Goal: Task Accomplishment & Management: Manage account settings

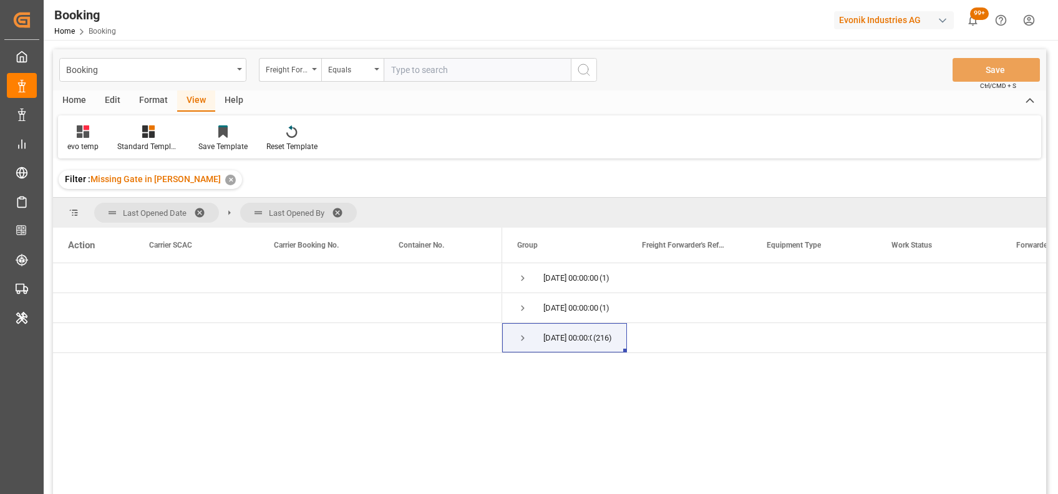
scroll to position [101, 0]
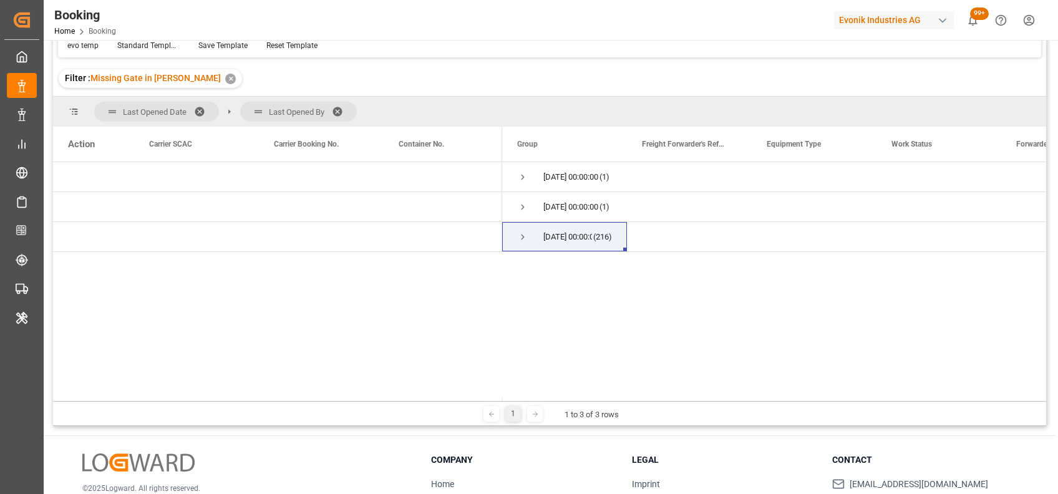
click at [335, 106] on span at bounding box center [342, 111] width 20 height 11
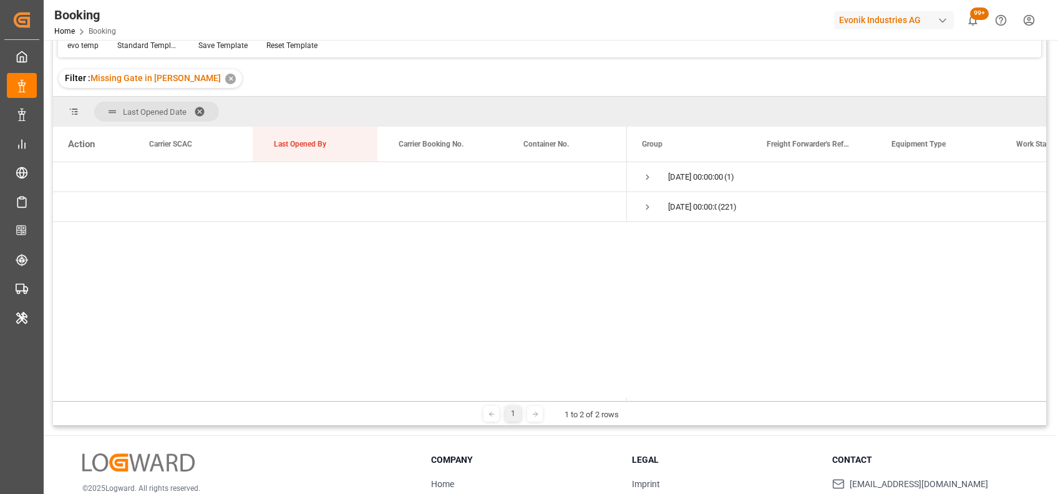
scroll to position [0, 0]
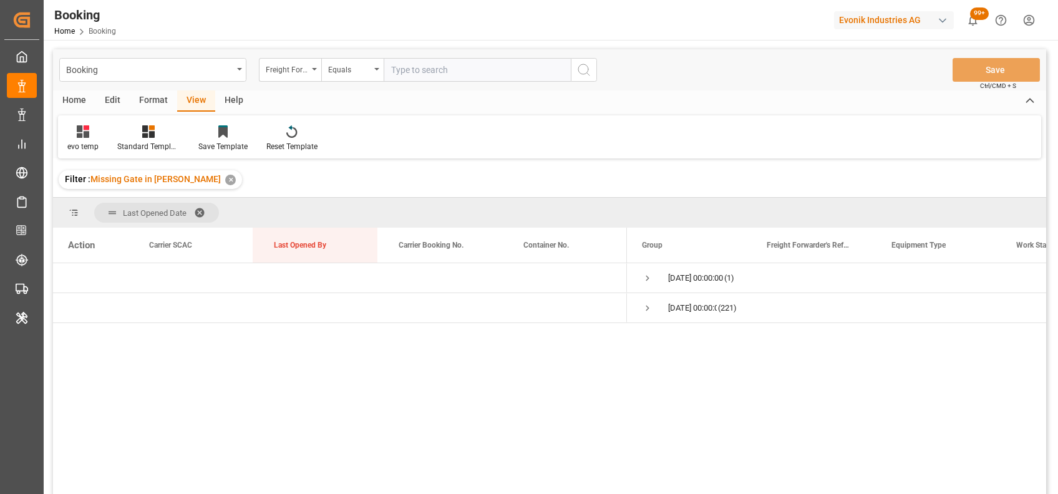
click at [141, 100] on div "Format" at bounding box center [153, 100] width 47 height 21
click at [90, 128] on icon at bounding box center [85, 131] width 11 height 12
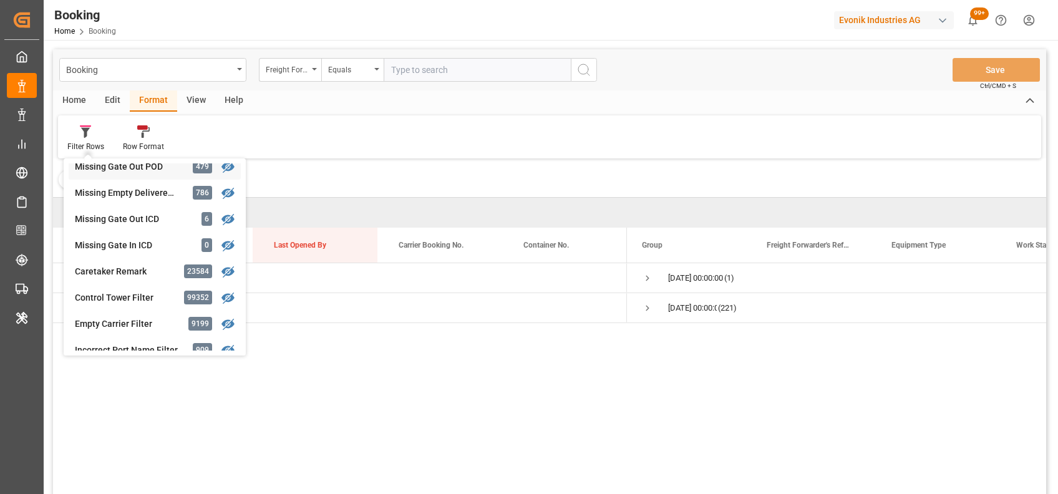
scroll to position [535, 0]
click at [384, 420] on div "[DATE] 00:00:00 (1) [DATE] 00:00:00 (221)" at bounding box center [549, 380] width 993 height 235
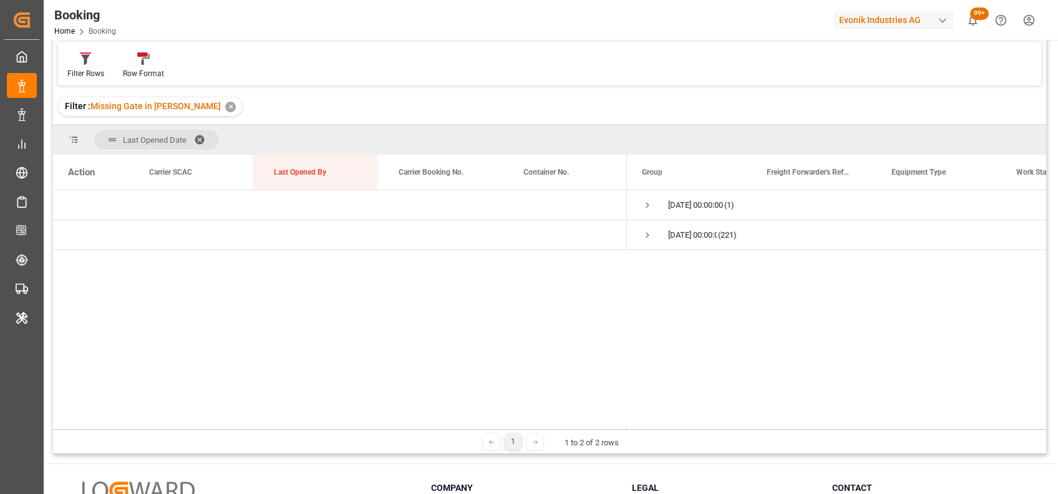
scroll to position [0, 0]
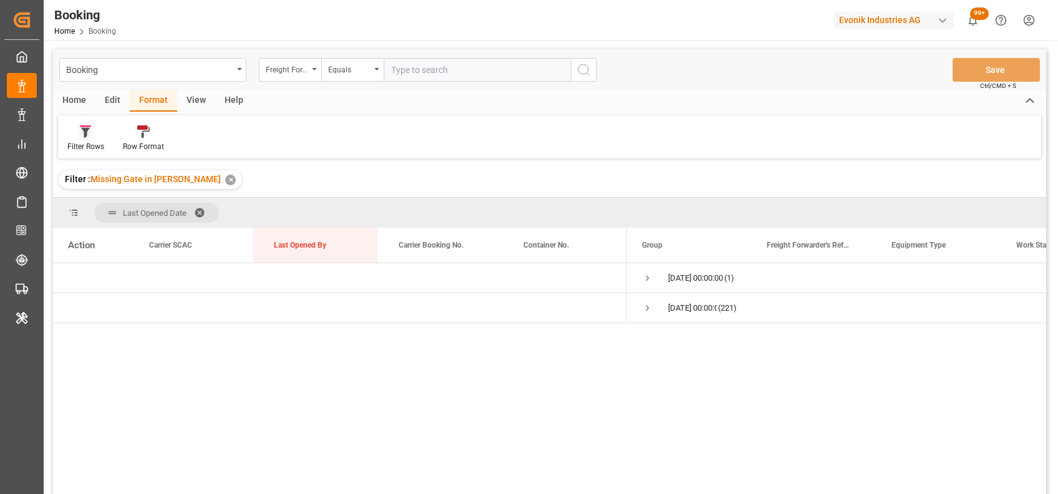
click at [80, 145] on div "Filter Rows" at bounding box center [85, 146] width 37 height 11
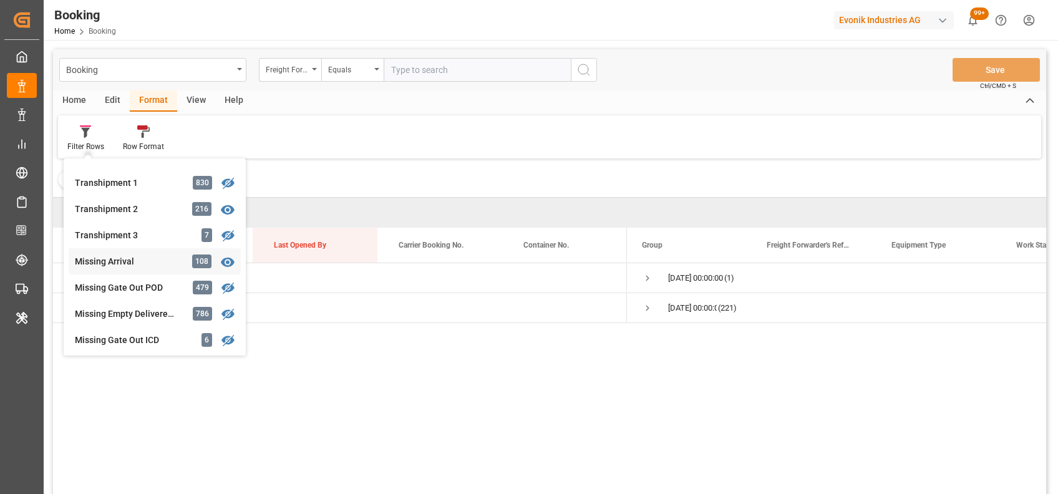
scroll to position [277, 0]
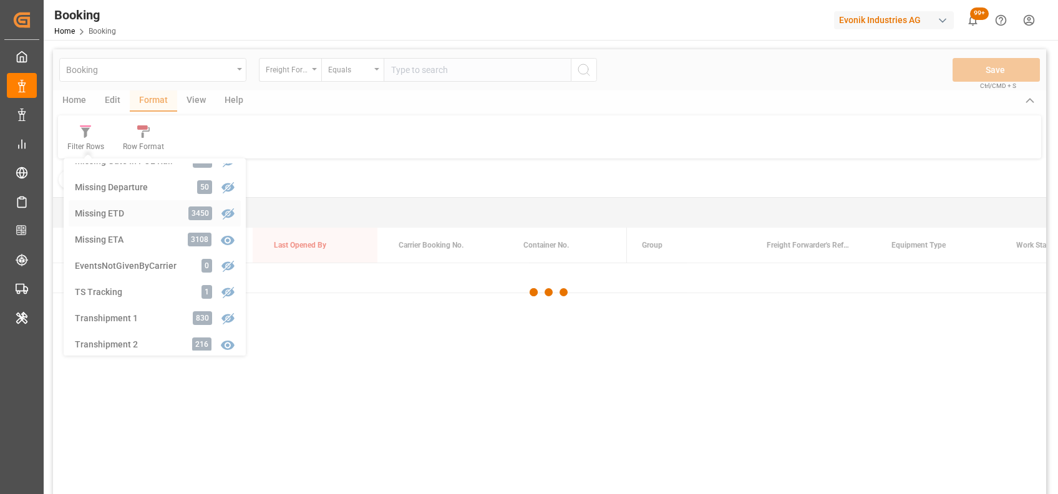
click at [125, 210] on div "Booking Freight Forwarder's Reference No. Equals Save Ctrl/CMD + S Home Edit Fo…" at bounding box center [549, 288] width 993 height 478
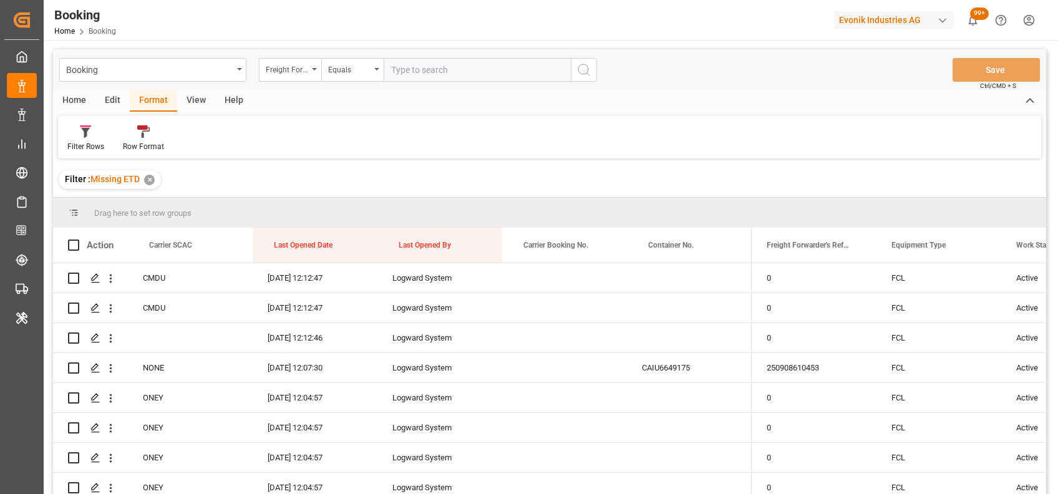
click at [193, 99] on div "View" at bounding box center [196, 100] width 38 height 21
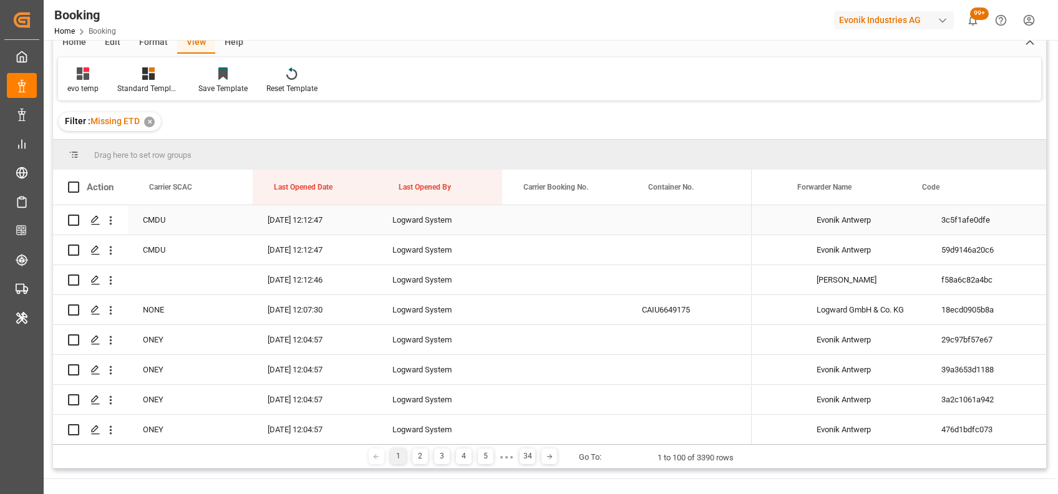
scroll to position [0, 369]
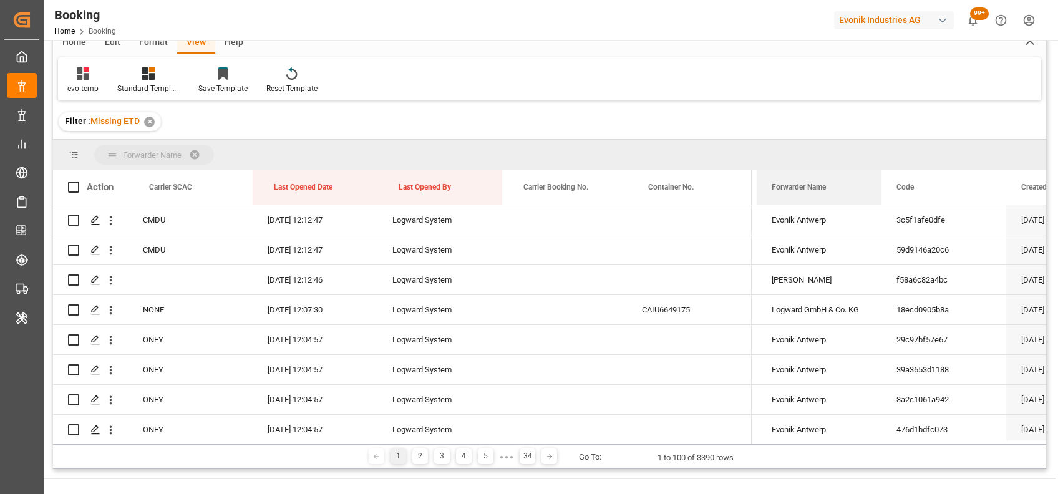
drag, startPoint x: 802, startPoint y: 175, endPoint x: 778, endPoint y: 158, distance: 28.7
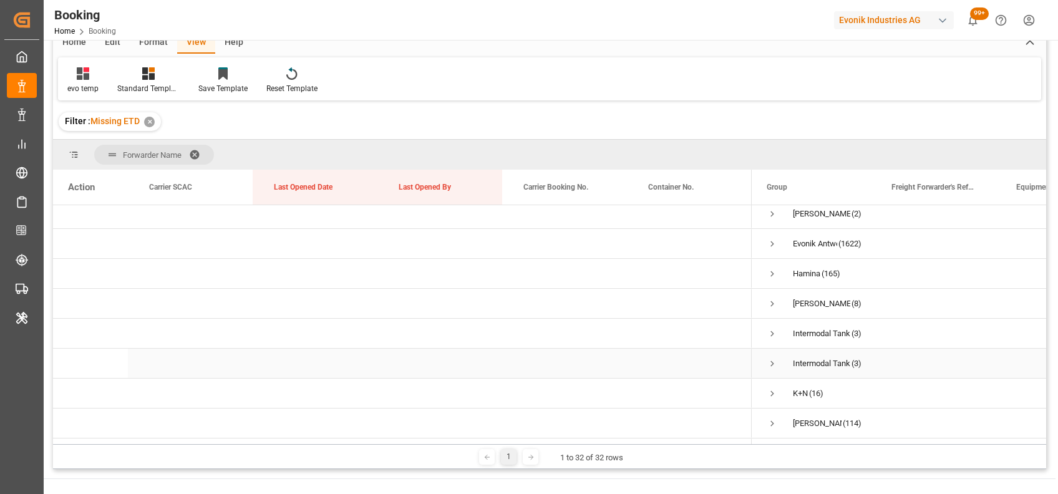
scroll to position [191, 0]
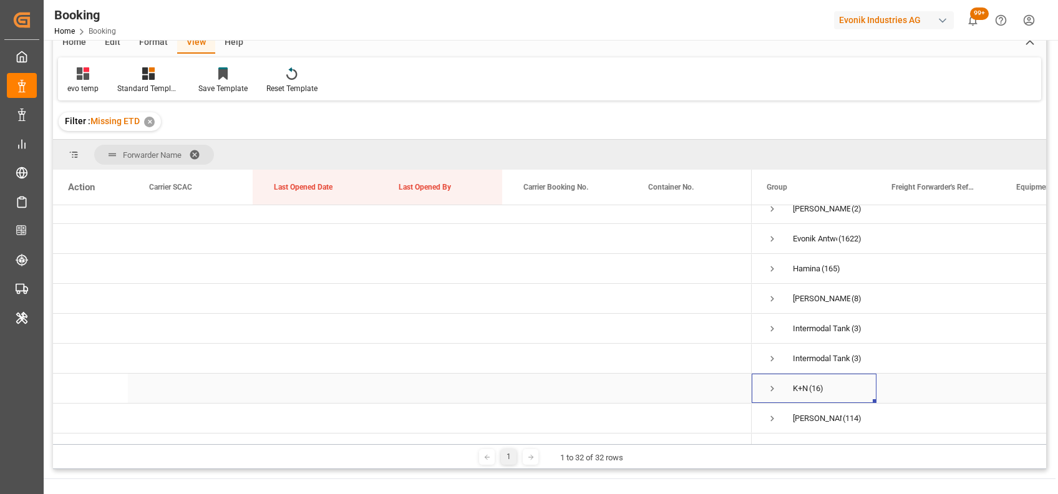
click at [774, 390] on span "Press SPACE to select this row." at bounding box center [771, 388] width 11 height 11
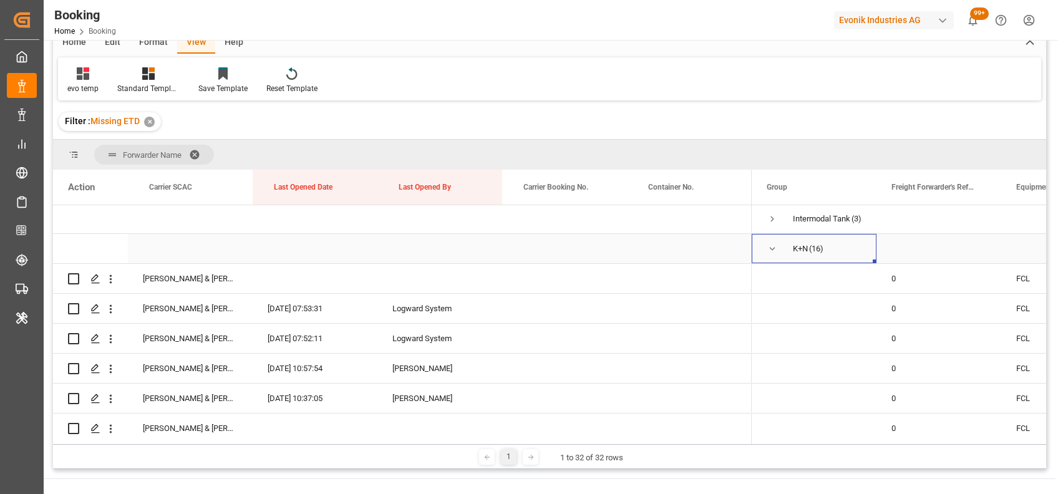
scroll to position [342, 0]
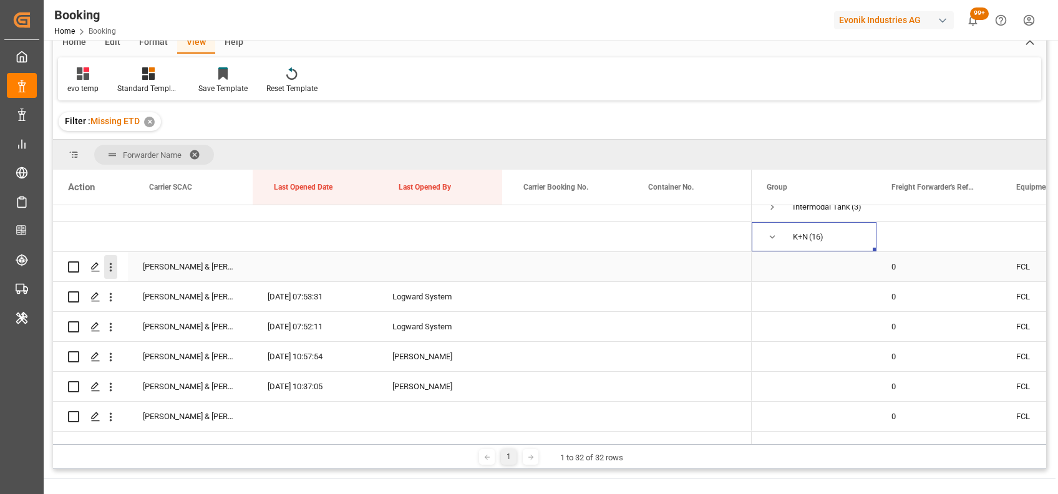
click at [110, 264] on icon "open menu" at bounding box center [110, 267] width 13 height 13
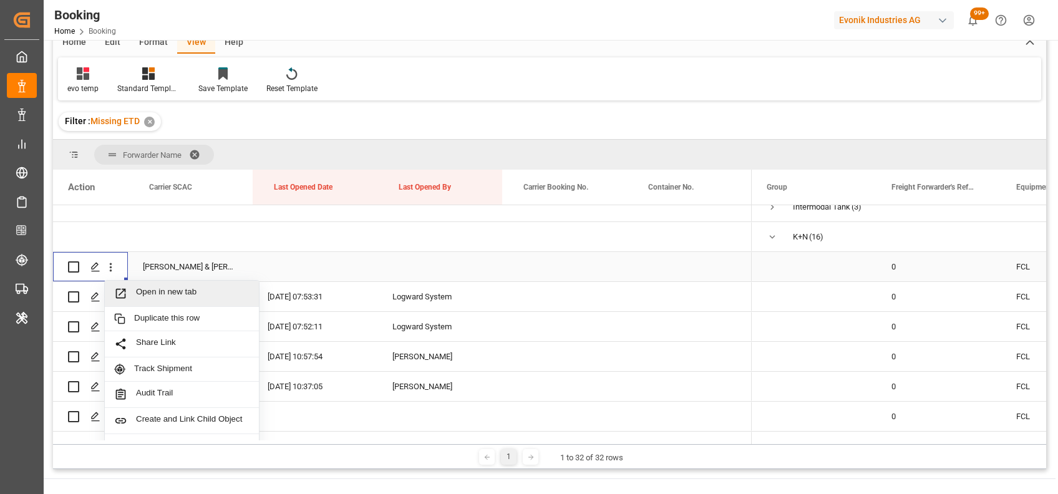
click at [170, 299] on span "Open in new tab" at bounding box center [192, 293] width 113 height 13
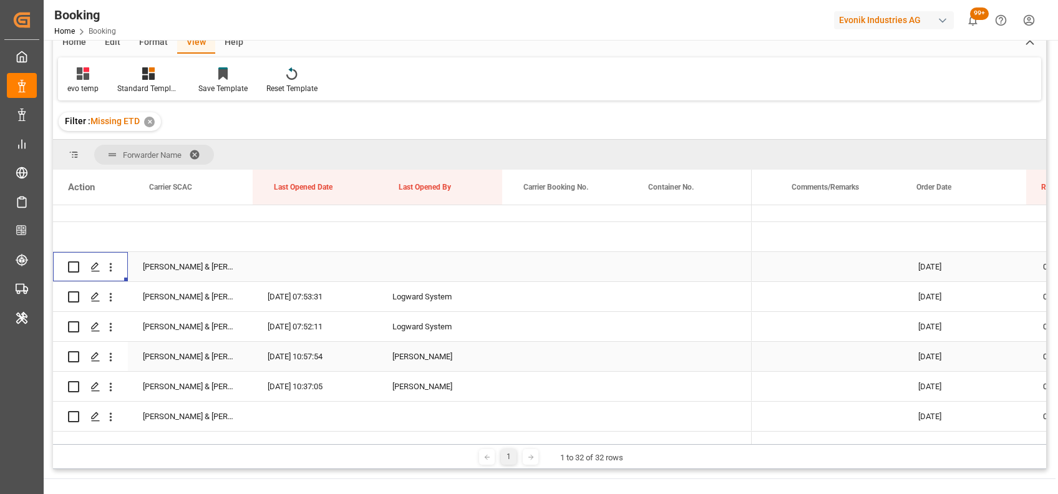
scroll to position [0, 973]
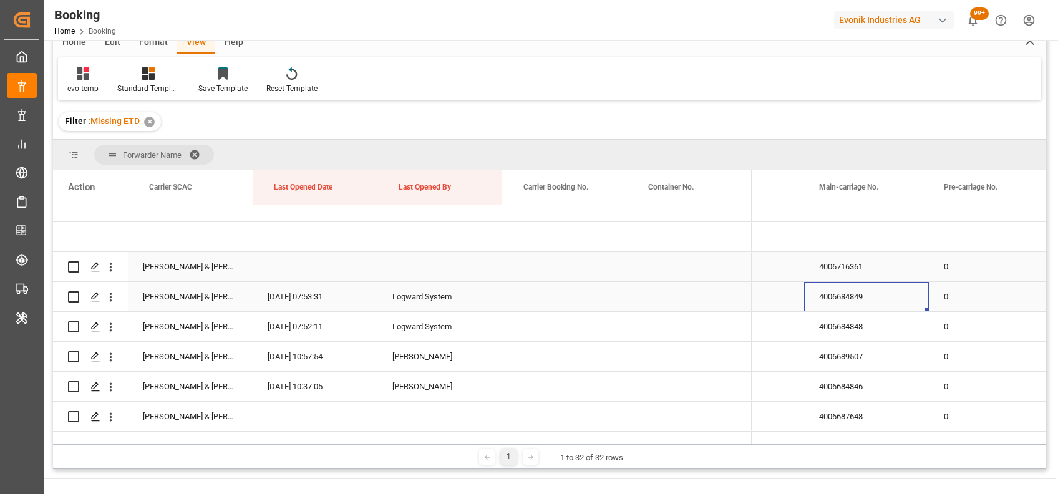
click at [835, 298] on div "4006684849" at bounding box center [866, 296] width 125 height 29
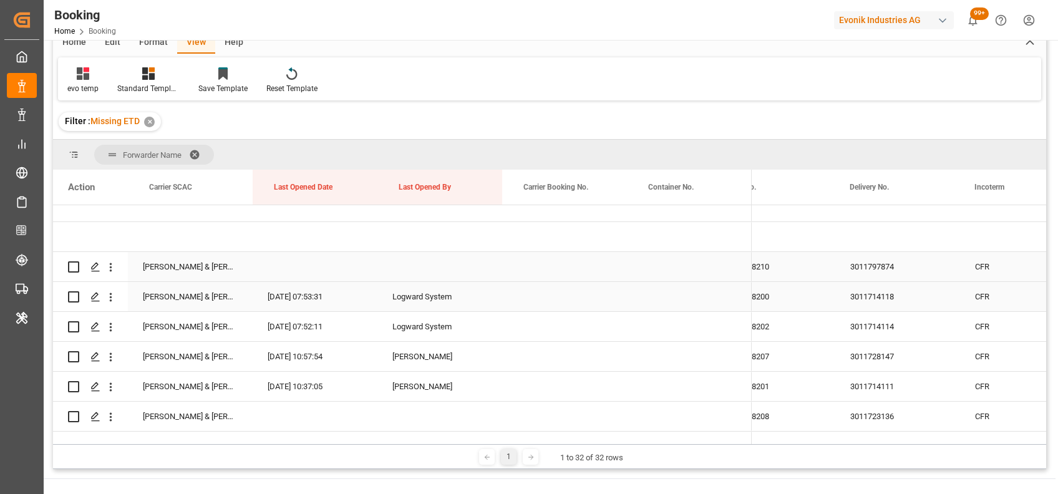
click at [866, 301] on div "3011714118" at bounding box center [897, 296] width 125 height 29
click at [863, 329] on div "3011714114" at bounding box center [897, 326] width 125 height 29
click at [874, 360] on div "3011728147" at bounding box center [897, 356] width 125 height 29
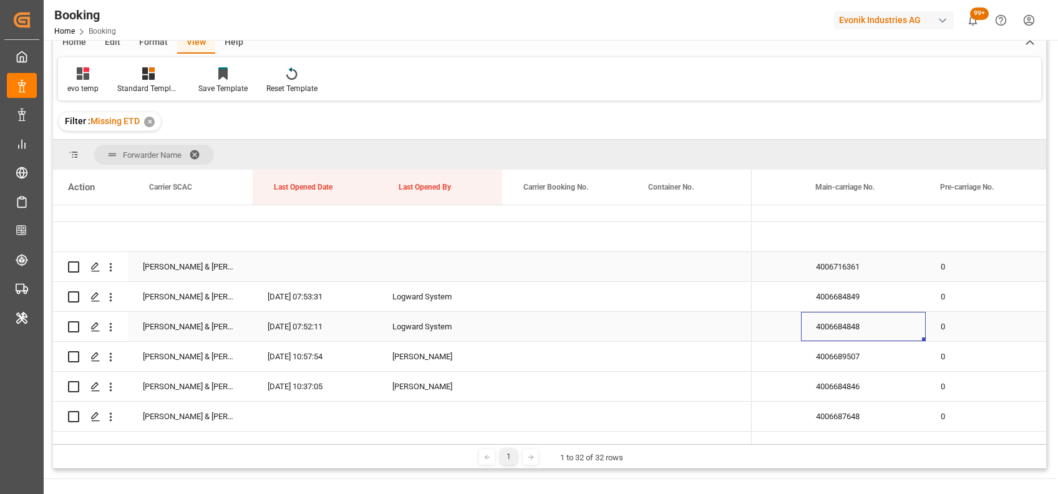
click at [831, 320] on div "4006684848" at bounding box center [863, 326] width 125 height 29
click at [837, 354] on div "4006689507" at bounding box center [863, 356] width 125 height 29
click at [844, 390] on div "4006684846" at bounding box center [863, 386] width 125 height 29
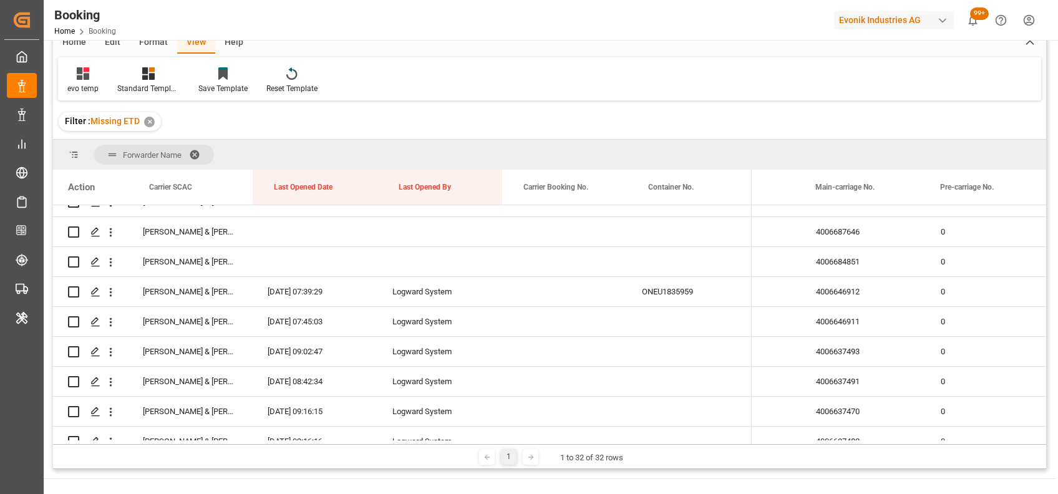
scroll to position [556, 0]
click at [828, 261] on div "4006684851" at bounding box center [863, 262] width 125 height 29
click at [832, 289] on div "4006646912" at bounding box center [863, 291] width 125 height 29
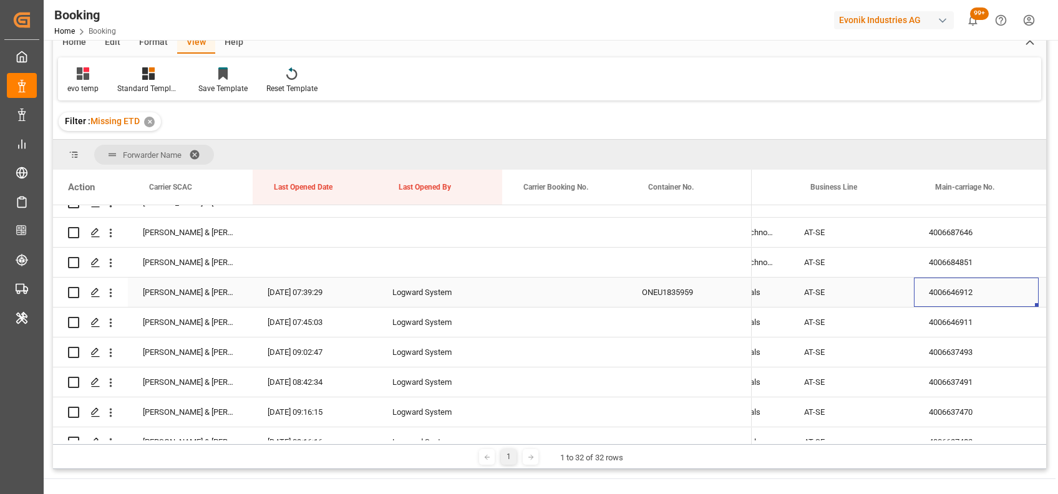
scroll to position [0, 1452]
click at [108, 296] on icon "open menu" at bounding box center [110, 292] width 13 height 13
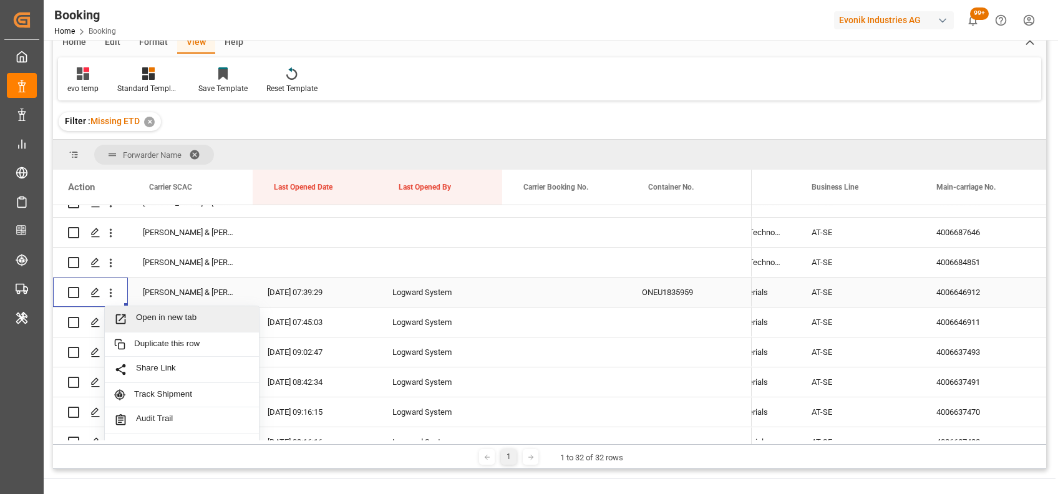
click at [160, 312] on span "Open in new tab" at bounding box center [192, 318] width 113 height 13
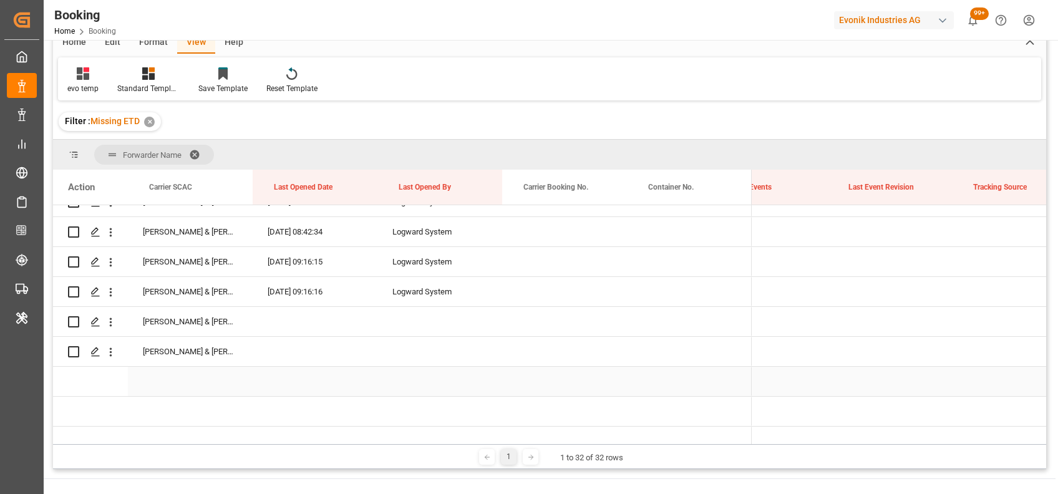
scroll to position [0, 9768]
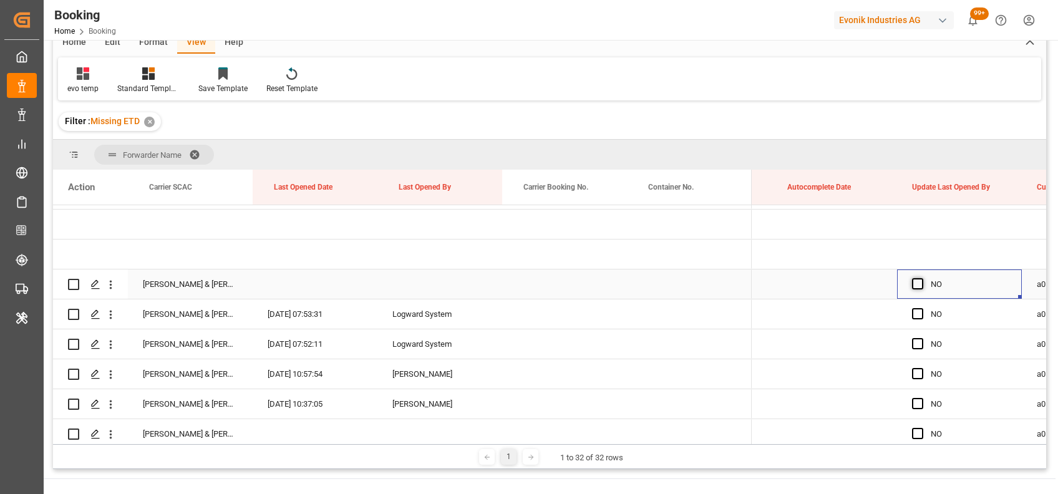
click at [915, 284] on span "Press SPACE to select this row." at bounding box center [917, 283] width 11 height 11
click at [921, 278] on input "Press SPACE to select this row." at bounding box center [921, 278] width 0 height 0
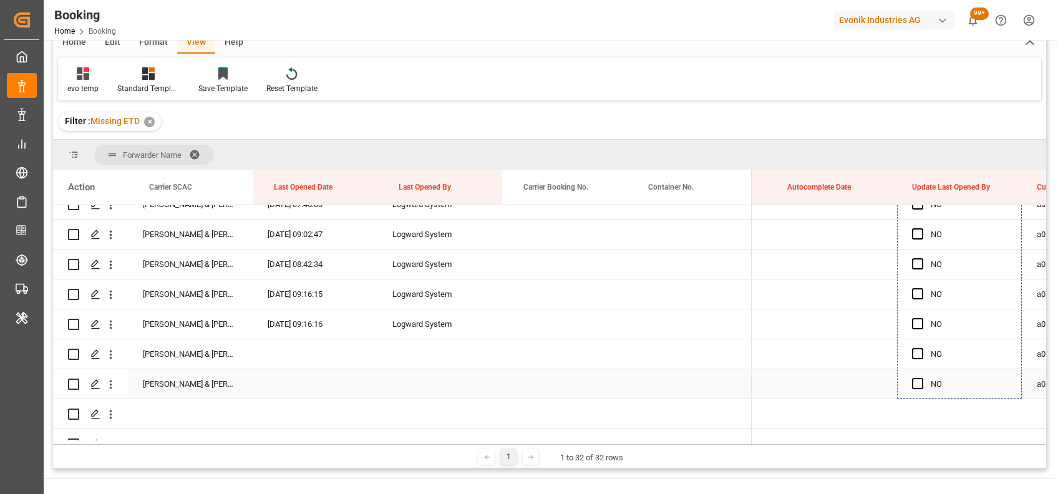
drag, startPoint x: 1019, startPoint y: 296, endPoint x: 983, endPoint y: 384, distance: 95.9
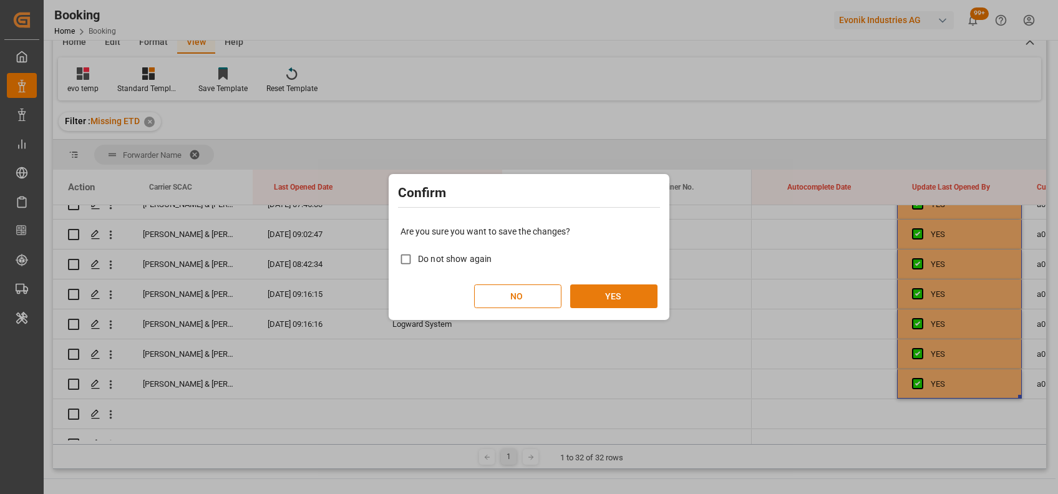
click at [629, 300] on button "YES" at bounding box center [613, 296] width 87 height 24
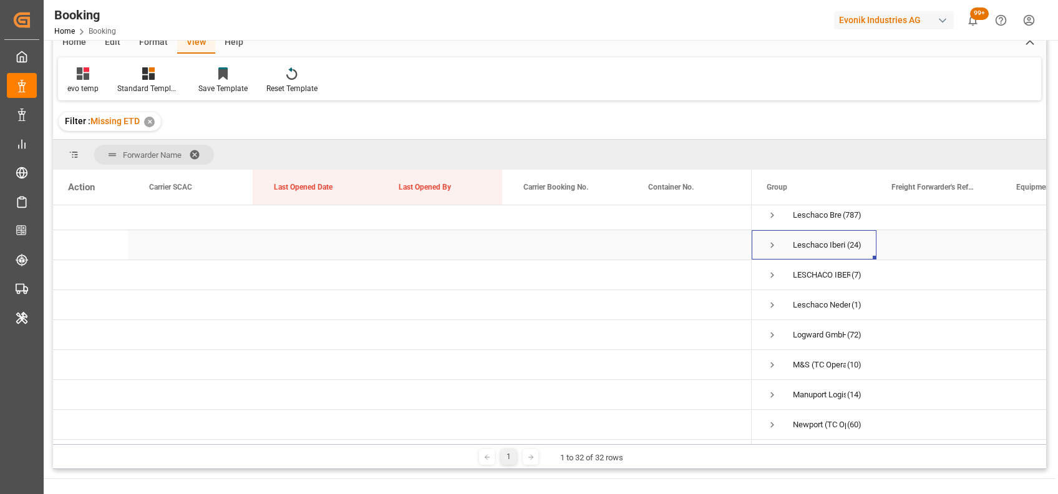
click at [769, 241] on span "Press SPACE to select this row." at bounding box center [771, 244] width 11 height 11
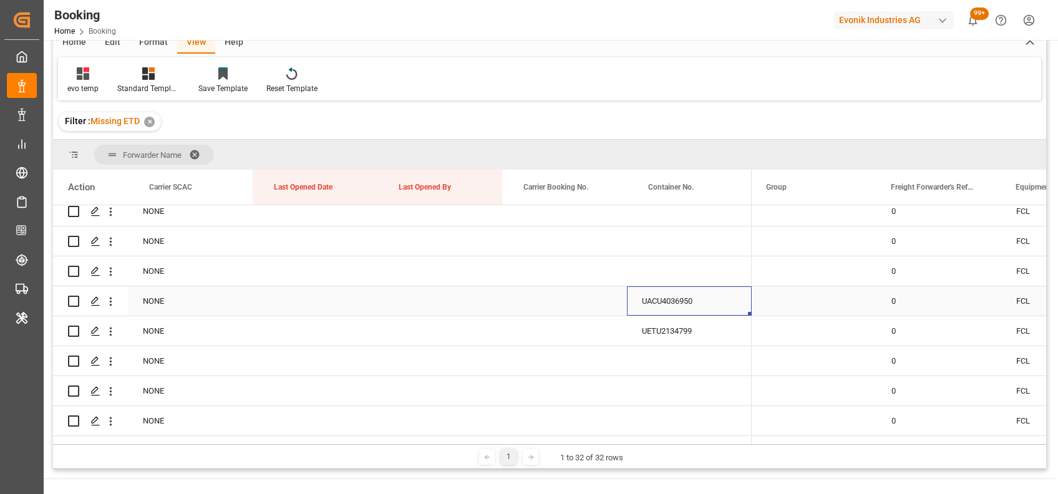
click at [664, 297] on div "UACU4036950" at bounding box center [689, 300] width 125 height 29
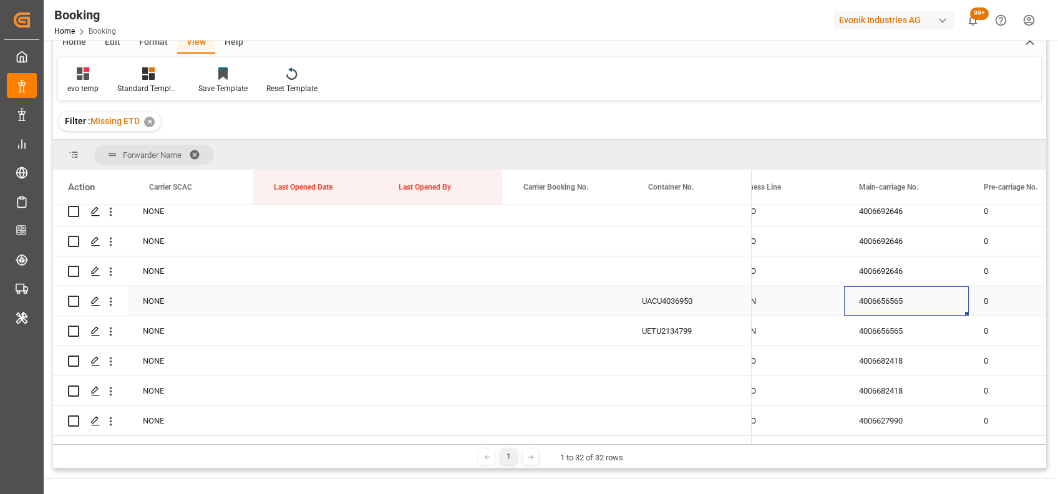
click at [890, 299] on div "4006656565" at bounding box center [906, 300] width 125 height 29
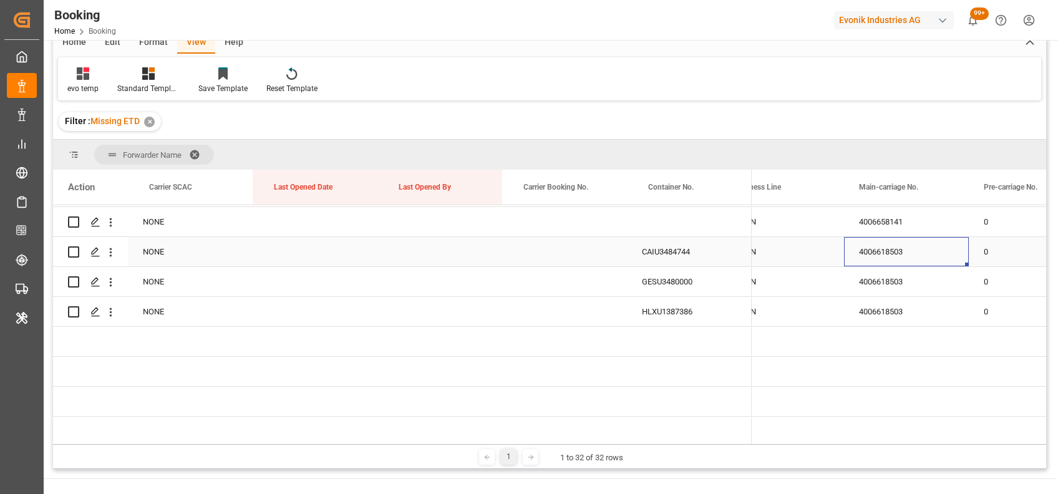
click at [897, 245] on div "4006618503" at bounding box center [906, 251] width 125 height 29
click at [678, 249] on div "CAIU3484744" at bounding box center [689, 251] width 125 height 29
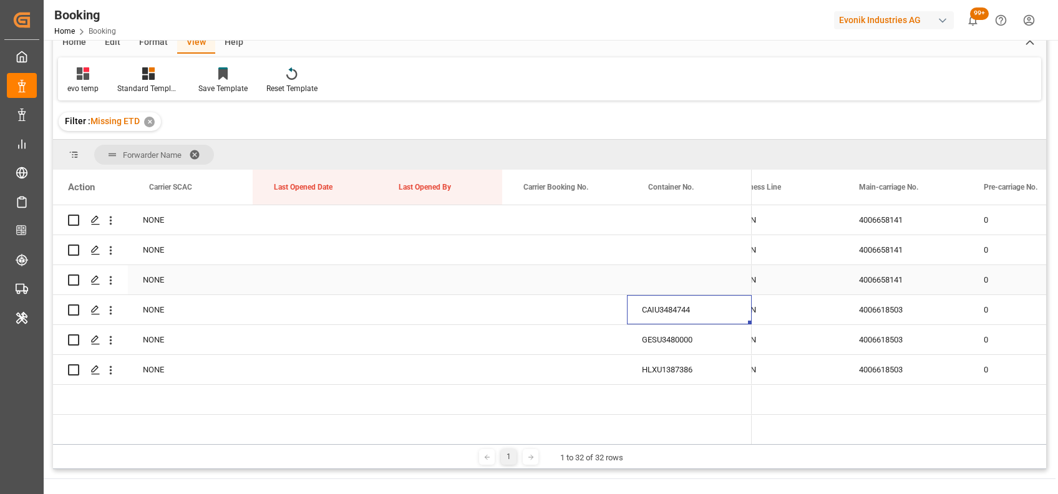
scroll to position [1111, 0]
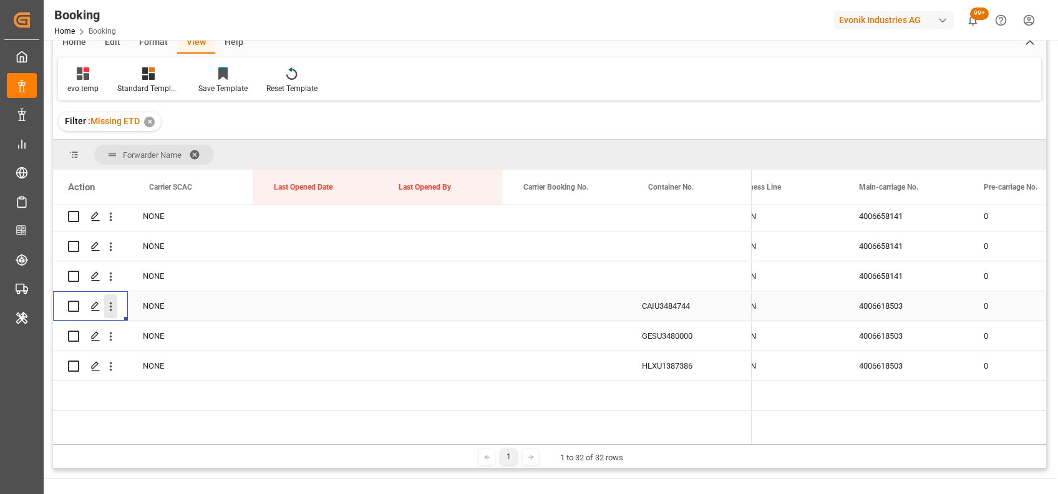
click at [106, 308] on icon "open menu" at bounding box center [110, 306] width 13 height 13
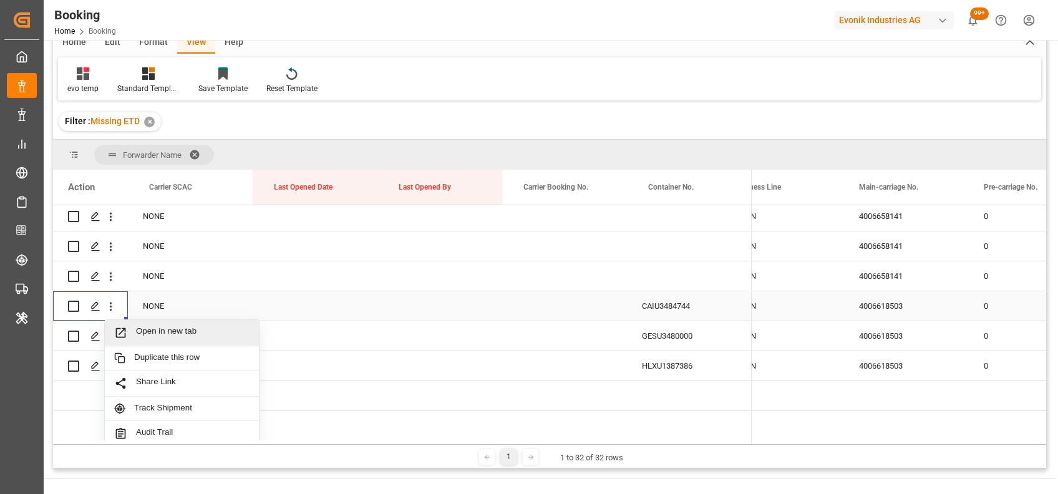
click at [166, 334] on span "Open in new tab" at bounding box center [192, 332] width 113 height 13
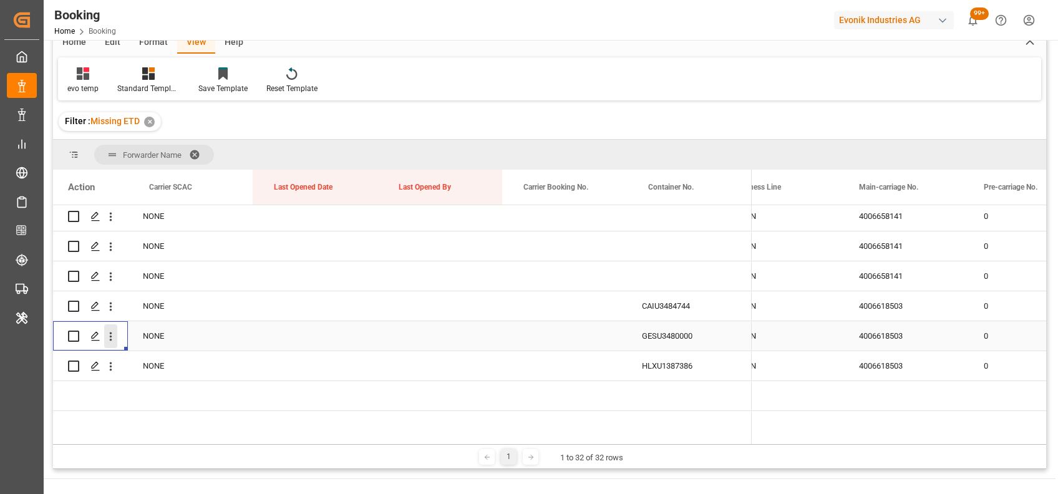
click at [108, 337] on icon "open menu" at bounding box center [110, 336] width 13 height 13
click at [134, 354] on div "Open in new tab" at bounding box center [182, 363] width 154 height 26
click at [108, 374] on button "open menu" at bounding box center [110, 366] width 13 height 24
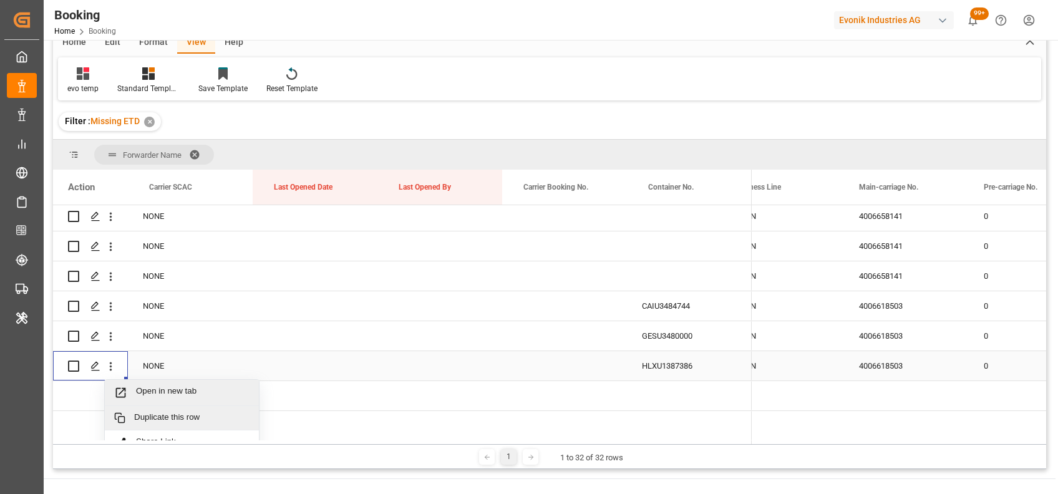
drag, startPoint x: 175, startPoint y: 409, endPoint x: 153, endPoint y: 394, distance: 27.0
click at [153, 394] on div "Open in new tab Duplicate this row Share Link Track Shipment Audit Trail Create…" at bounding box center [181, 468] width 155 height 179
click at [153, 394] on span "Open in new tab" at bounding box center [192, 392] width 113 height 13
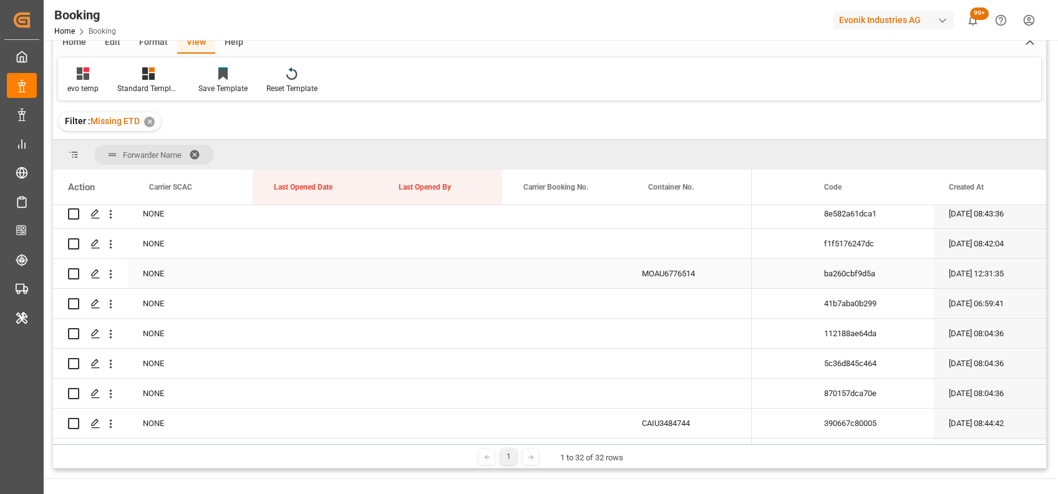
scroll to position [0, 338]
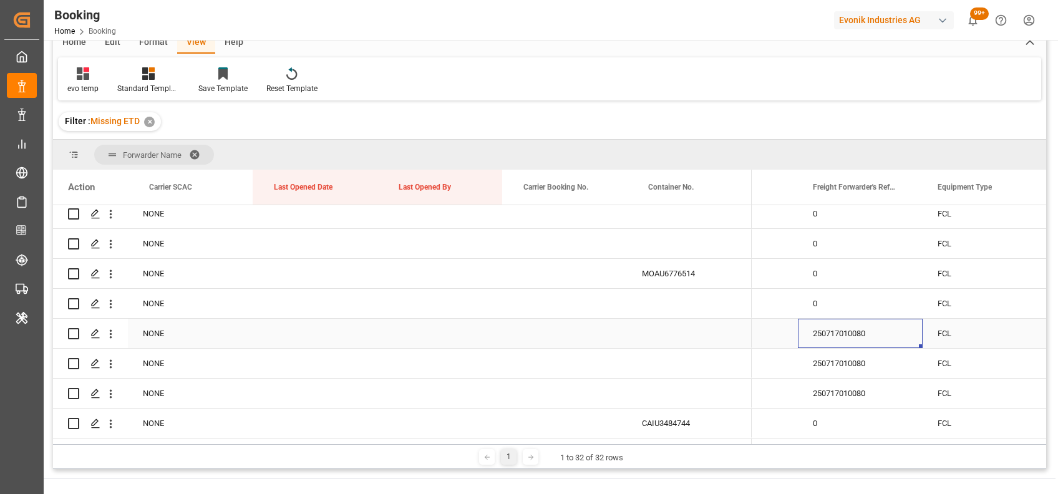
click at [847, 335] on div "250717010080" at bounding box center [860, 333] width 125 height 29
click at [108, 340] on button "open menu" at bounding box center [110, 334] width 13 height 24
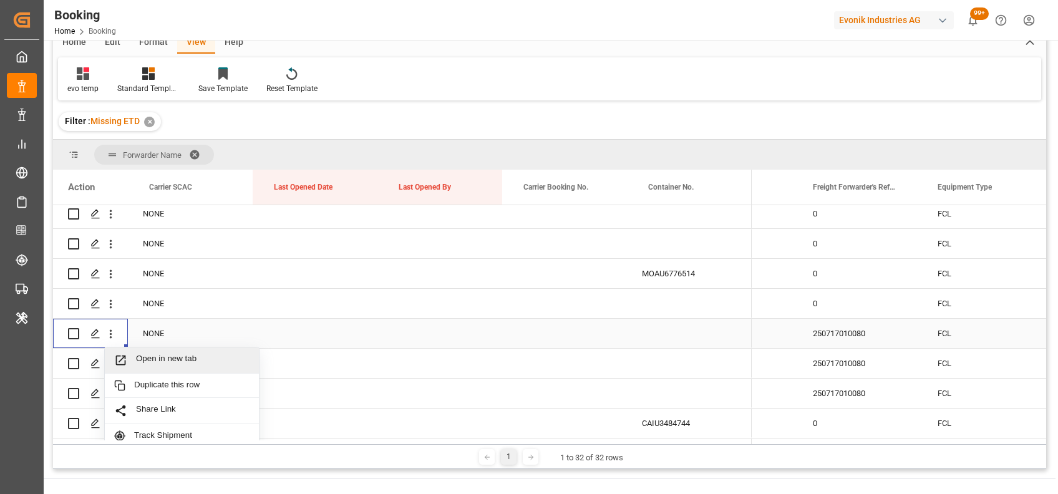
click at [140, 355] on span "Open in new tab" at bounding box center [192, 360] width 113 height 13
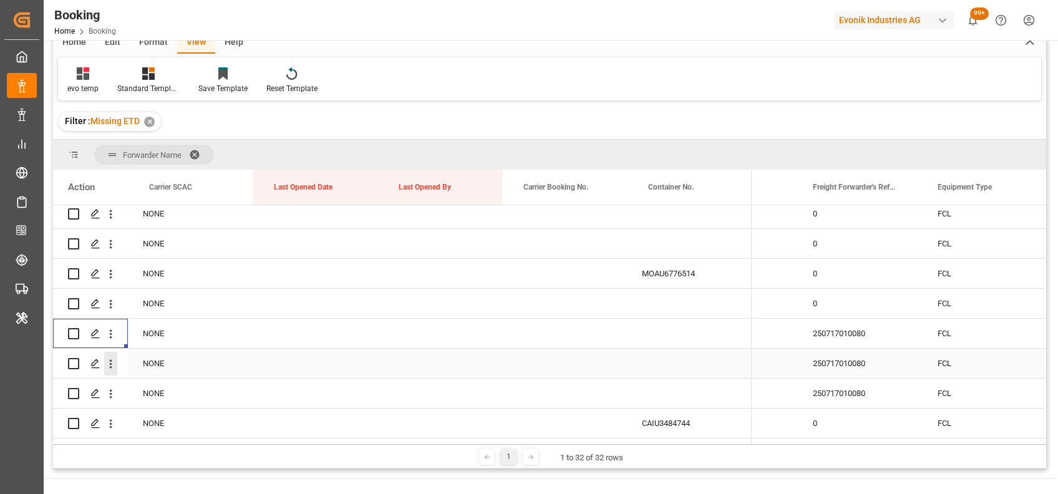
click at [108, 369] on icon "open menu" at bounding box center [110, 363] width 13 height 13
click at [157, 388] on span "Open in new tab" at bounding box center [192, 389] width 113 height 13
click at [111, 367] on icon "open menu" at bounding box center [111, 364] width 2 height 9
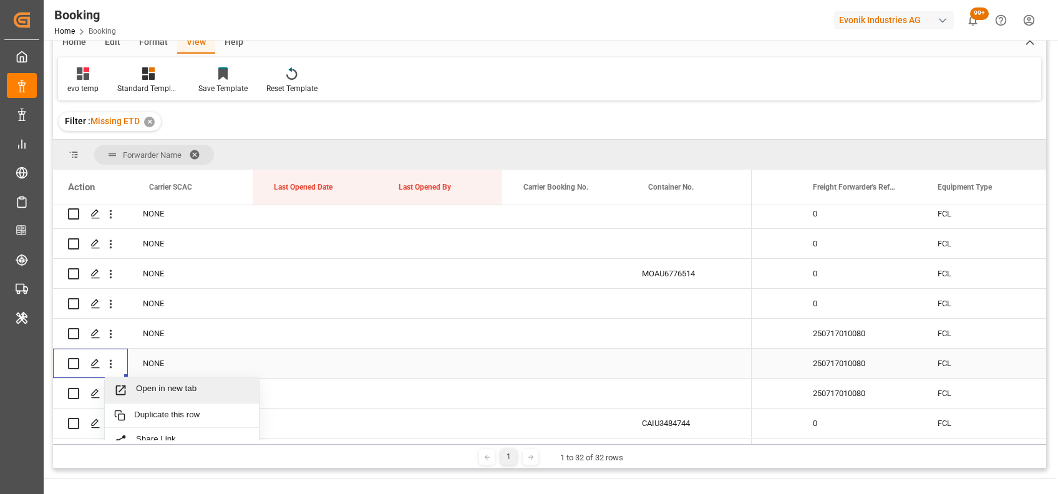
click at [157, 398] on div "Open in new tab" at bounding box center [182, 390] width 154 height 26
click at [110, 394] on icon "open menu" at bounding box center [110, 393] width 13 height 13
click at [153, 416] on span "Open in new tab" at bounding box center [192, 419] width 113 height 13
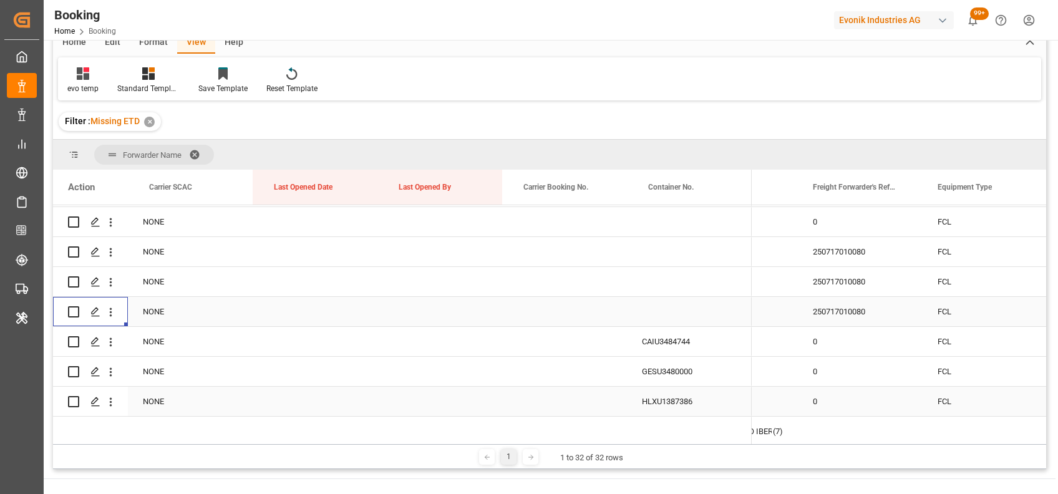
scroll to position [1076, 0]
click at [193, 150] on span at bounding box center [199, 154] width 20 height 11
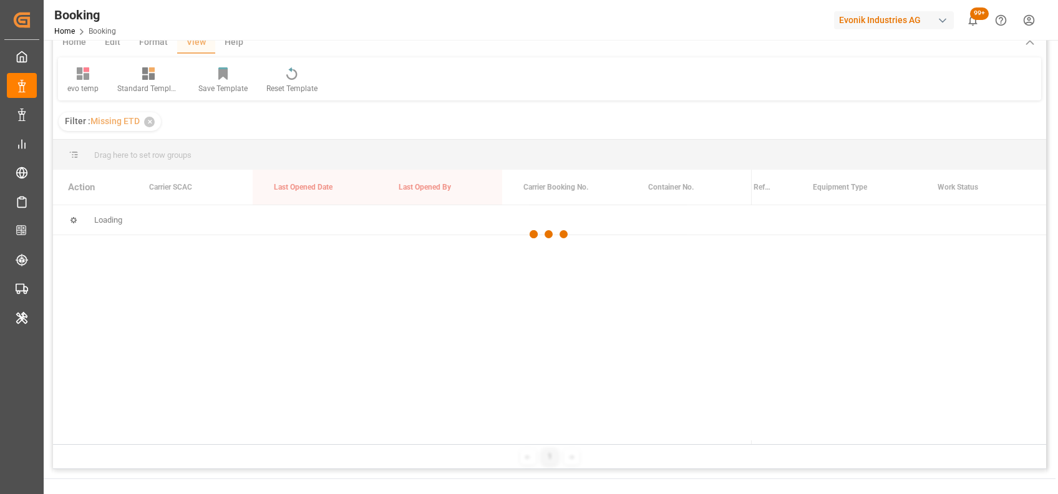
scroll to position [0, 0]
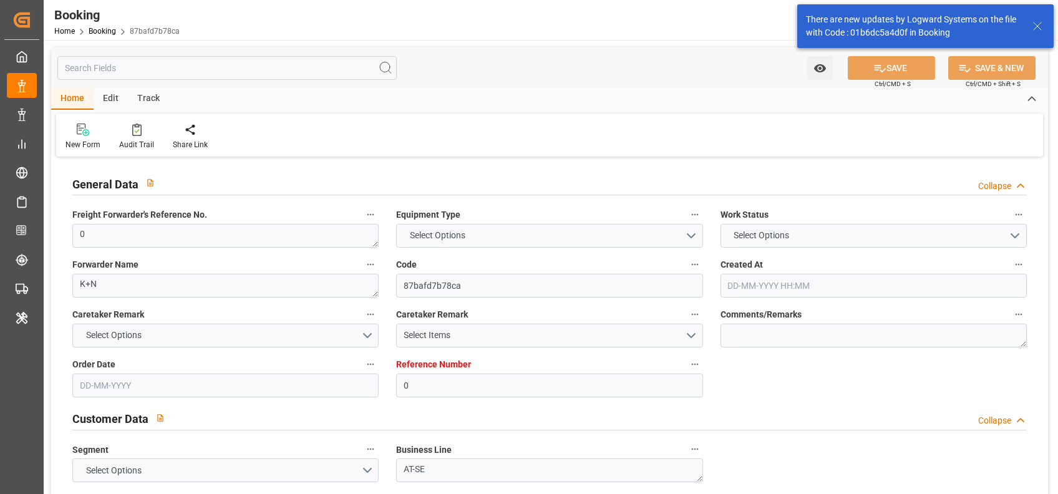
type input "0"
type input "NLRTM"
type input "ZAZBA"
type input "01-09-2025 08:01"
type input "[DATE]"
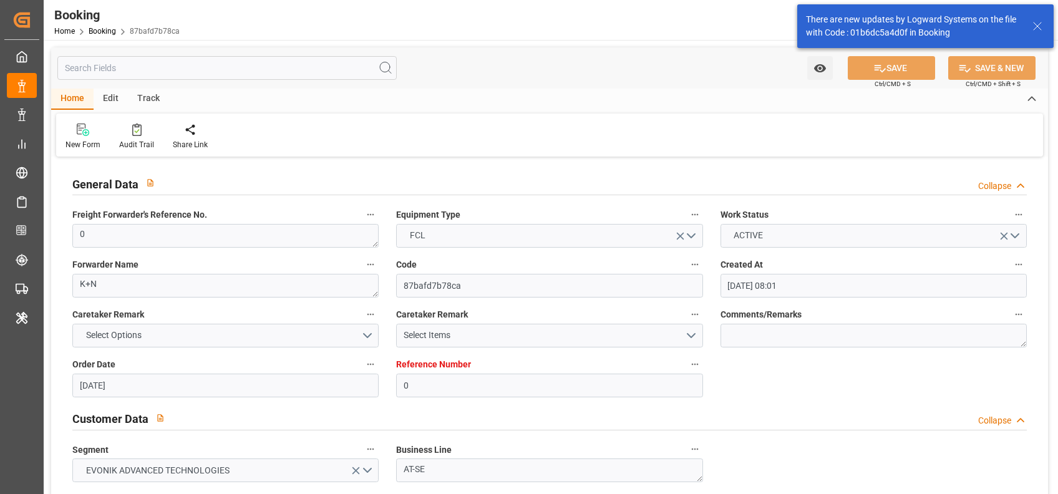
type input "[DATE]"
type input "02-10-2025 00:00"
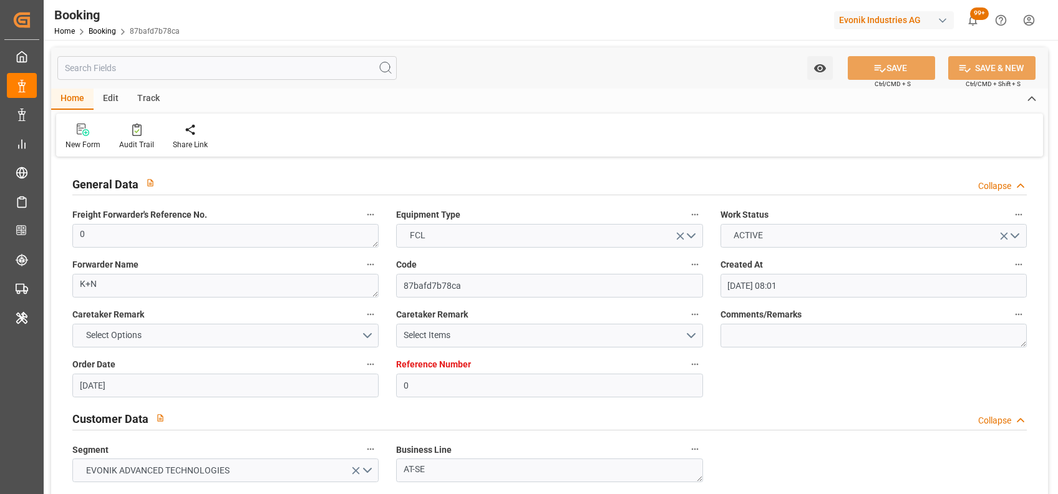
scroll to position [271, 0]
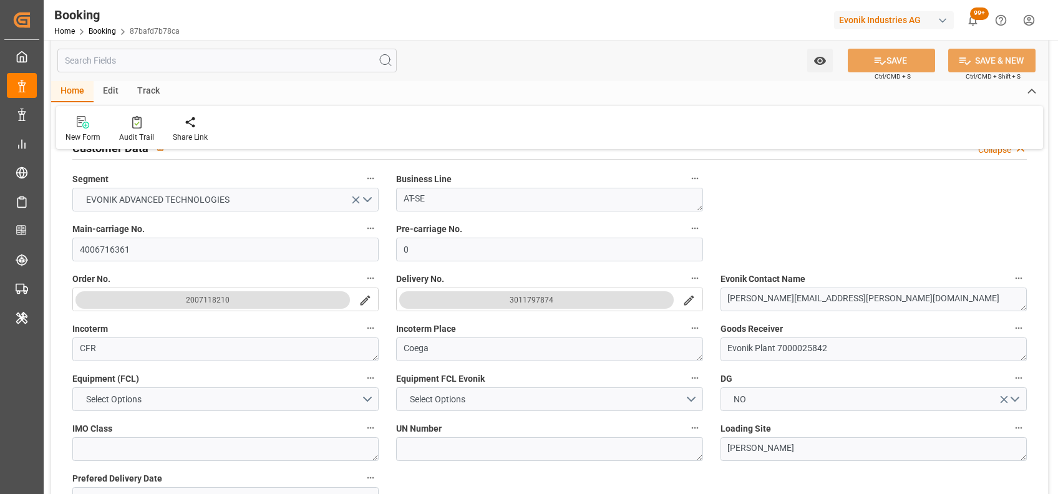
drag, startPoint x: 565, startPoint y: 299, endPoint x: 546, endPoint y: 299, distance: 18.7
click at [546, 299] on button "3011797874" at bounding box center [536, 299] width 274 height 17
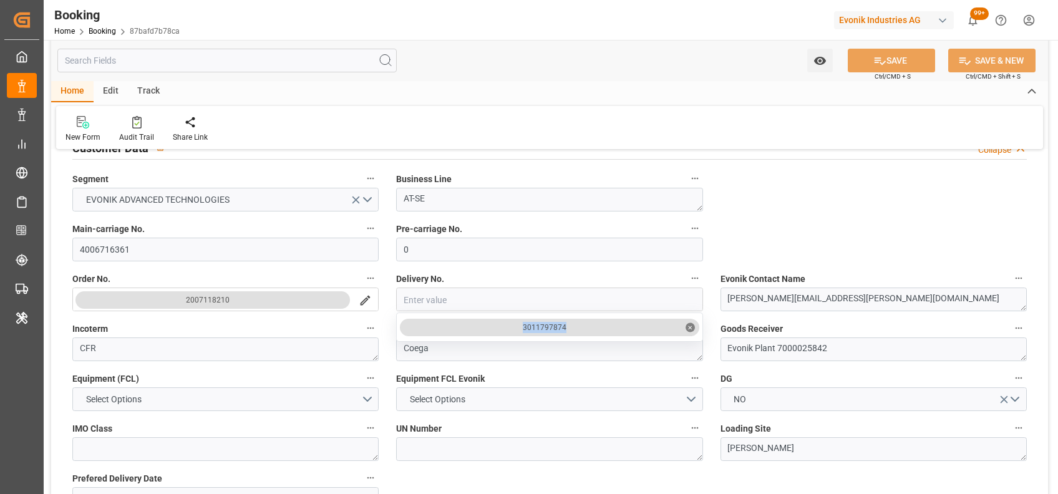
drag, startPoint x: 521, startPoint y: 330, endPoint x: 578, endPoint y: 330, distance: 57.4
click at [214, 258] on input "4006716361" at bounding box center [225, 250] width 306 height 24
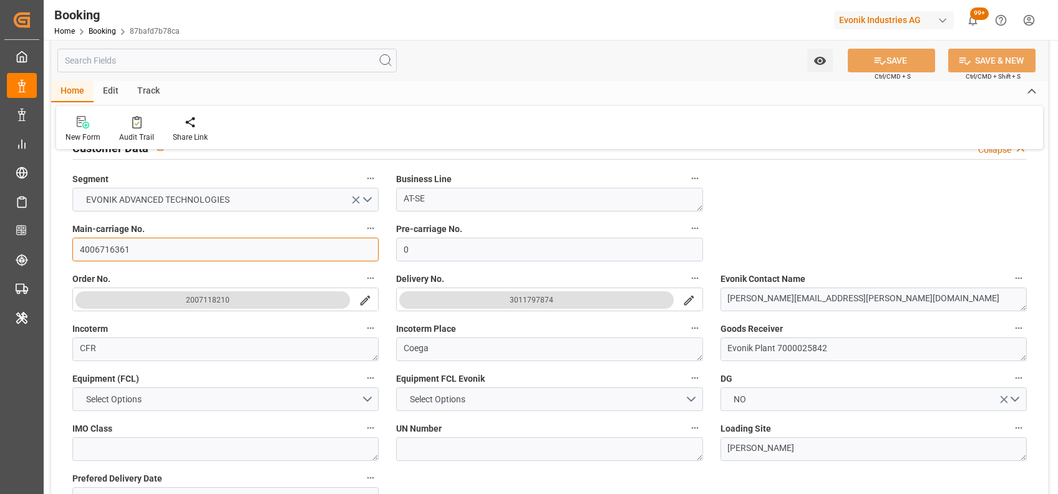
click at [214, 258] on input "4006716361" at bounding box center [225, 250] width 306 height 24
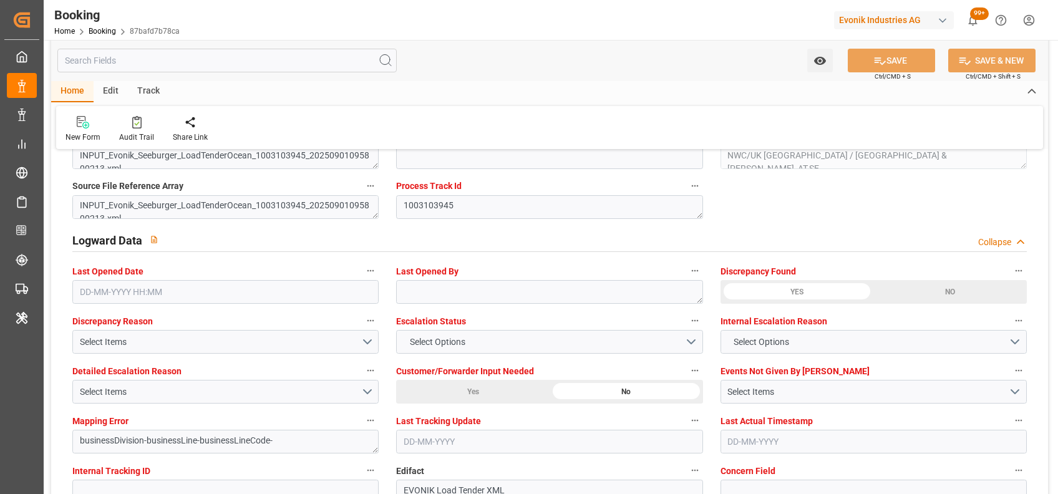
scroll to position [2364, 0]
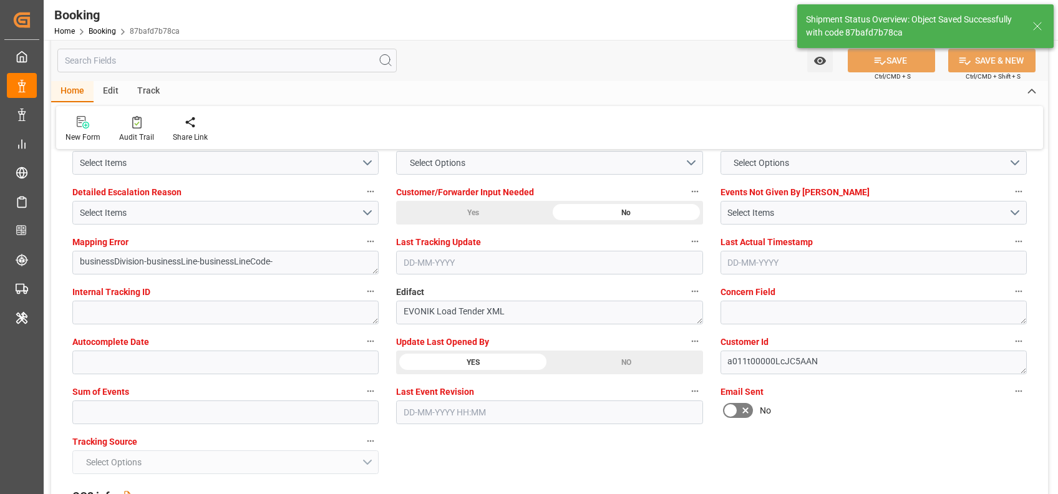
type textarea "[PERSON_NAME]"
type textarea "businessDivision-businessLine-"
type input "02-09-2025 12:18"
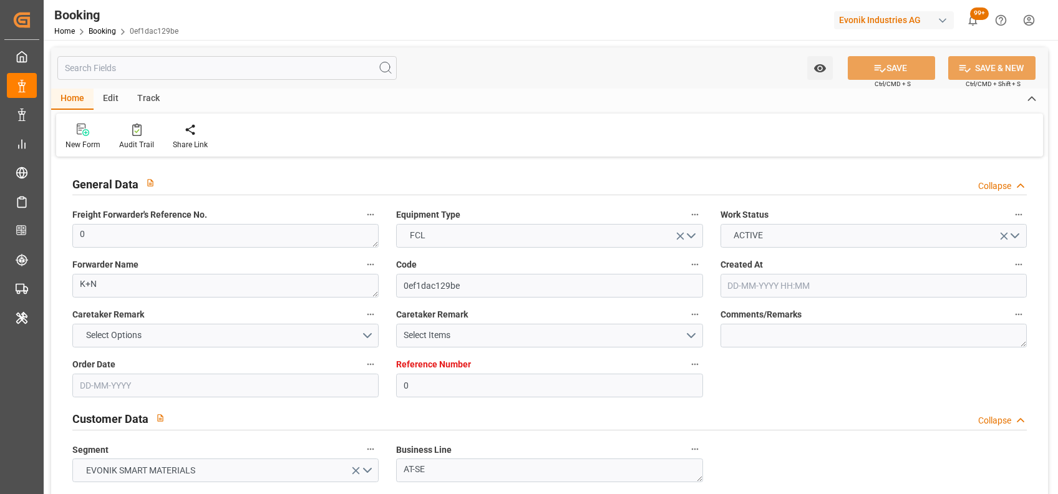
type input "0"
type input "NLRTM"
type input "ZAZBA"
type input "24-06-2025 09:29"
type input "[DATE]"
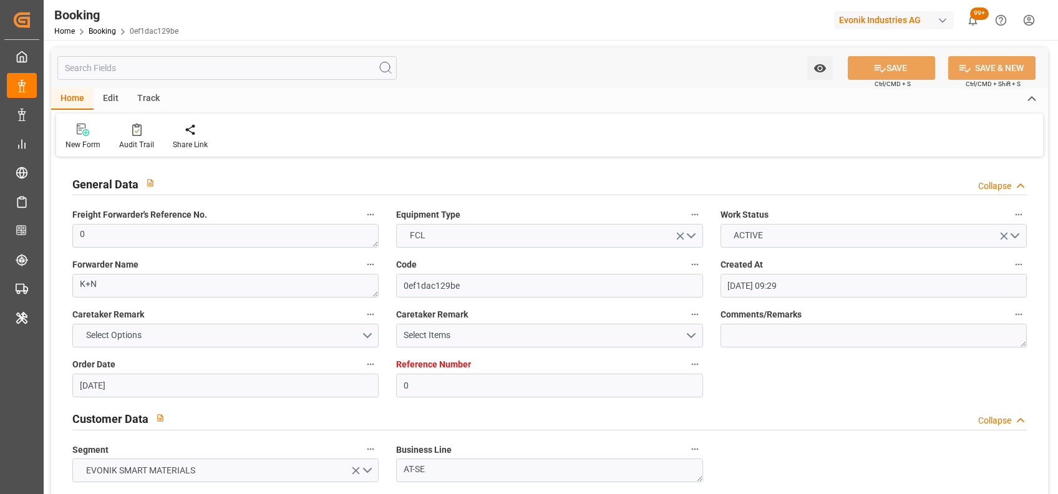
type input "[DATE]"
type input "29-07-2025 07:39"
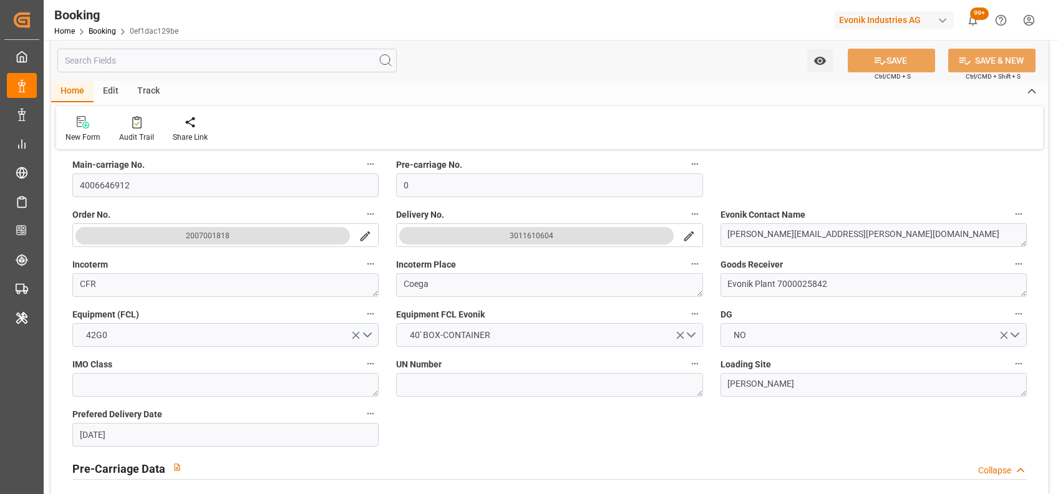
scroll to position [337, 0]
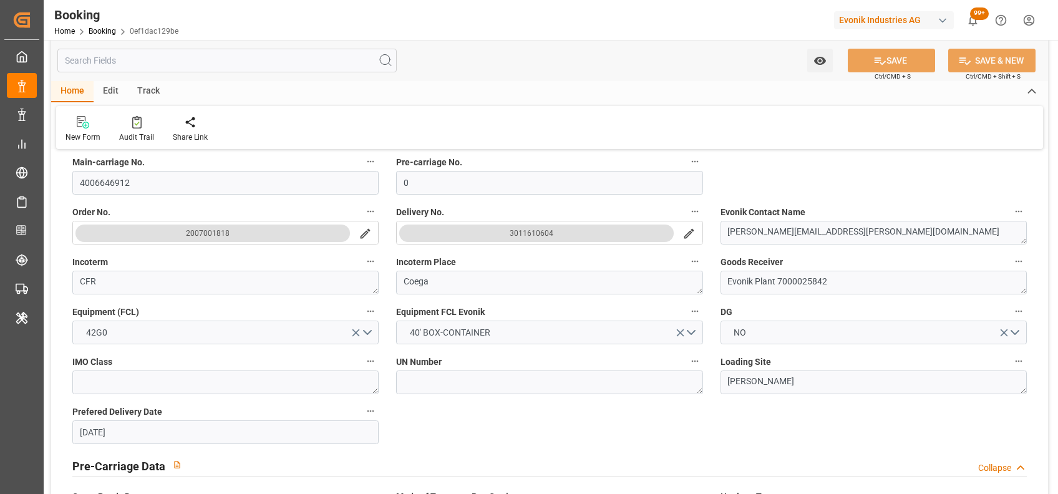
drag, startPoint x: 495, startPoint y: 228, endPoint x: 562, endPoint y: 233, distance: 66.9
click at [562, 233] on button "3011610604" at bounding box center [536, 232] width 274 height 17
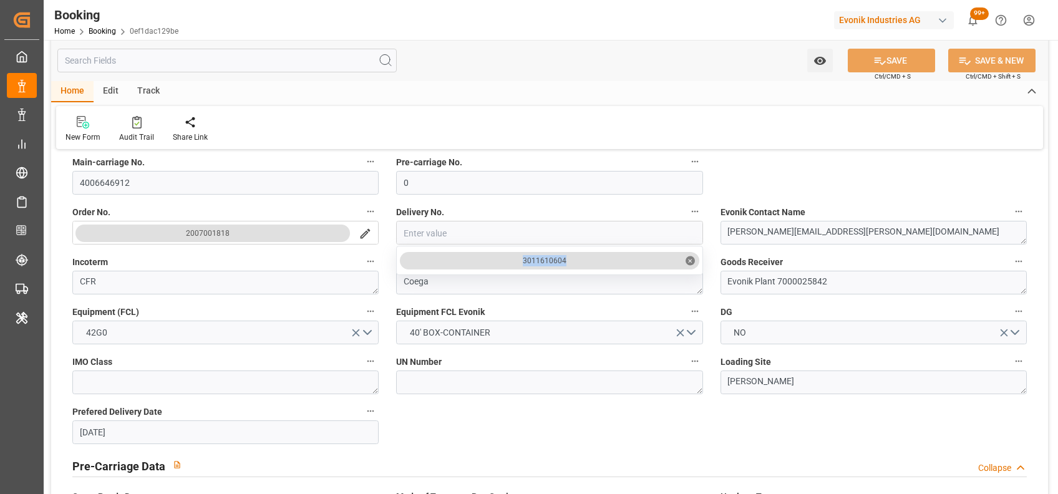
drag, startPoint x: 508, startPoint y: 264, endPoint x: 577, endPoint y: 268, distance: 69.3
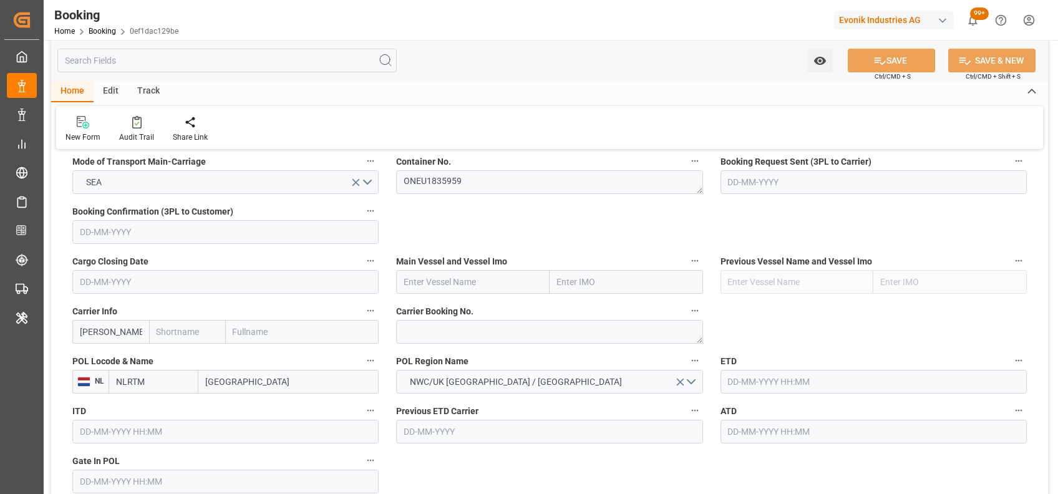
scroll to position [808, 0]
click at [438, 176] on textarea "ONEU1835959" at bounding box center [549, 182] width 306 height 24
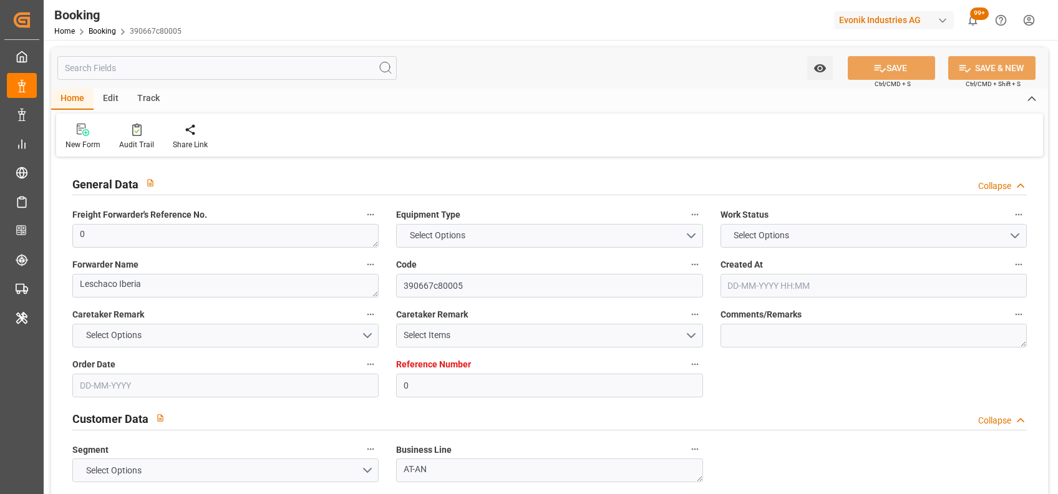
type input "0"
type input "Dummy"
type input "Dummy Carrier"
type input "NLRTM"
type input "COCTG"
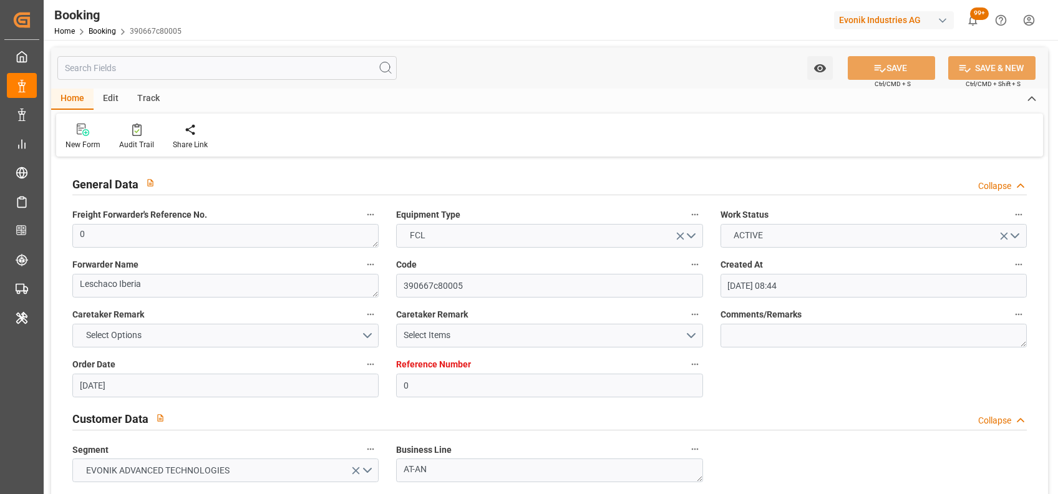
type input "03-07-2025 08:44"
type input "[DATE]"
type input "18-06-2025"
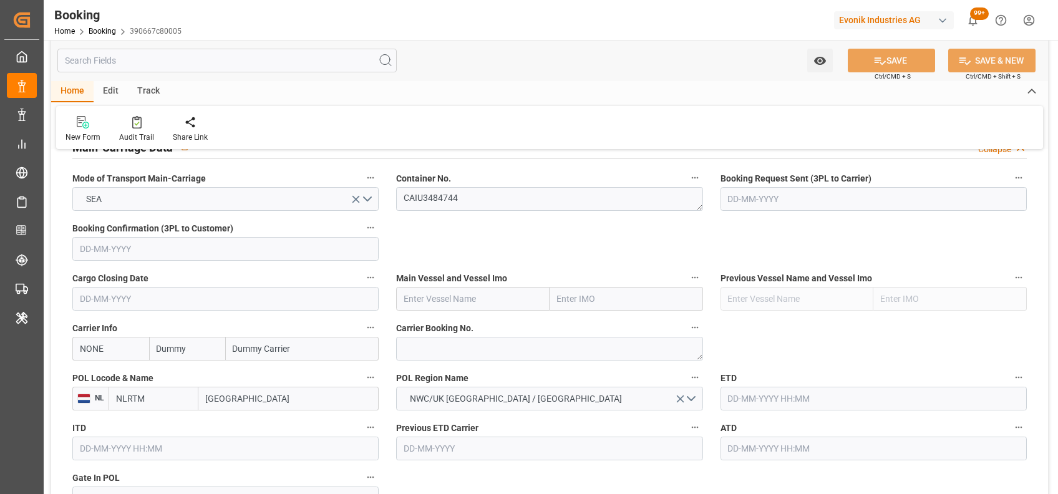
scroll to position [794, 0]
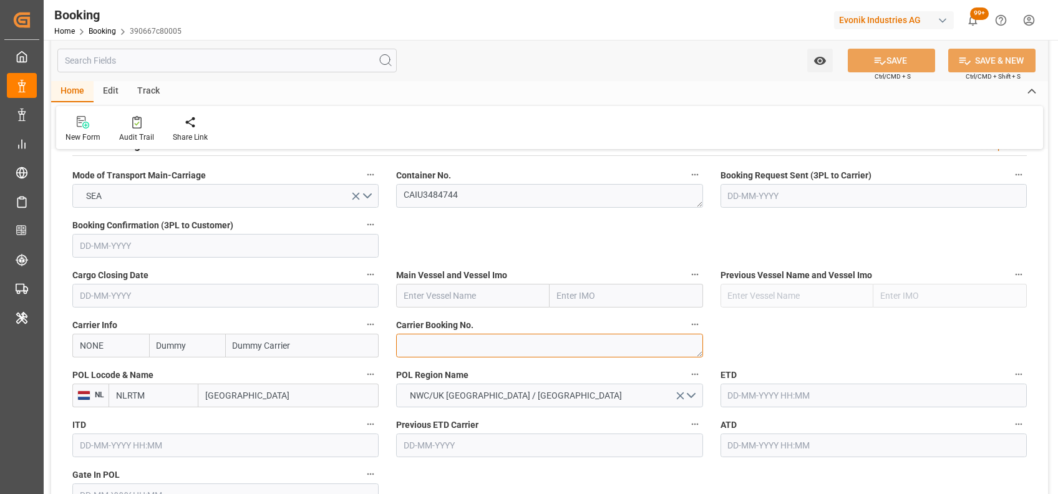
click at [491, 347] on textarea at bounding box center [549, 346] width 306 height 24
paste textarea "13693056"
type textarea "13693056"
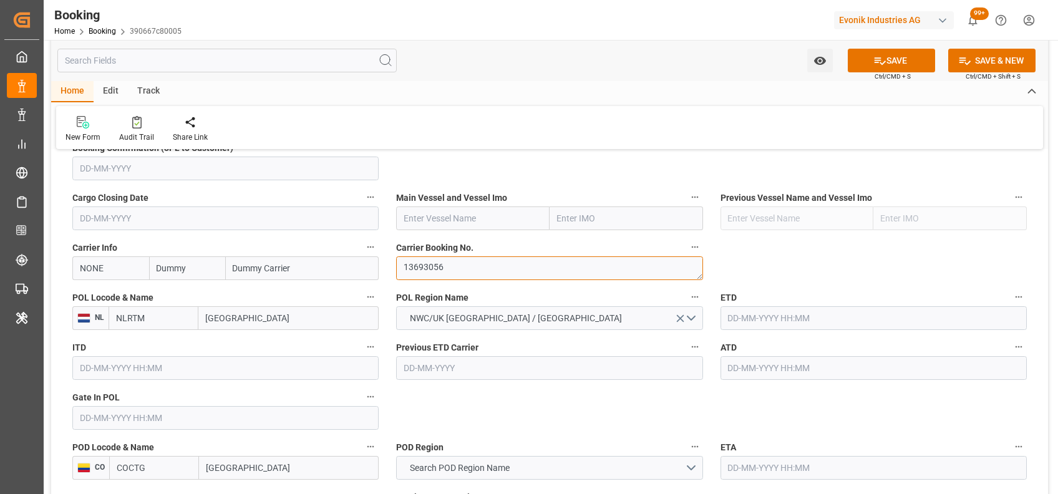
scroll to position [870, 0]
click at [215, 319] on input "Rotterdam" at bounding box center [288, 319] width 180 height 24
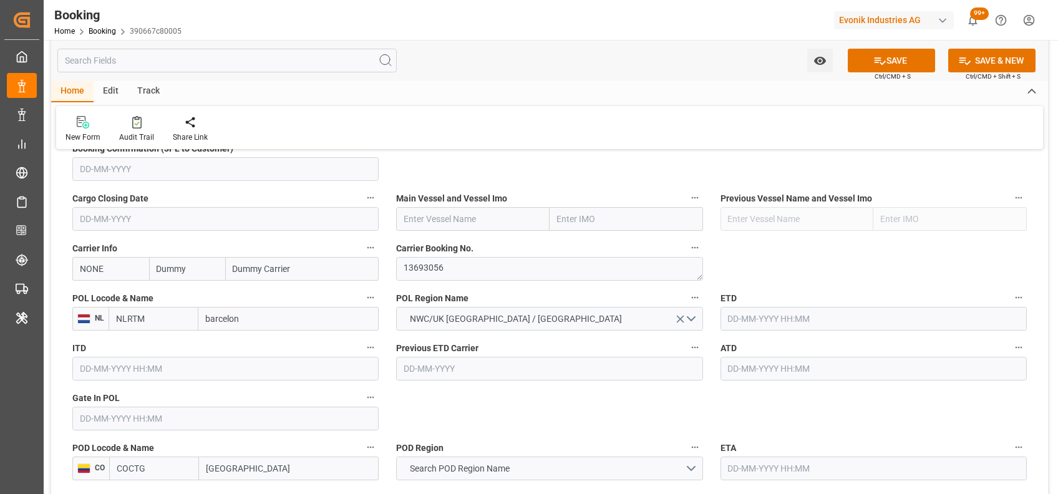
type input "barcelona"
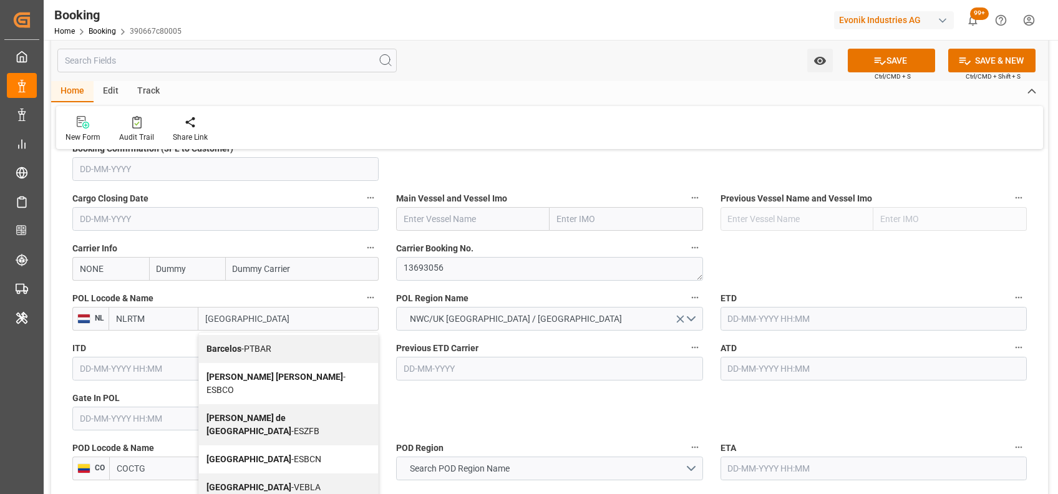
scroll to position [26, 0]
click at [276, 453] on span "Barcelona - ESBCN" at bounding box center [263, 458] width 115 height 10
type input "ESBCN"
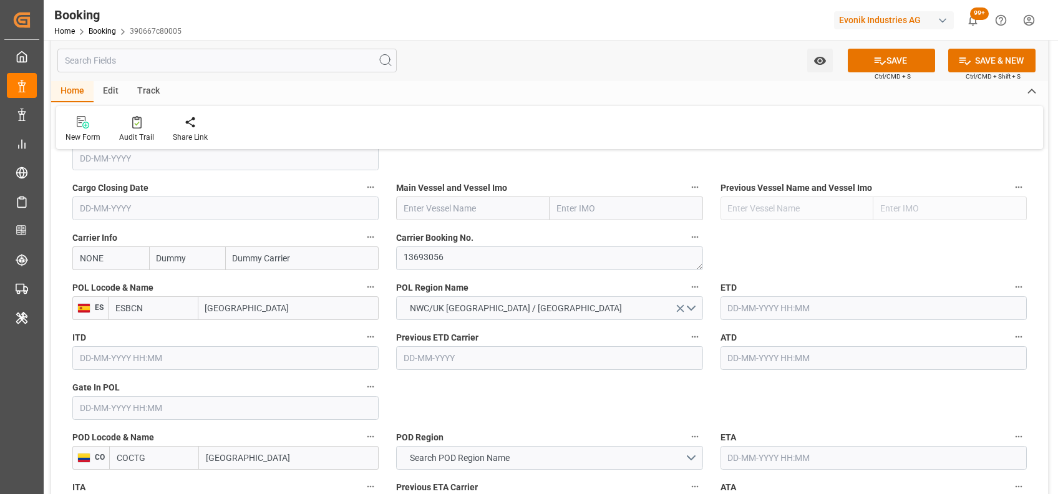
scroll to position [882, 0]
type input "[GEOGRAPHIC_DATA]"
click at [146, 258] on input "NONE" at bounding box center [110, 257] width 77 height 24
click at [85, 285] on b "HLCU" at bounding box center [91, 284] width 22 height 10
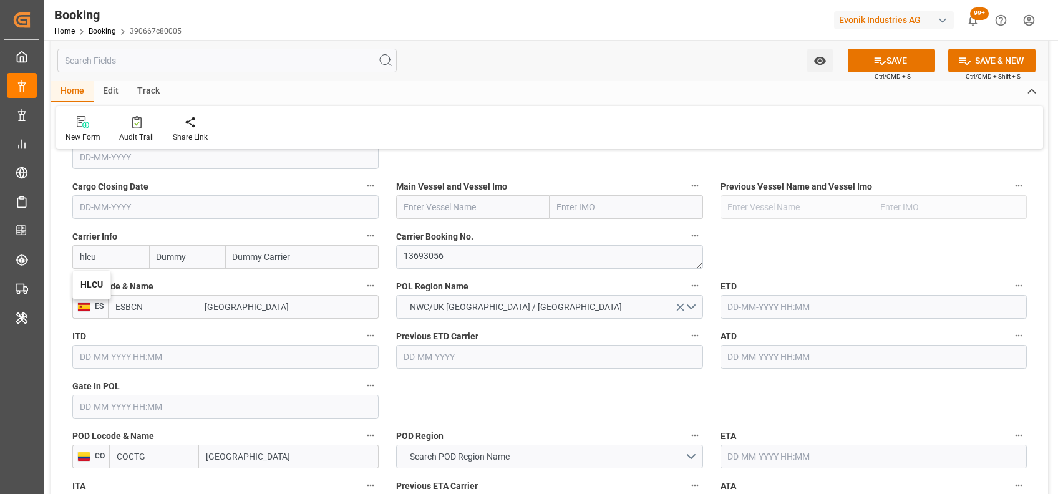
type input "HLCU"
type input "Hapag [PERSON_NAME]"
type input "Hapag [PERSON_NAME] Aktiengesellschaft"
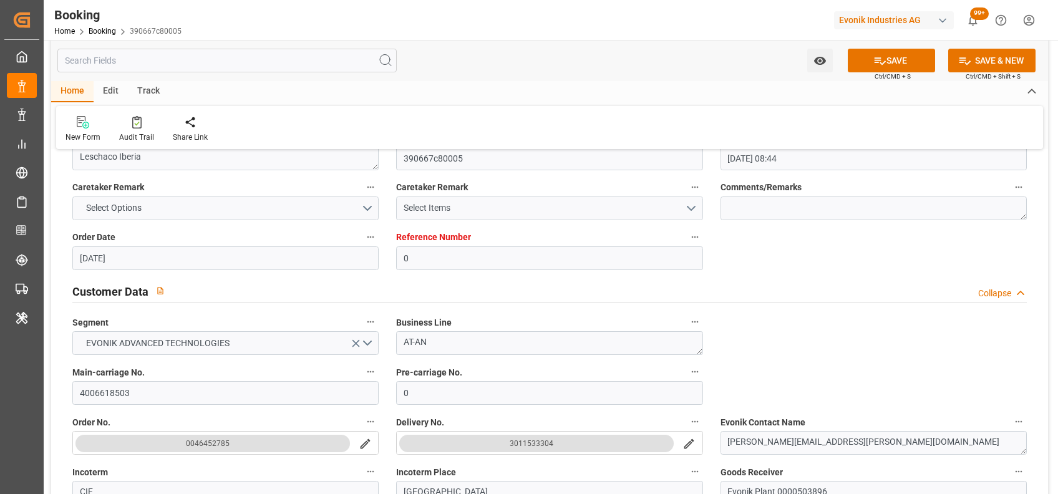
scroll to position [146, 0]
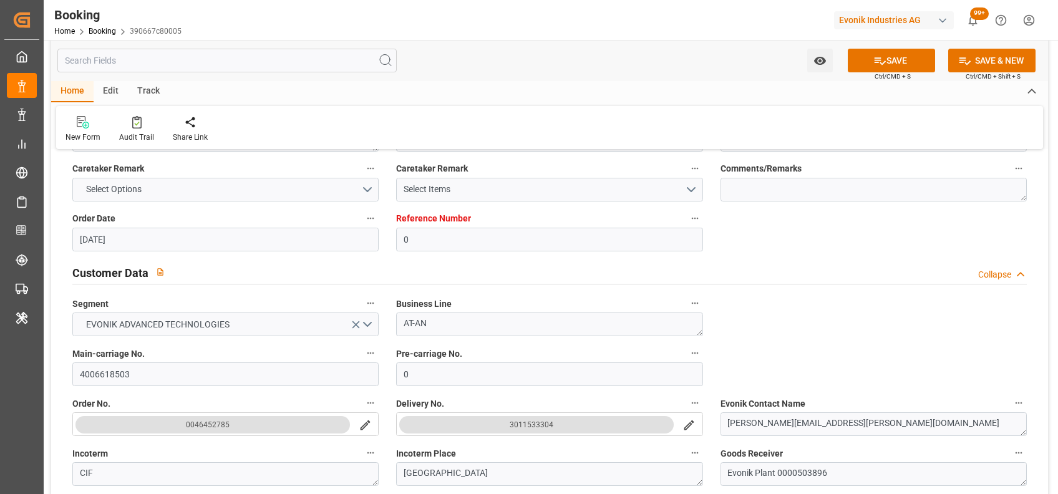
type input "HLCU"
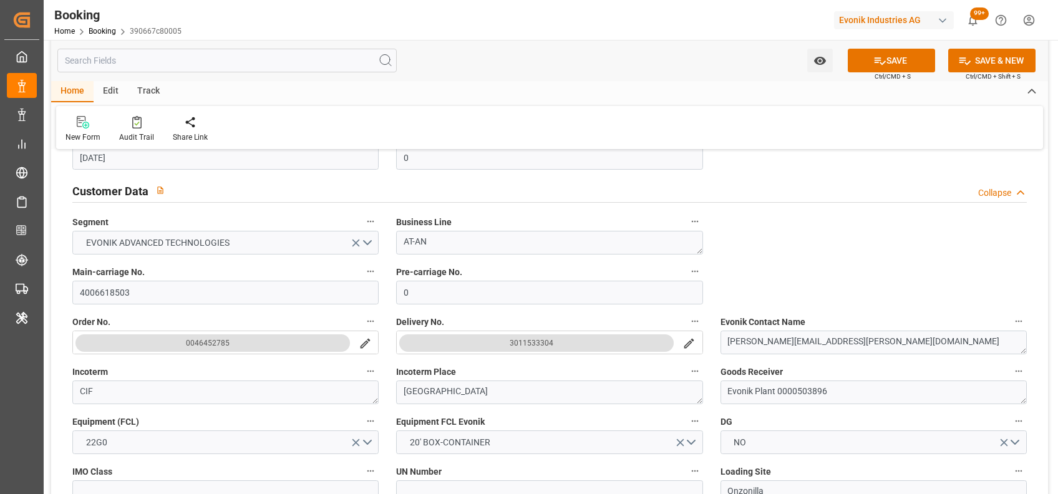
scroll to position [0, 0]
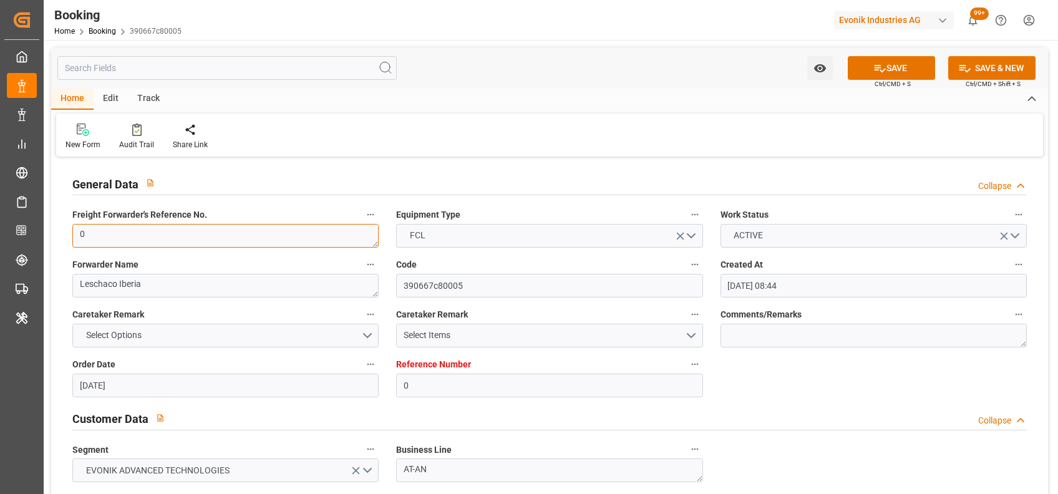
click at [205, 243] on textarea "0" at bounding box center [225, 236] width 306 height 24
paste textarea "250617010064"
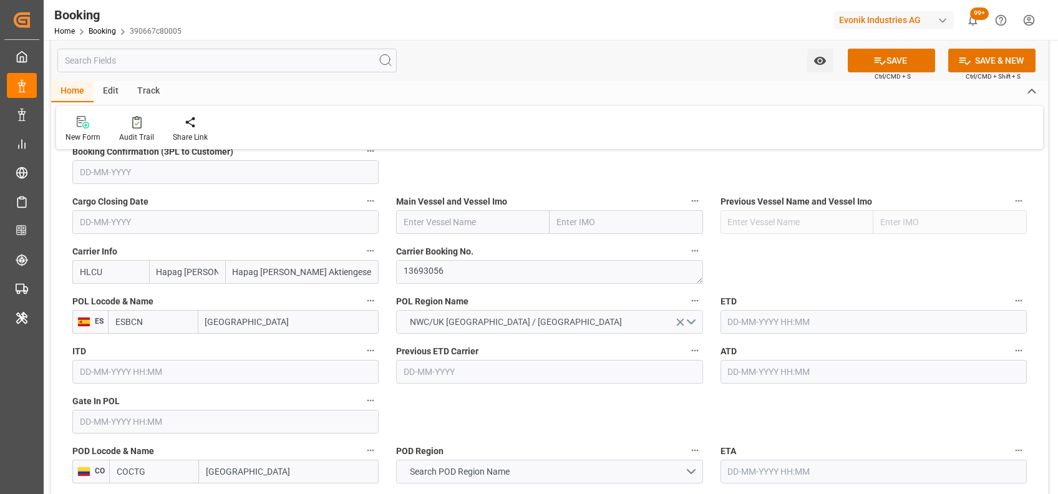
scroll to position [869, 0]
type textarea "250617010064"
click at [687, 320] on button "NWC/UK [GEOGRAPHIC_DATA] / [GEOGRAPHIC_DATA]" at bounding box center [549, 321] width 306 height 24
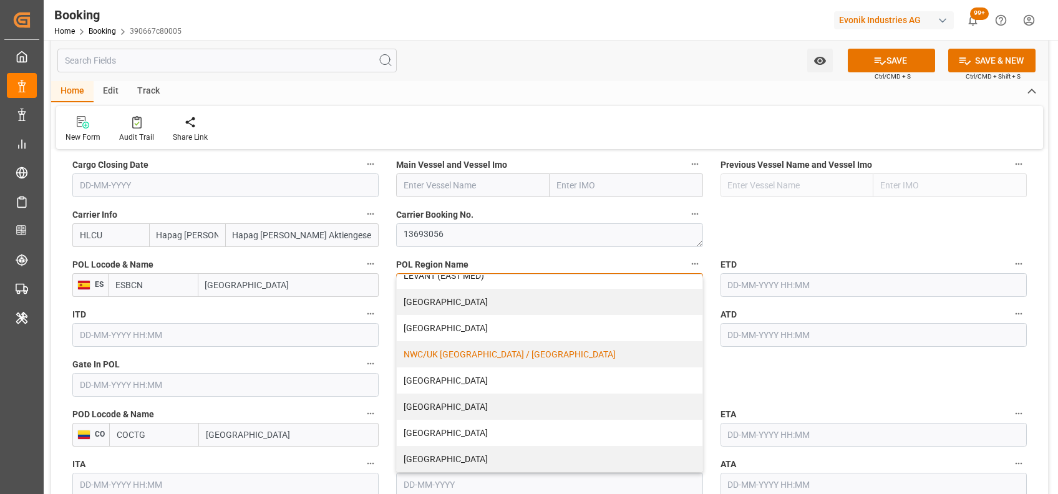
scroll to position [908, 0]
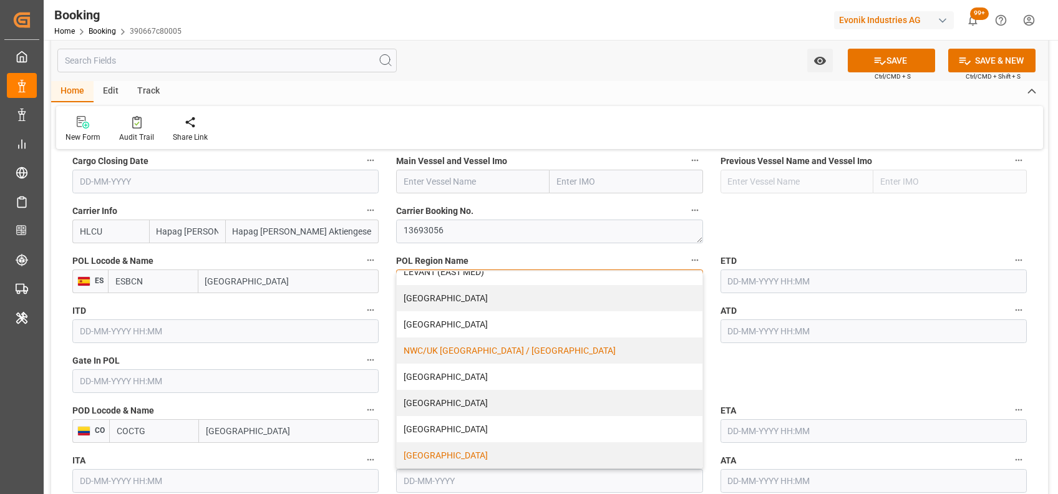
click at [464, 454] on div "[GEOGRAPHIC_DATA]" at bounding box center [549, 455] width 305 height 26
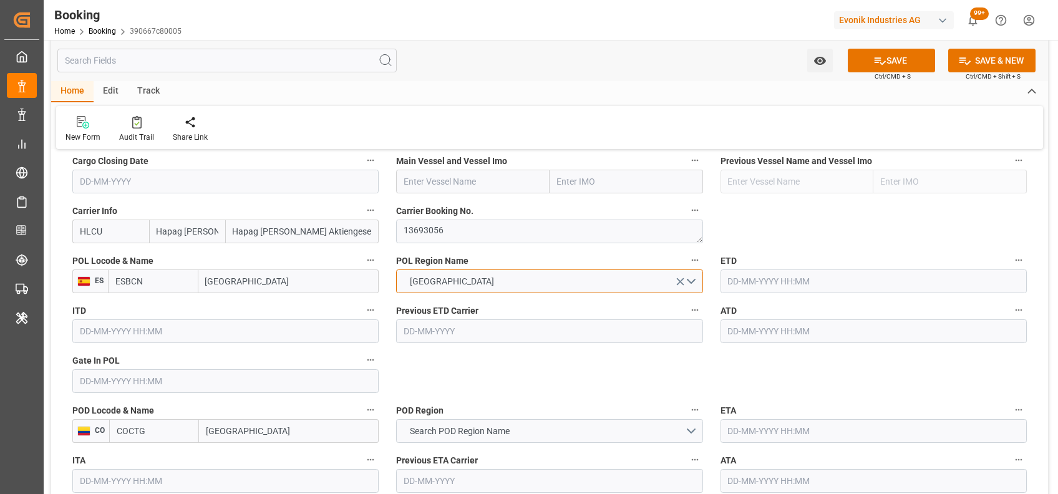
scroll to position [971, 0]
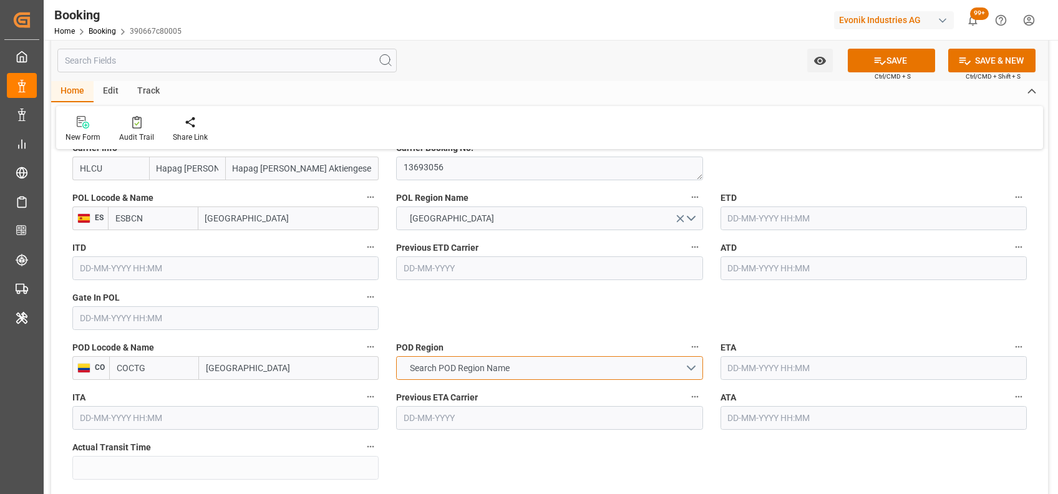
click at [452, 373] on span "Search POD Region Name" at bounding box center [459, 368] width 112 height 13
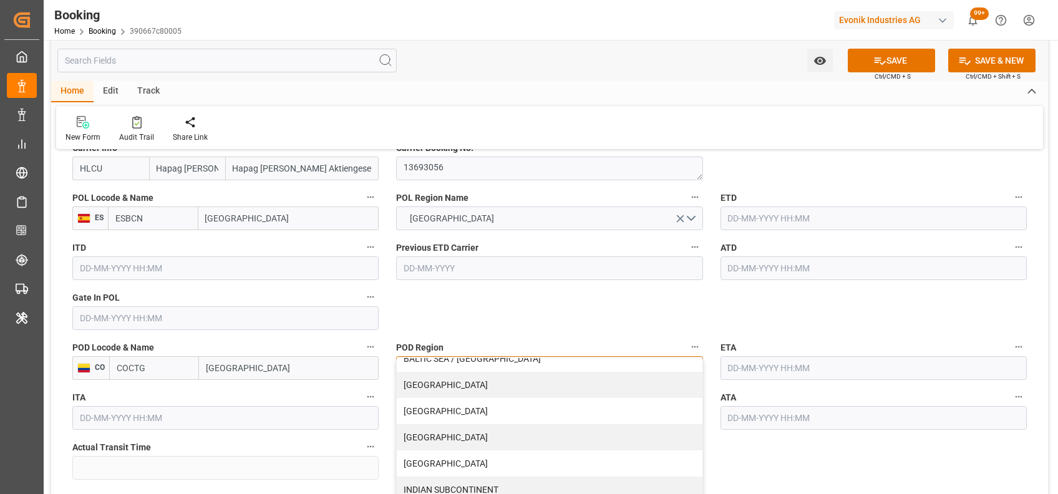
scroll to position [118, 0]
click at [443, 405] on div "[GEOGRAPHIC_DATA]" at bounding box center [549, 410] width 305 height 26
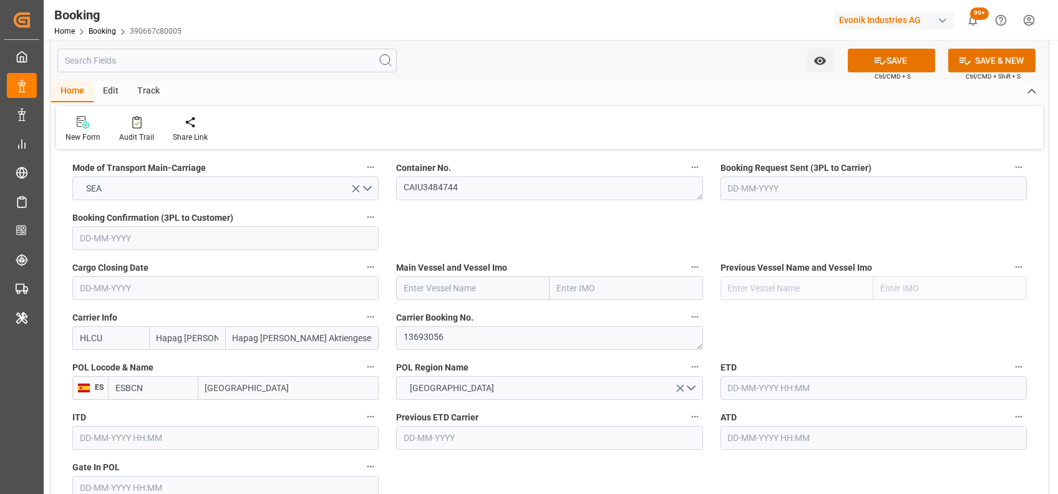
scroll to position [979, 0]
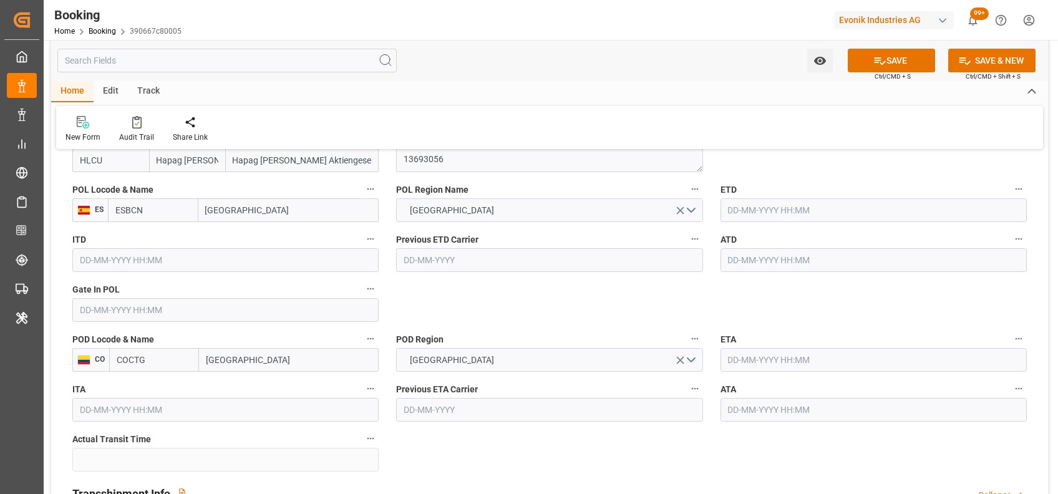
click at [188, 306] on input "text" at bounding box center [225, 310] width 306 height 24
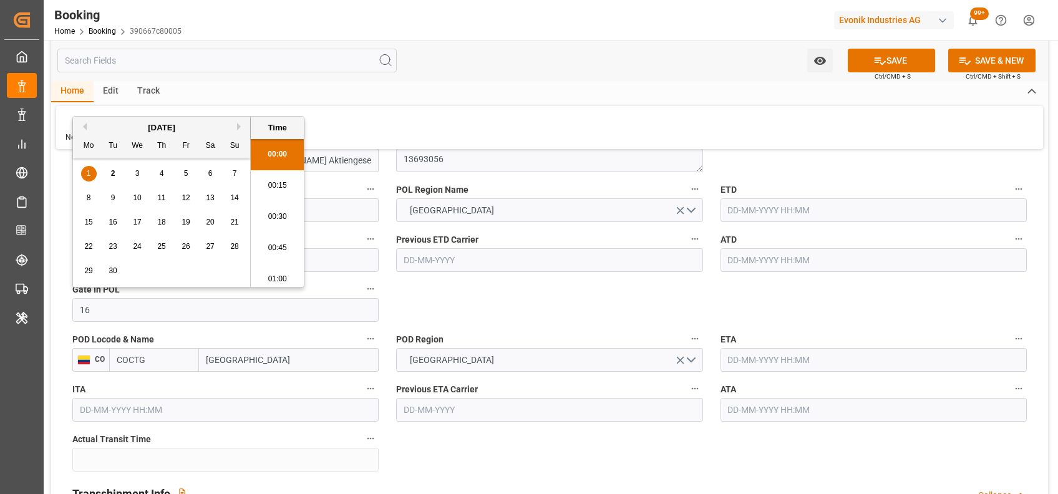
scroll to position [2155, 0]
type input "[DATE] 00:00"
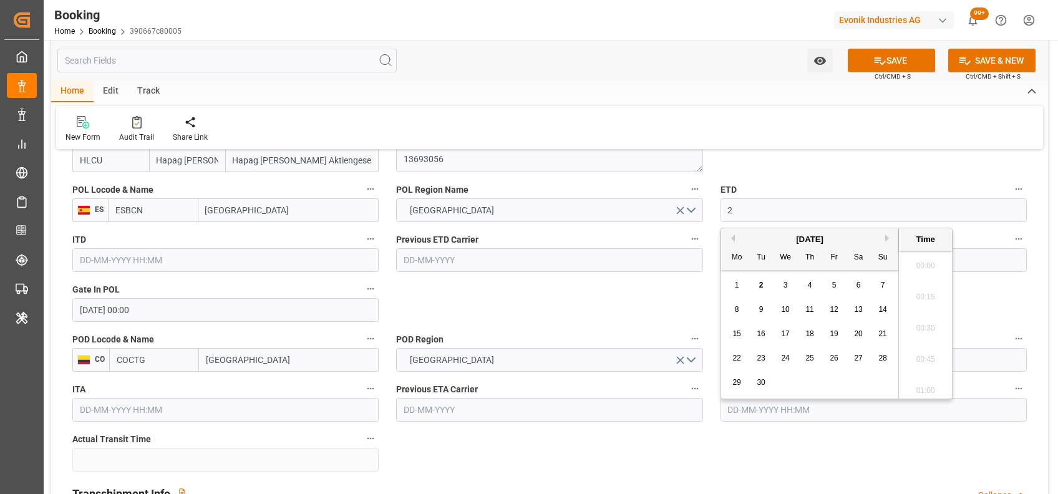
click at [746, 213] on input "2" at bounding box center [873, 210] width 306 height 24
type input "[DATE] 00:00"
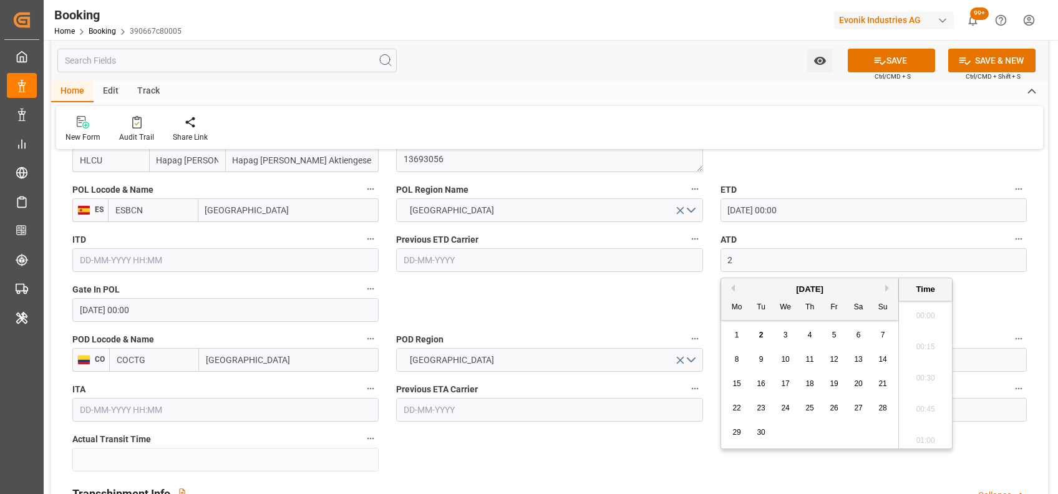
click at [730, 253] on input "2" at bounding box center [873, 260] width 306 height 24
type input "[DATE] 00:00"
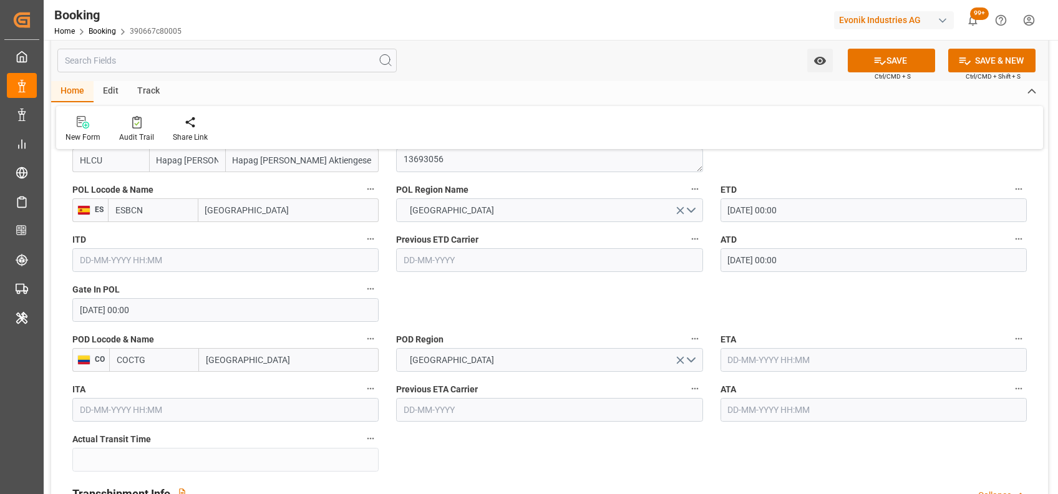
scroll to position [859, 0]
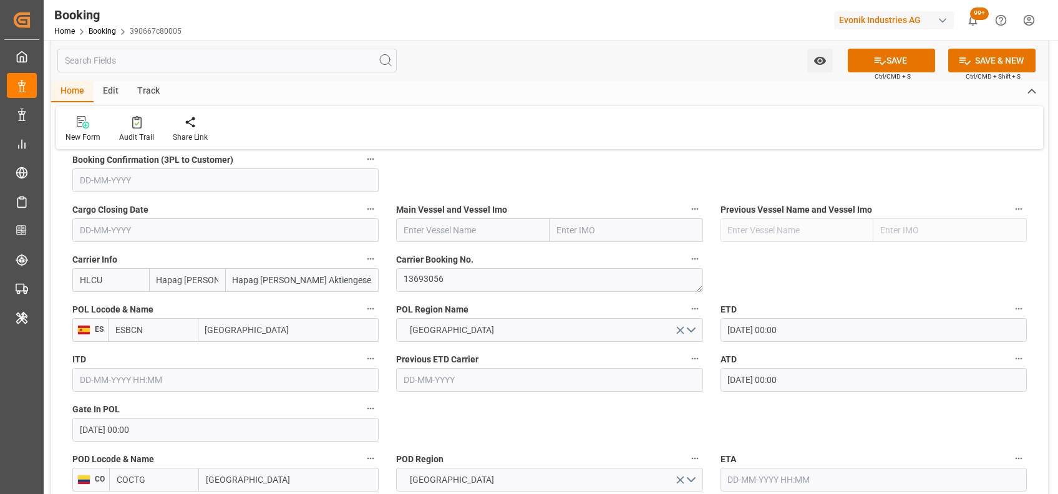
click at [511, 223] on input "text" at bounding box center [472, 230] width 153 height 24
paste input "[GEOGRAPHIC_DATA]"
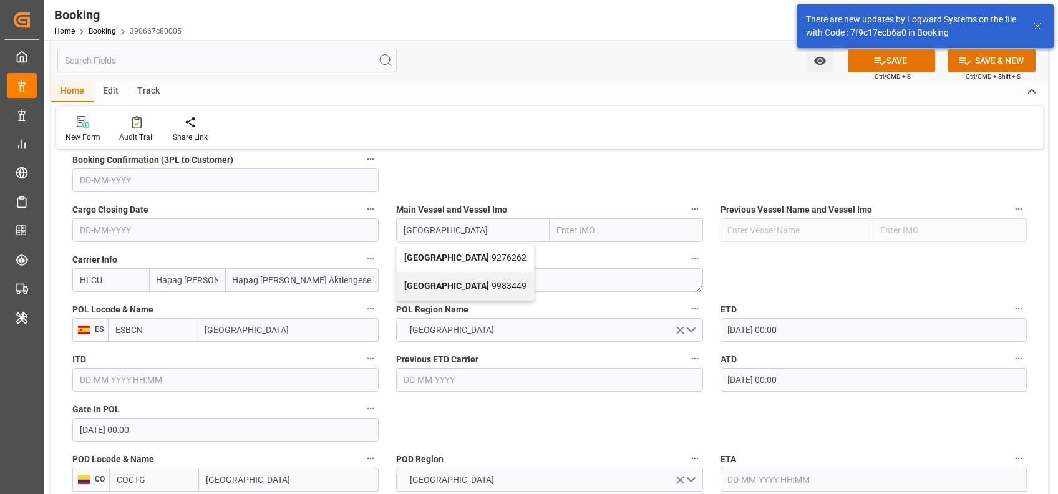
click at [468, 291] on div "GREEN PARK - 9983449" at bounding box center [465, 286] width 137 height 28
type input "[GEOGRAPHIC_DATA]"
type input "9983449"
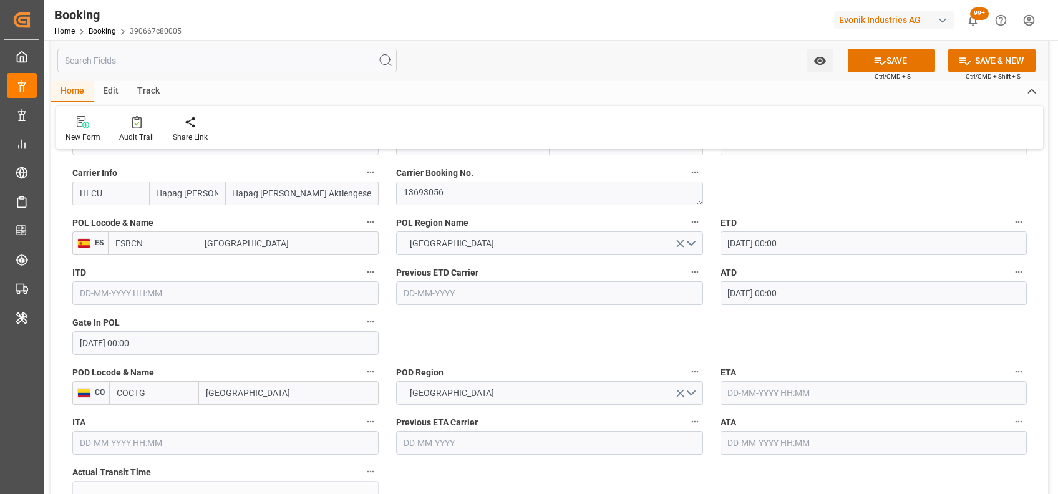
scroll to position [1006, 0]
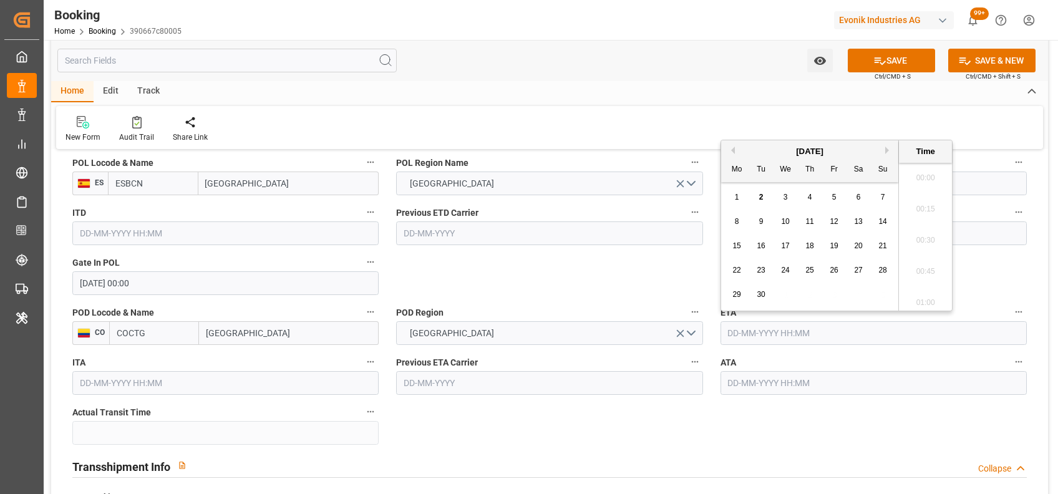
click at [746, 329] on input "text" at bounding box center [873, 333] width 306 height 24
type input "[DATE] 00:00"
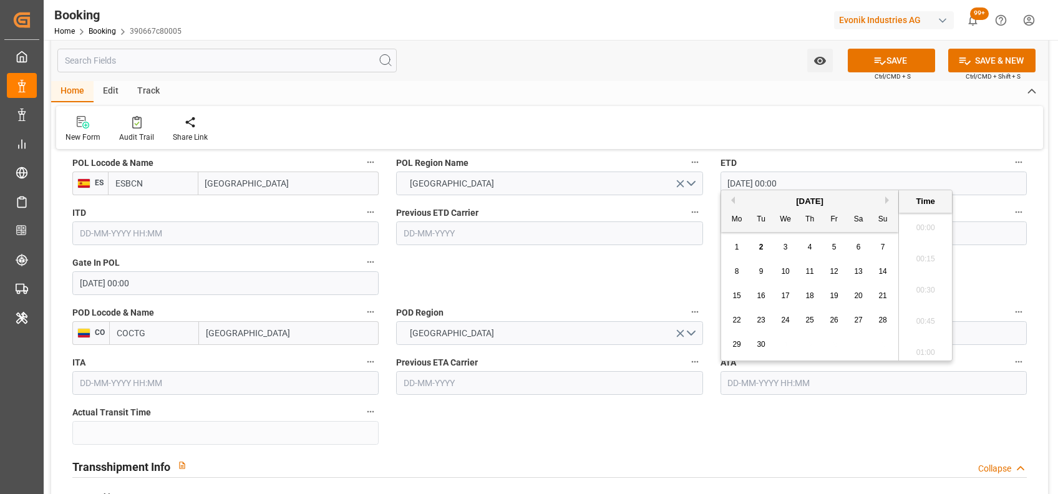
click at [733, 382] on input "text" at bounding box center [873, 383] width 306 height 24
type input "[DATE] 00:00"
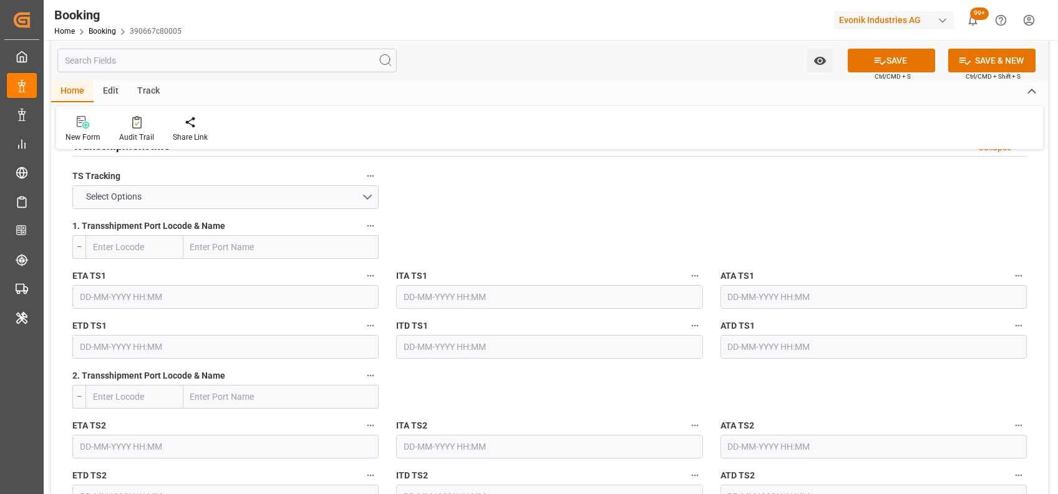
scroll to position [1329, 0]
click at [298, 196] on button "Select Options" at bounding box center [225, 195] width 306 height 24
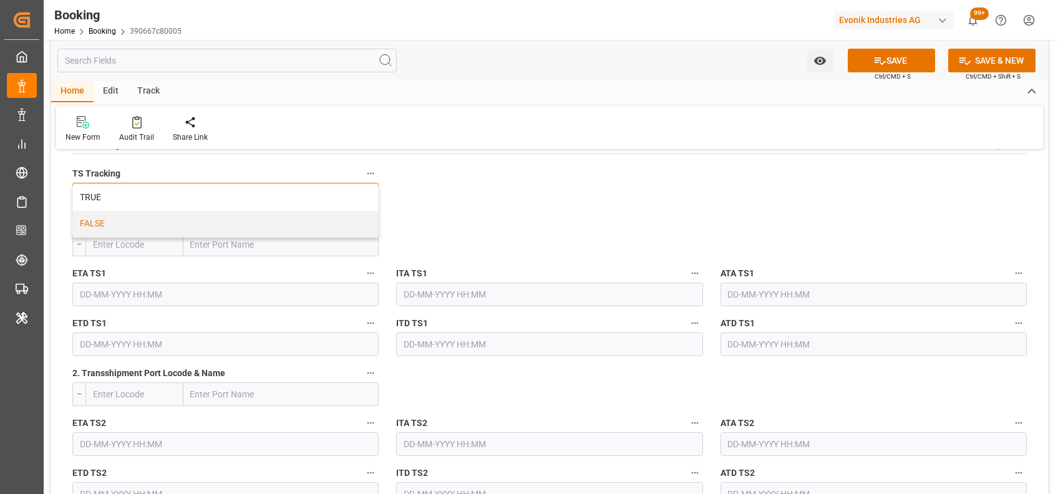
click at [242, 216] on div "FALSE" at bounding box center [225, 224] width 305 height 26
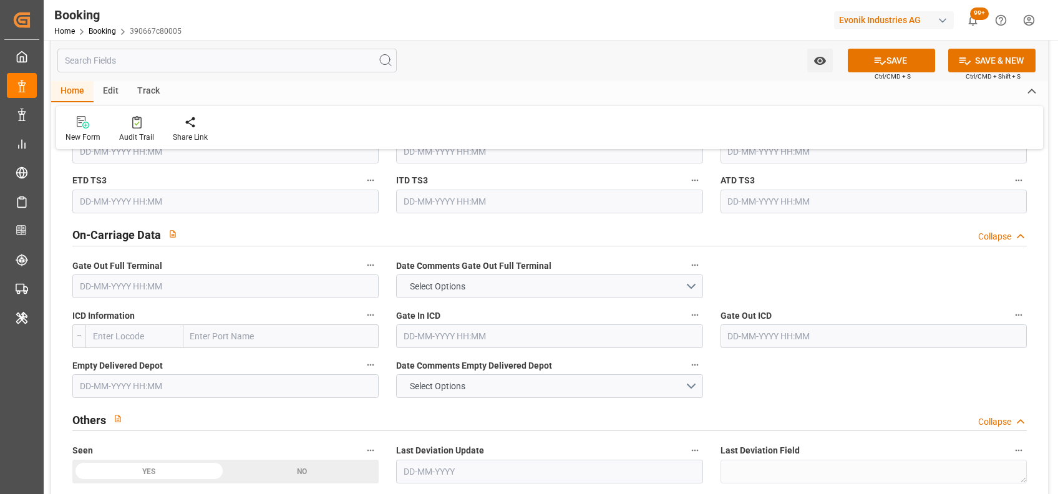
scroll to position [1786, 0]
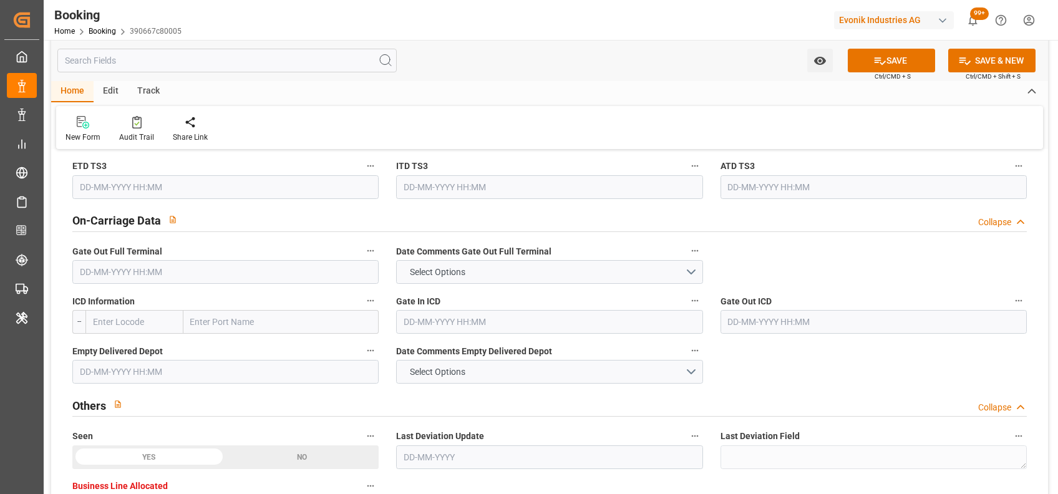
click at [319, 277] on input "text" at bounding box center [225, 272] width 306 height 24
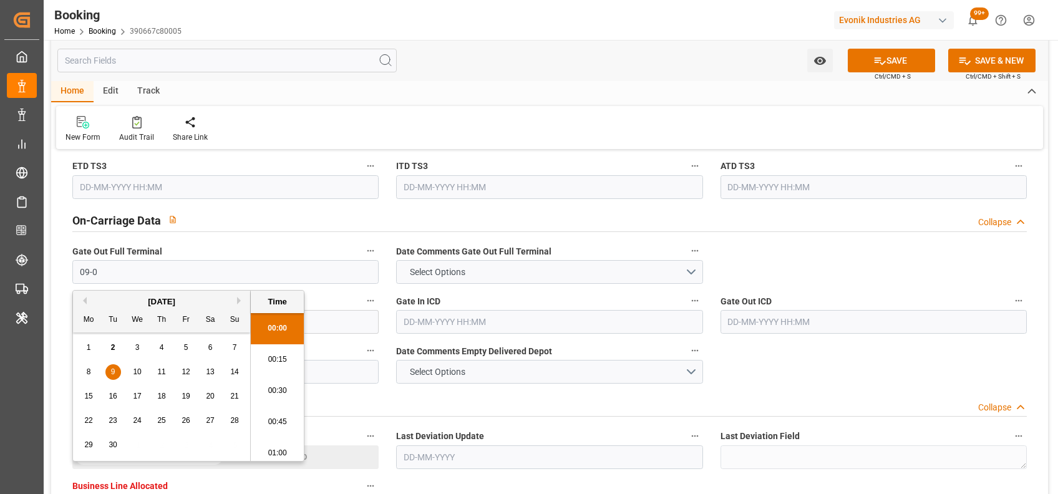
scroll to position [2186, 0]
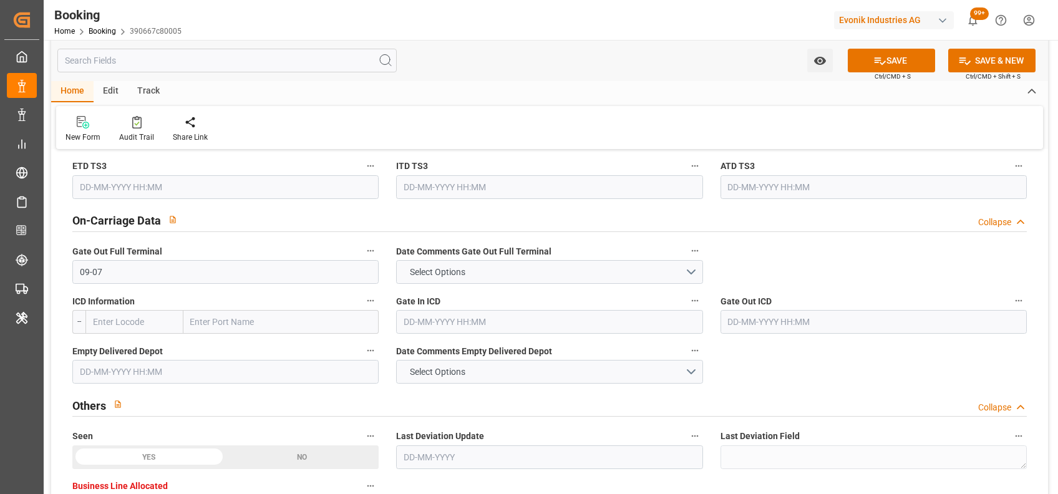
type input "09-07-2025 00:00"
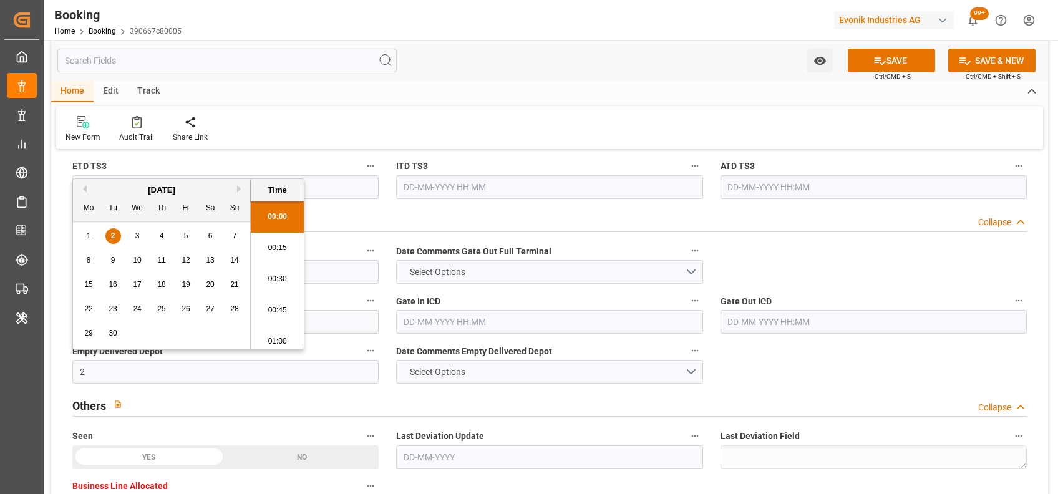
click at [261, 375] on input "2" at bounding box center [225, 372] width 306 height 24
type input "22-07-2025 00:00"
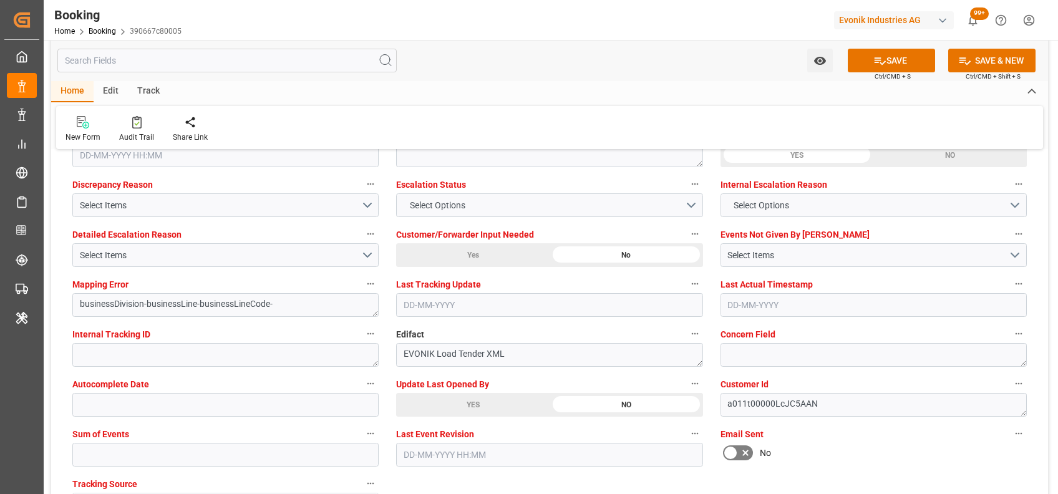
scroll to position [2323, 0]
click at [225, 454] on input "text" at bounding box center [225, 454] width 306 height 24
type input "0"
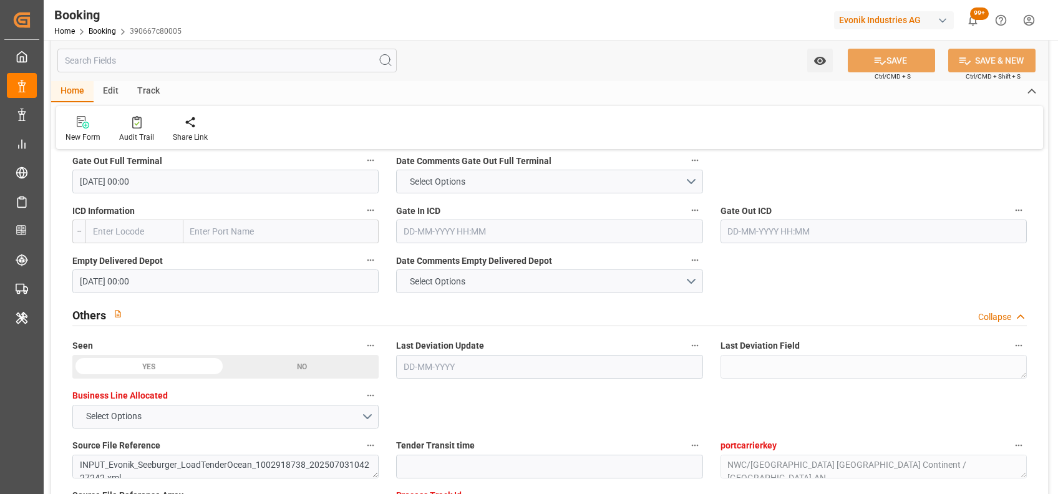
scroll to position [1637, 0]
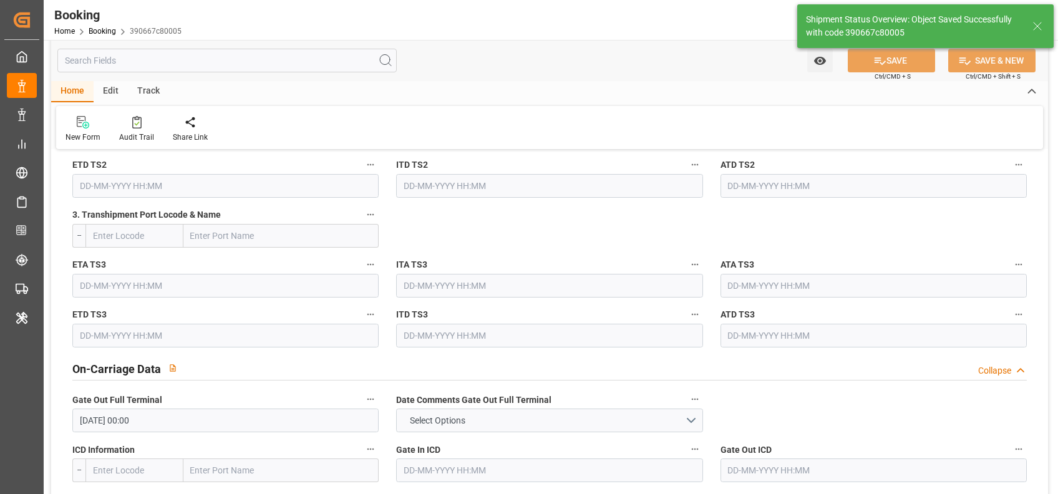
type textarea "West Mediterranean_COCTG_HLCU_AT-AN"
type textarea "[PERSON_NAME]"
type textarea "Pol-businessDivision-businessLine-"
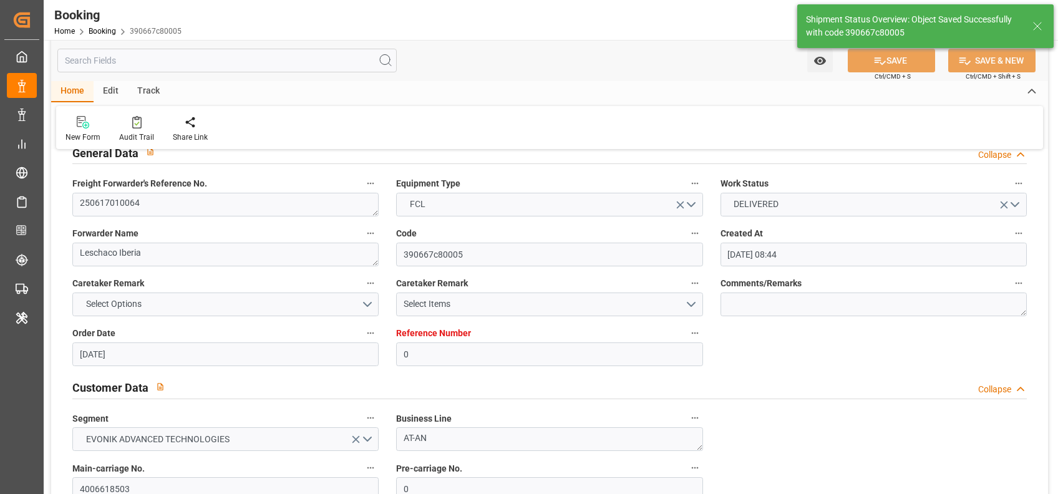
type input "15"
type input "20-06-2025 00:00"
type input "05-07-2025 00:00"
type input "02-09-2025 12:30"
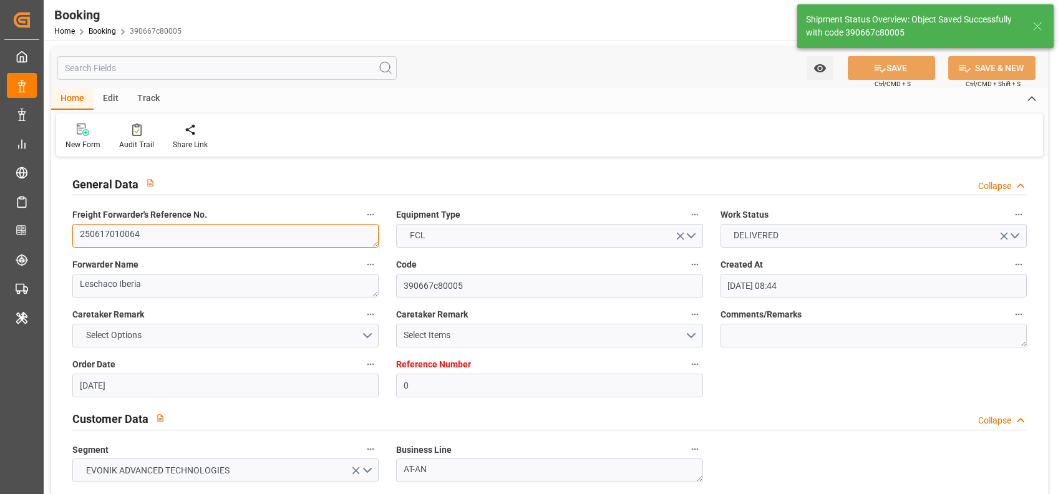
click at [183, 224] on textarea "250617010064" at bounding box center [225, 236] width 306 height 24
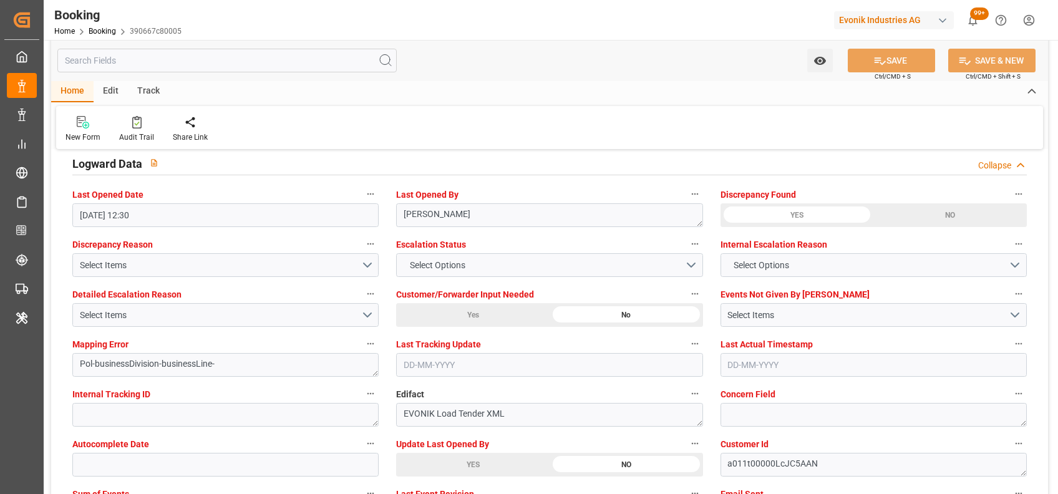
scroll to position [2284, 0]
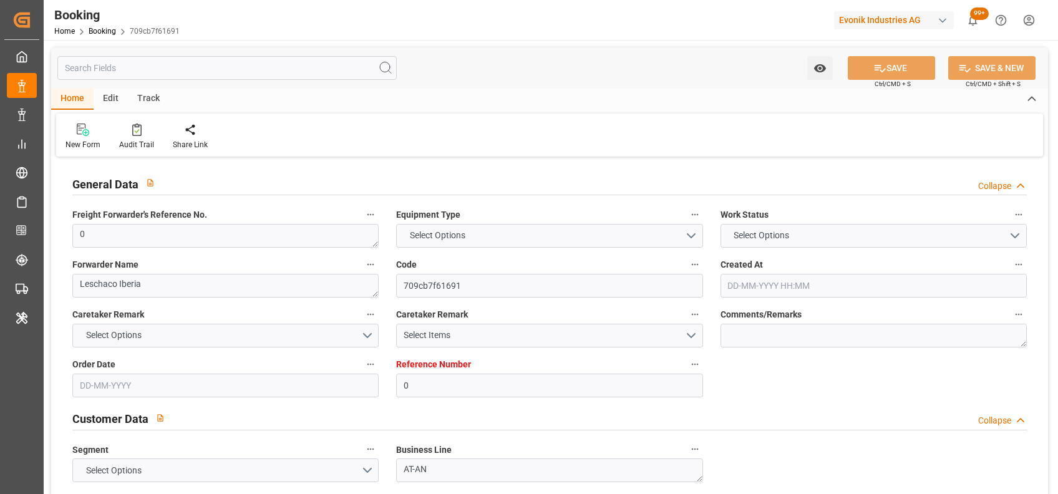
type input "0"
type input "Dummy"
type input "Dummy Carrier"
type input "NLRTM"
type input "COCTG"
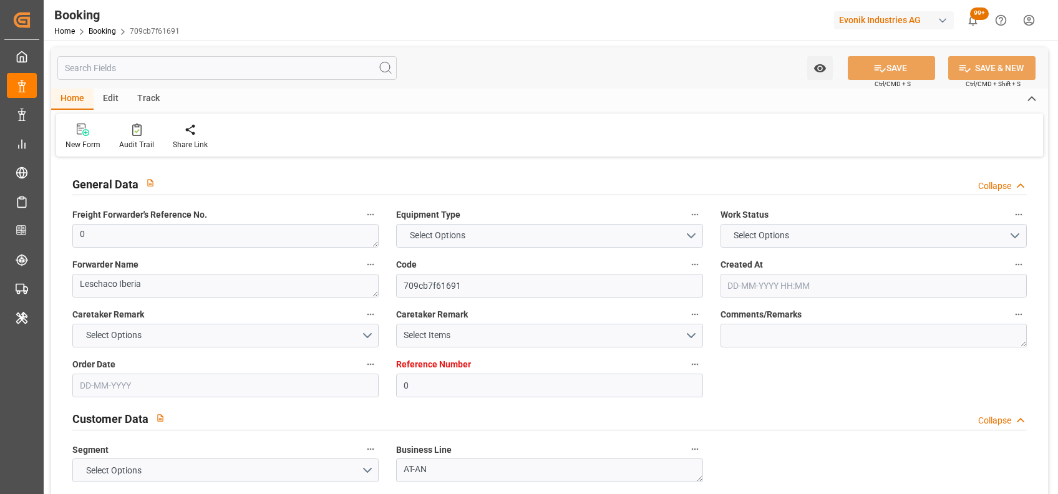
type input "[DATE] 08:44"
type input "[DATE]"
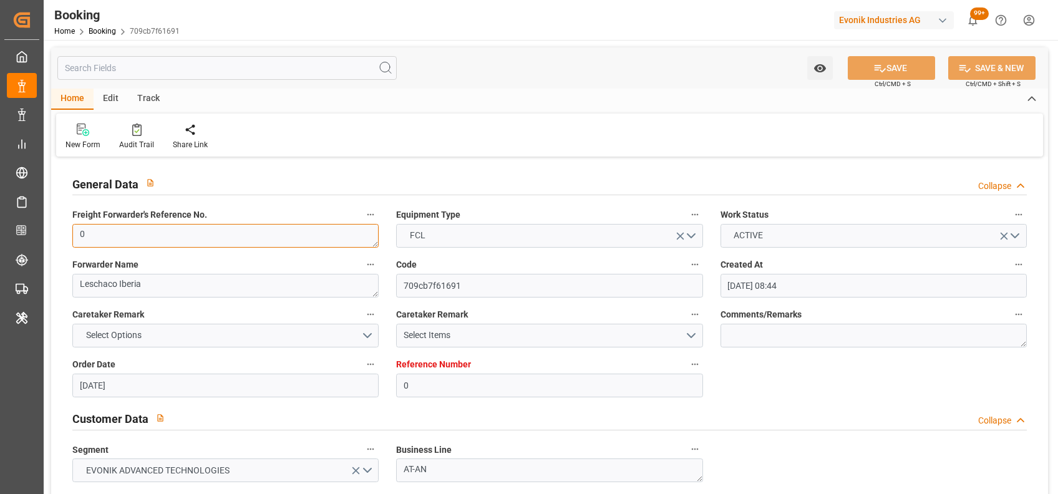
click at [196, 239] on textarea "0" at bounding box center [225, 236] width 306 height 24
paste textarea "250617010064"
type textarea "250617010064"
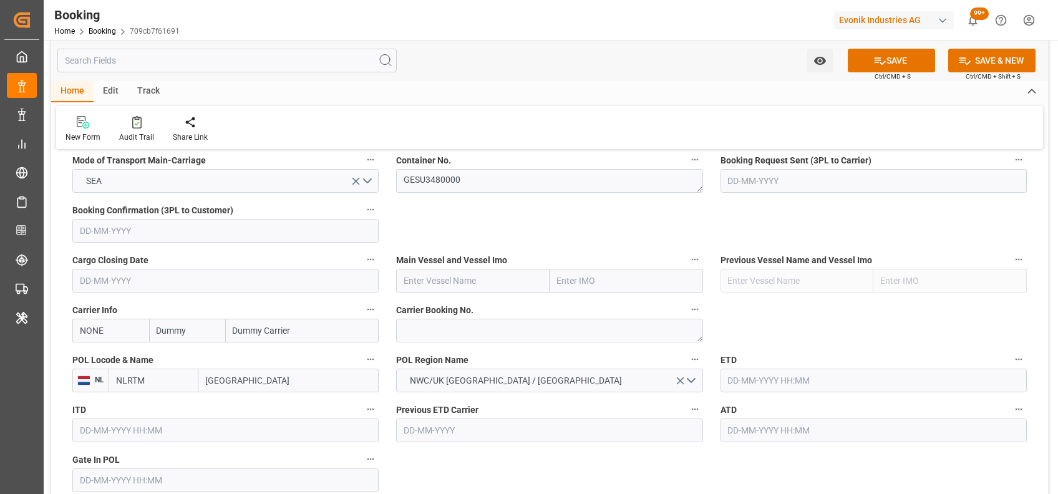
scroll to position [809, 0]
click at [429, 278] on input "text" at bounding box center [472, 280] width 153 height 24
click at [451, 337] on b "[GEOGRAPHIC_DATA]" at bounding box center [446, 335] width 85 height 10
type input "[GEOGRAPHIC_DATA]"
type input "9983449"
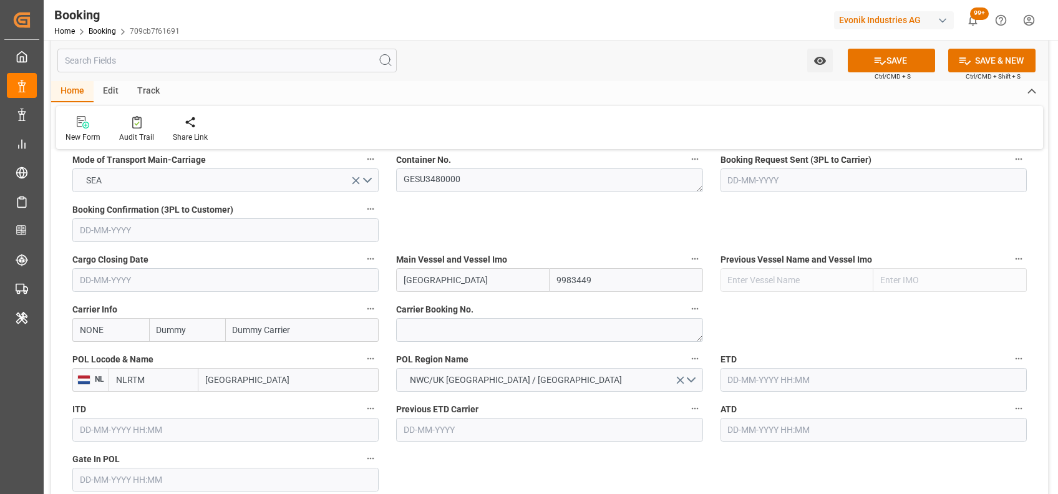
type input "[GEOGRAPHIC_DATA]"
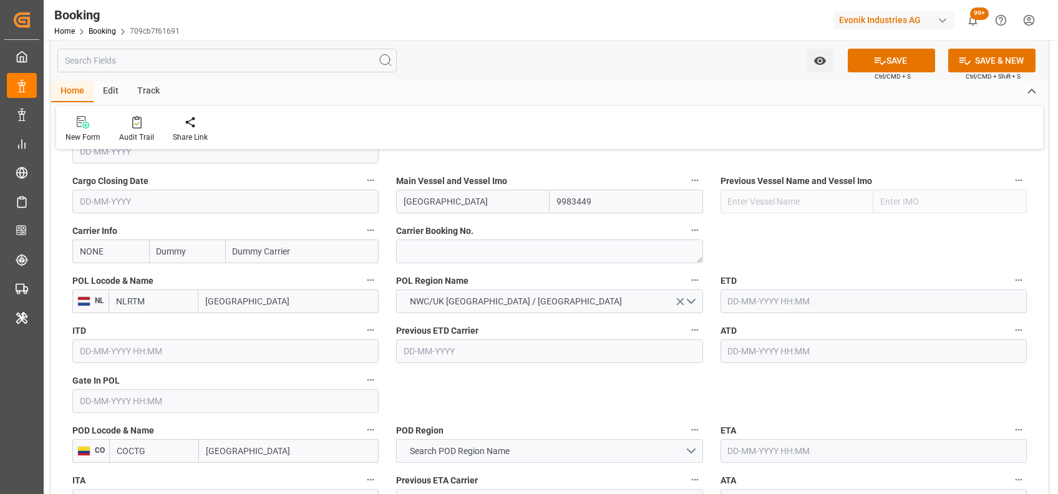
scroll to position [889, 0]
click at [125, 253] on input "NONE" at bounding box center [110, 250] width 77 height 24
click at [92, 276] on b "HLCU" at bounding box center [91, 277] width 22 height 10
type input "HLCU"
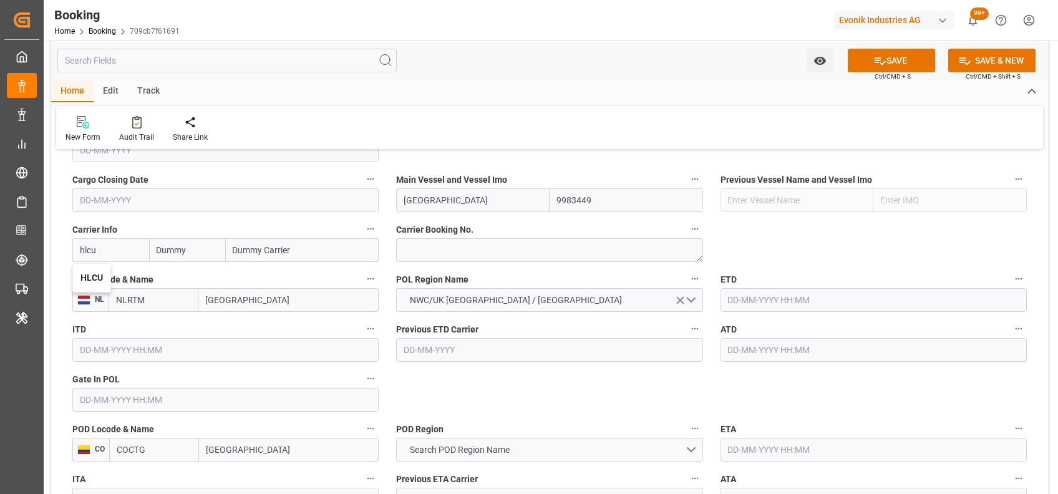
type input "Hapag [PERSON_NAME]"
type input "Hapag [PERSON_NAME] Aktiengesellschaft"
type input "HLCU"
click at [175, 302] on input "NLRTM" at bounding box center [153, 300] width 90 height 24
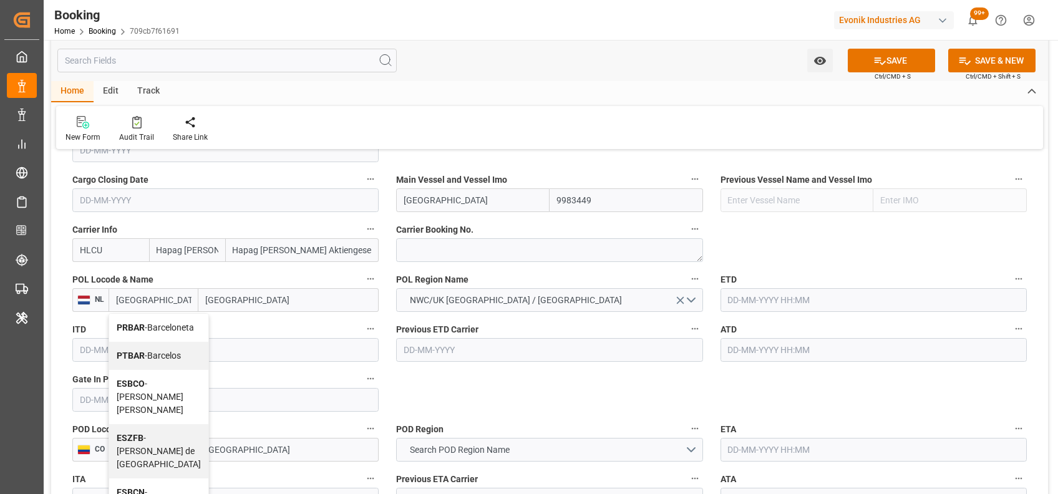
drag, startPoint x: 154, startPoint y: 343, endPoint x: 141, endPoint y: 424, distance: 82.1
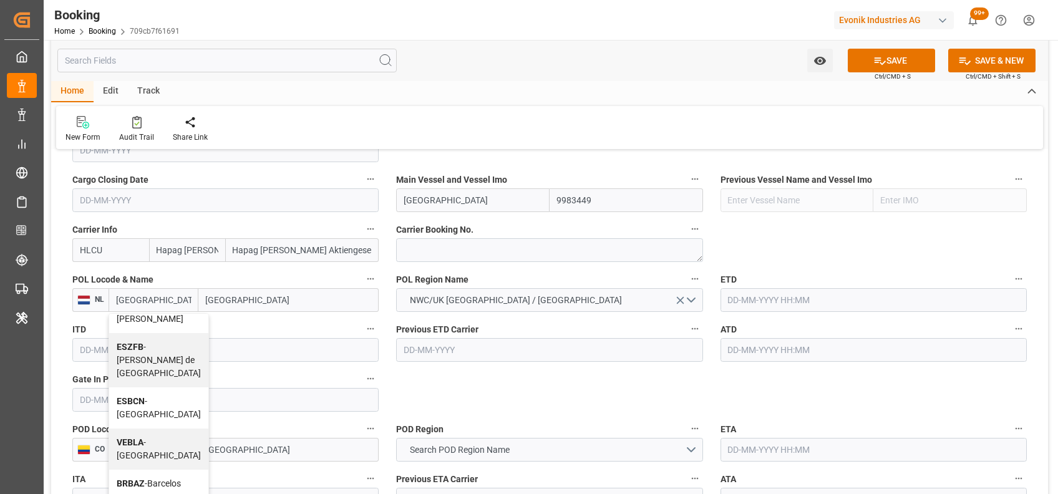
scroll to position [95, 0]
click at [157, 414] on div "ESBCN - [GEOGRAPHIC_DATA]" at bounding box center [158, 403] width 99 height 41
type input "ESBCN"
type input "[GEOGRAPHIC_DATA]"
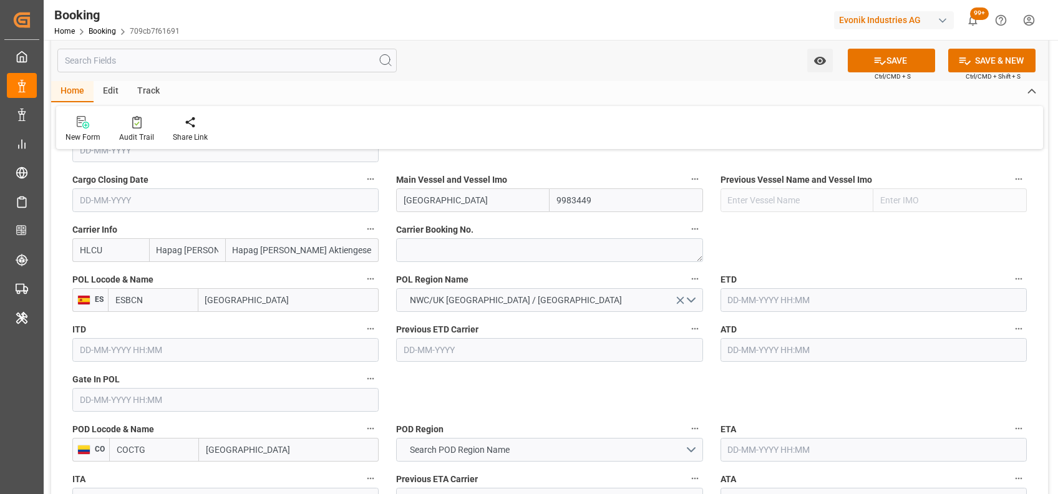
type input "ESBCN"
click at [541, 295] on span "NWC/UK [GEOGRAPHIC_DATA] / [GEOGRAPHIC_DATA]" at bounding box center [515, 300] width 224 height 13
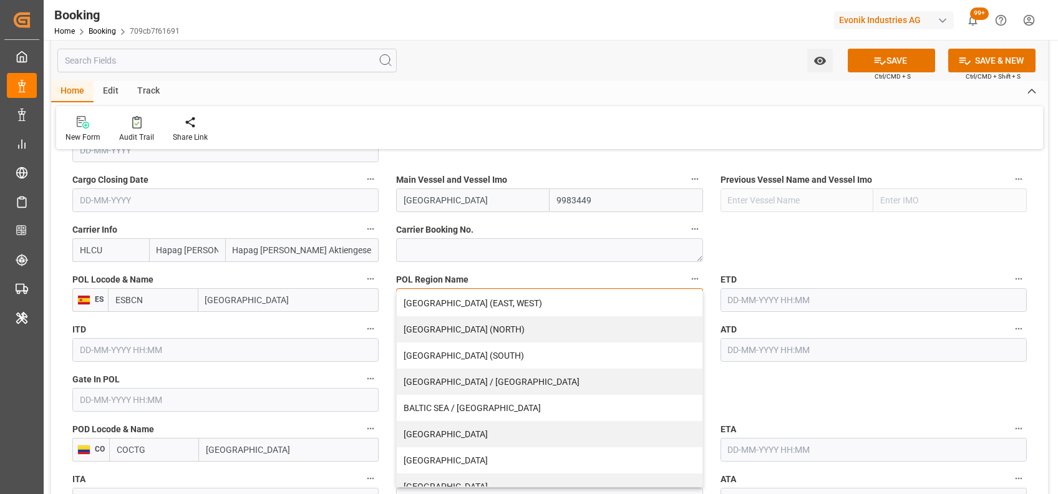
scroll to position [274, 0]
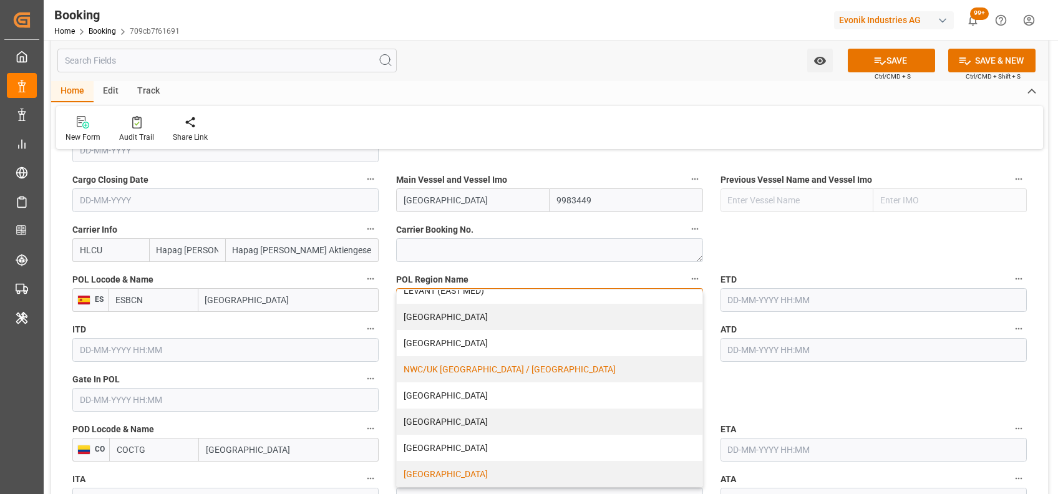
click at [473, 472] on div "[GEOGRAPHIC_DATA]" at bounding box center [549, 474] width 305 height 26
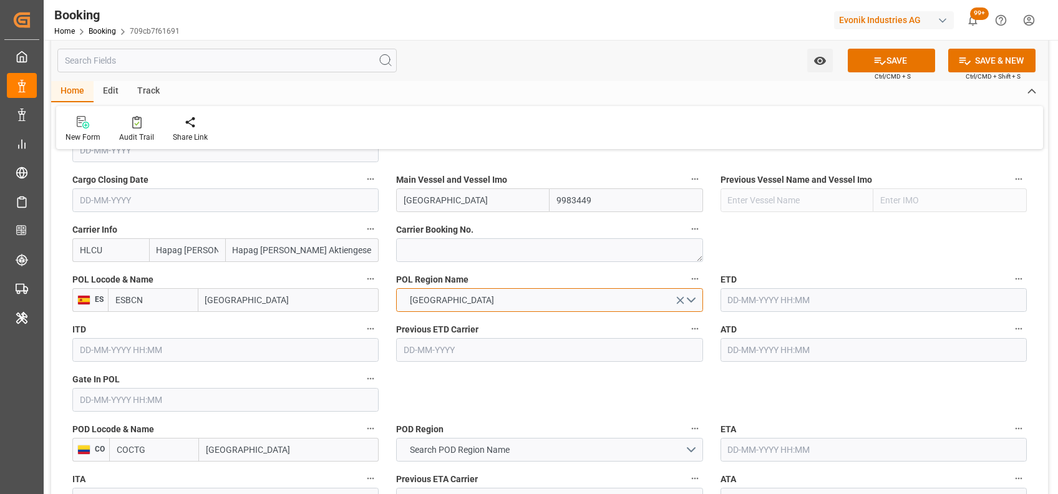
scroll to position [997, 0]
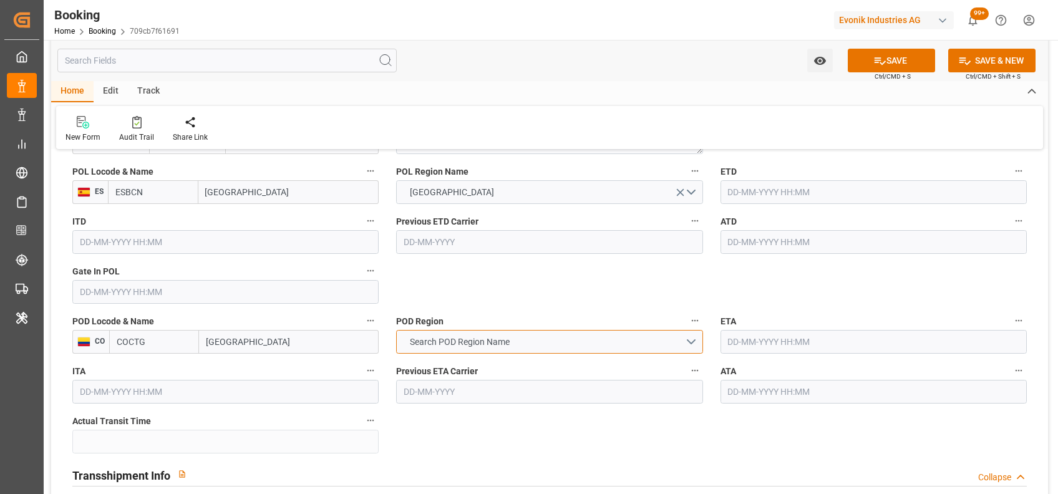
click at [480, 348] on span "Search POD Region Name" at bounding box center [459, 341] width 112 height 13
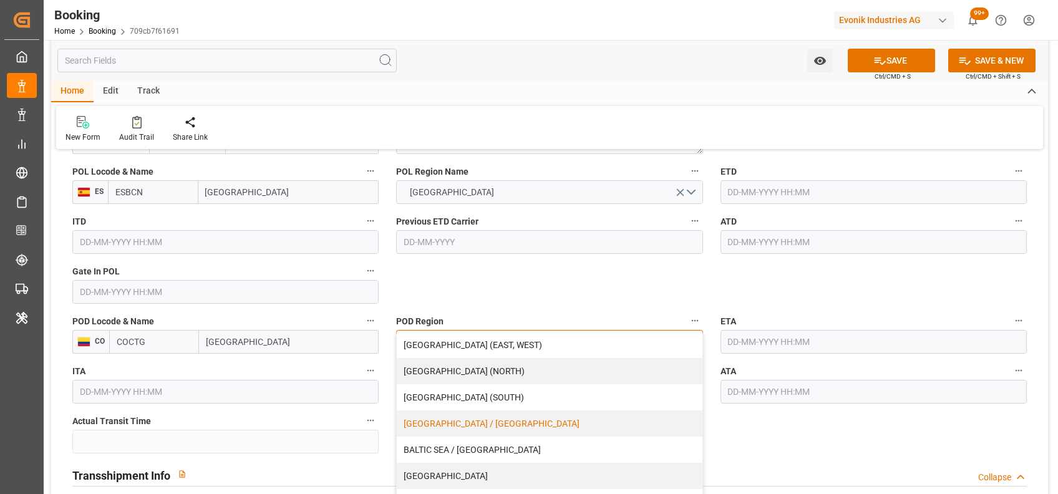
scroll to position [46, 0]
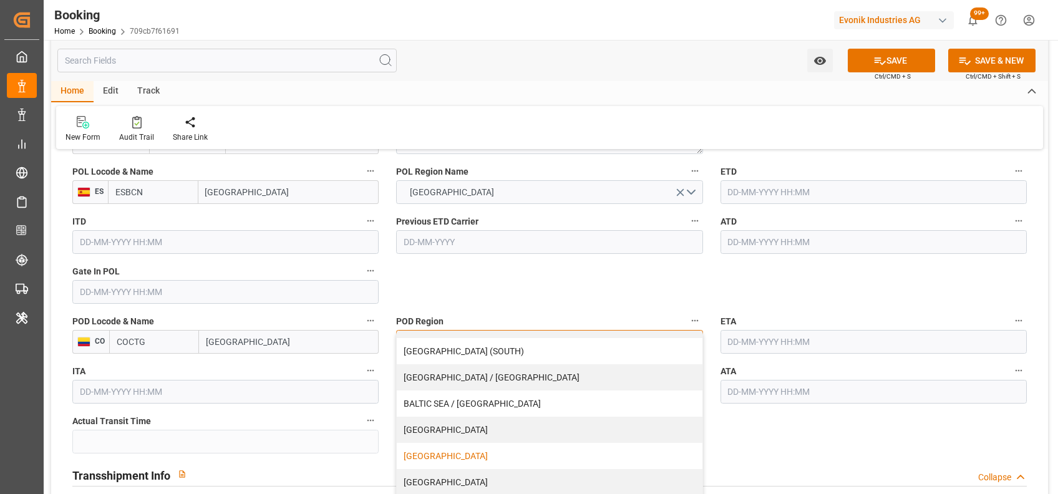
click at [433, 458] on div "[GEOGRAPHIC_DATA]" at bounding box center [549, 456] width 305 height 26
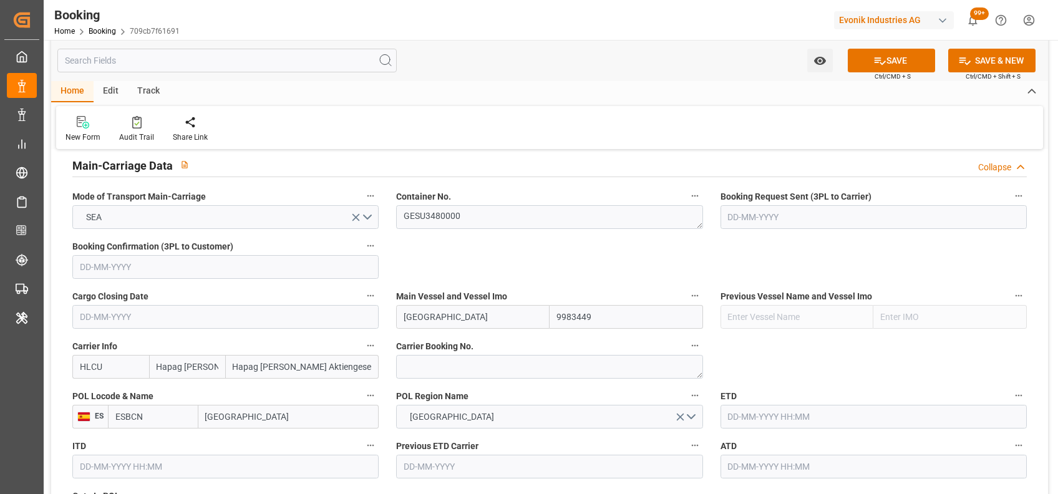
scroll to position [842, 0]
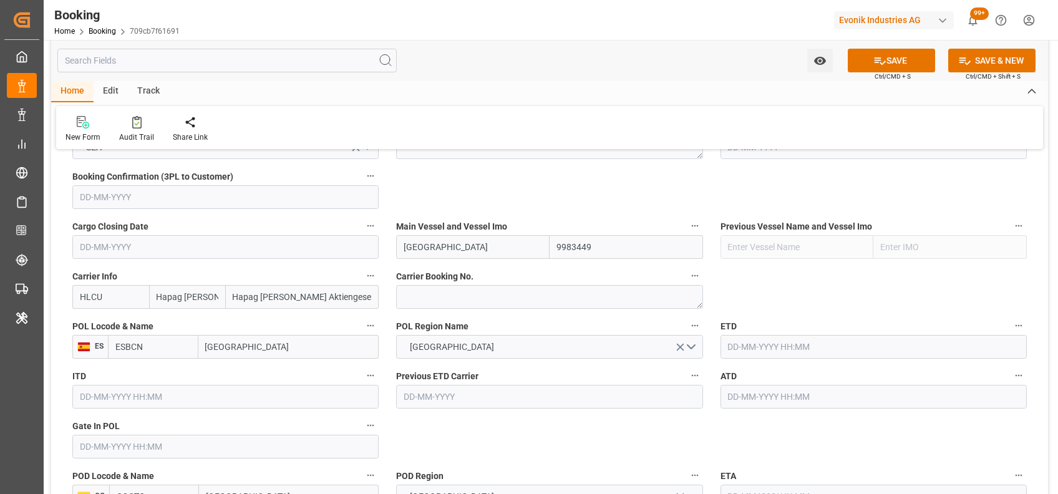
click at [244, 454] on input "text" at bounding box center [225, 447] width 306 height 24
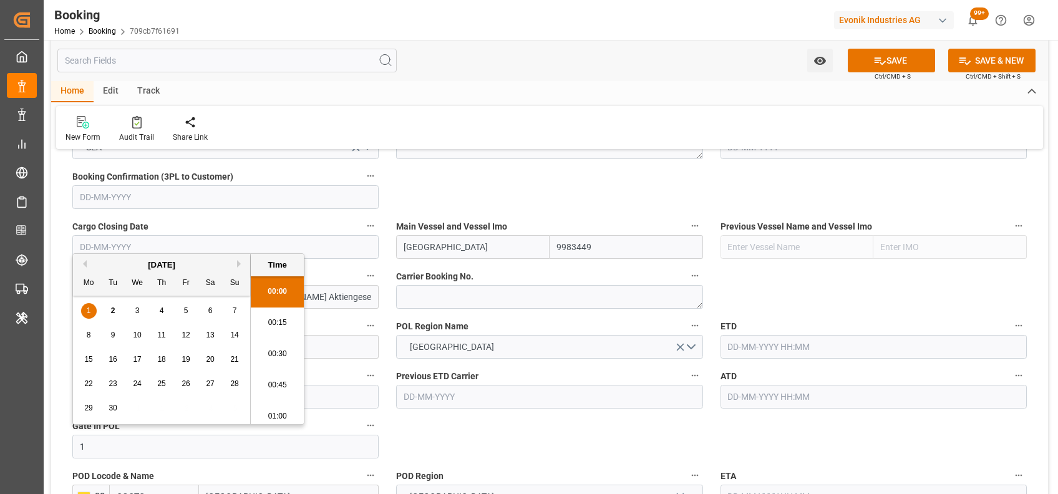
scroll to position [2186, 0]
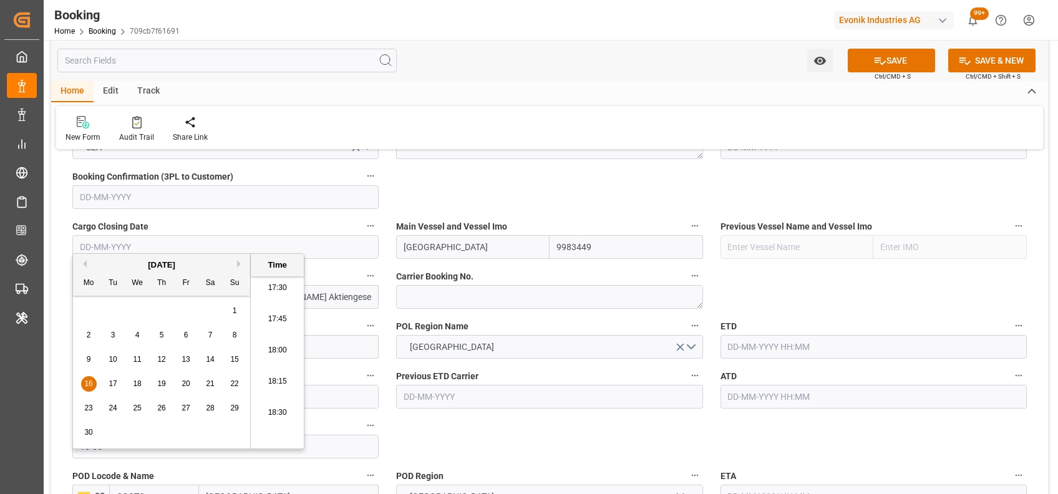
type input "[DATE] 00:00"
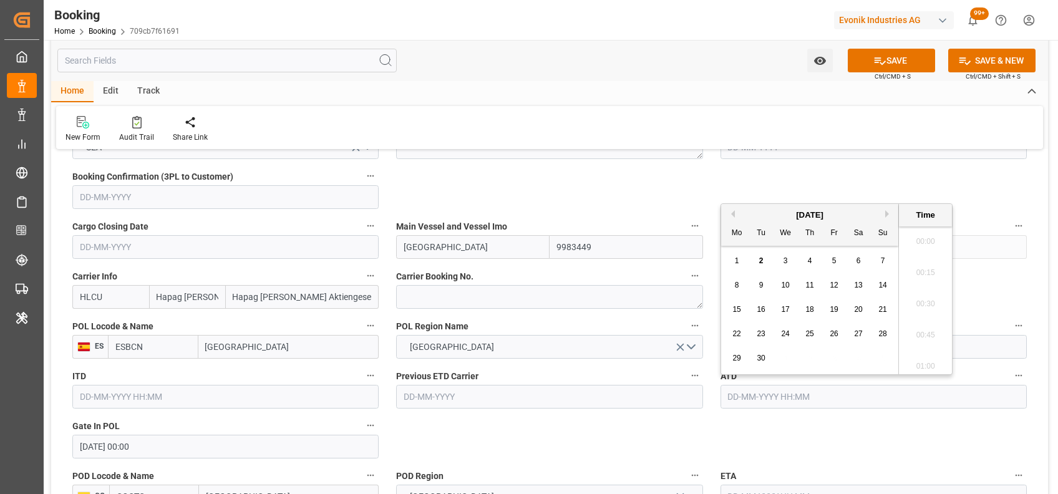
click at [739, 401] on input "text" at bounding box center [873, 397] width 306 height 24
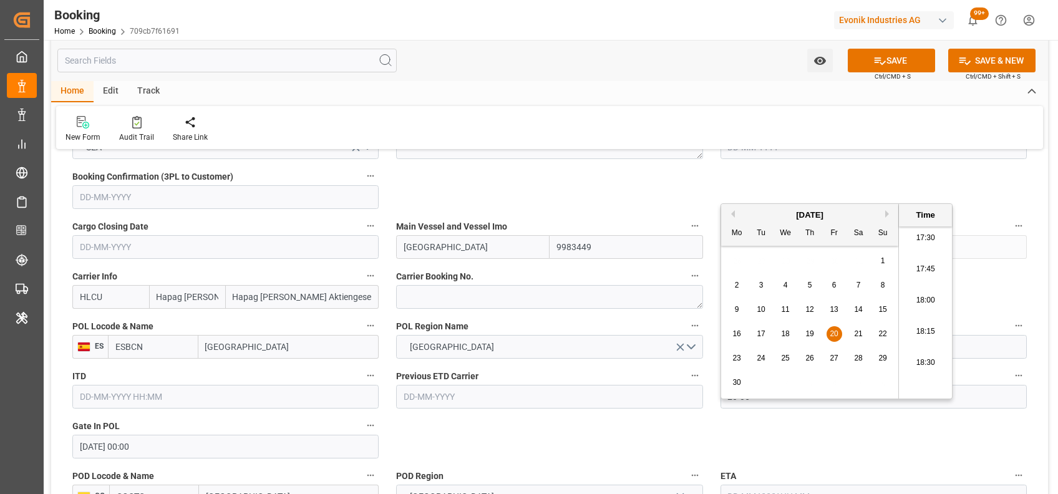
type input "[DATE] 00:00"
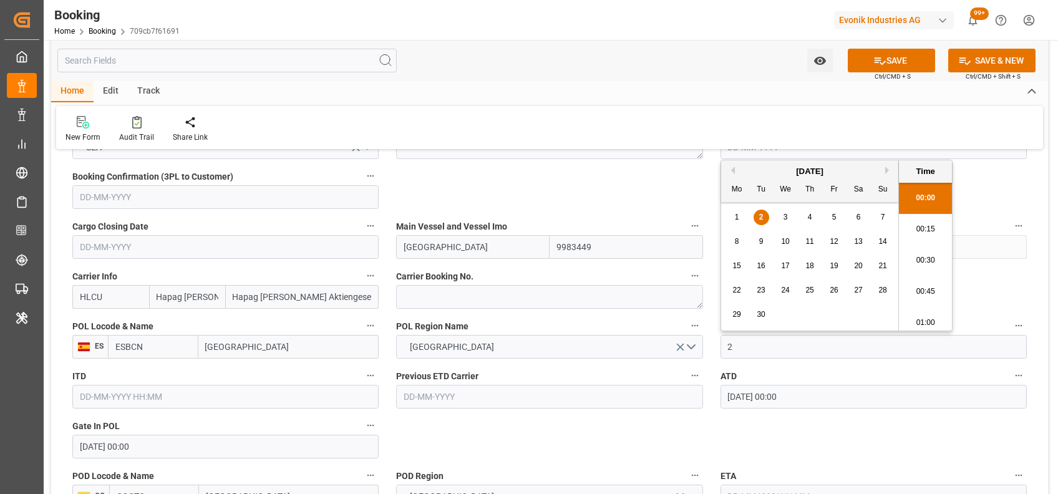
click at [734, 354] on input "text" at bounding box center [873, 347] width 306 height 24
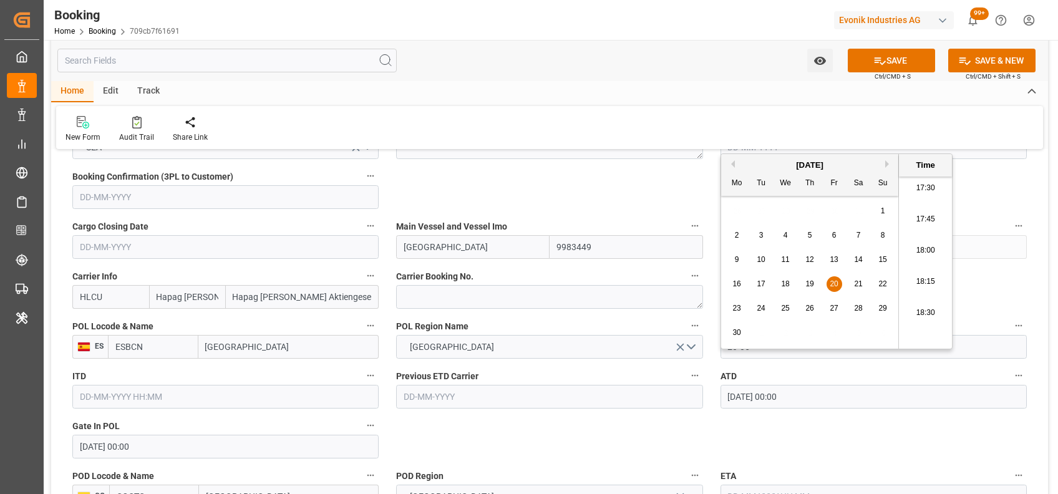
type input "20-06-2025 00:00"
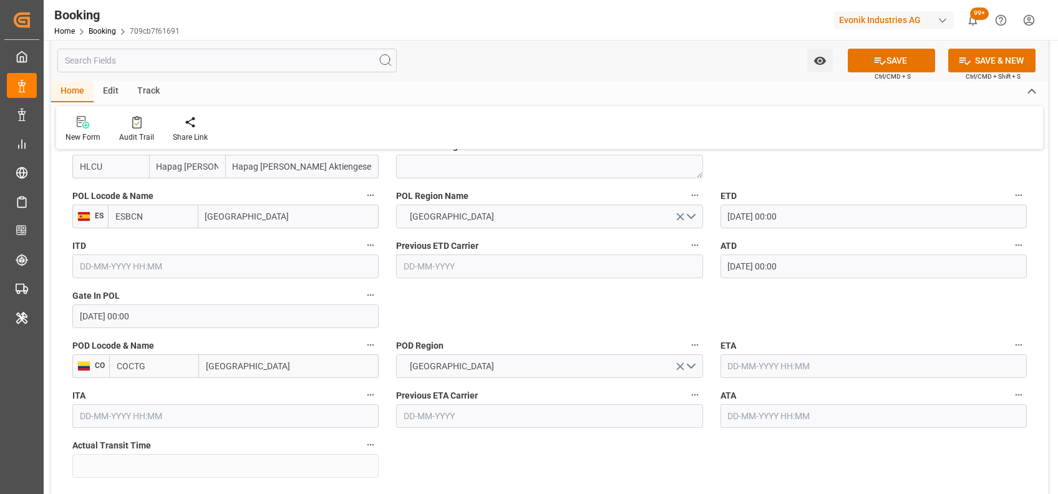
scroll to position [978, 0]
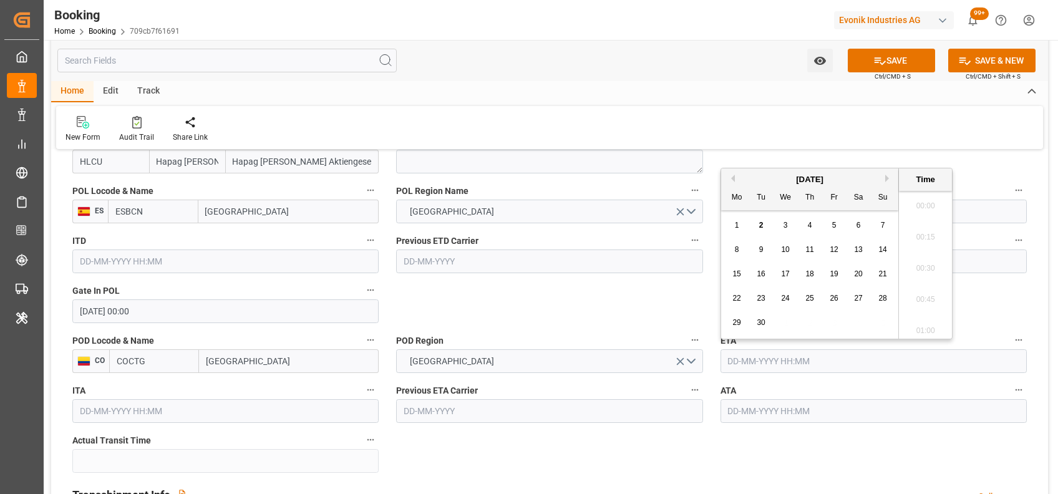
click at [733, 362] on input "text" at bounding box center [873, 361] width 306 height 24
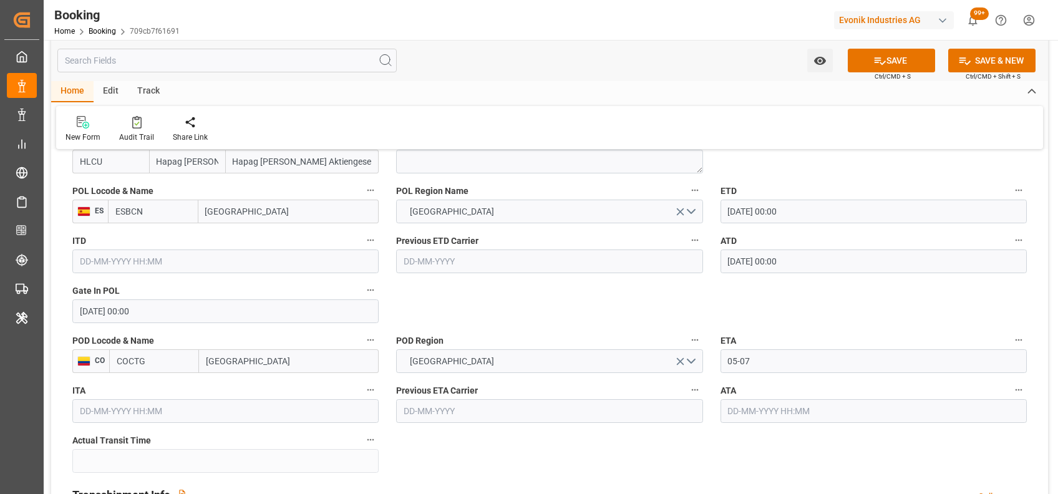
type input "05-07-2025 00:00"
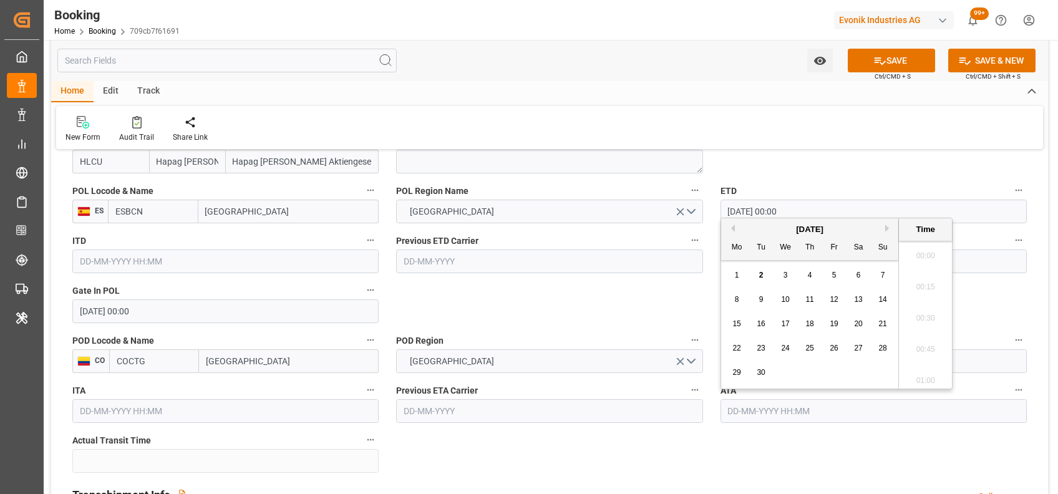
click at [753, 413] on input "text" at bounding box center [873, 411] width 306 height 24
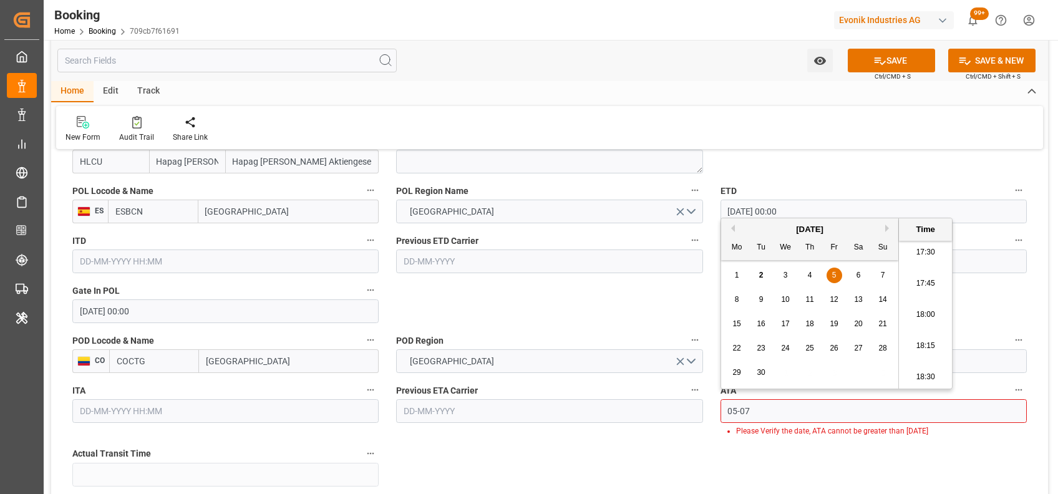
type input "05-07-2025 00:00"
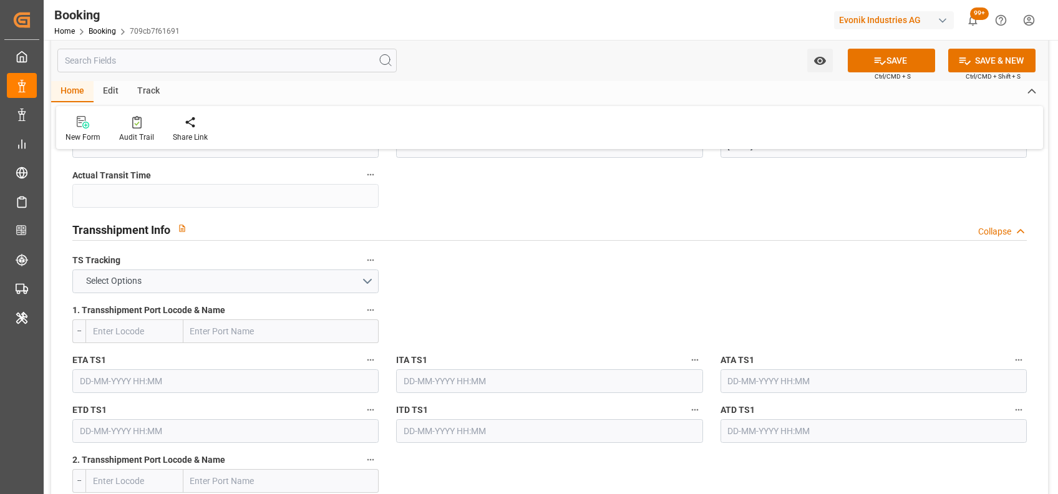
scroll to position [1262, 0]
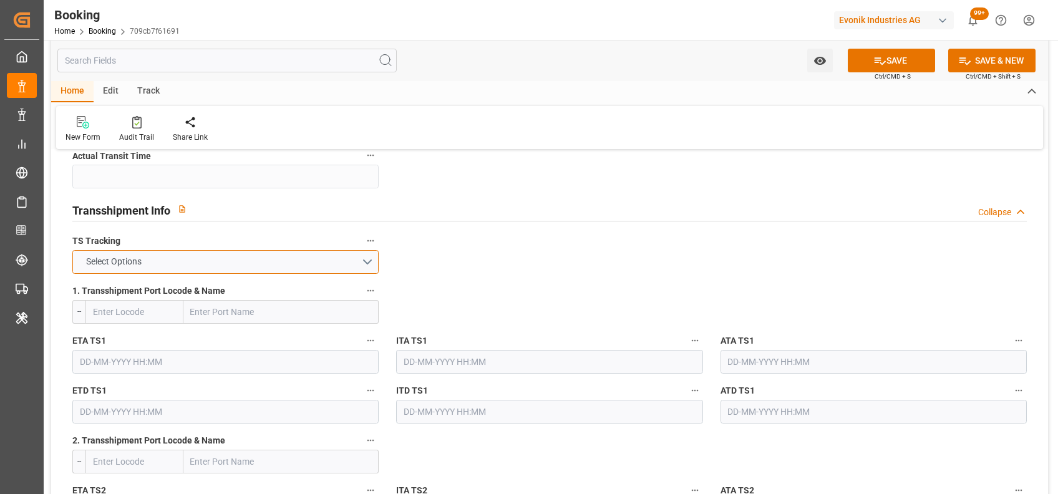
click at [250, 266] on button "Select Options" at bounding box center [225, 262] width 306 height 24
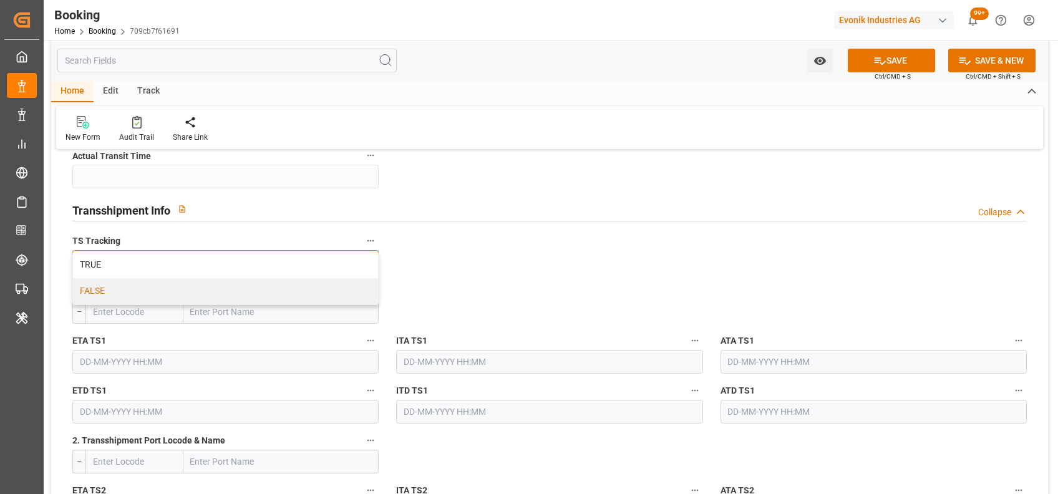
click at [234, 286] on div "FALSE" at bounding box center [225, 291] width 305 height 26
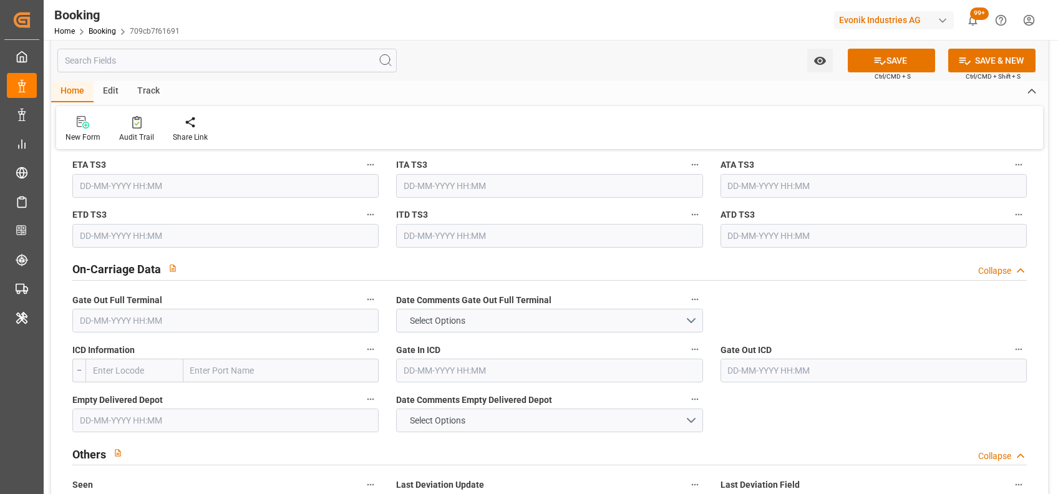
scroll to position [1738, 0]
click at [207, 328] on input "text" at bounding box center [225, 319] width 306 height 24
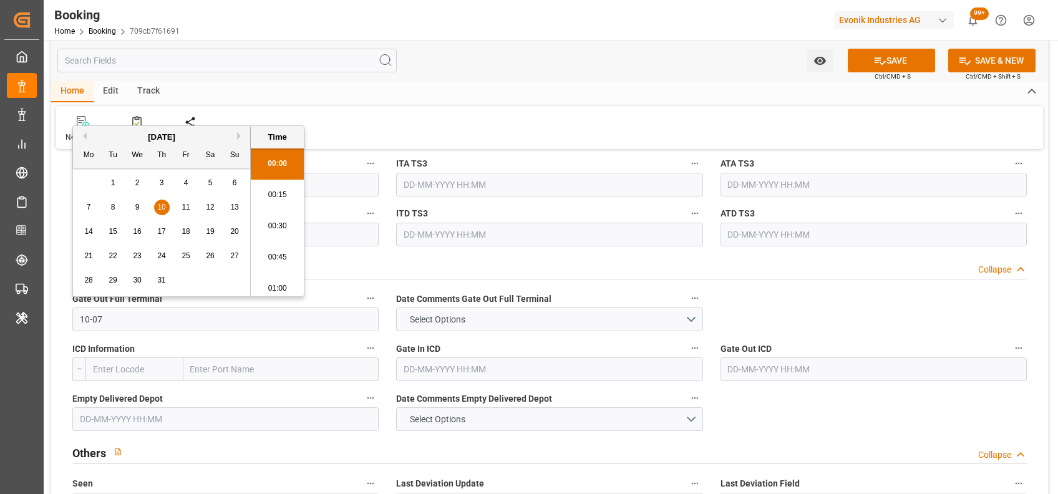
type input "10-07-2025 00:00"
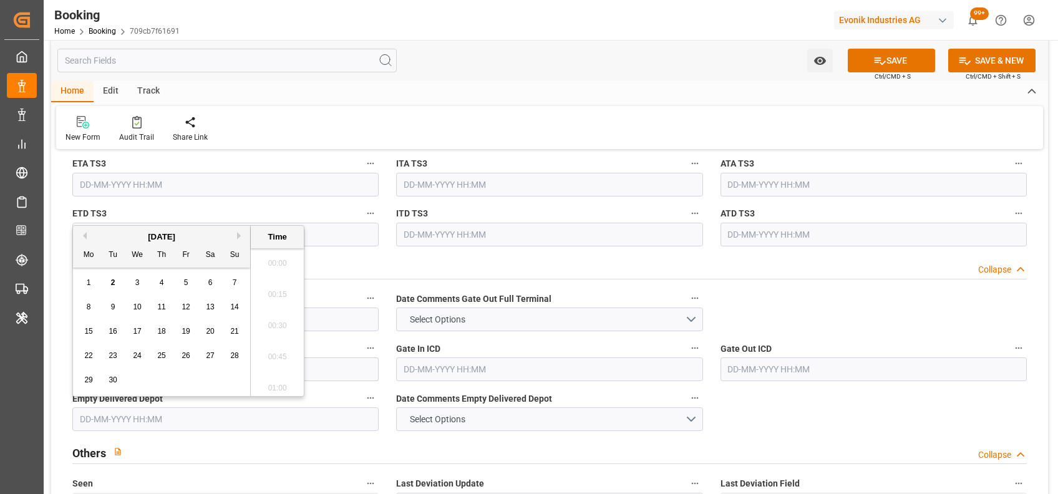
click at [161, 417] on input "text" at bounding box center [225, 419] width 306 height 24
type input "15-07-2025 00:00"
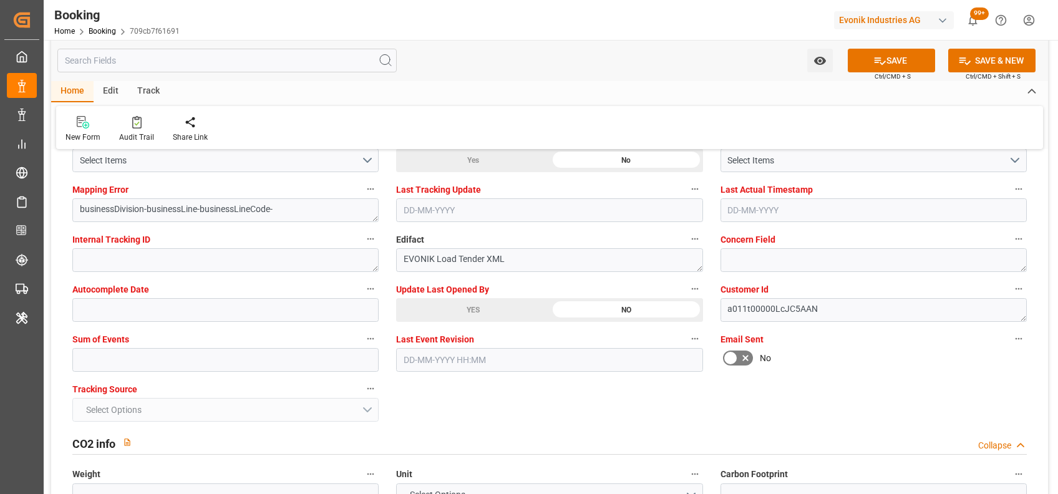
scroll to position [2419, 0]
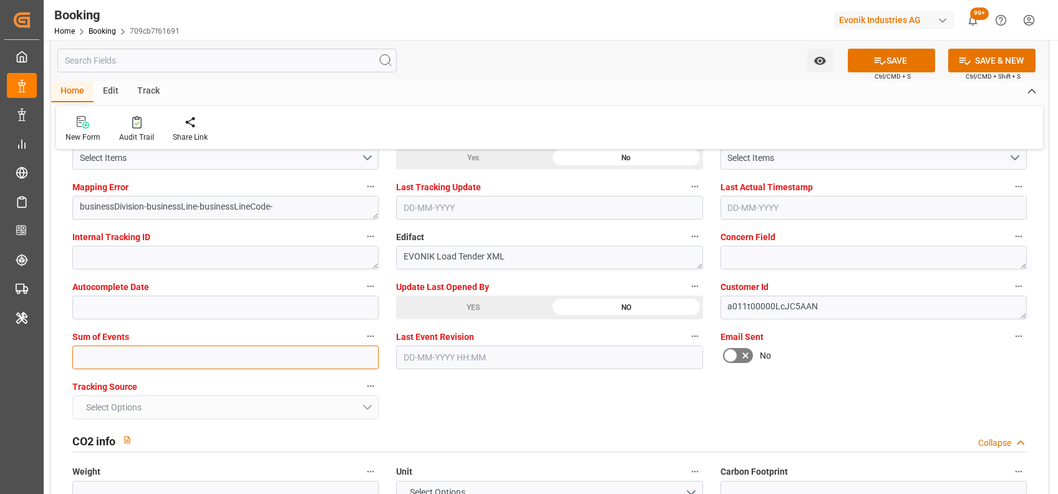
click at [274, 362] on input "text" at bounding box center [225, 357] width 306 height 24
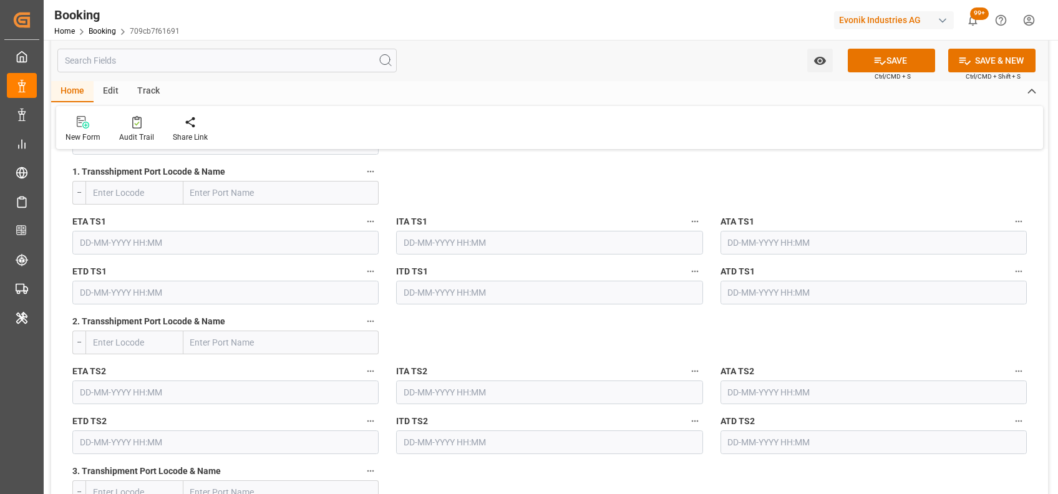
scroll to position [1377, 0]
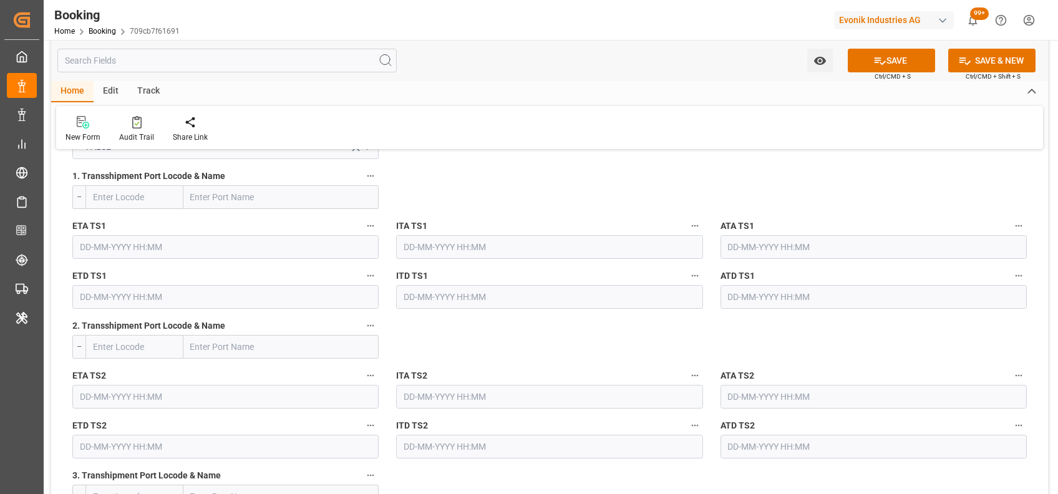
type input "0"
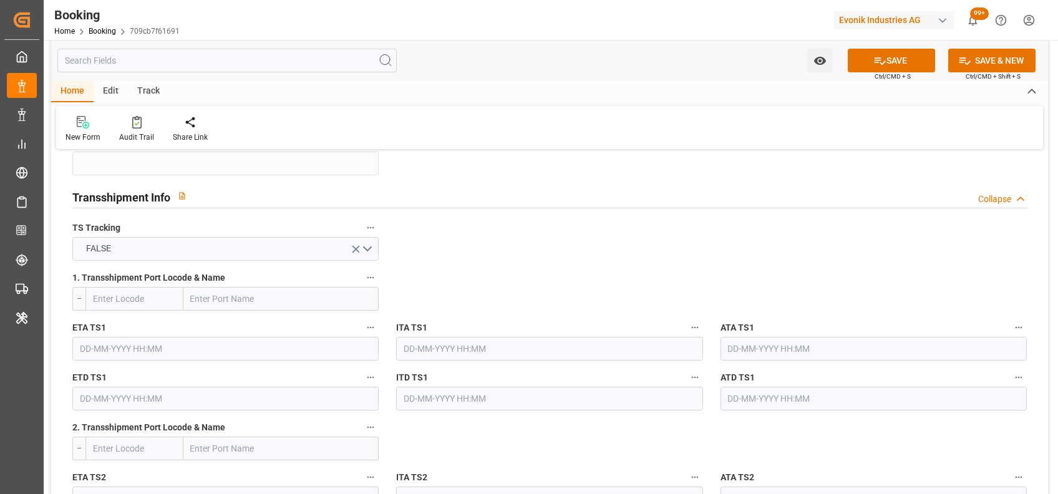
scroll to position [948, 0]
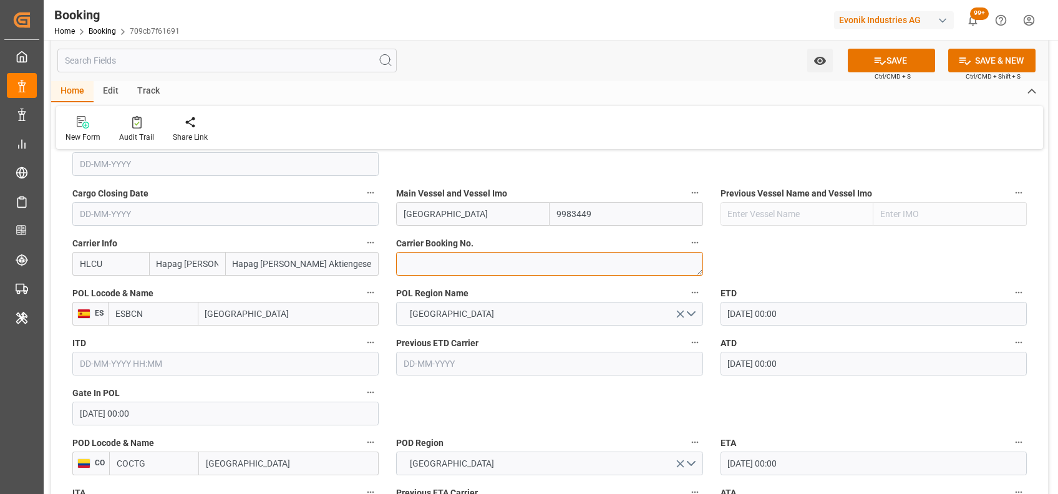
click at [516, 276] on textarea at bounding box center [549, 264] width 306 height 24
paste textarea "13693056"
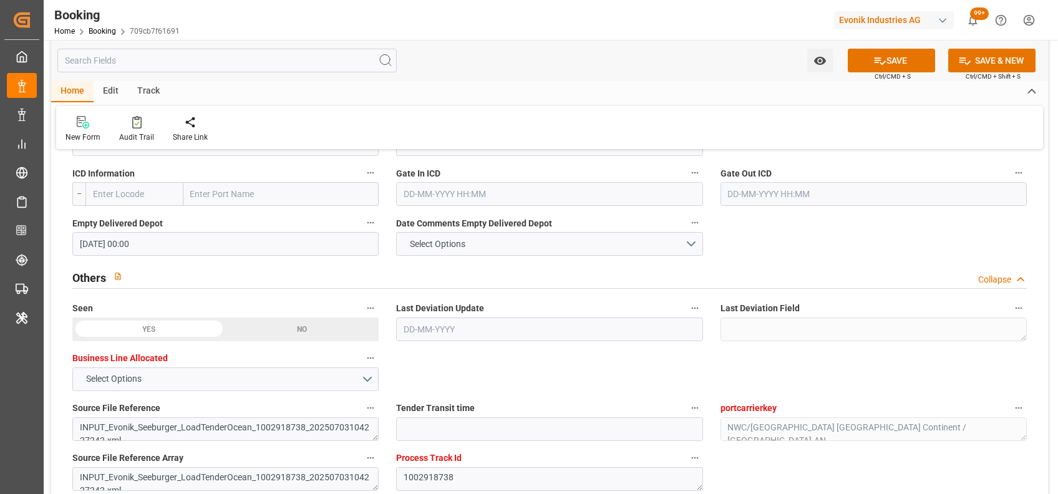
scroll to position [1916, 0]
type textarea "13693056"
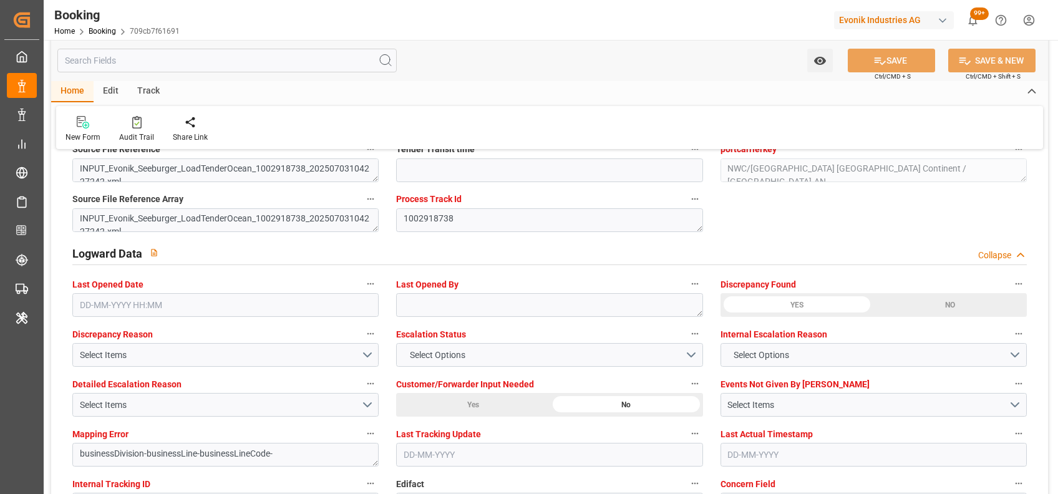
scroll to position [2175, 0]
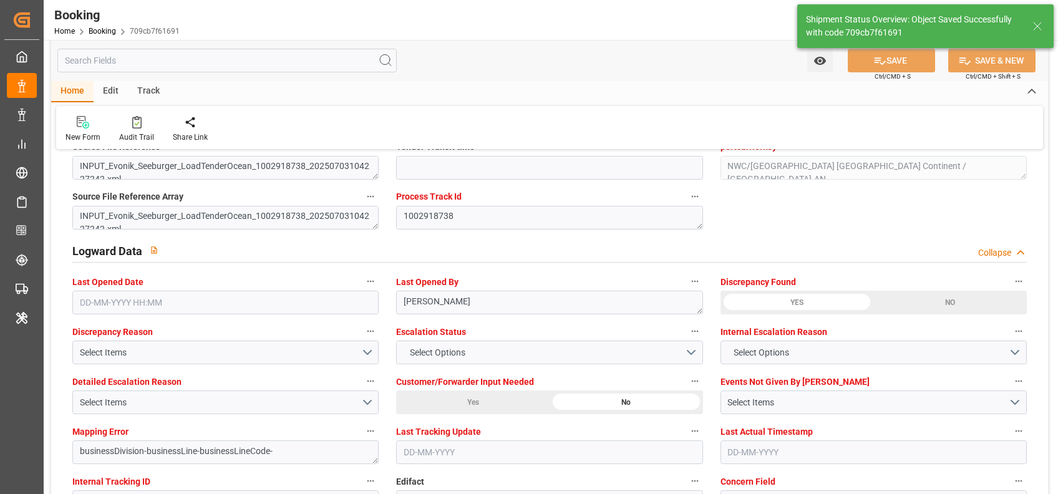
type input "15"
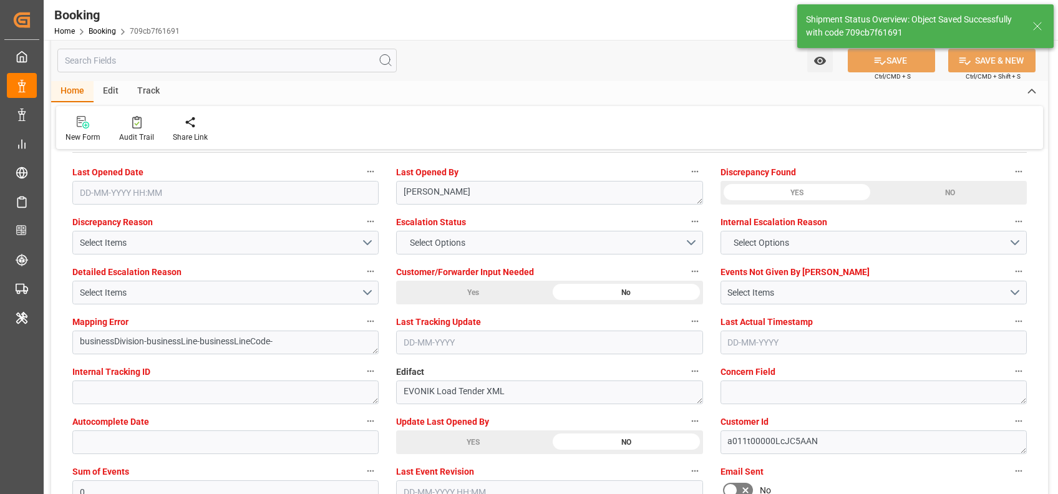
type input "20-06-2025 00:00"
type input "05-07-2025 00:00"
type input "02-09-2025 12:33"
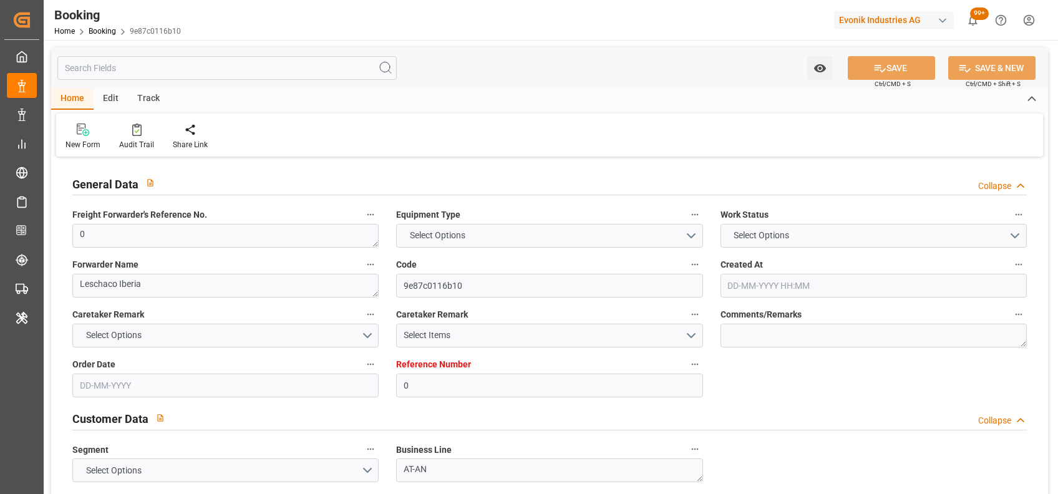
type input "0"
type input "Dummy"
type input "Dummy Carrier"
type input "NLRTM"
type input "COCTG"
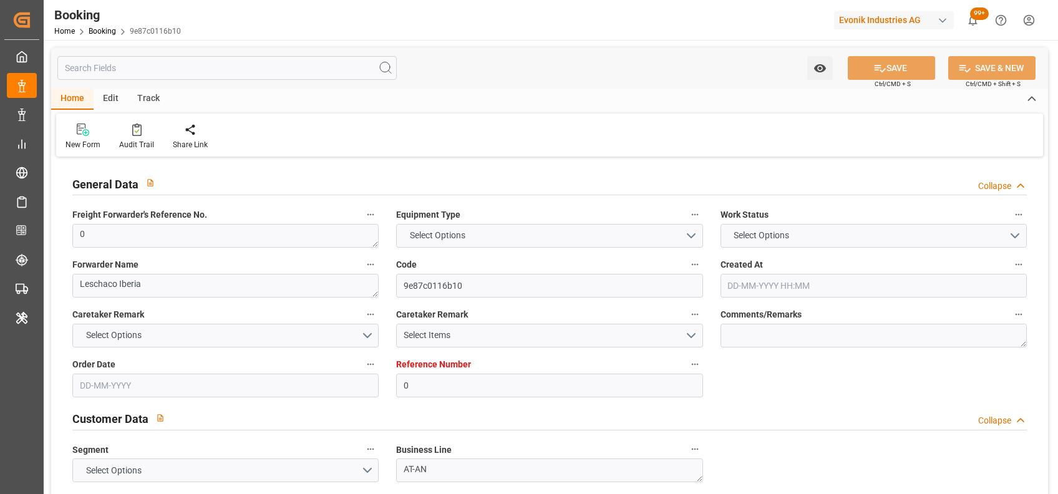
type input "[DATE] 08:44"
type input "[DATE]"
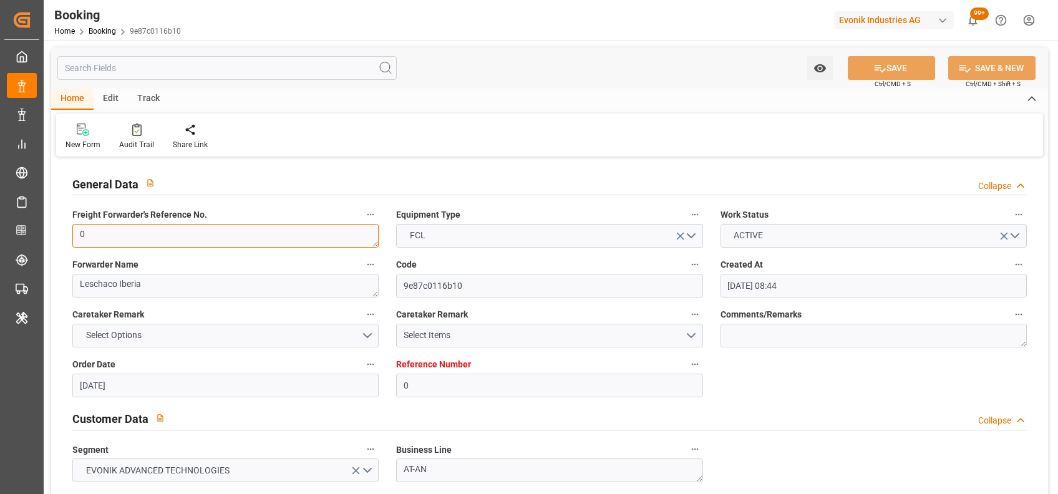
click at [99, 236] on textarea "0" at bounding box center [225, 236] width 306 height 24
paste textarea "250617010064"
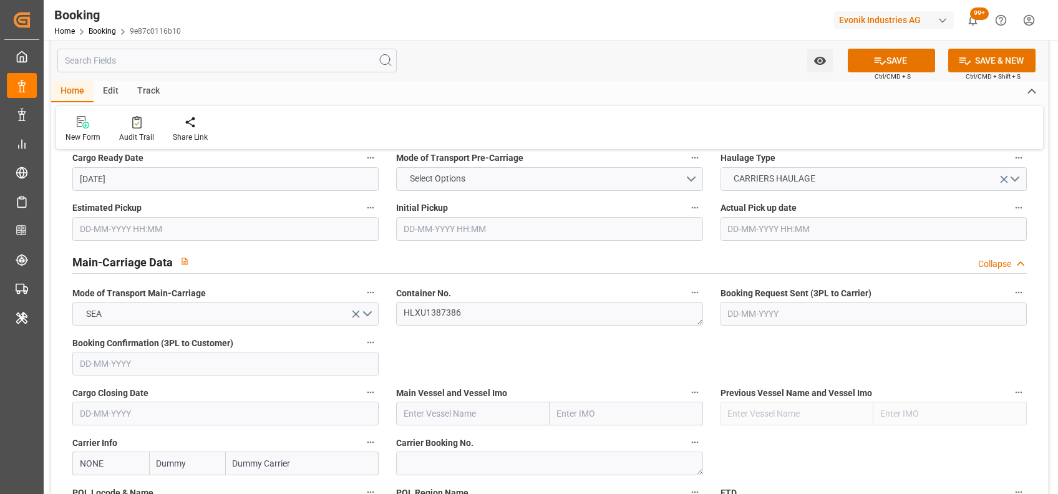
scroll to position [698, 0]
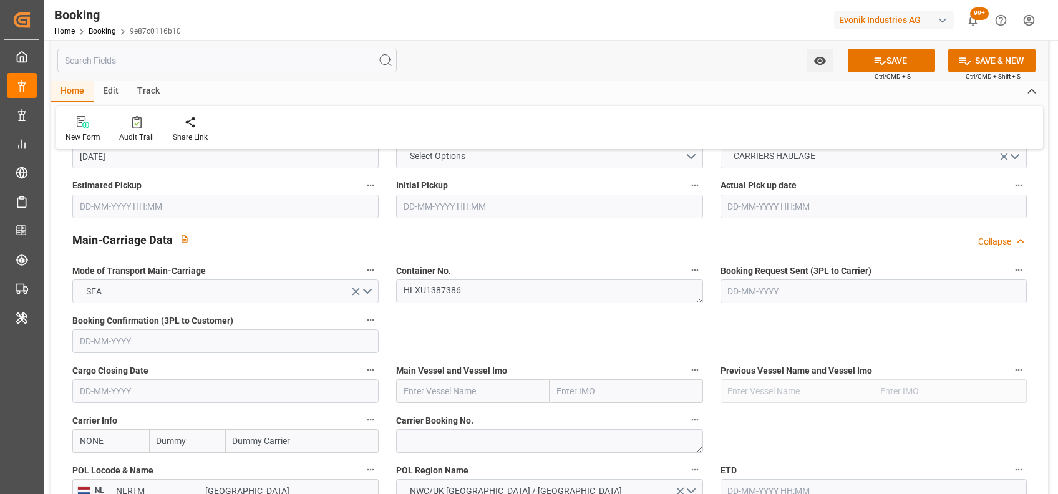
type textarea "250617010064"
click at [475, 394] on input "text" at bounding box center [472, 391] width 153 height 24
click at [477, 439] on div "GREEN PARK - 9983449" at bounding box center [465, 447] width 137 height 28
type input "[GEOGRAPHIC_DATA]"
type input "9983449"
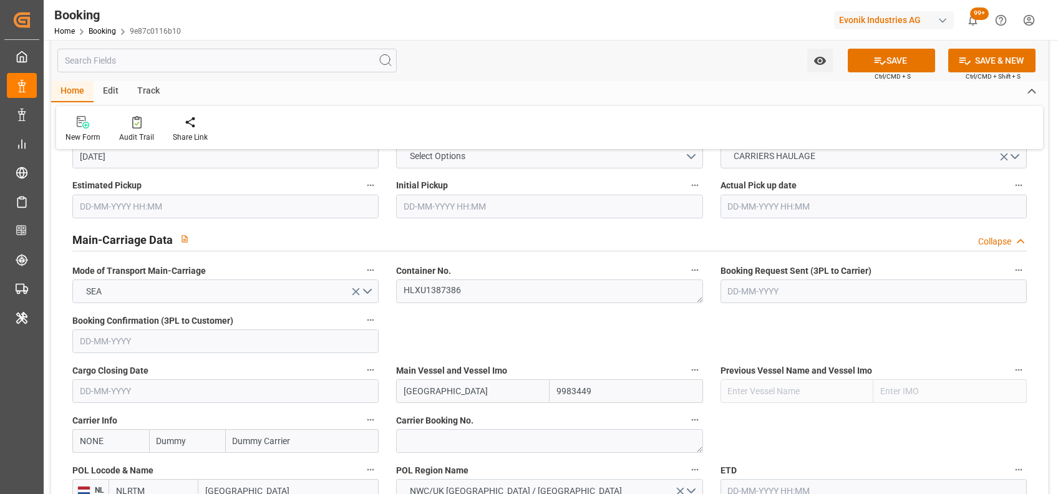
type input "[GEOGRAPHIC_DATA]"
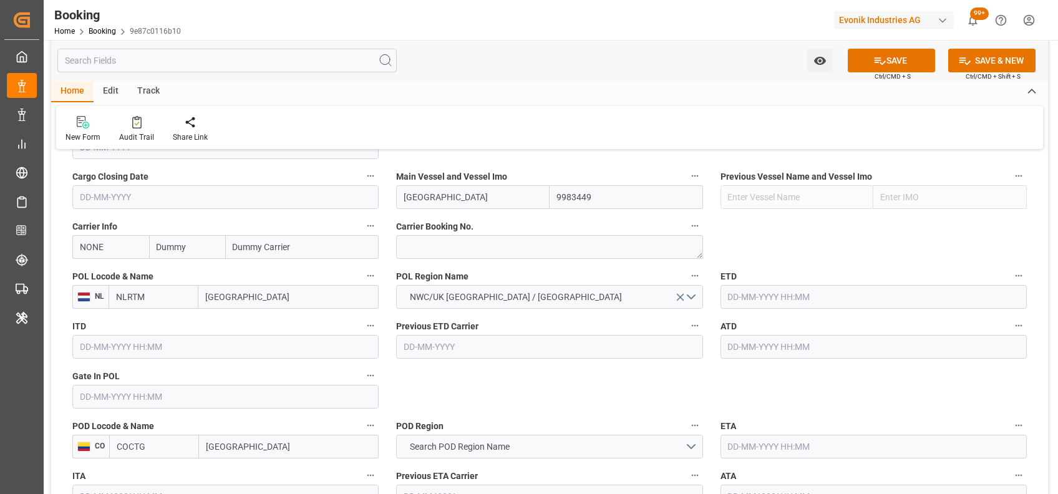
scroll to position [893, 0]
click at [98, 250] on input "NONE" at bounding box center [110, 246] width 77 height 24
click at [97, 274] on b "HLCU" at bounding box center [91, 274] width 22 height 10
type input "HLCU"
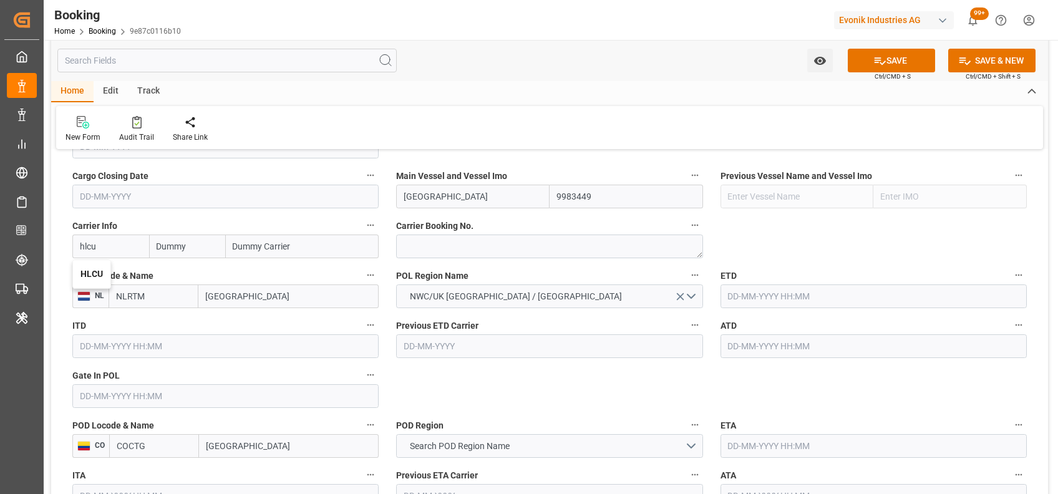
type input "Hapag [PERSON_NAME]"
type input "Hapag [PERSON_NAME] Aktiengesellschaft"
type input "HLCU"
click at [134, 294] on input "NLRTM" at bounding box center [153, 296] width 90 height 24
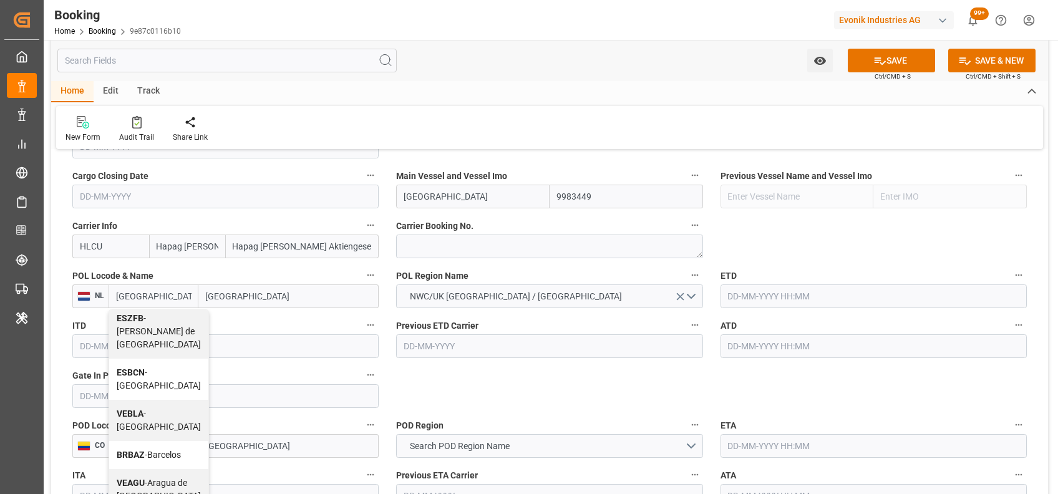
scroll to position [125, 0]
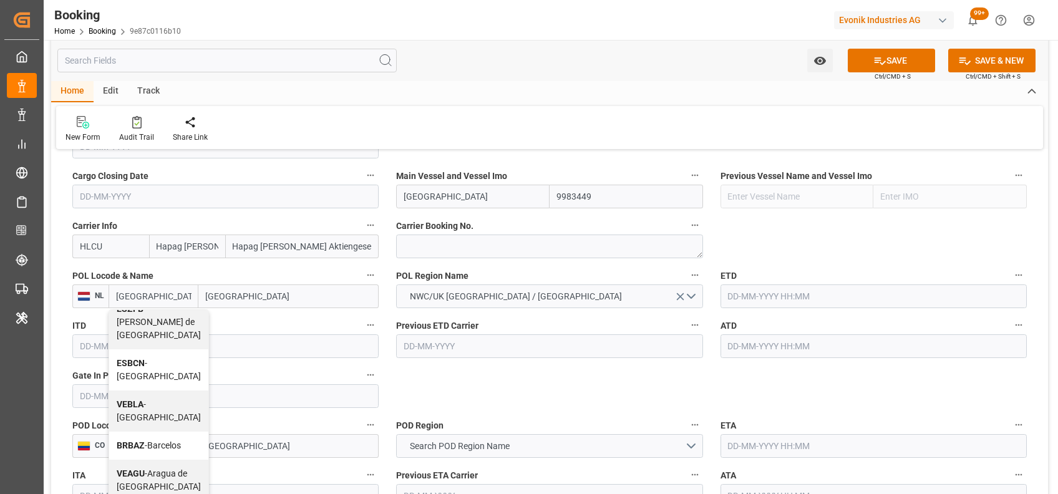
click at [125, 380] on span "ESBCN - [GEOGRAPHIC_DATA]" at bounding box center [159, 369] width 84 height 23
type input "ESBCN"
type input "[GEOGRAPHIC_DATA]"
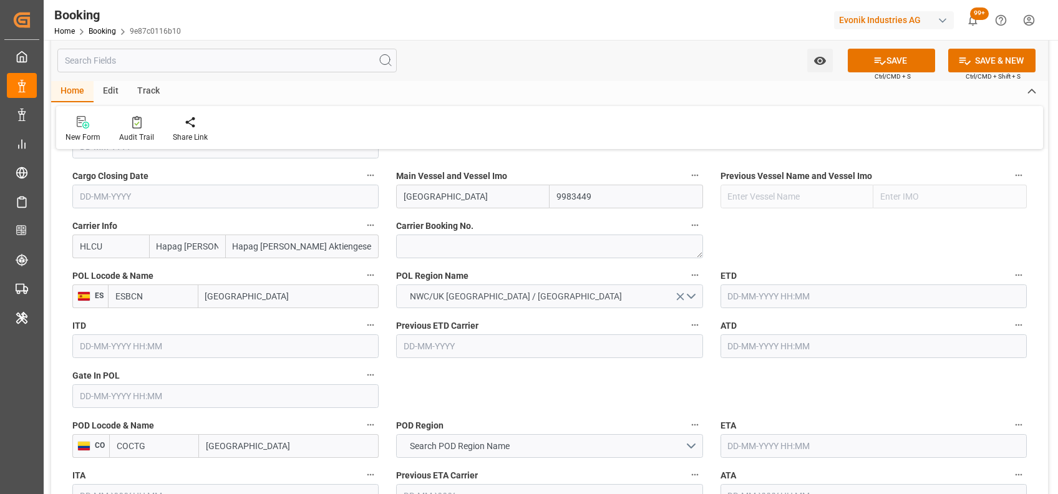
type input "ESBCN"
click at [458, 299] on span "NWC/UK [GEOGRAPHIC_DATA] / [GEOGRAPHIC_DATA]" at bounding box center [515, 296] width 224 height 13
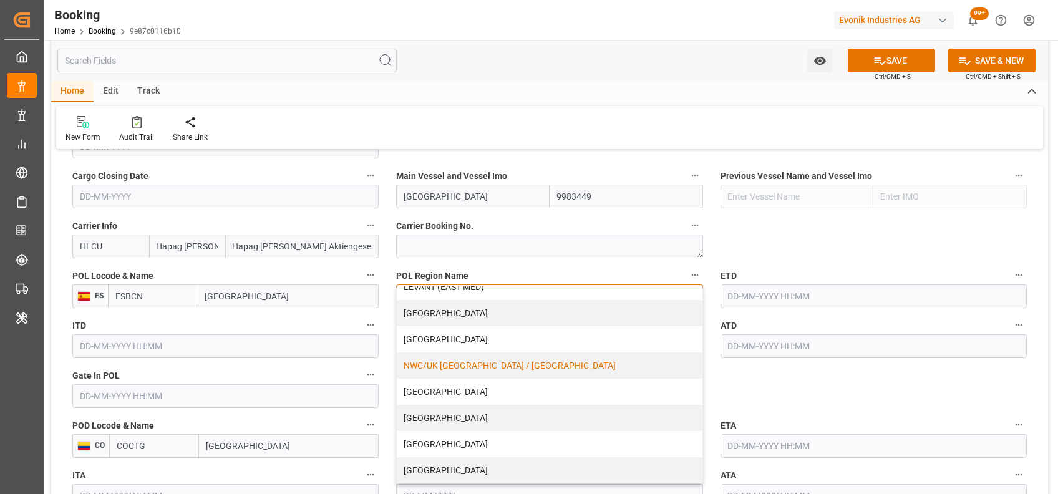
scroll to position [945, 0]
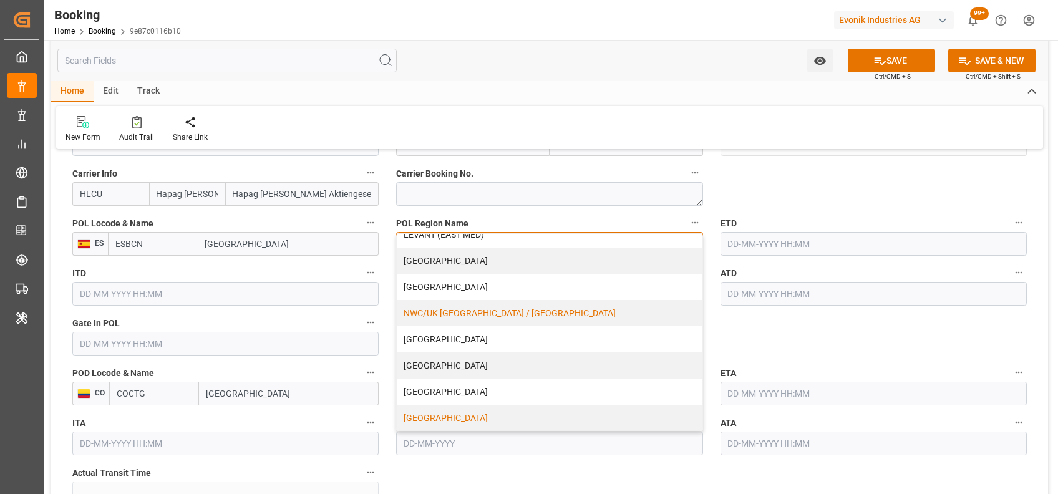
click at [461, 405] on div "[GEOGRAPHIC_DATA]" at bounding box center [549, 418] width 305 height 26
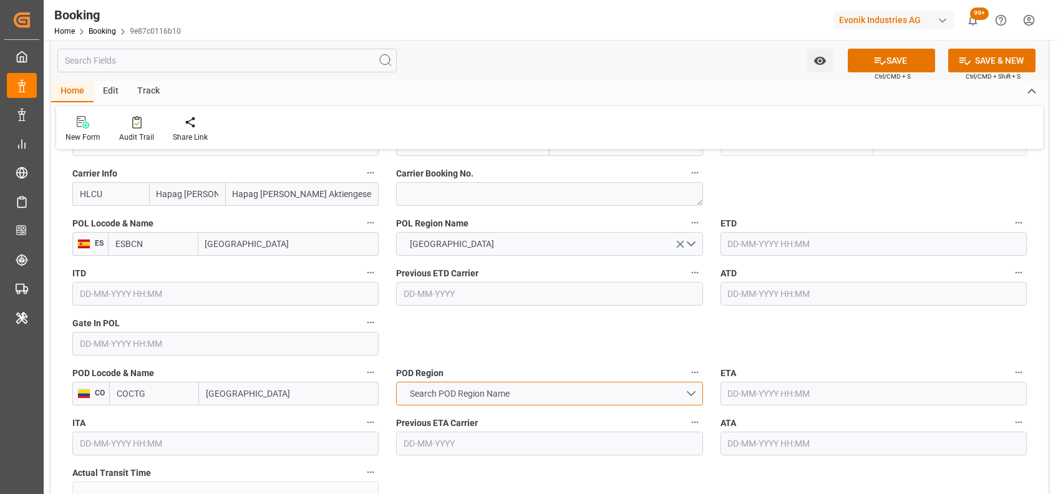
click at [451, 396] on span "Search POD Region Name" at bounding box center [459, 393] width 112 height 13
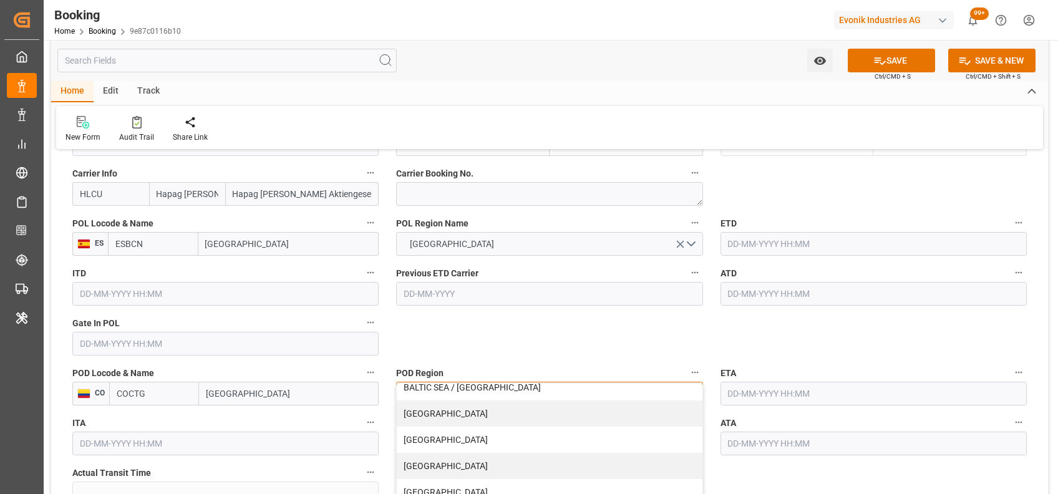
scroll to position [118, 0]
click at [467, 441] on div "[GEOGRAPHIC_DATA]" at bounding box center [549, 436] width 305 height 26
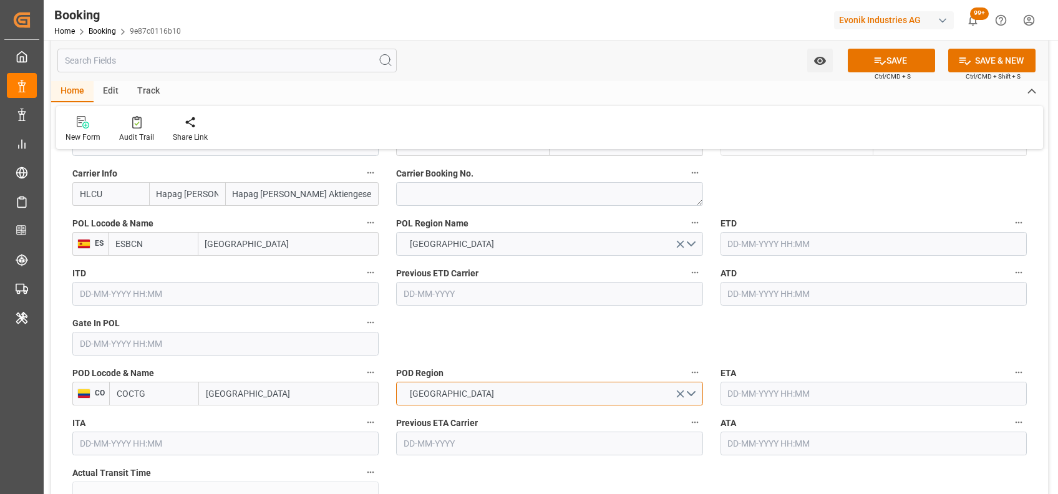
scroll to position [789, 0]
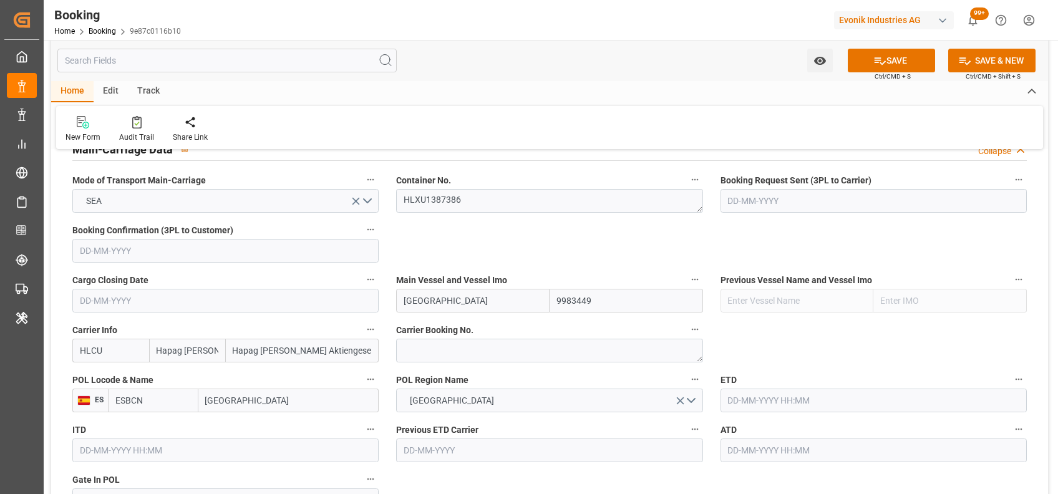
click at [478, 364] on div "Carrier Booking No." at bounding box center [549, 342] width 324 height 50
click at [464, 359] on textarea at bounding box center [549, 351] width 306 height 24
paste textarea "13693056"
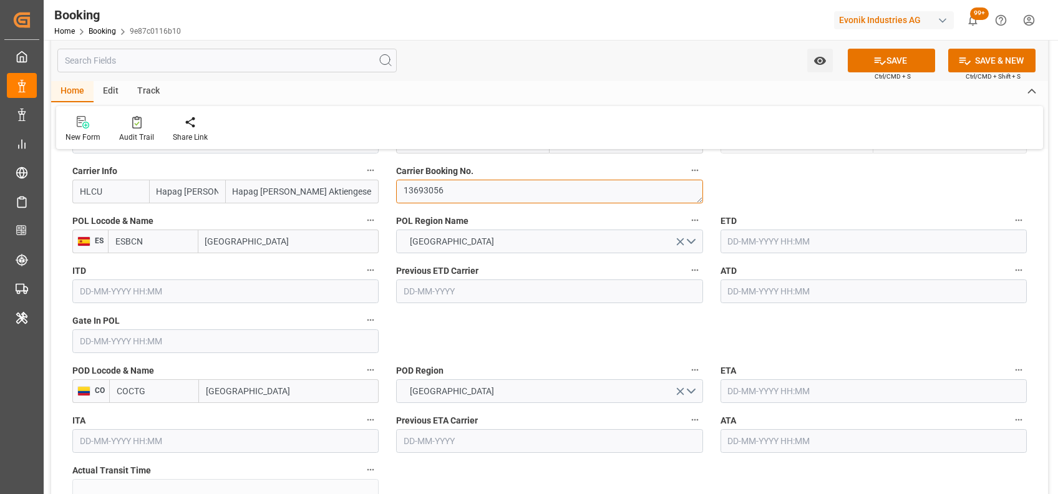
scroll to position [948, 0]
type textarea "13693056"
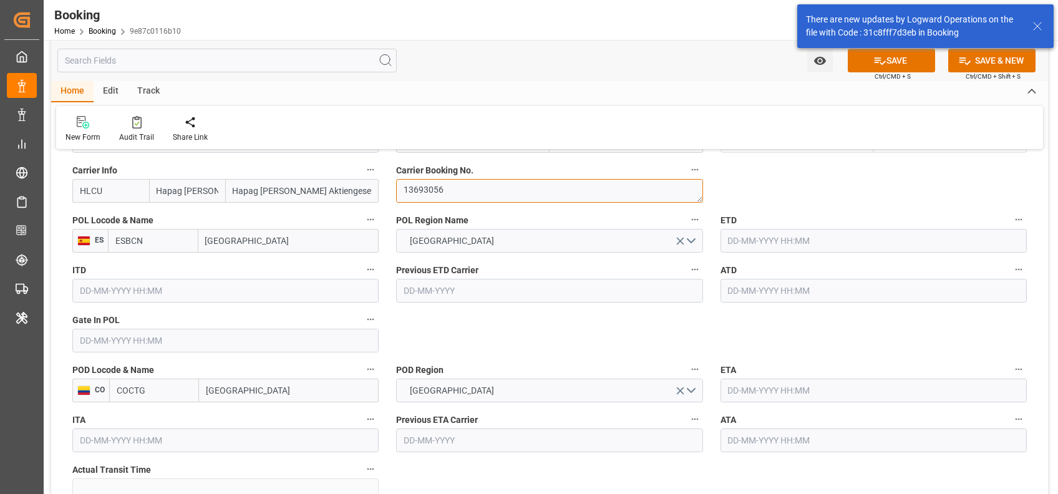
scroll to position [796, 0]
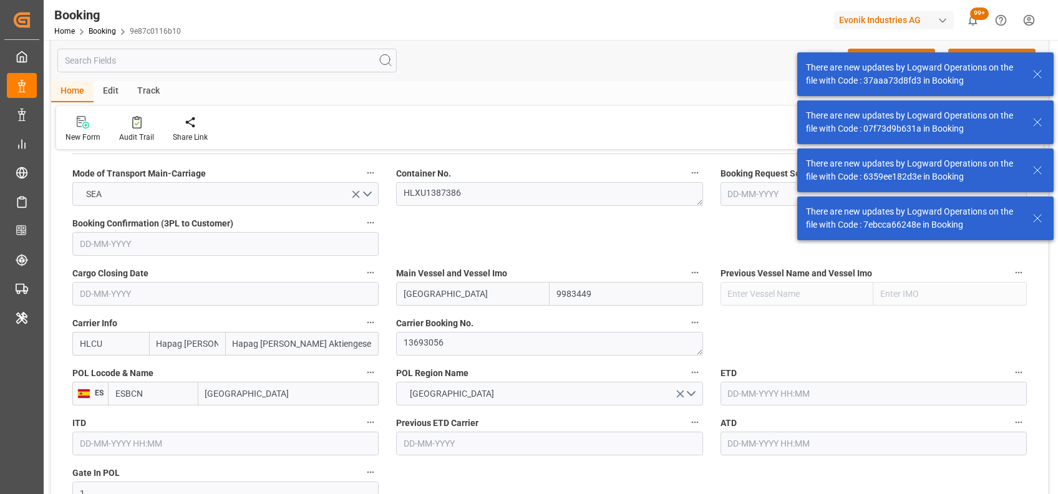
click at [220, 481] on input "1" at bounding box center [225, 493] width 306 height 24
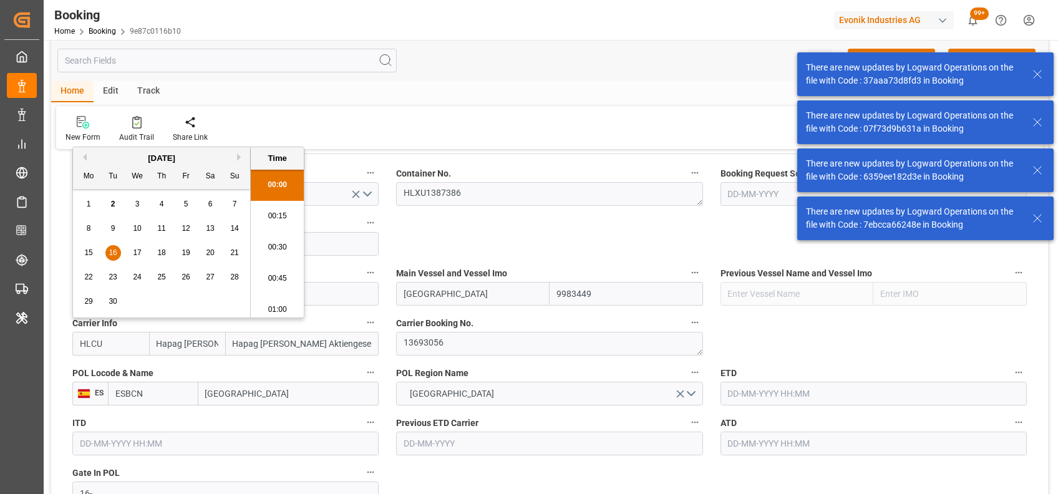
scroll to position [955, 0]
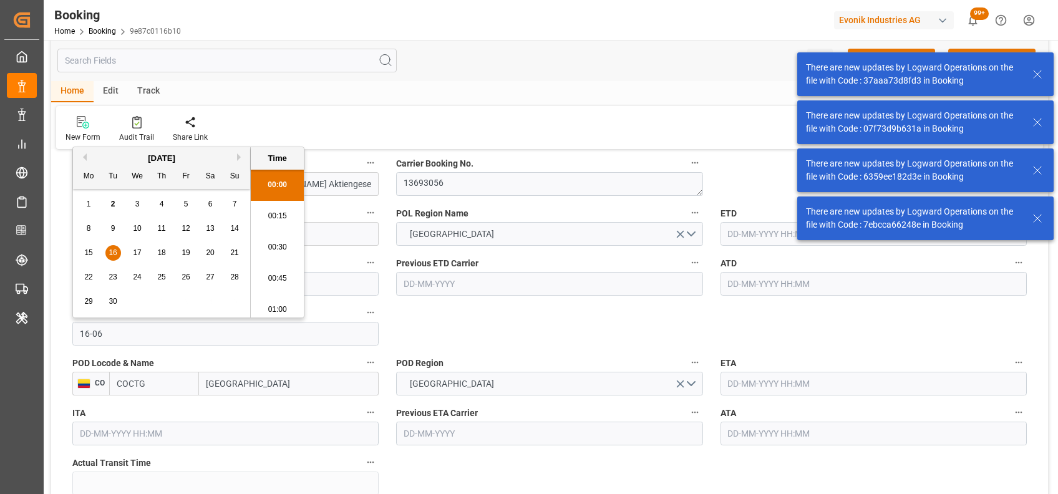
type input "16-06-2025 00:00"
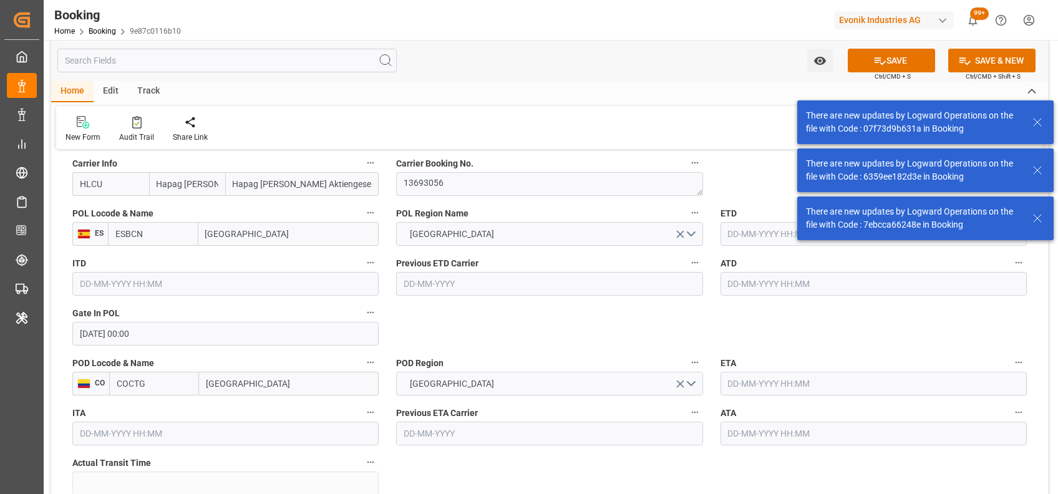
click at [738, 234] on input "text" at bounding box center [873, 234] width 306 height 24
type input "20-06-2025 00:00"
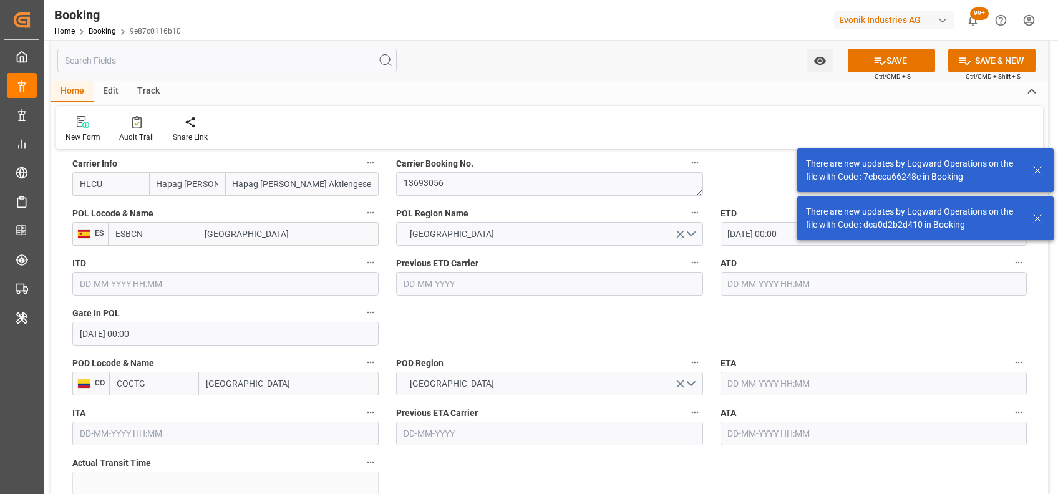
click at [754, 278] on input "text" at bounding box center [873, 284] width 306 height 24
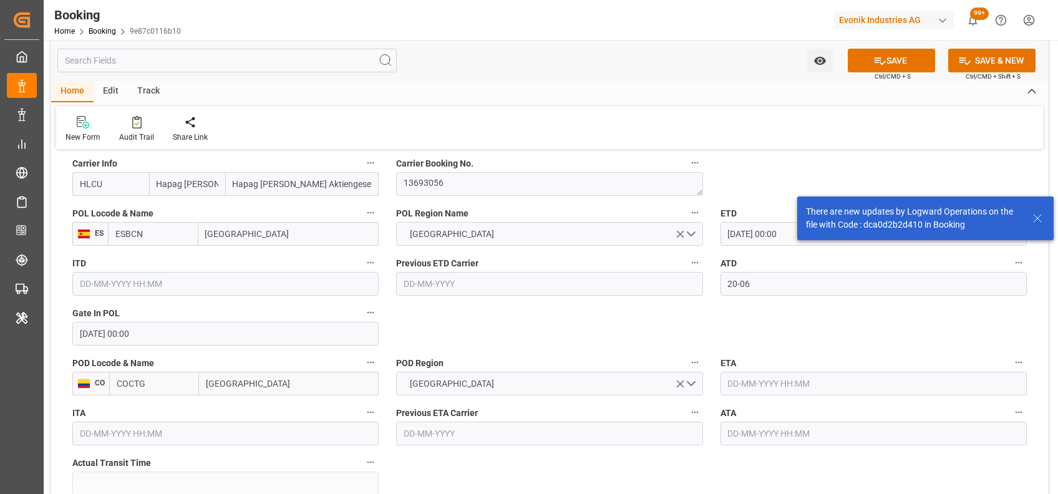
type input "20-06-2025 00:00"
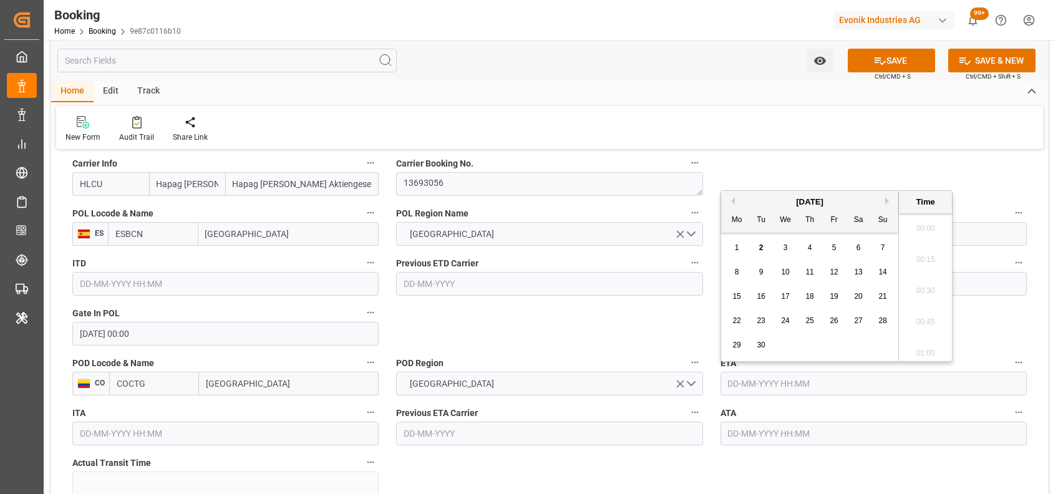
click at [813, 385] on input "text" at bounding box center [873, 384] width 306 height 24
type input "05-07-2025 00:00"
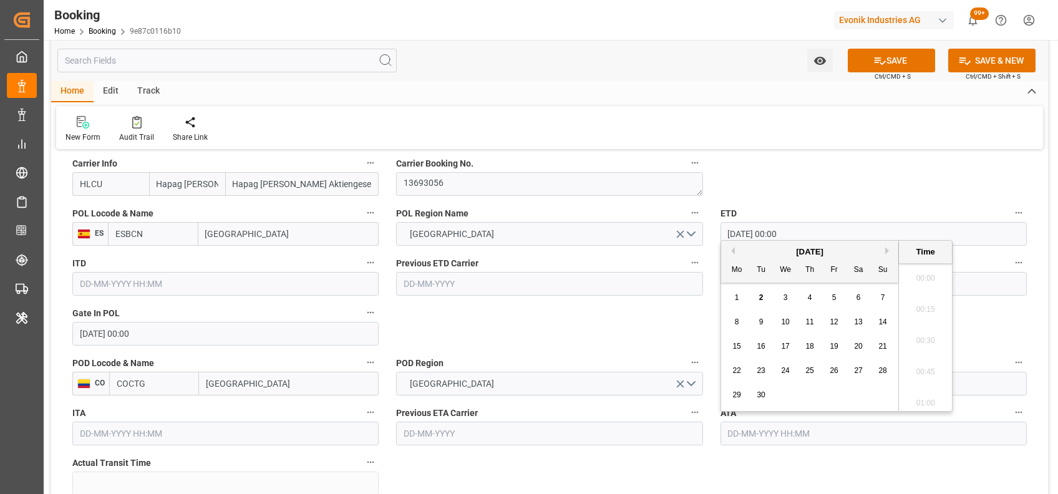
click at [744, 435] on input "text" at bounding box center [873, 434] width 306 height 24
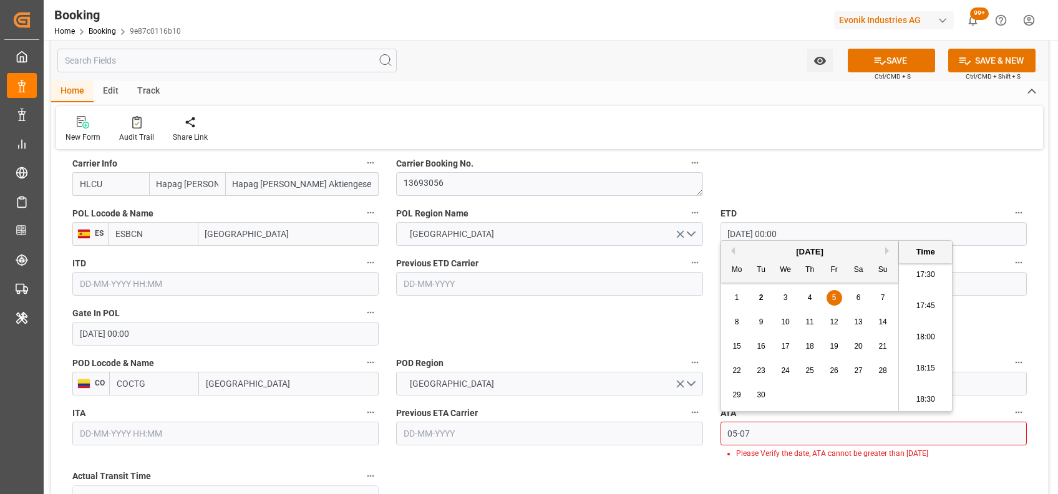
type input "05-07-2025 00:00"
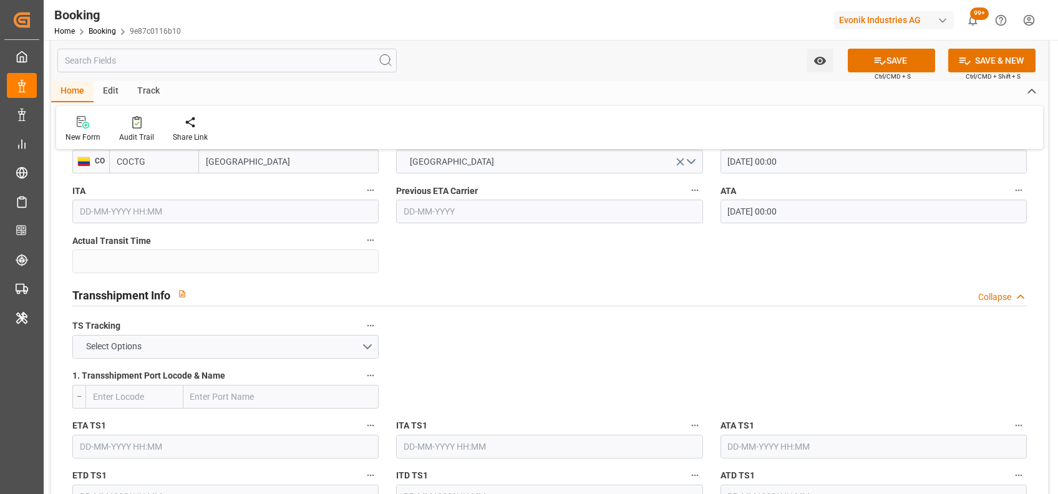
scroll to position [1178, 0]
click at [308, 350] on button "Select Options" at bounding box center [225, 346] width 306 height 24
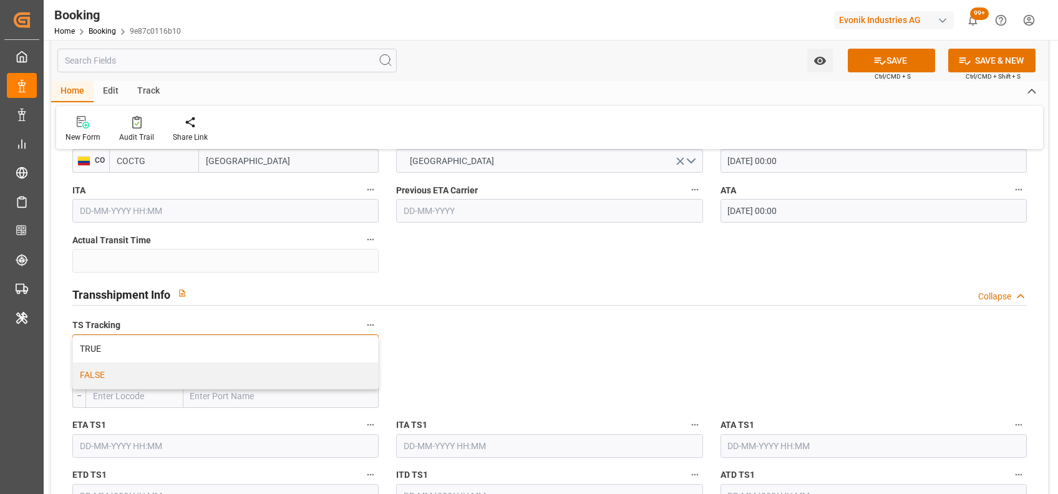
click at [277, 362] on div "FALSE" at bounding box center [225, 375] width 305 height 26
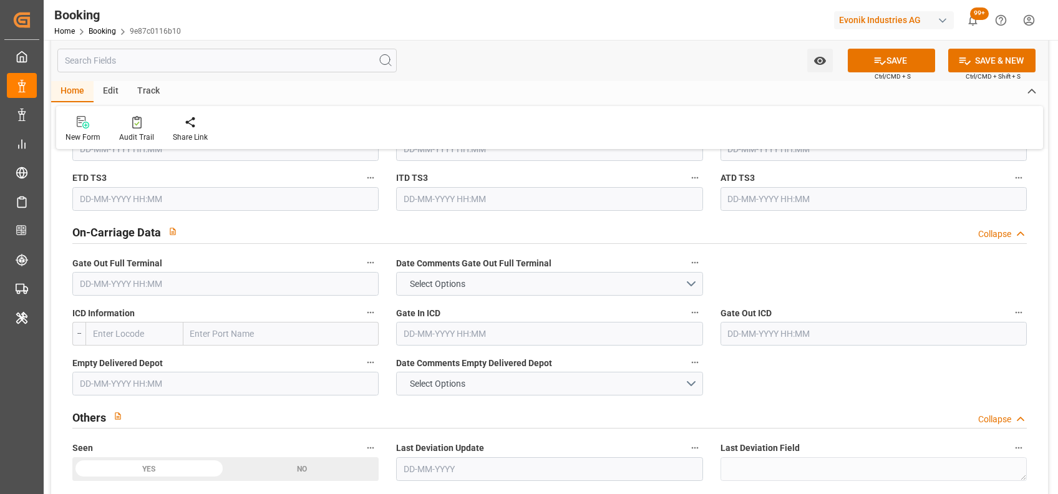
scroll to position [1777, 0]
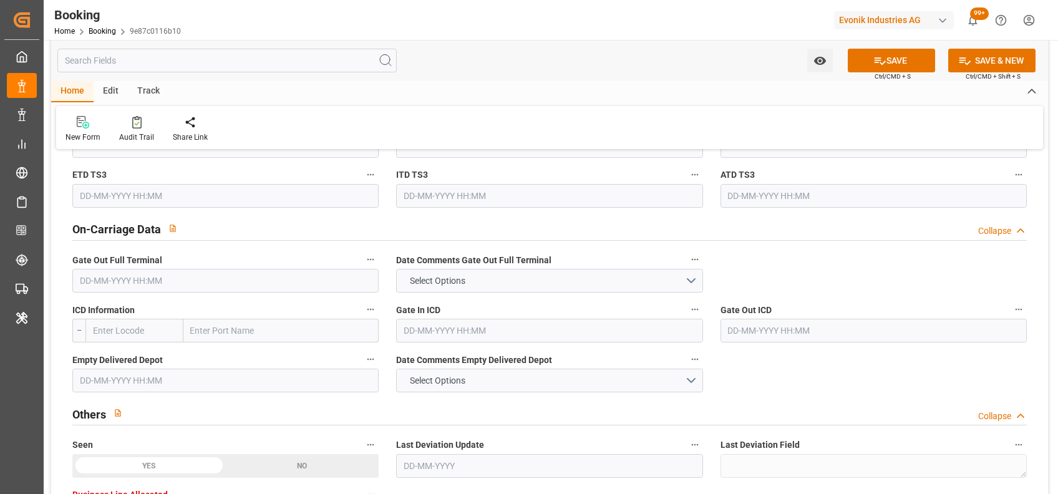
click at [200, 283] on input "text" at bounding box center [225, 281] width 306 height 24
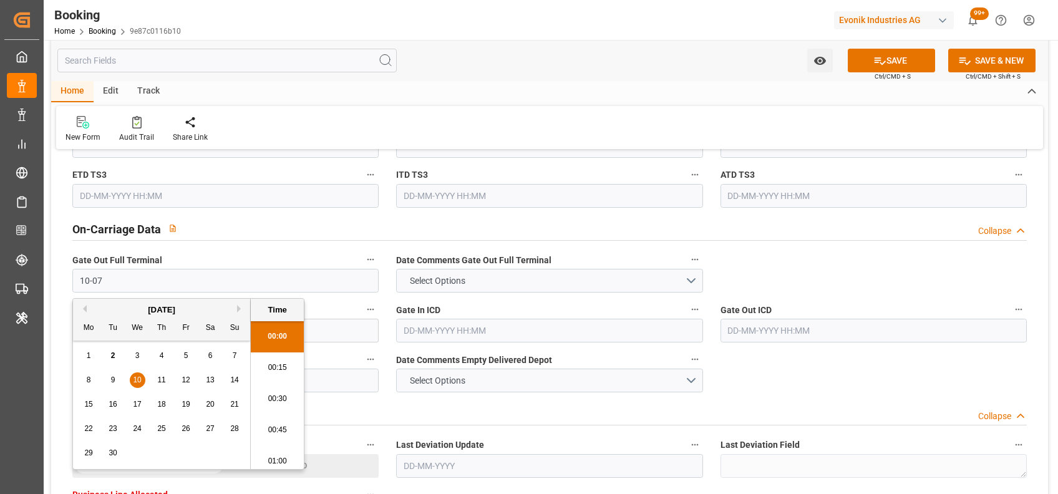
scroll to position [2186, 0]
type input "10-07-2025 00:00"
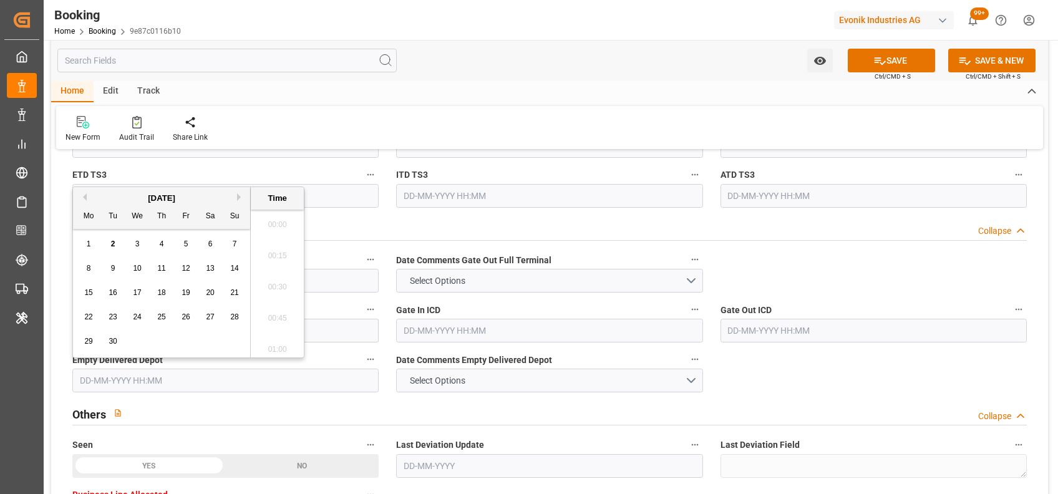
click at [127, 369] on input "text" at bounding box center [225, 381] width 306 height 24
type input "15-07-2025 00:00"
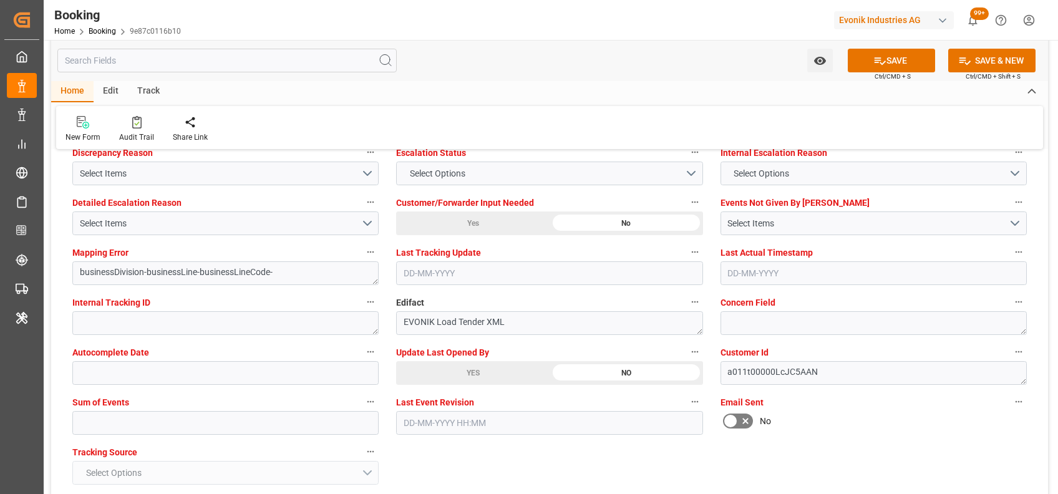
scroll to position [2354, 0]
click at [174, 412] on input "text" at bounding box center [225, 422] width 306 height 24
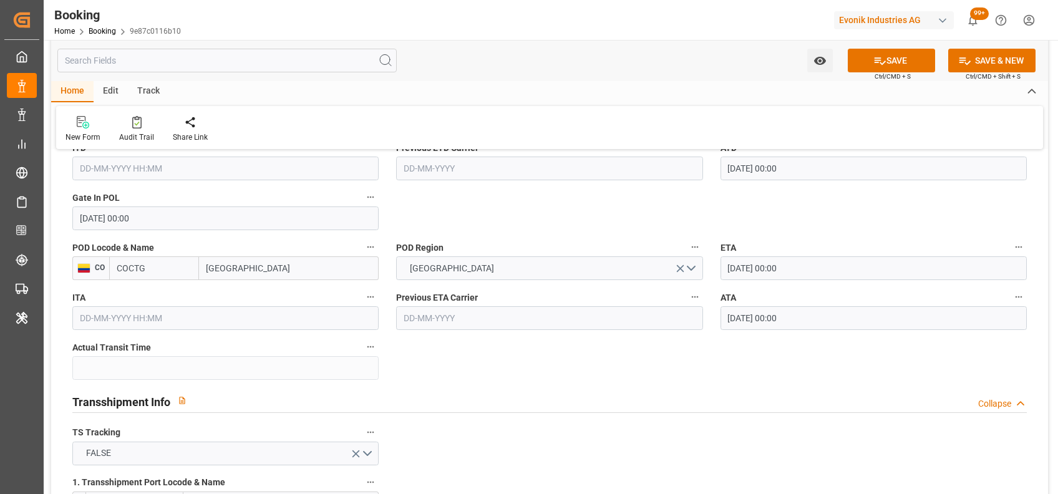
scroll to position [1079, 0]
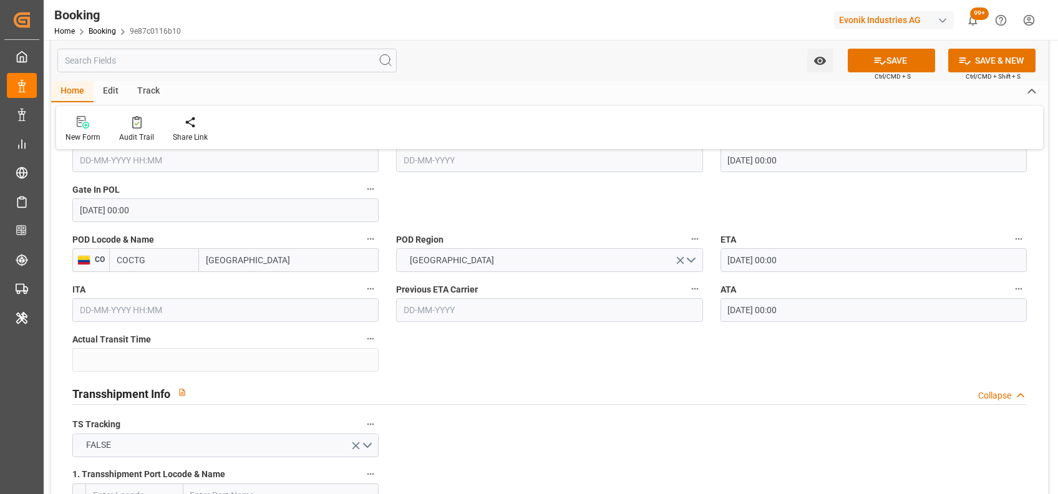
type input "0"
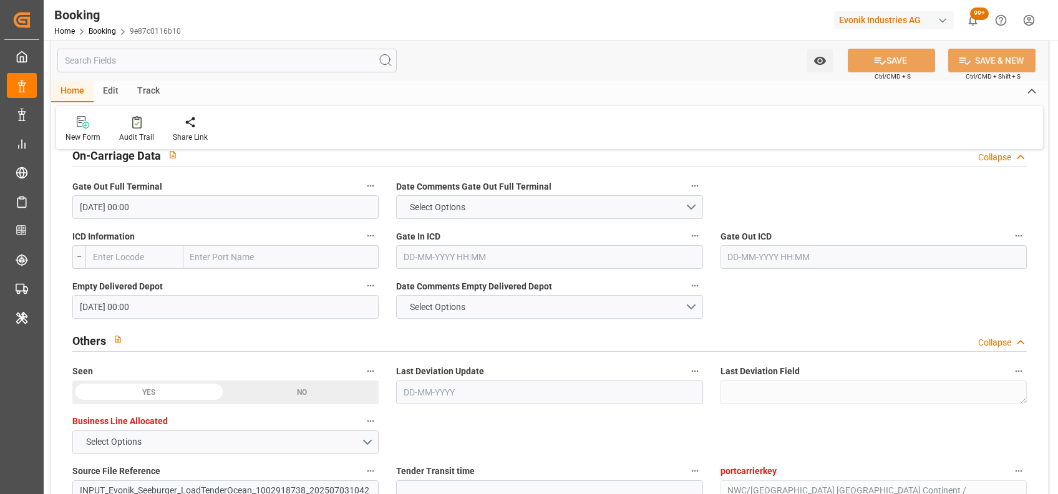
scroll to position [1853, 0]
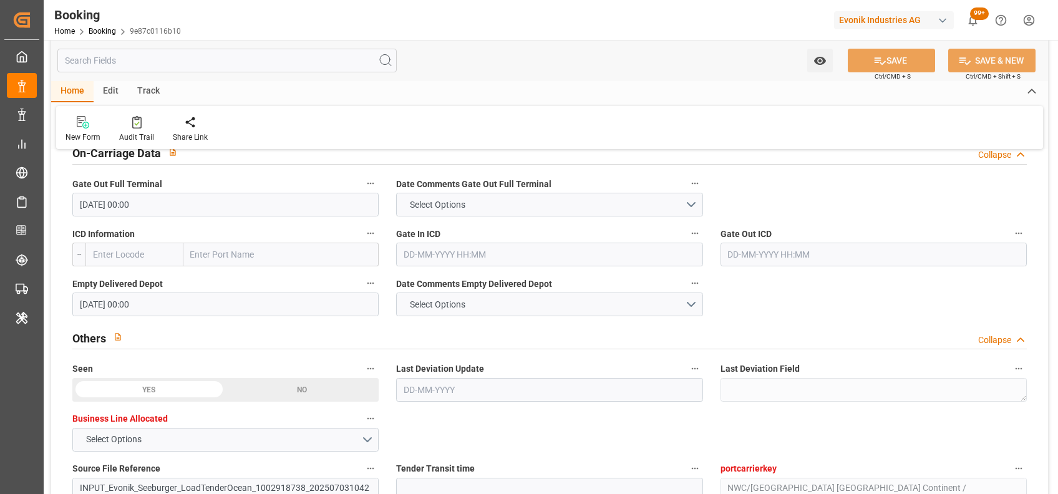
type textarea "West Mediterranean_COCTG_HLCU_AT-AN"
type textarea "[PERSON_NAME]"
type textarea "Pol-businessDivision-businessLine-"
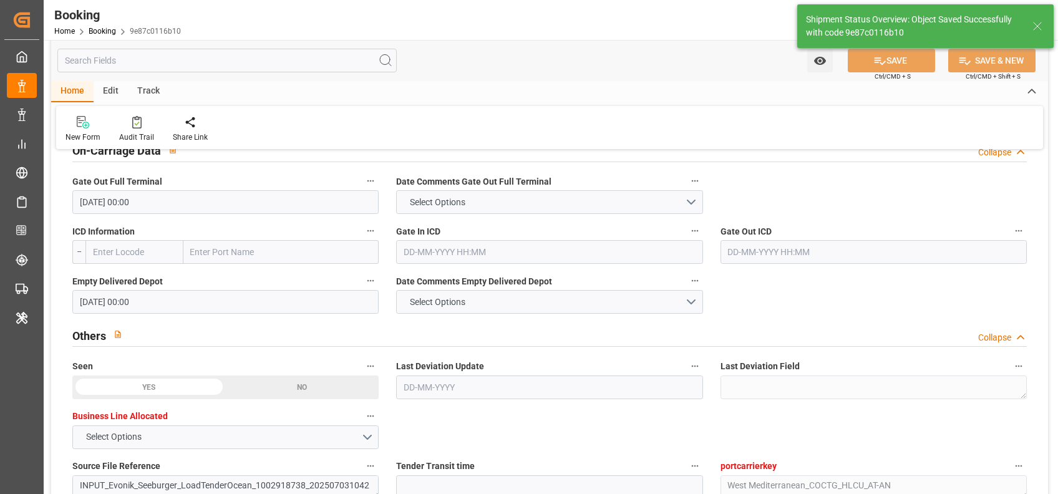
type input "15"
type input "20-06-2025 00:00"
type input "05-07-2025 00:00"
type input "02-09-2025 12:34"
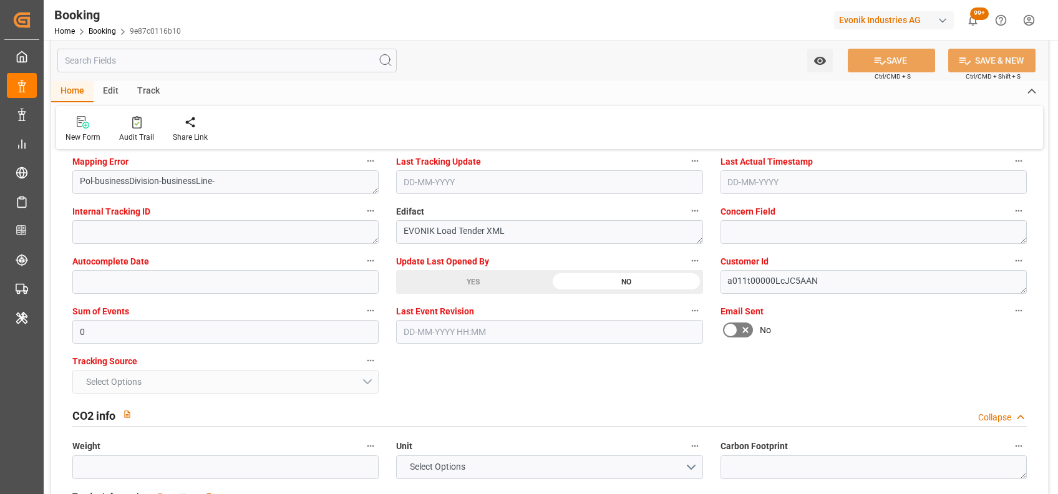
scroll to position [2449, 0]
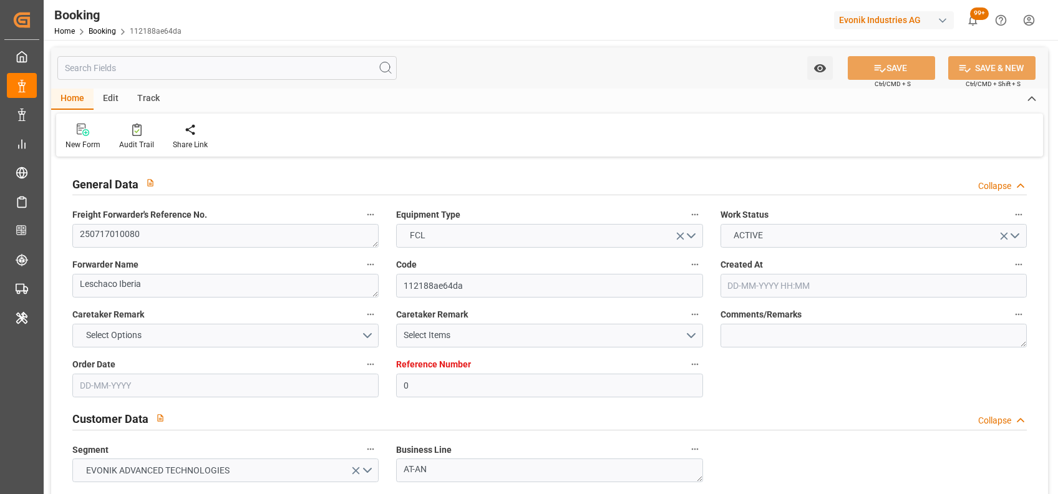
type input "[DATE] 08:04"
type input "[DATE]"
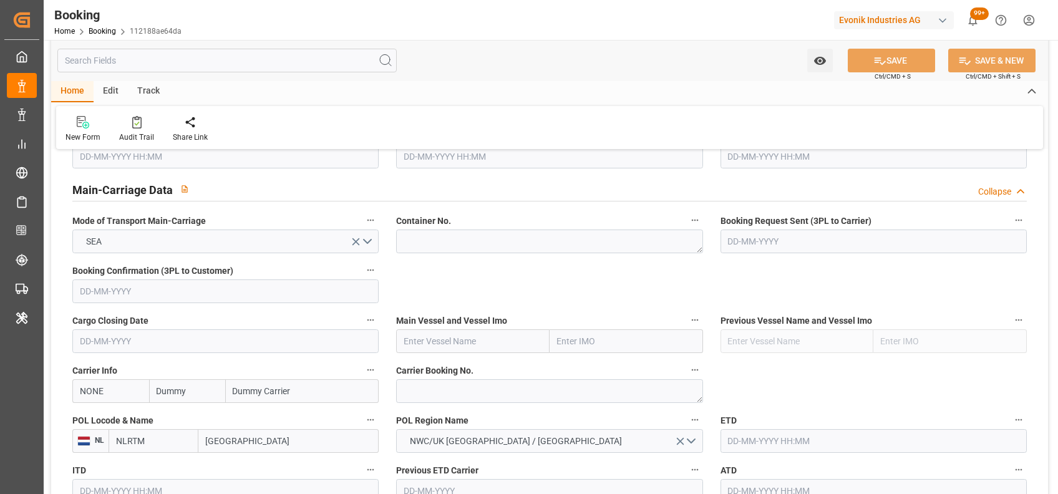
scroll to position [749, 0]
click at [457, 239] on textarea at bounding box center [549, 241] width 306 height 24
paste textarea "TEMU5234732"
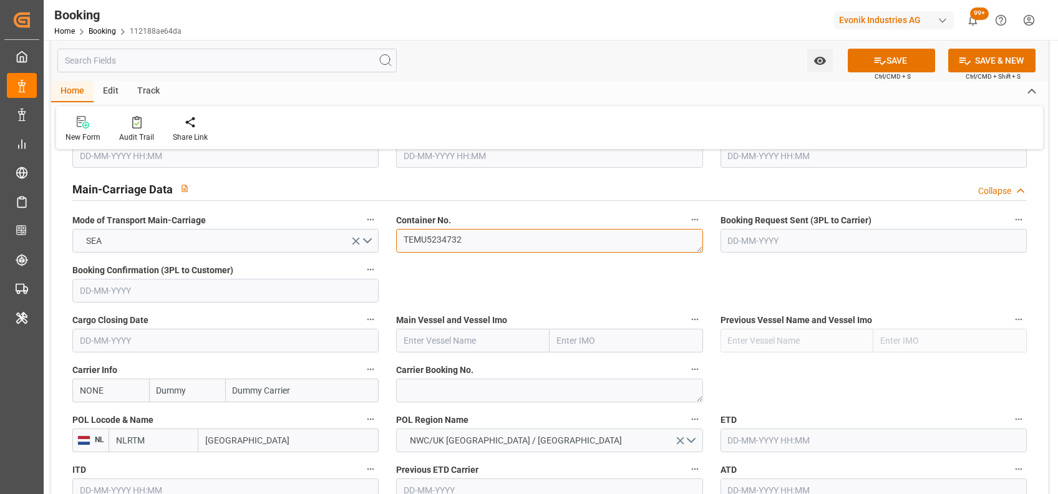
type textarea "TEMU5234732"
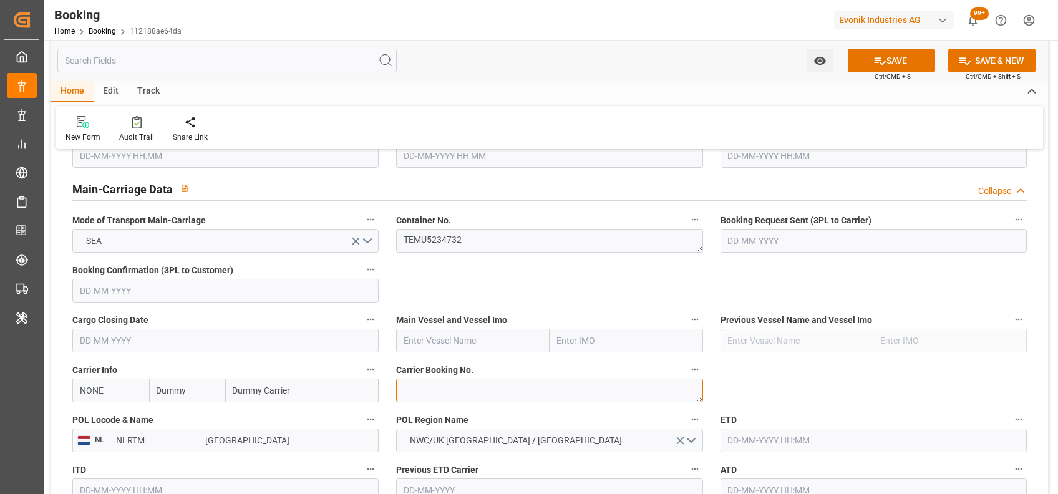
click at [455, 389] on textarea at bounding box center [549, 390] width 306 height 24
paste textarea "36699624"
type textarea "36699624"
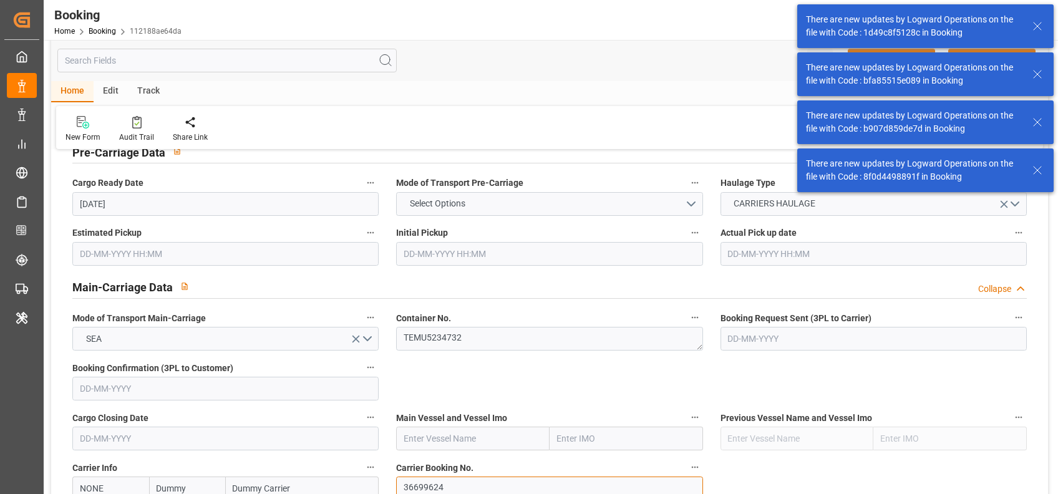
scroll to position [788, 0]
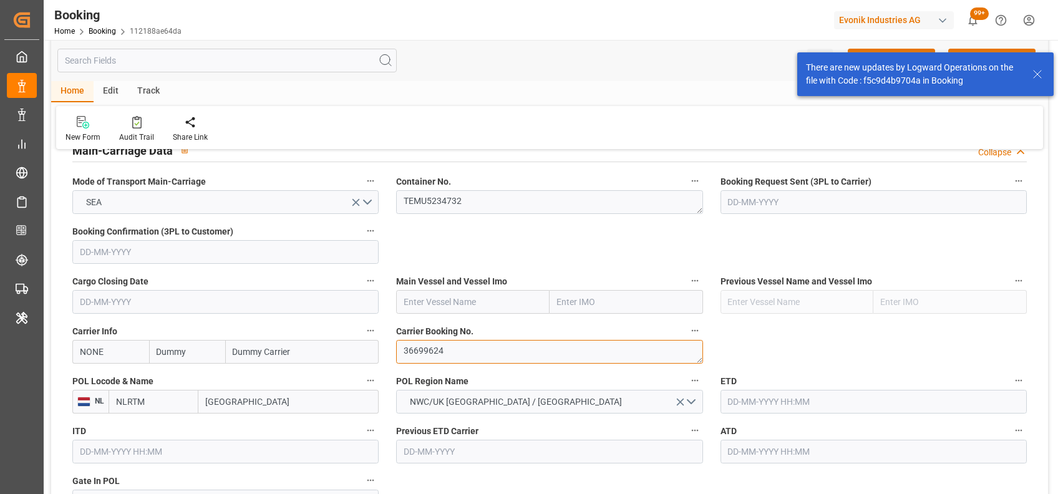
click at [442, 354] on textarea "36699624" at bounding box center [549, 352] width 306 height 24
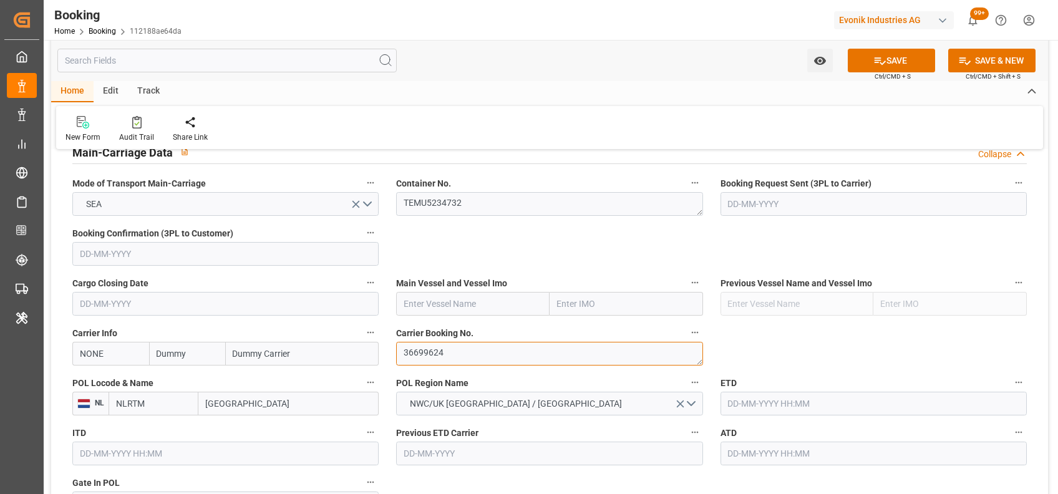
scroll to position [793, 0]
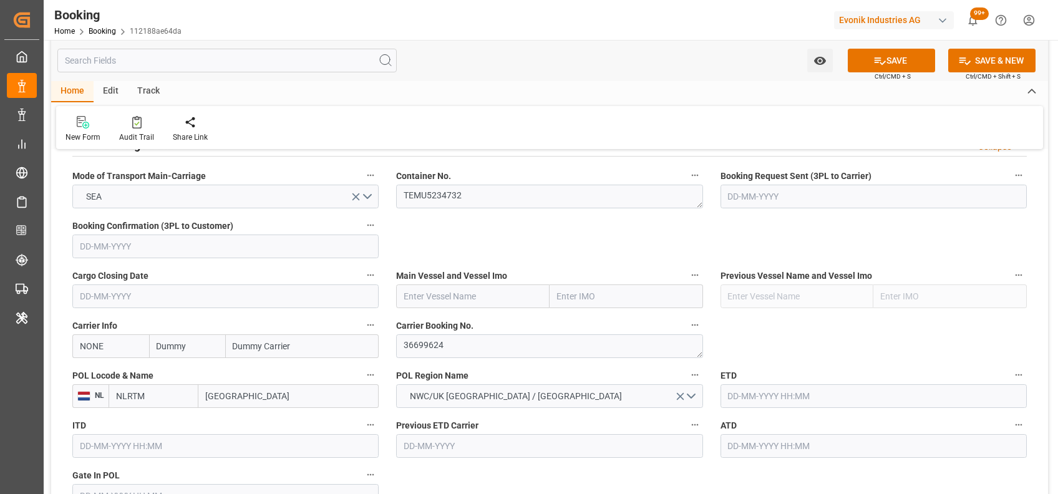
click at [446, 304] on input "text" at bounding box center [472, 296] width 153 height 24
paste input "AS [PERSON_NAME]"
type input "AS [PERSON_NAME]"
click at [419, 322] on b "AS [PERSON_NAME]" at bounding box center [444, 324] width 80 height 10
type input "9330549"
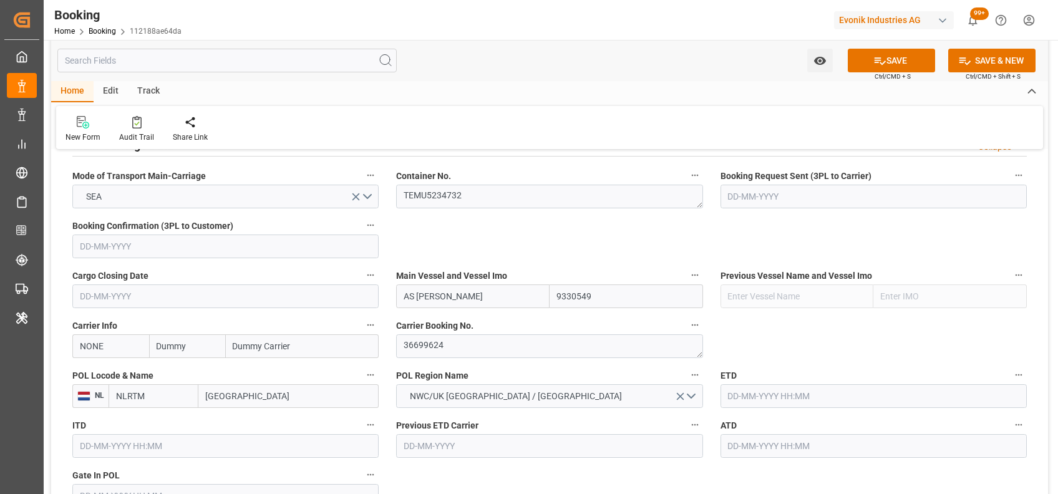
type input "AS [PERSON_NAME]"
click at [115, 344] on input "NONE" at bounding box center [110, 346] width 77 height 24
click at [86, 375] on b "HLCU" at bounding box center [91, 374] width 22 height 10
type input "HLCU"
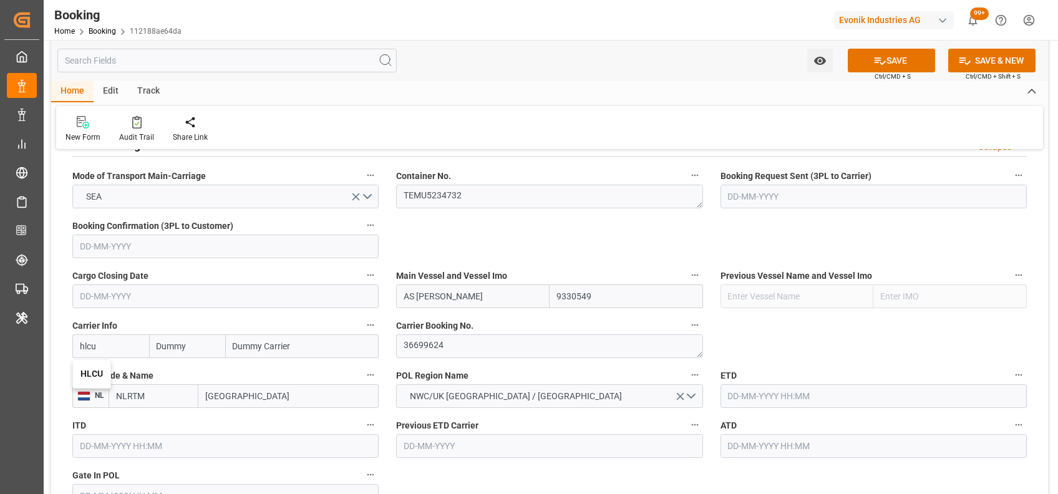
type input "Hapag [PERSON_NAME]"
type input "Hapag [PERSON_NAME] Aktiengesellschaft"
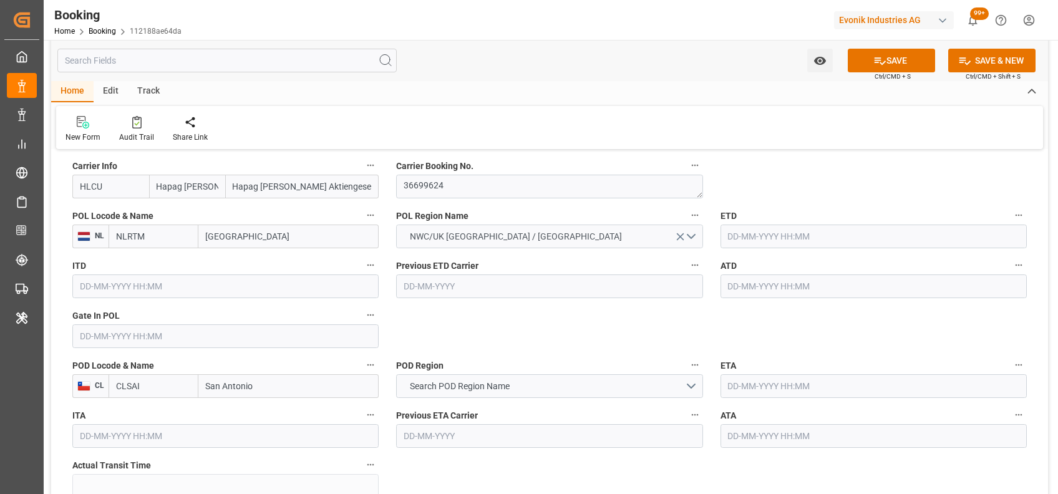
scroll to position [956, 0]
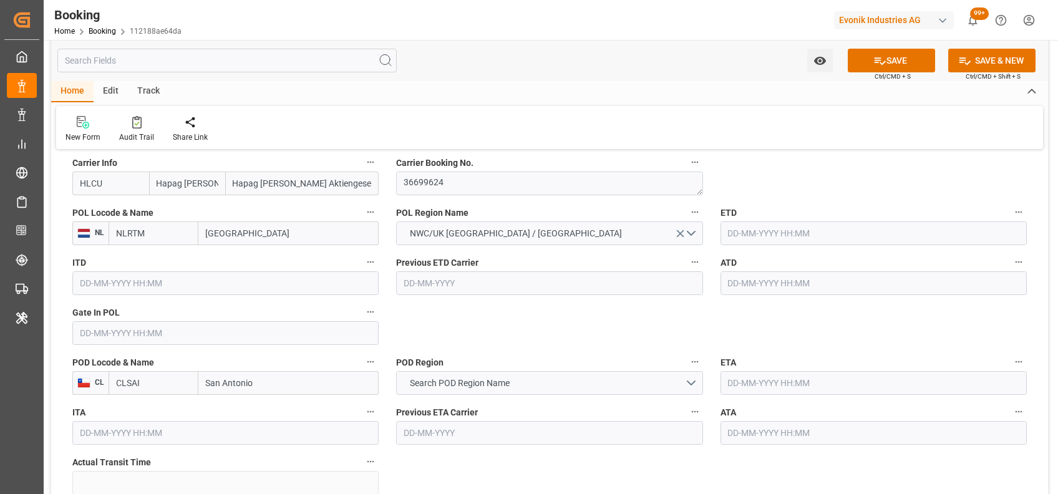
type input "HLCU"
click at [224, 234] on input "[GEOGRAPHIC_DATA]" at bounding box center [288, 233] width 180 height 24
type input "[GEOGRAPHIC_DATA]"
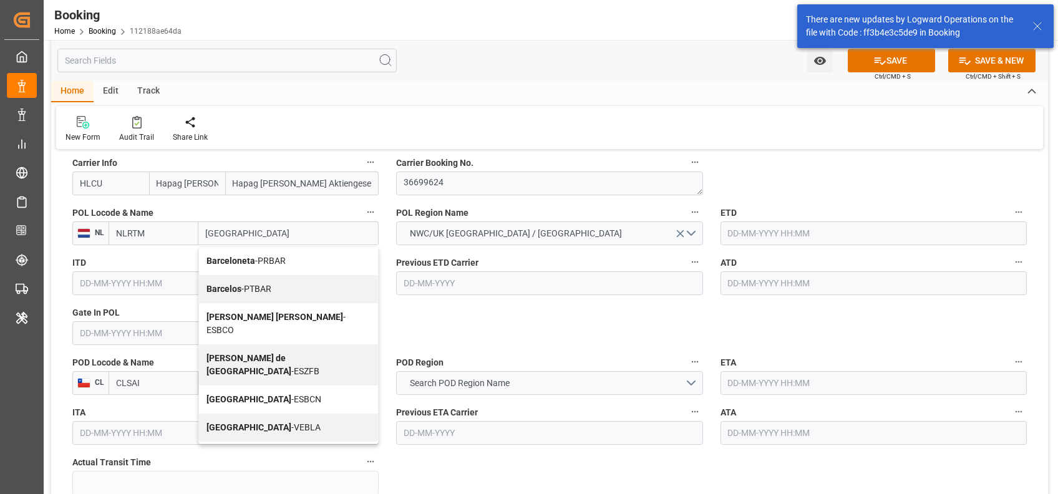
click at [253, 394] on span "Barcelona - ESBCN" at bounding box center [263, 399] width 115 height 10
type input "ESBCN"
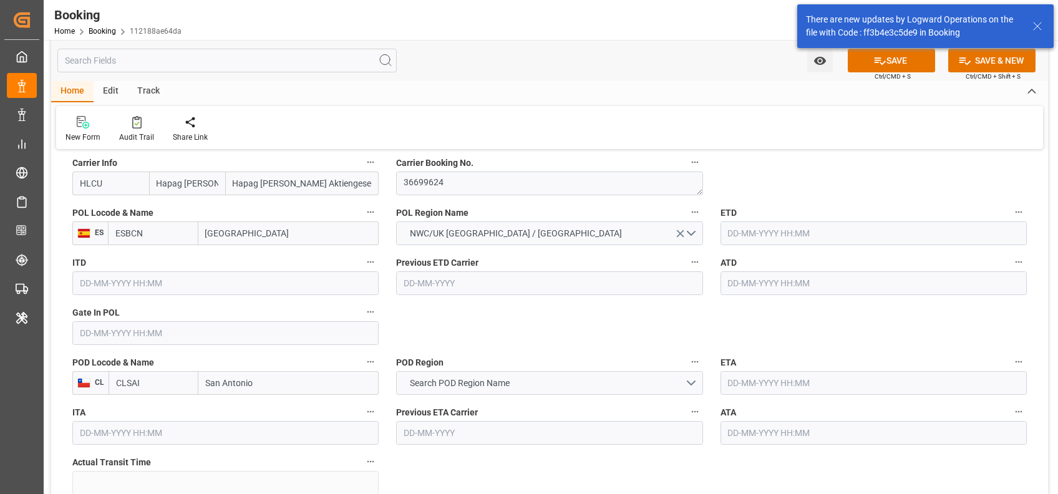
type input "[GEOGRAPHIC_DATA]"
click at [178, 325] on input "text" at bounding box center [225, 333] width 306 height 24
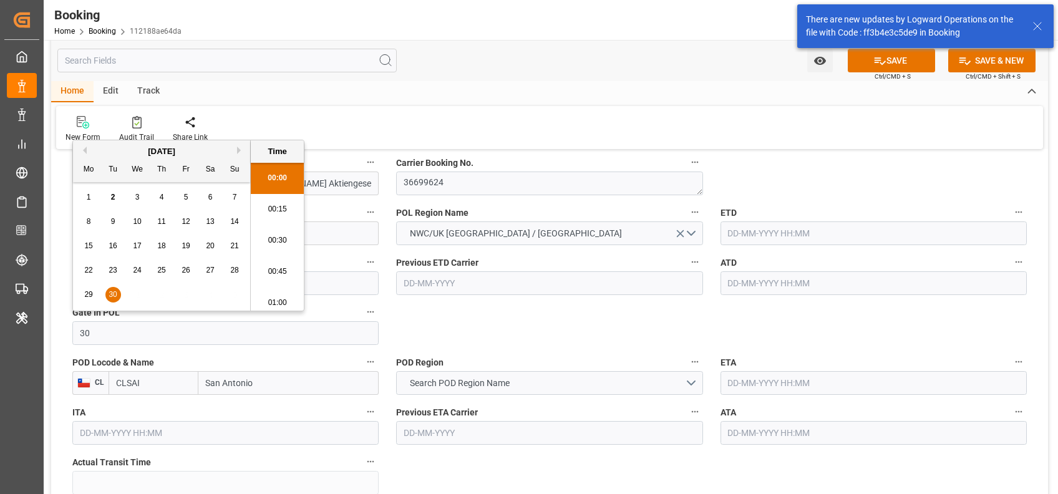
scroll to position [2186, 0]
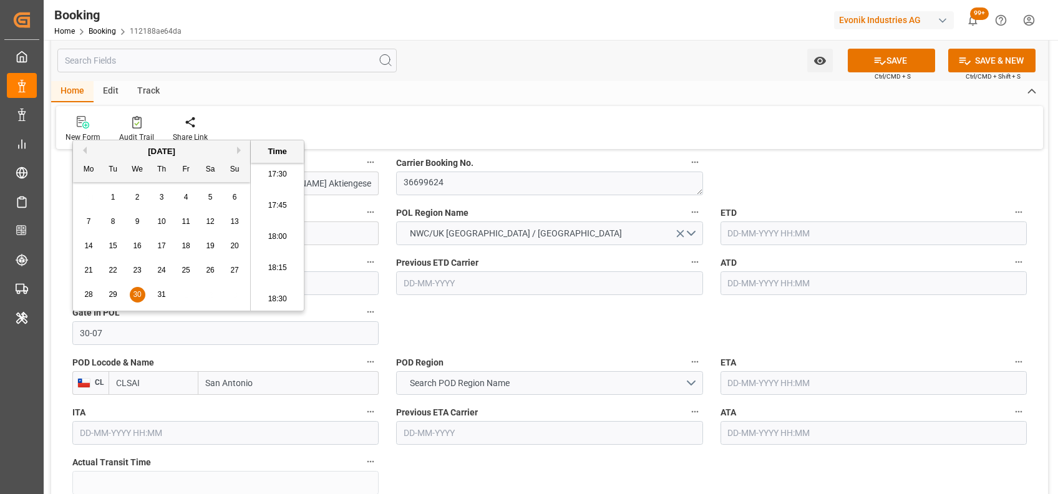
type input "[DATE] 00:00"
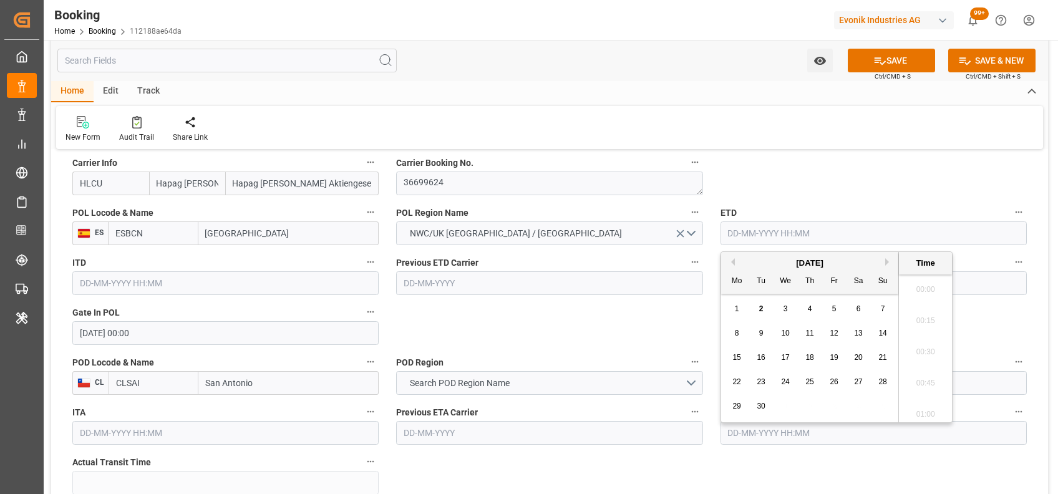
click at [742, 232] on input "text" at bounding box center [873, 233] width 306 height 24
type input "[DATE] 00:00"
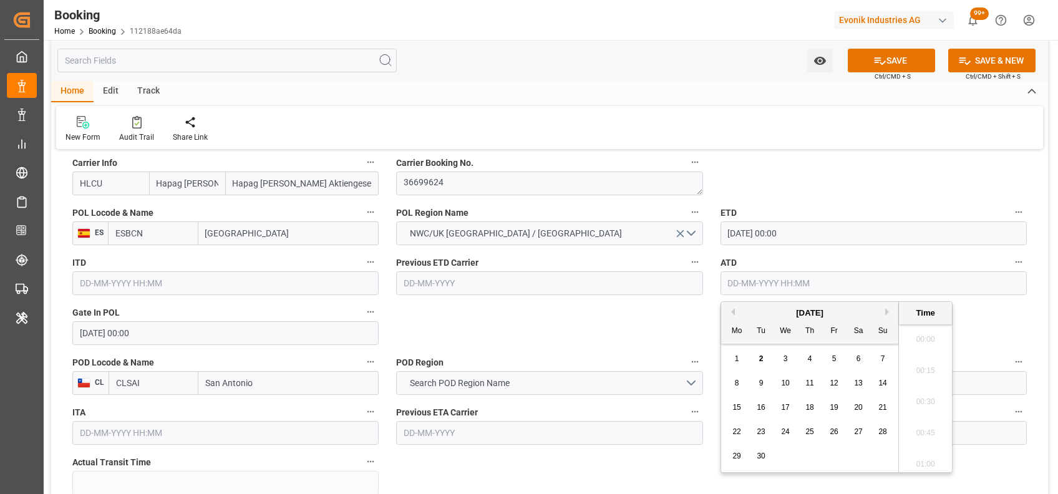
click at [736, 278] on input "text" at bounding box center [873, 283] width 306 height 24
type input "[DATE] 00:00"
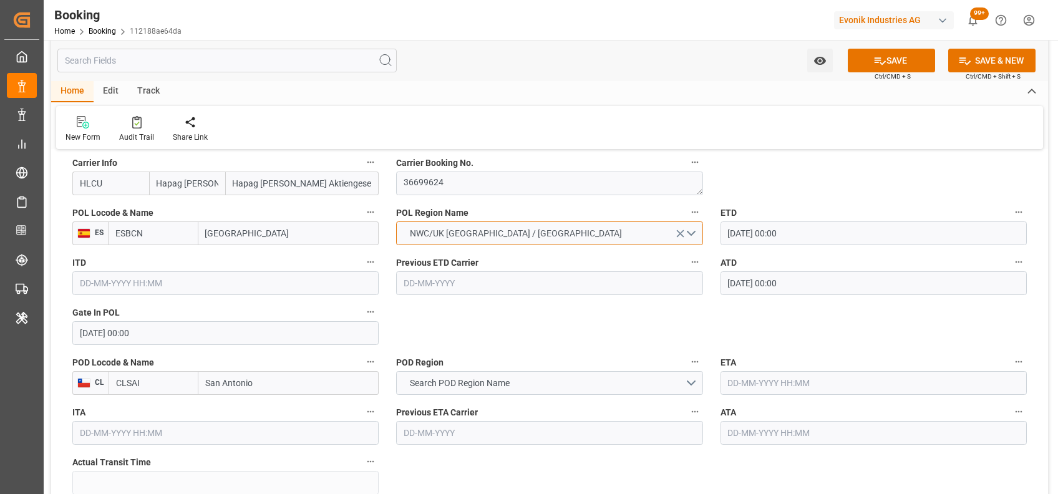
click at [487, 236] on span "NWC/UK [GEOGRAPHIC_DATA] / [GEOGRAPHIC_DATA]" at bounding box center [515, 233] width 224 height 13
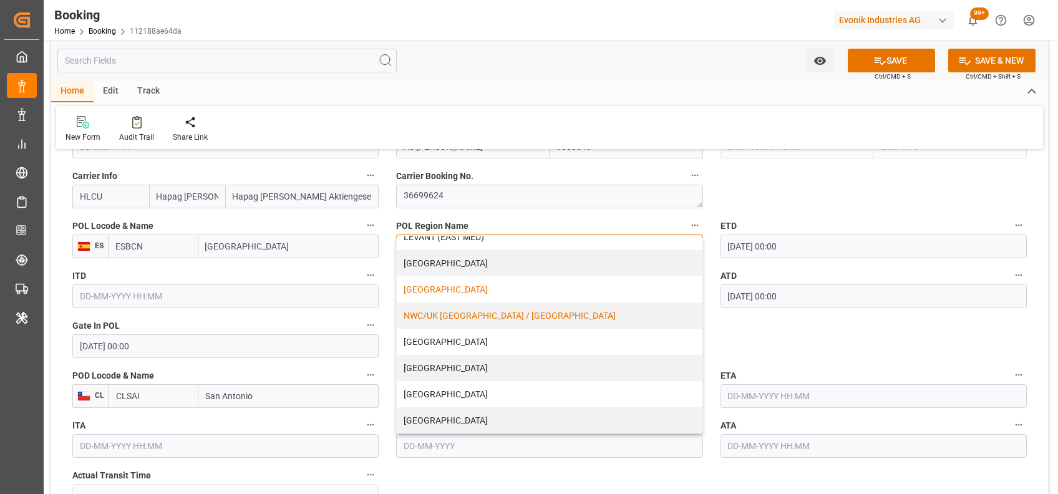
scroll to position [934, 0]
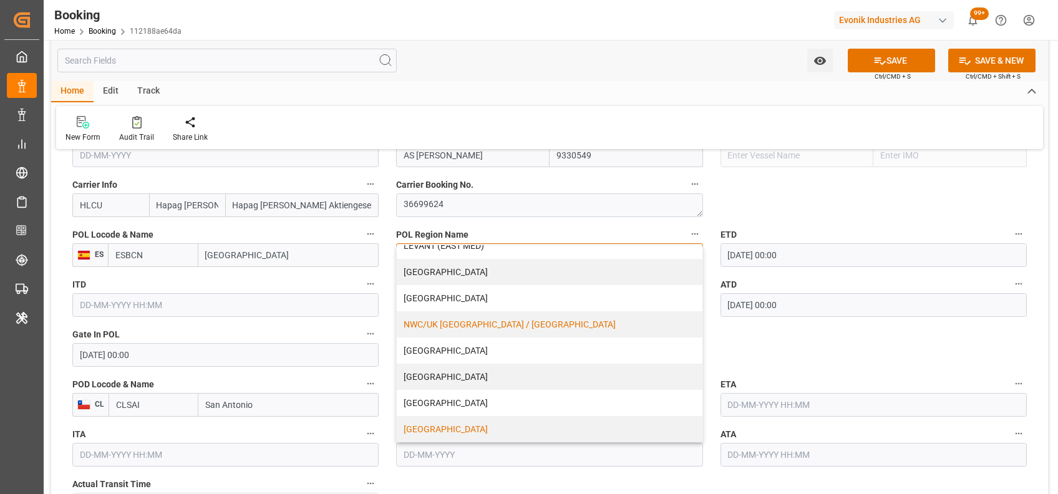
click at [458, 429] on div "[GEOGRAPHIC_DATA]" at bounding box center [549, 429] width 305 height 26
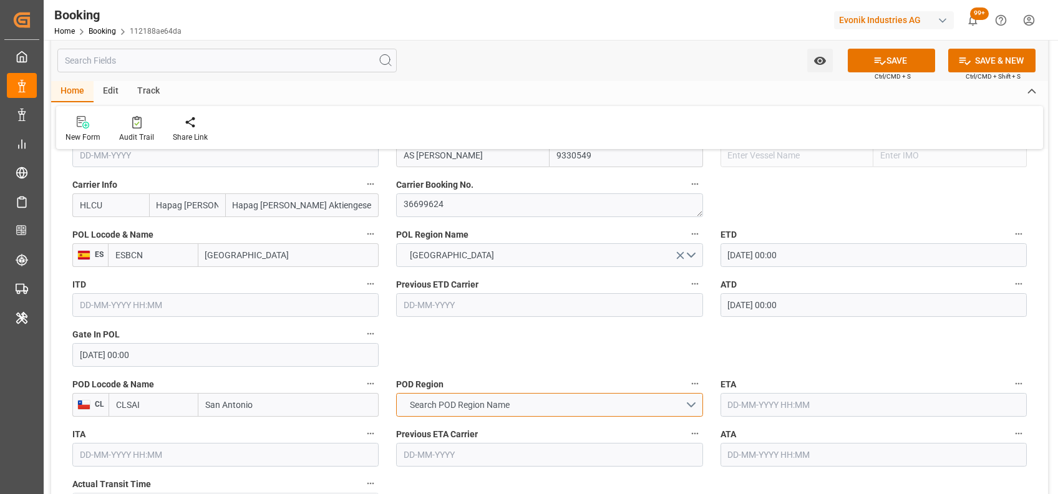
click at [479, 402] on span "Search POD Region Name" at bounding box center [459, 404] width 112 height 13
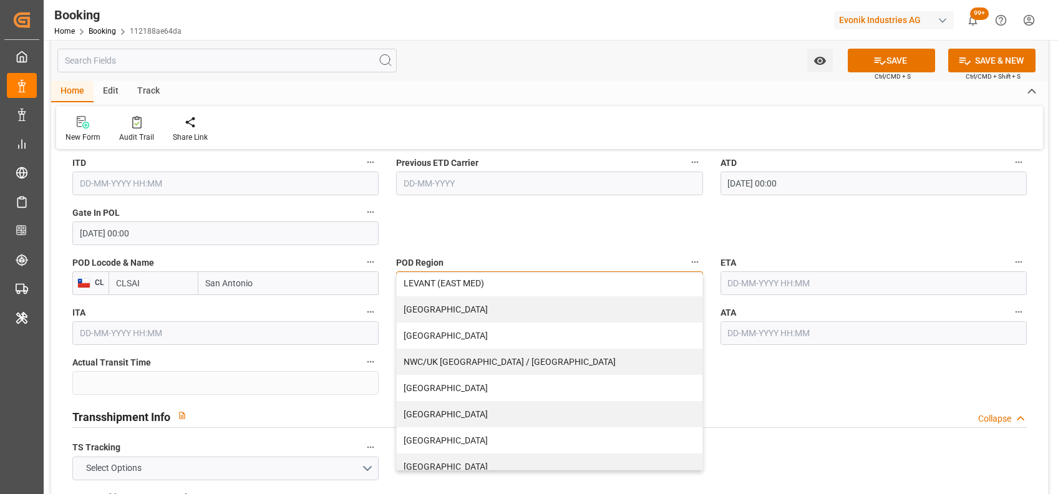
scroll to position [274, 0]
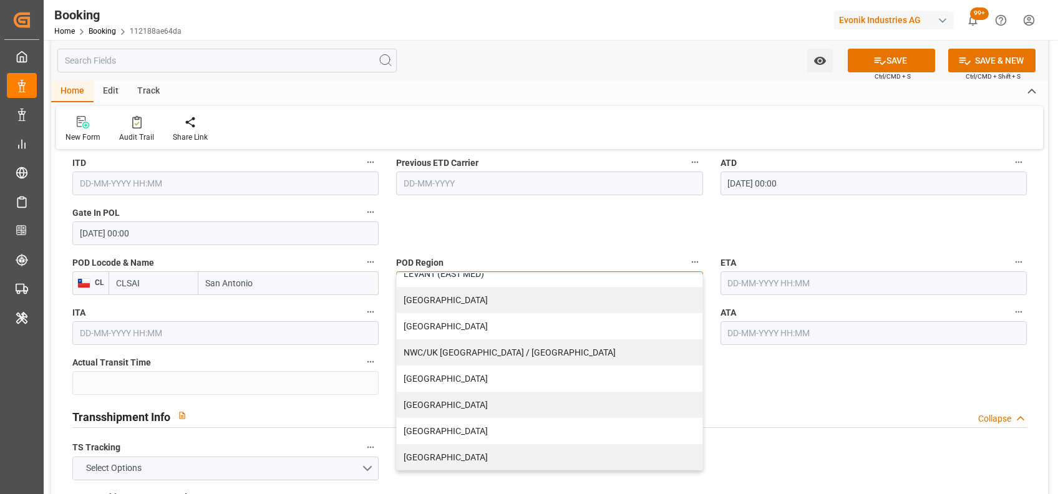
click at [481, 374] on div "[GEOGRAPHIC_DATA]" at bounding box center [549, 378] width 305 height 26
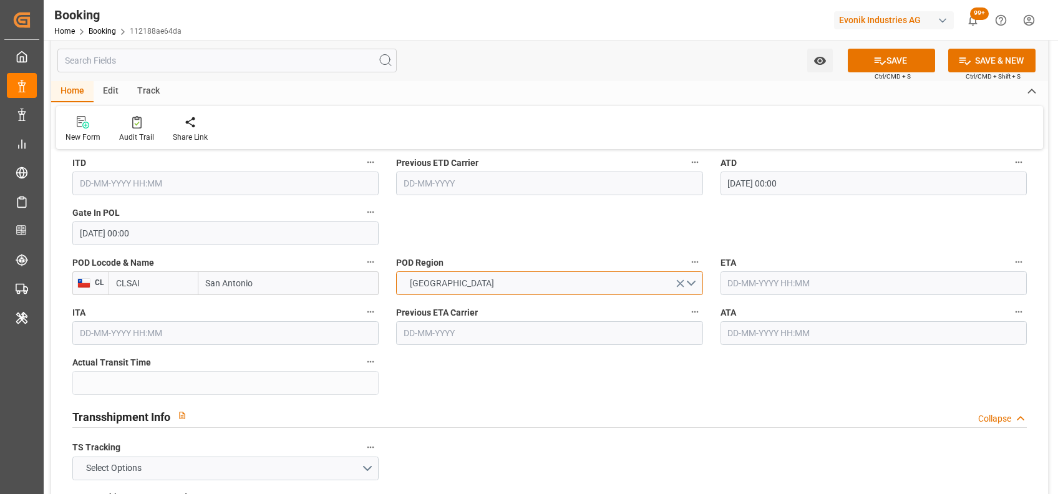
click at [443, 285] on span "[GEOGRAPHIC_DATA]" at bounding box center [451, 283] width 97 height 13
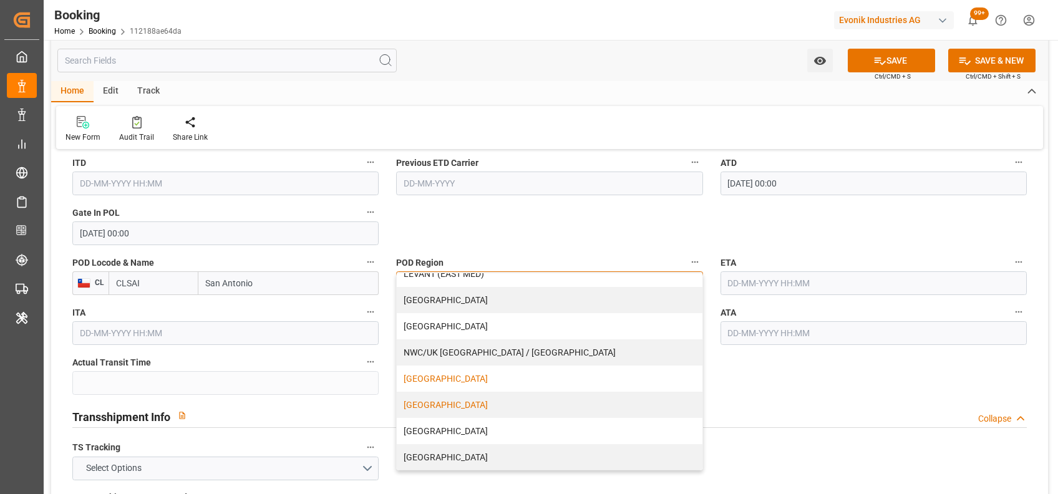
click at [489, 399] on div "[GEOGRAPHIC_DATA]" at bounding box center [549, 405] width 305 height 26
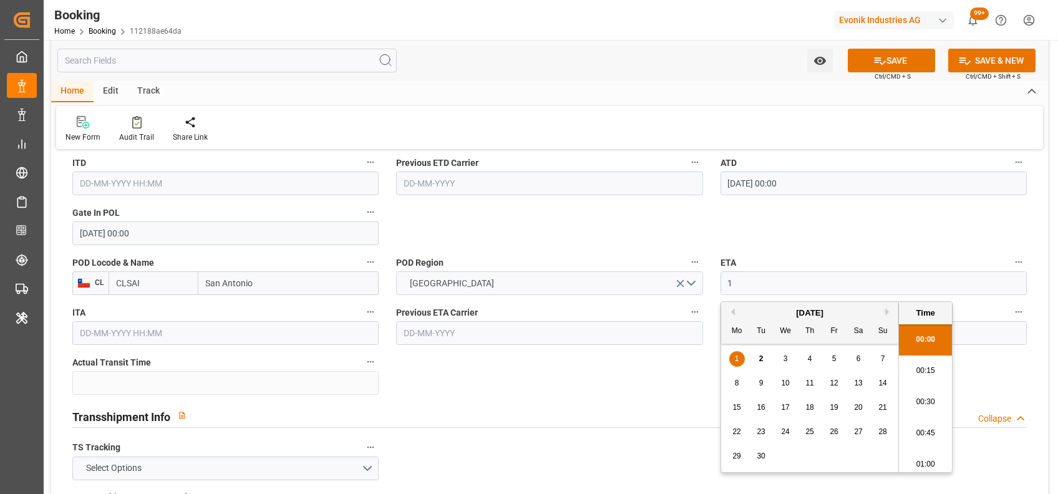
click at [807, 284] on input "1" at bounding box center [873, 283] width 306 height 24
type input "[DATE] 00:00"
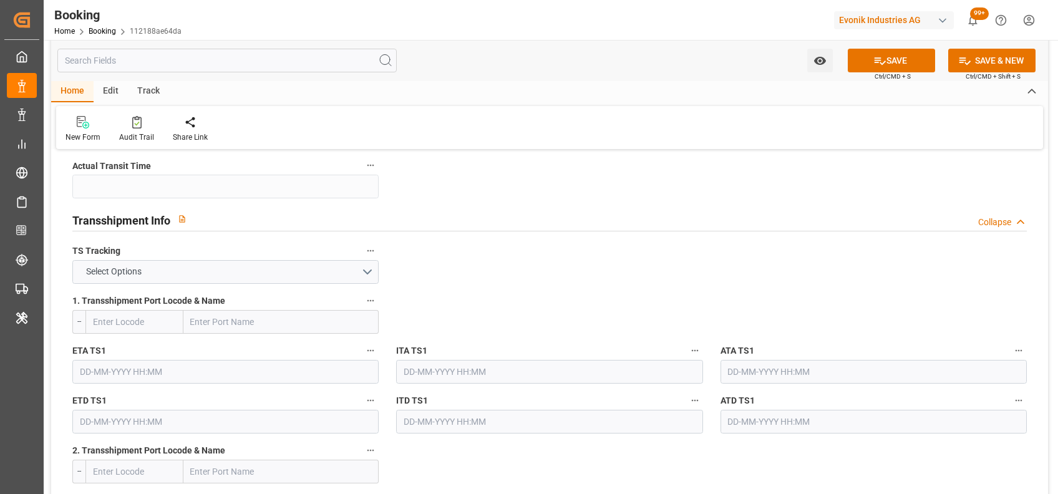
scroll to position [1253, 0]
click at [354, 269] on button "Select Options" at bounding box center [225, 271] width 306 height 24
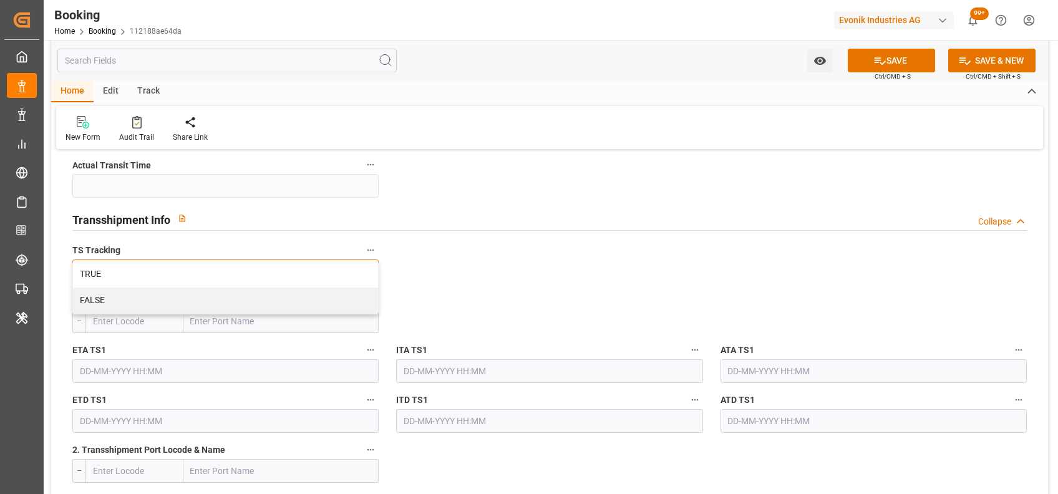
click at [354, 269] on div "TRUE" at bounding box center [225, 274] width 305 height 26
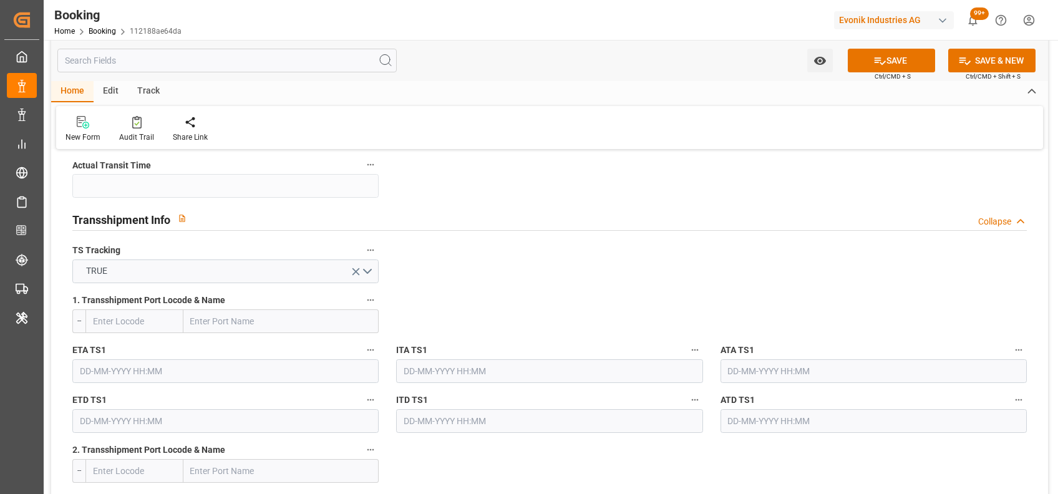
click at [242, 313] on input "text" at bounding box center [281, 321] width 196 height 24
paste input "BUENAVENTURA"
type input "BUENAVENTURA"
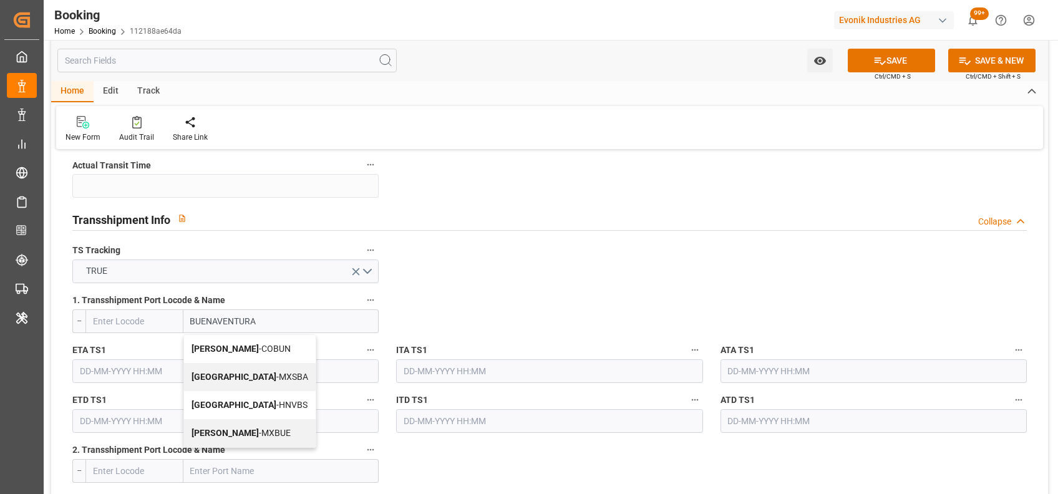
click at [236, 352] on b "[PERSON_NAME]" at bounding box center [224, 349] width 67 height 10
type input "COBUN"
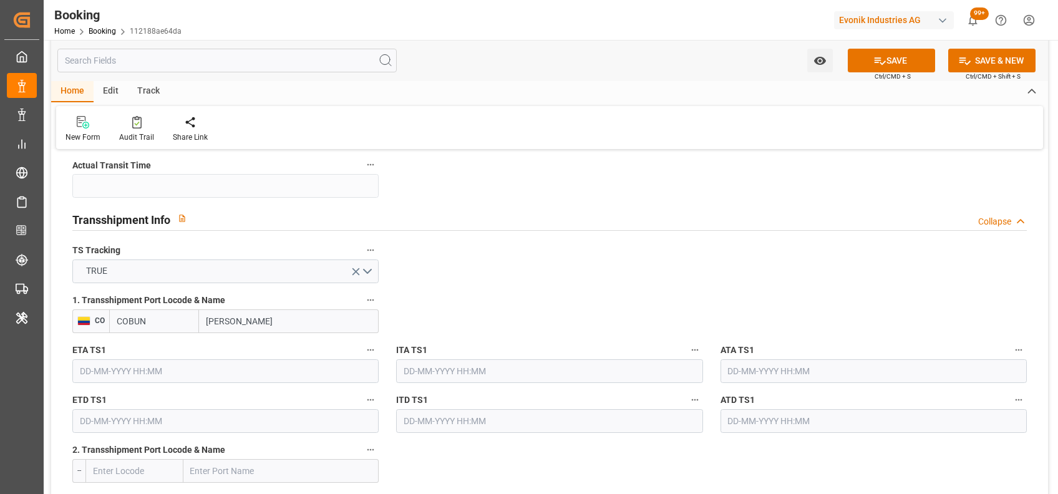
type input "[PERSON_NAME]"
click at [299, 369] on input "text" at bounding box center [225, 371] width 306 height 24
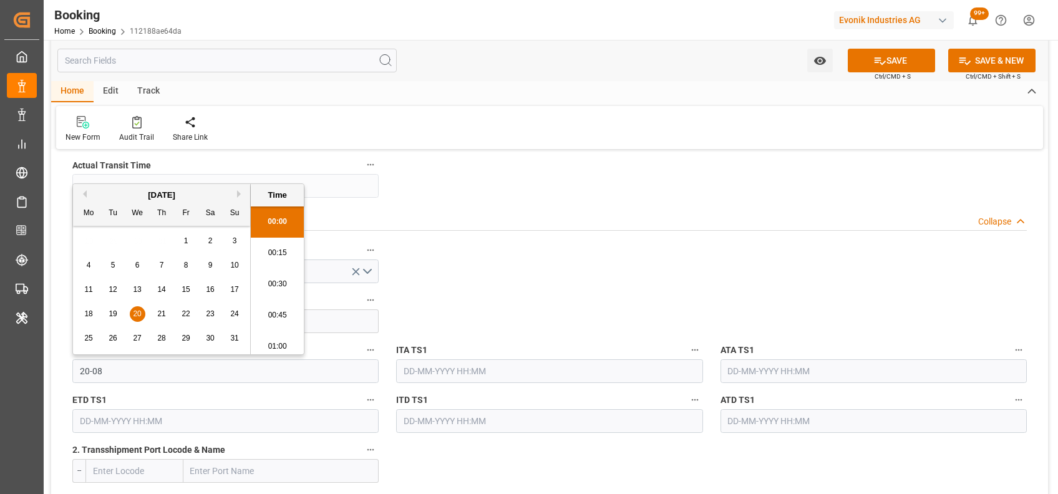
type input "20-08"
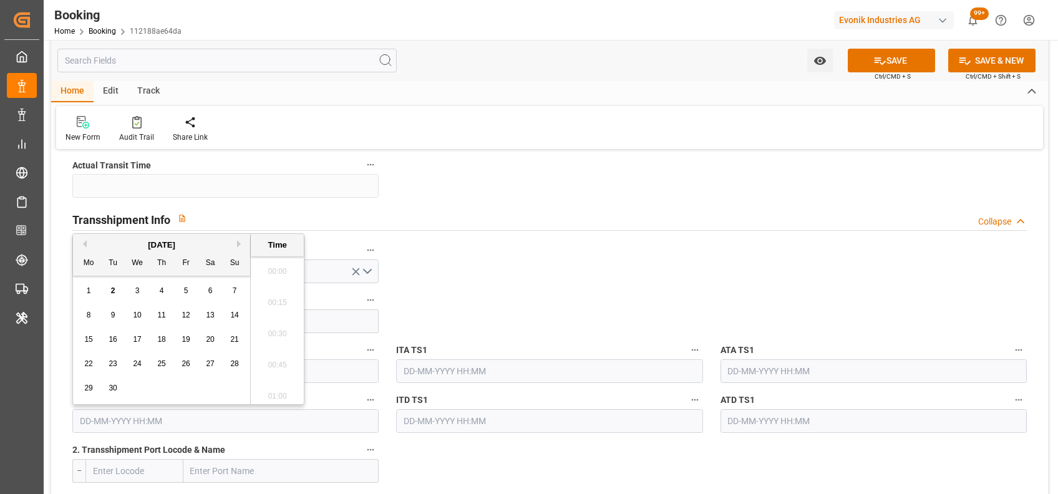
click at [261, 419] on input "text" at bounding box center [225, 421] width 306 height 24
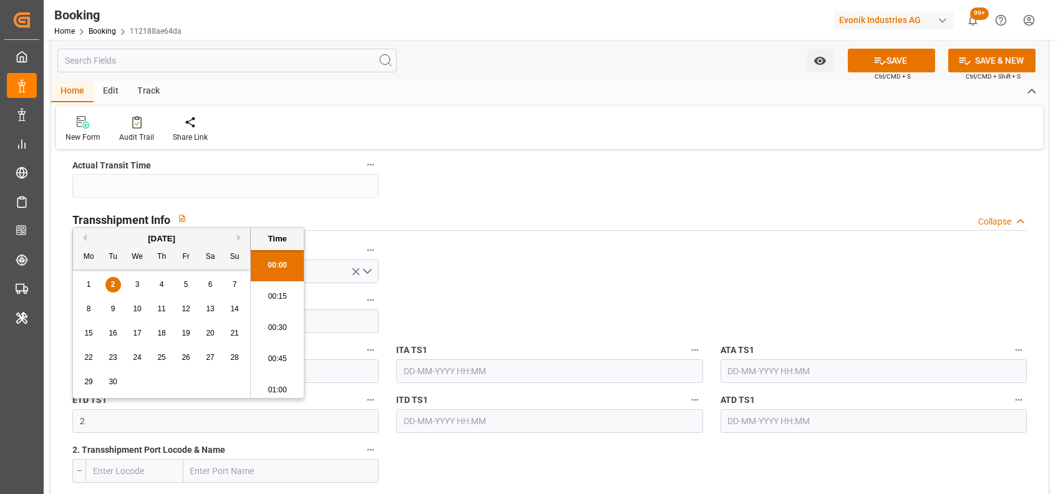
type input "28"
type input "[DATE] 00:00"
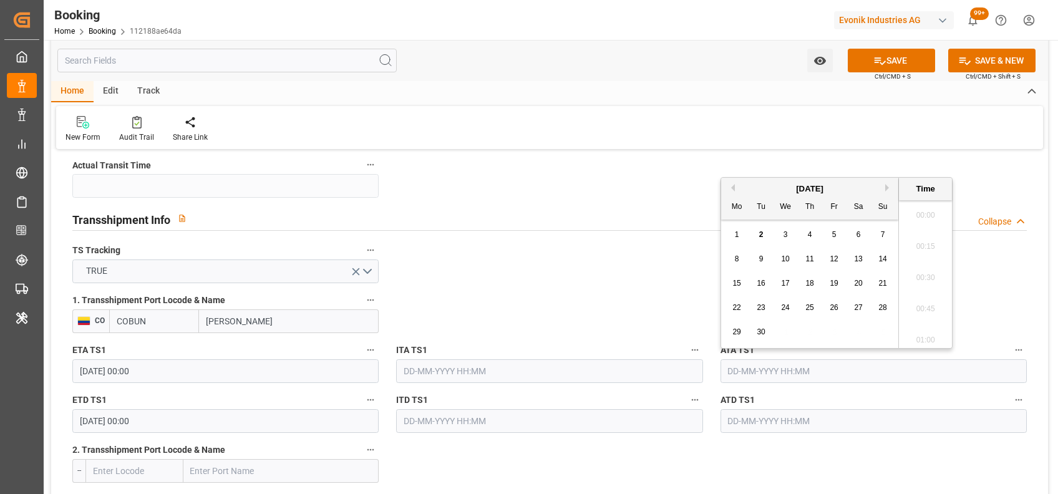
click at [748, 374] on input "text" at bounding box center [873, 371] width 306 height 24
type input "[DATE] 00:00"
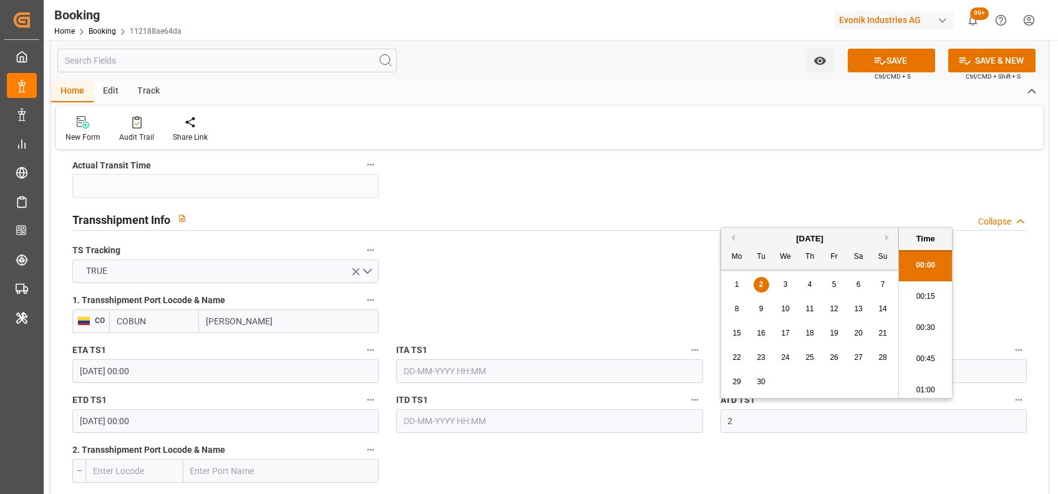
click at [759, 415] on input "2" at bounding box center [873, 421] width 306 height 24
type input "[DATE] 00:00"
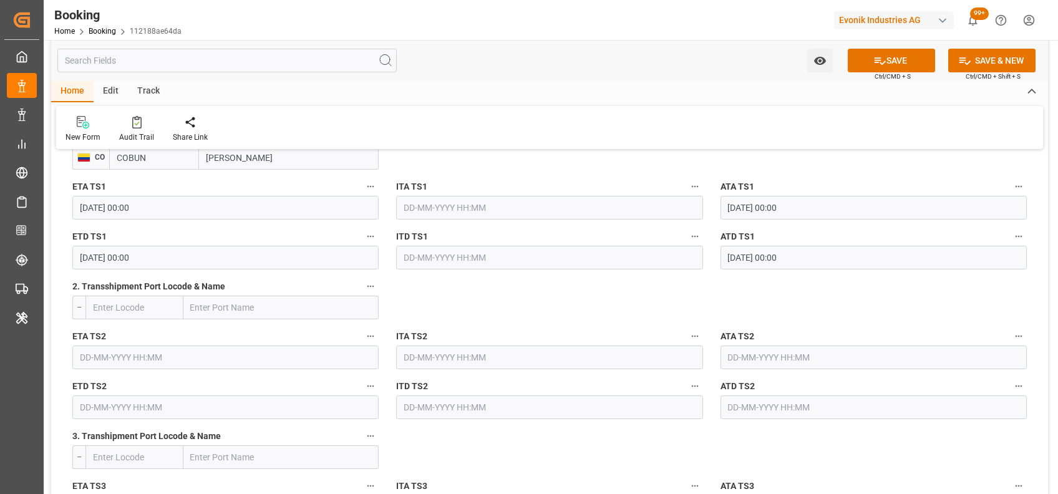
scroll to position [1433, 0]
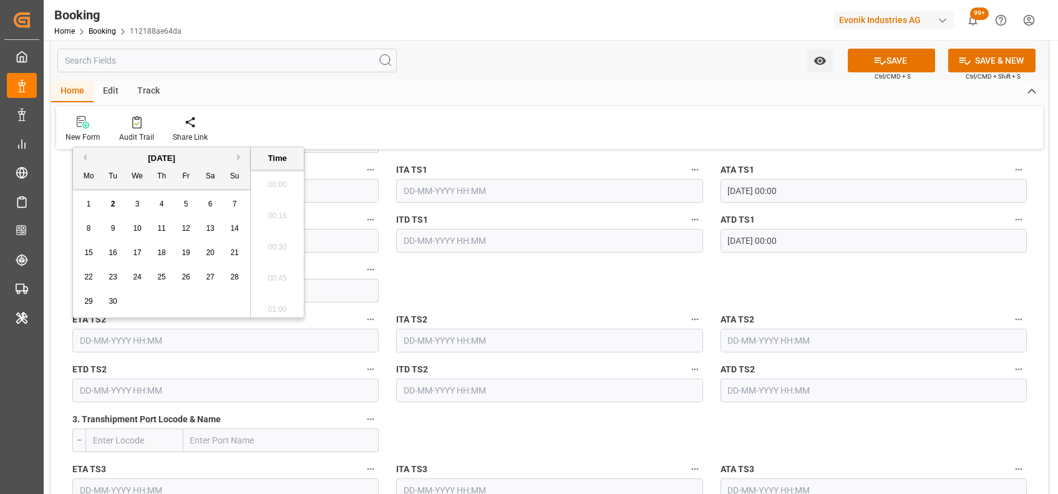
click at [242, 348] on input "text" at bounding box center [225, 341] width 306 height 24
type input "[DATE] 00:00"
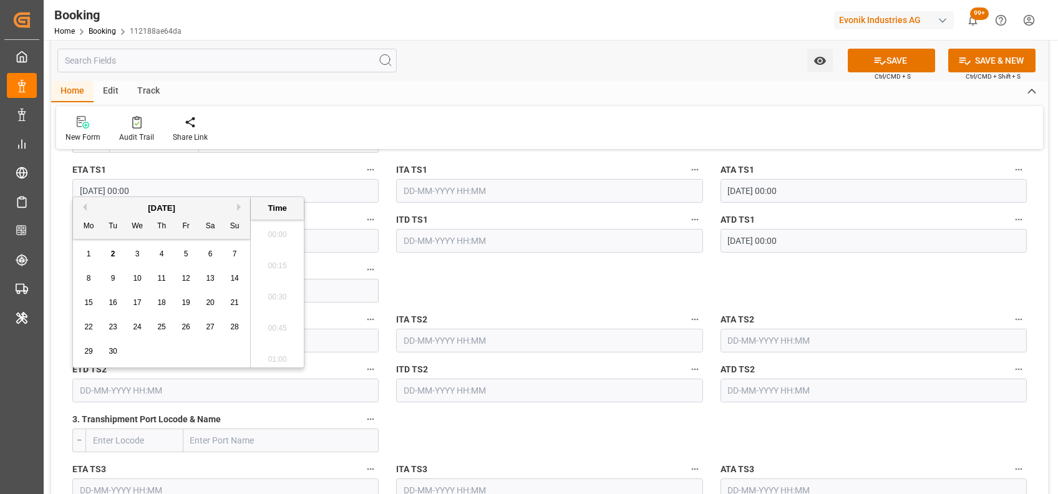
click at [221, 398] on input "text" at bounding box center [225, 390] width 306 height 24
type input "[DATE] 00:00"
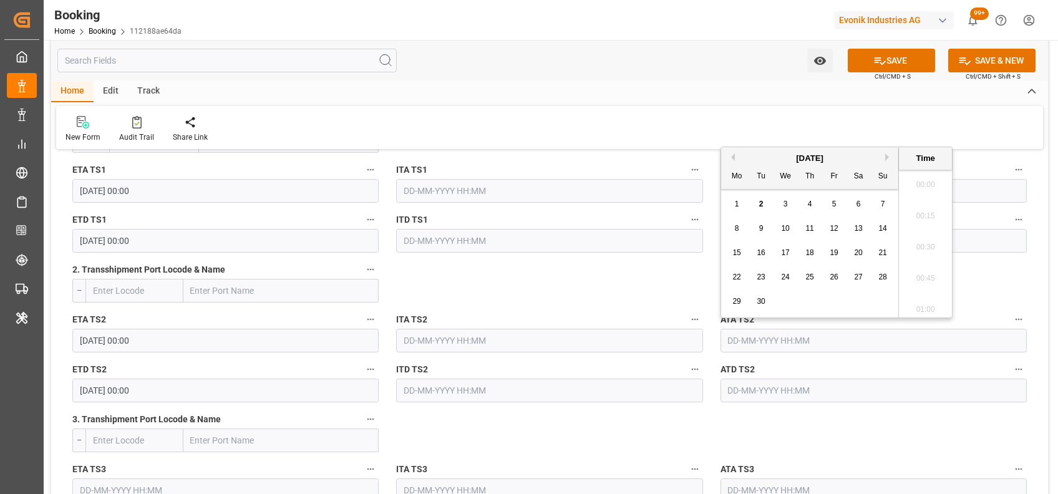
click at [804, 334] on input "text" at bounding box center [873, 341] width 306 height 24
type input "[DATE] 00:00"
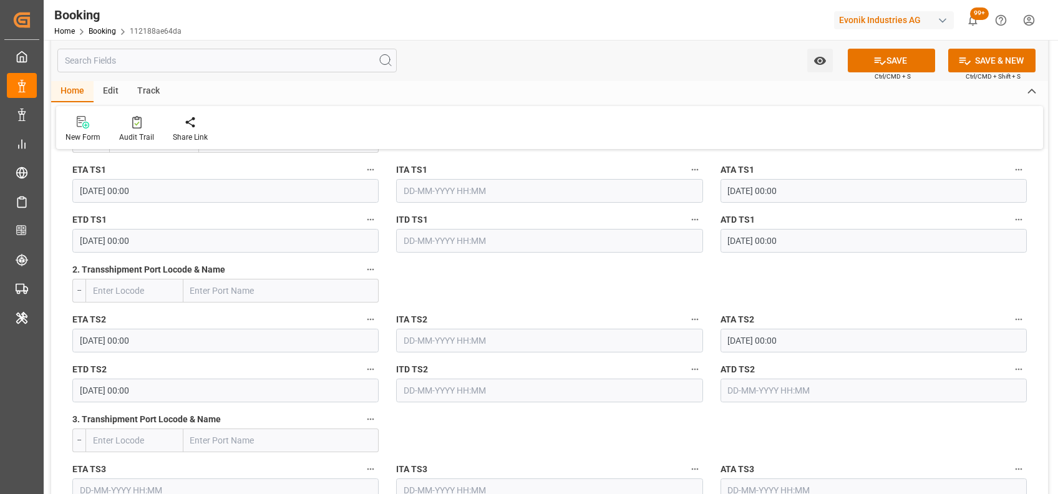
click at [278, 295] on input "text" at bounding box center [281, 291] width 196 height 24
type input "0"
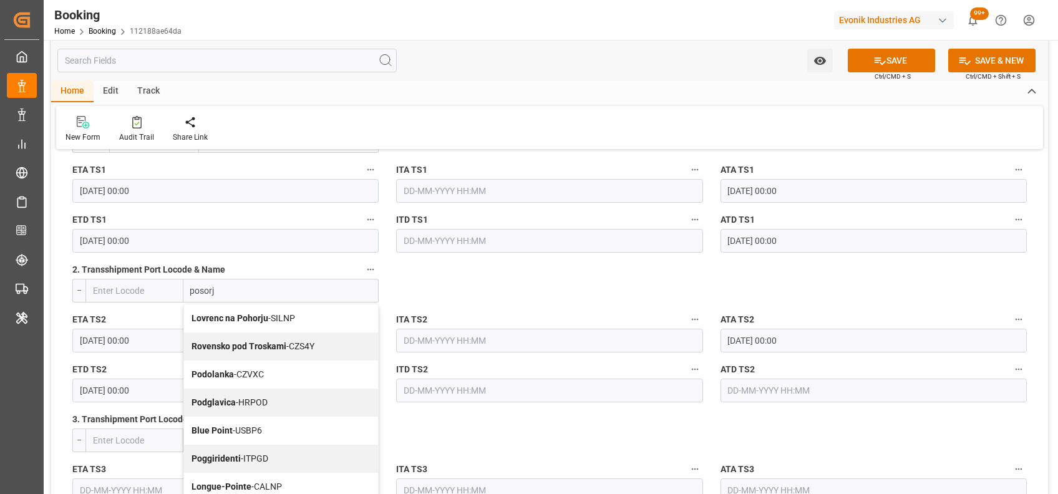
type input "posorja"
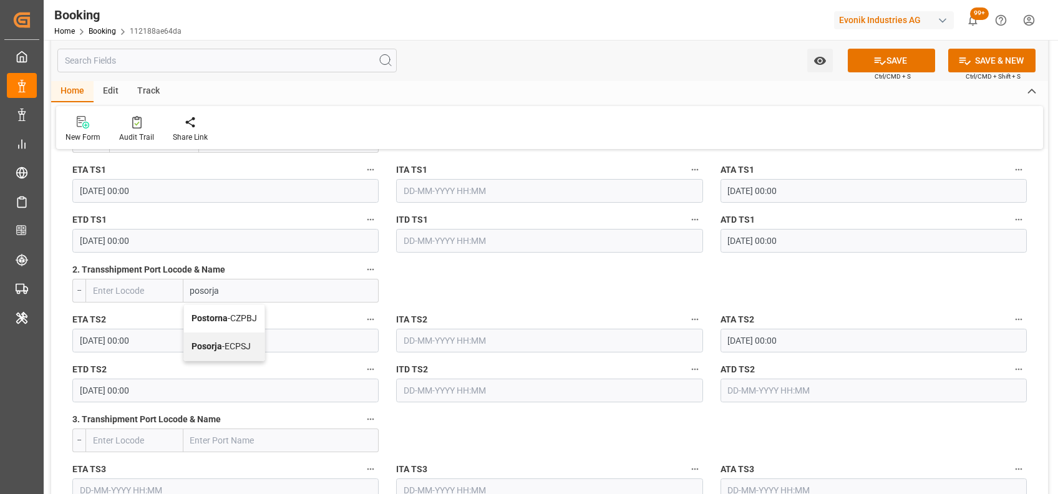
click at [219, 349] on b "Posorja" at bounding box center [206, 346] width 31 height 10
type input "ECPSJ"
click at [258, 317] on span "Posorja - ECPSJ" at bounding box center [235, 318] width 59 height 10
type input "Posorja"
click at [171, 284] on input "ECPSJ" at bounding box center [153, 291] width 90 height 24
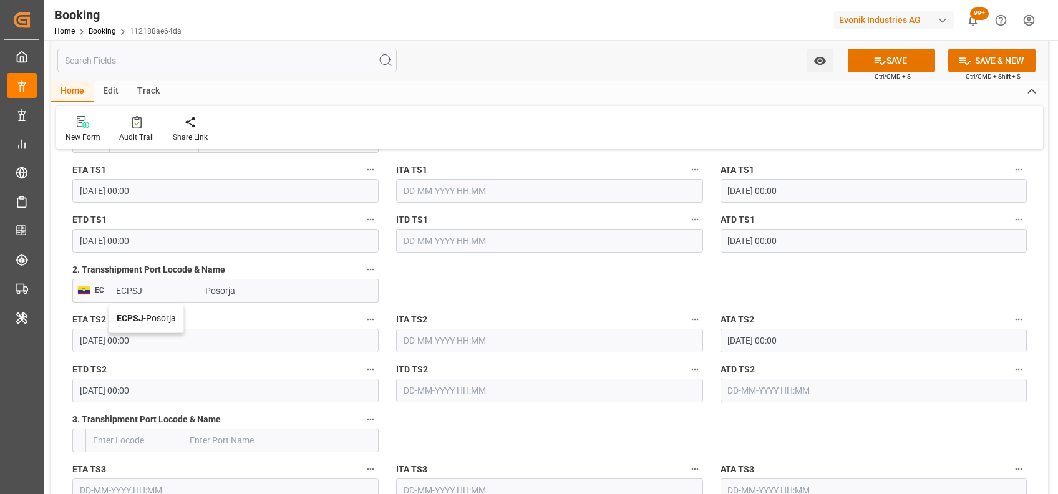
type input "ECPSJ"
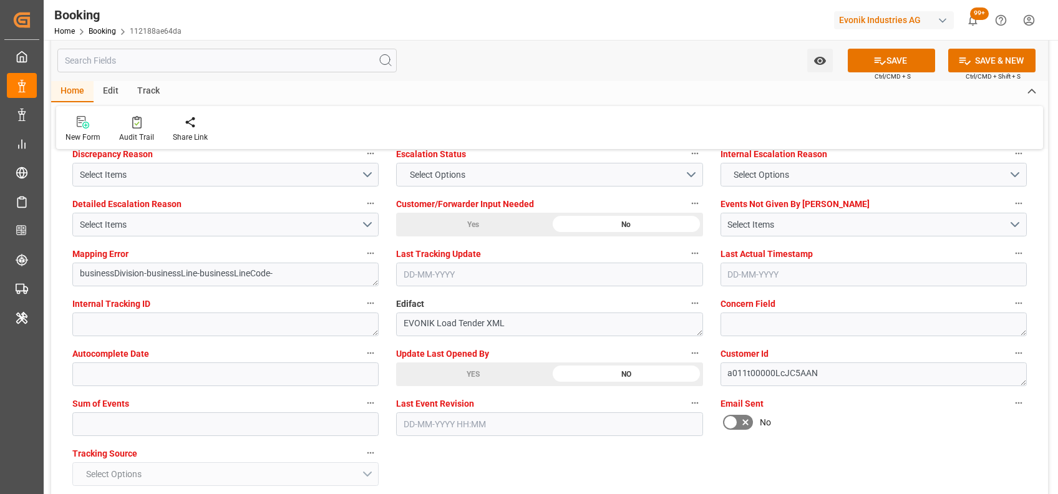
scroll to position [2354, 0]
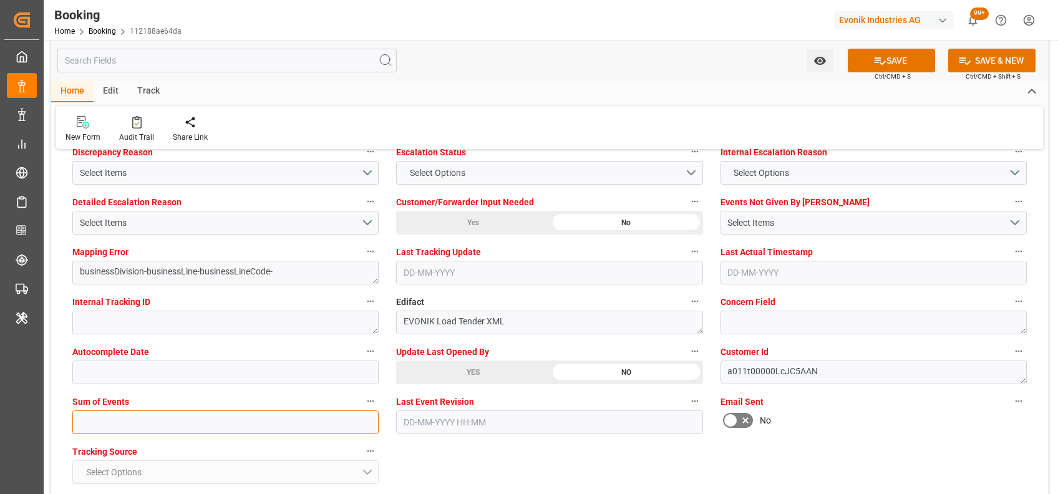
click at [216, 427] on input "text" at bounding box center [225, 422] width 306 height 24
type input "0"
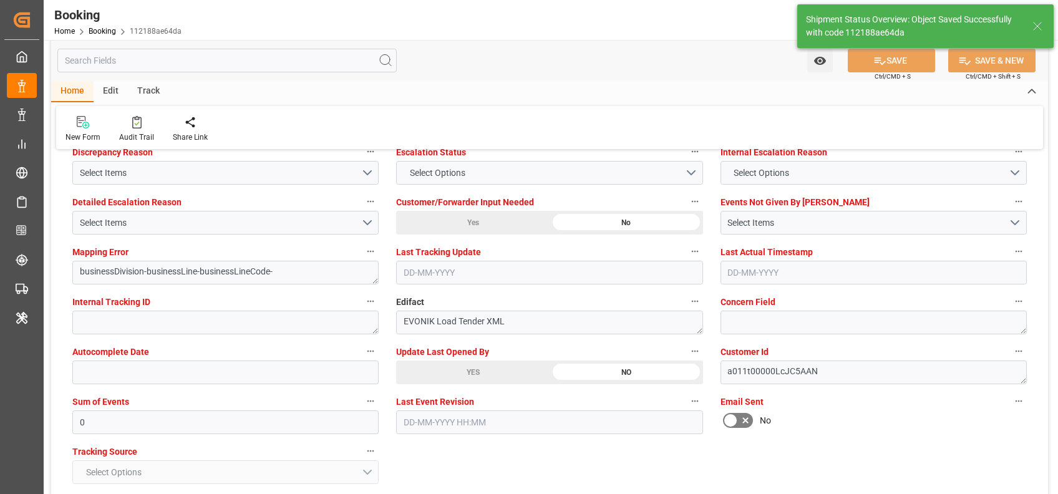
type input "ECPSJ"
type textarea "West Mediterranean_CLSAI_HLCU_AT-AN"
type textarea "[PERSON_NAME]"
type textarea "Pol-businessDivision-businessLine-"
type textarea "Yes"
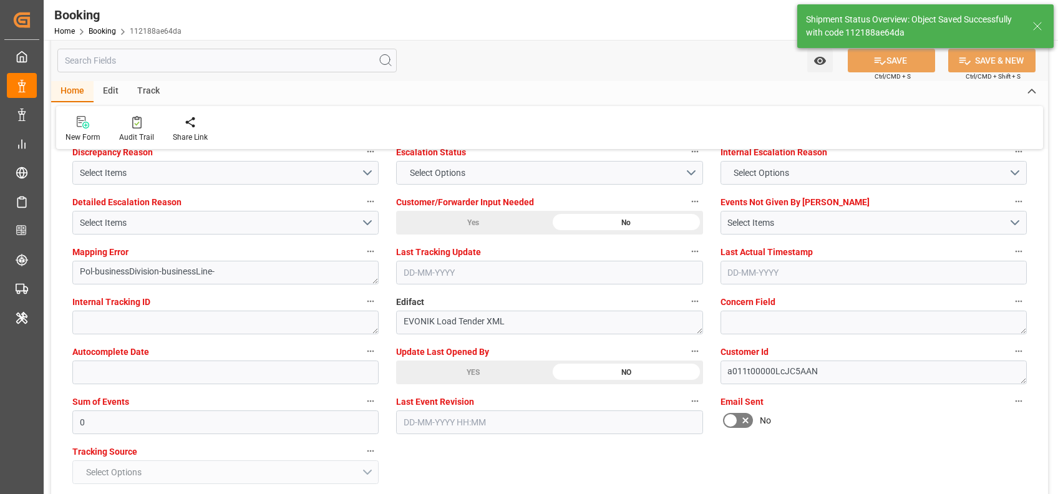
type input "[DATE] 00:00"
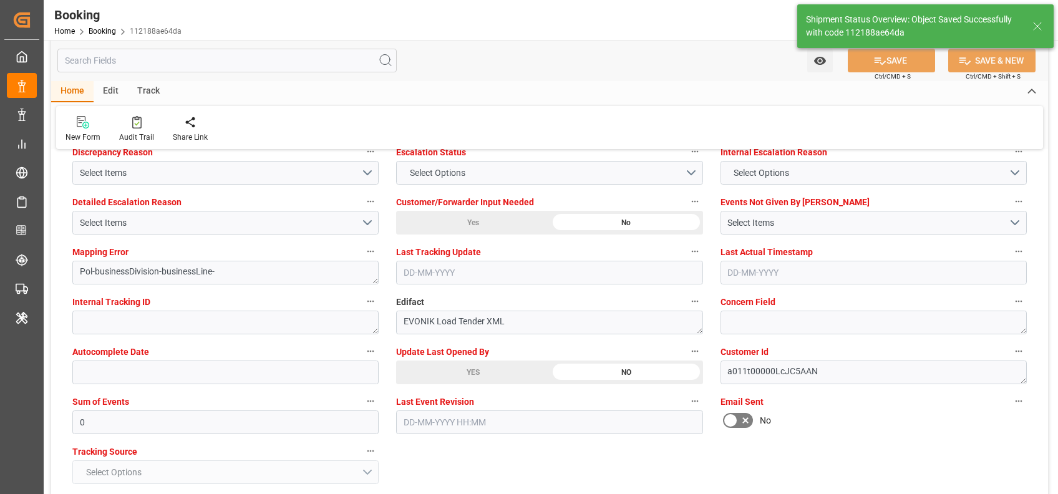
type input "[DATE] 00:00"
type input "02-09-2025 12:42"
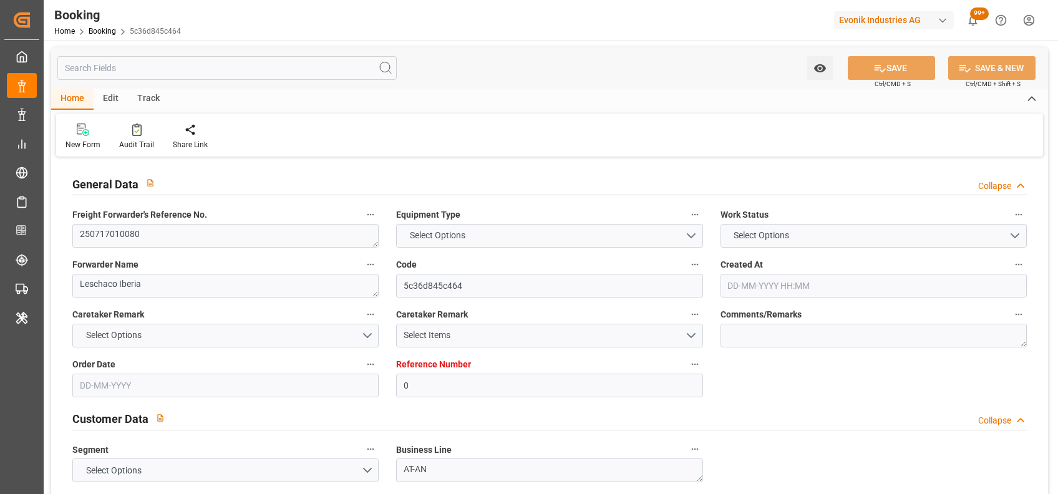
type input "0"
type input "Dummy"
type input "Dummy Carrier"
type input "NLRTM"
type input "CLSAI"
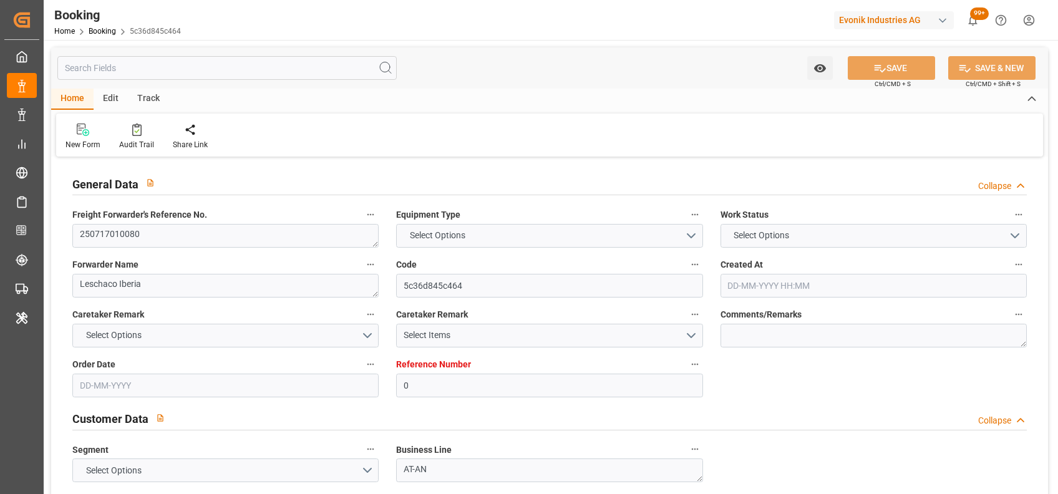
type input "[DATE] 08:04"
type input "[DATE]"
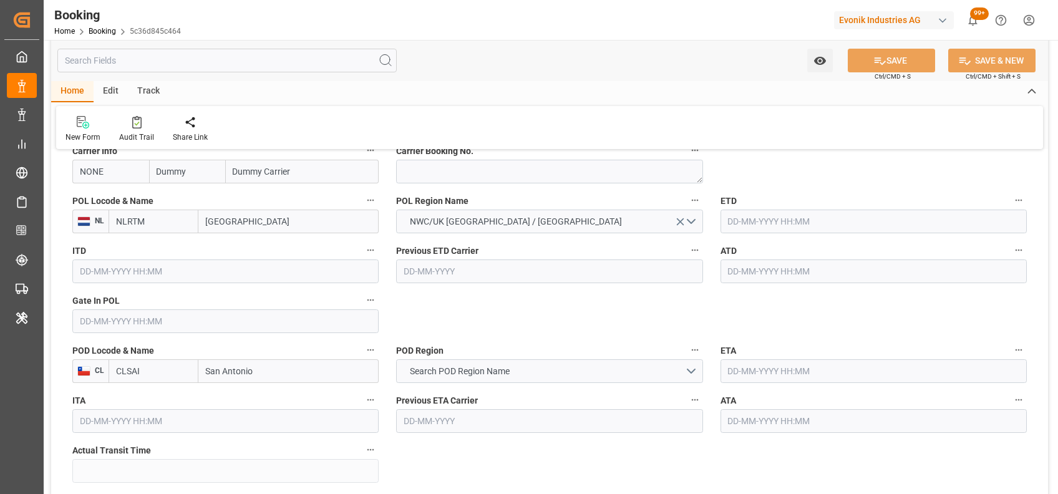
scroll to position [968, 0]
click at [436, 171] on textarea at bounding box center [549, 171] width 306 height 24
paste textarea "36699624"
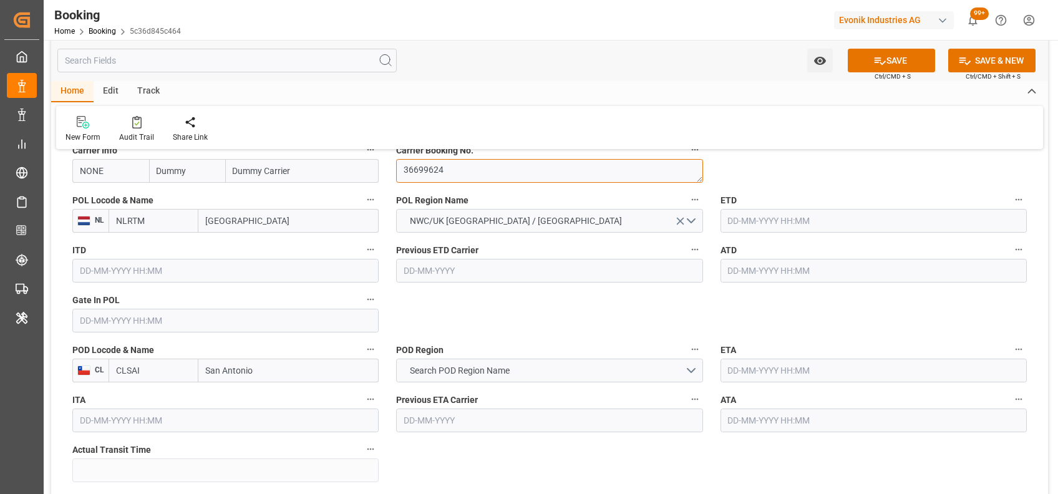
type textarea "36699624"
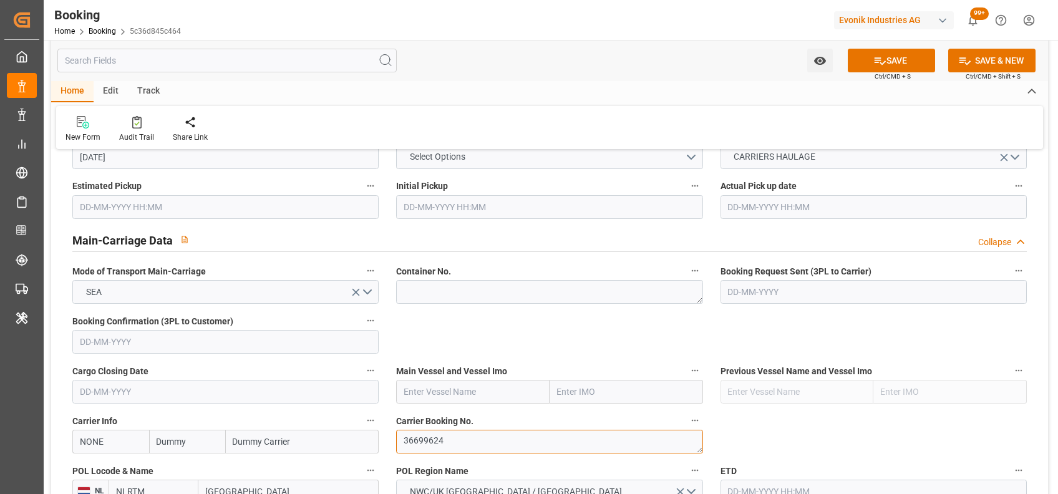
scroll to position [706, 0]
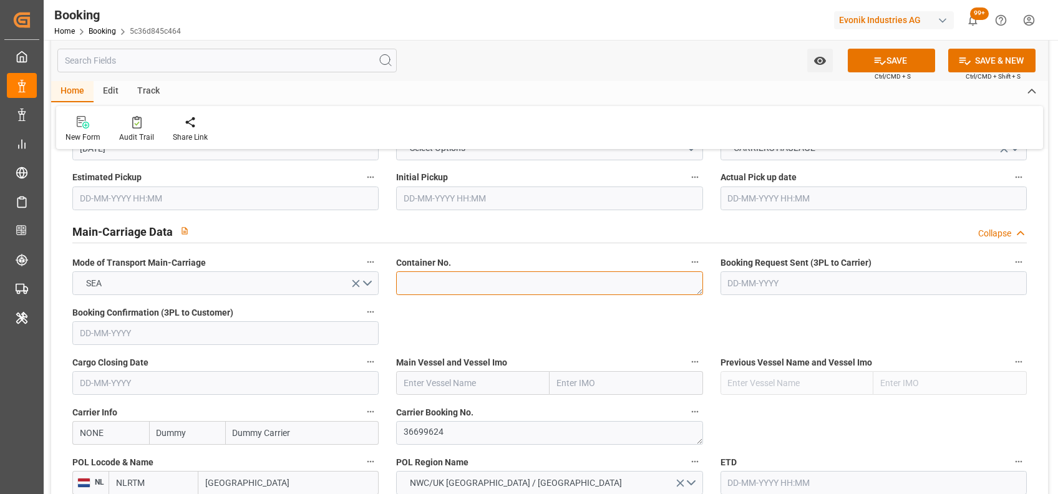
click at [448, 271] on textarea at bounding box center [549, 283] width 306 height 24
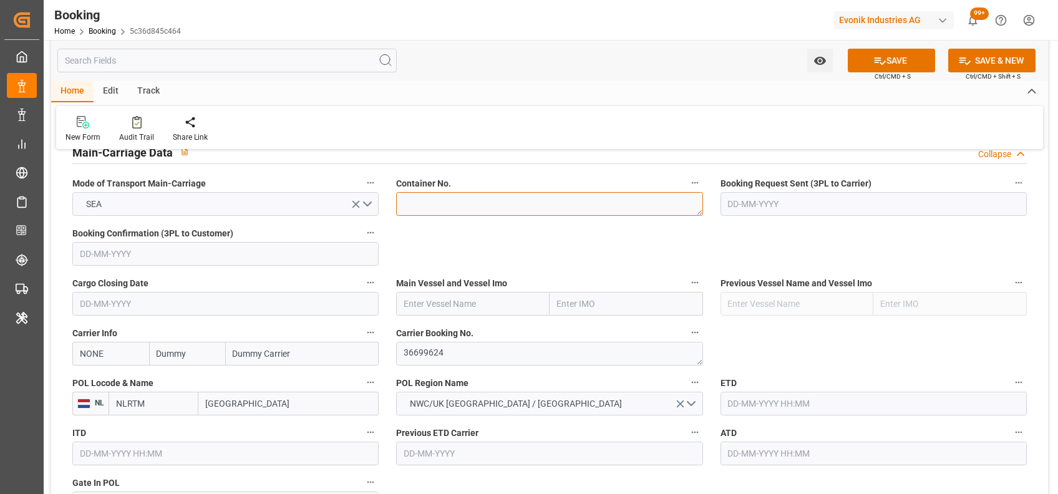
paste textarea "FCIU4457459"
type textarea "FCIU4457459"
click at [446, 304] on input "text" at bounding box center [472, 304] width 153 height 24
paste input "AS [PERSON_NAME]"
type input "AS [PERSON_NAME]"
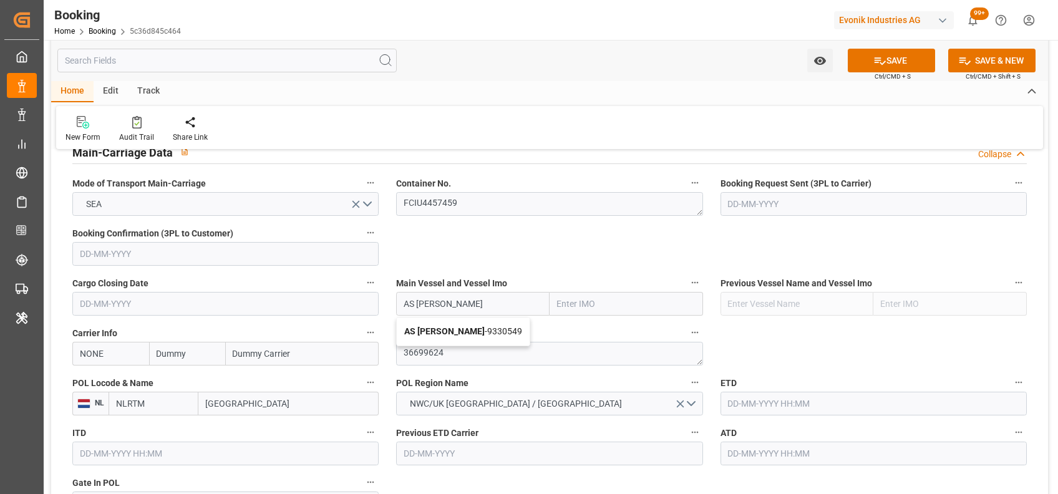
click at [437, 330] on b "AS [PERSON_NAME]" at bounding box center [444, 331] width 80 height 10
type input "9330549"
type input "AS [PERSON_NAME]"
click at [135, 345] on input "NONE" at bounding box center [110, 354] width 77 height 24
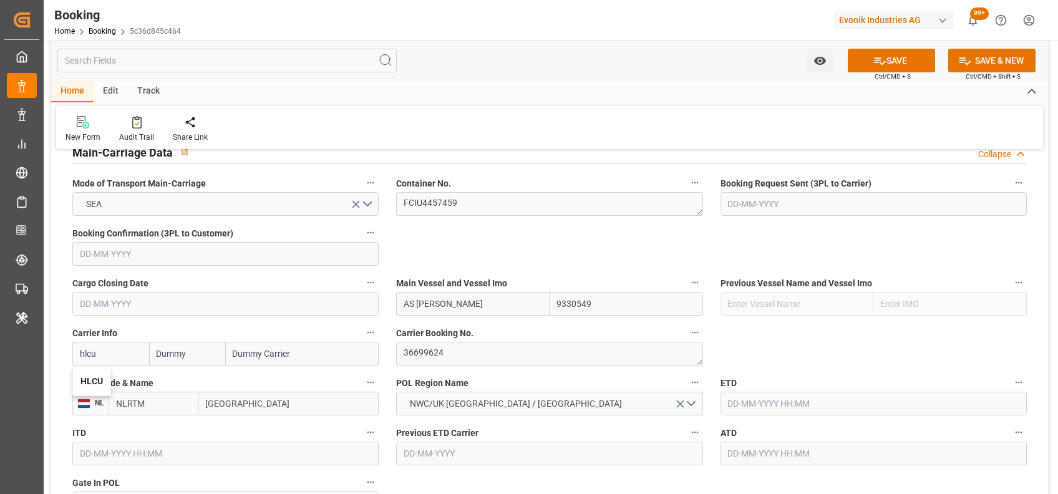
click at [97, 383] on b "HLCU" at bounding box center [91, 381] width 22 height 10
type input "HLCU"
type input "Hapag [PERSON_NAME]"
type input "Hapag [PERSON_NAME] Aktiengesellschaft"
type input "HLCU"
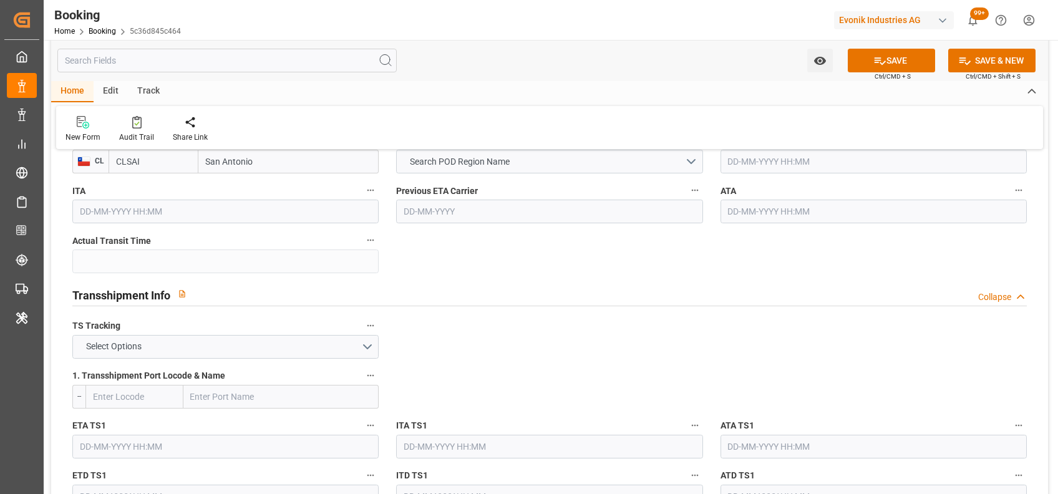
scroll to position [1336, 0]
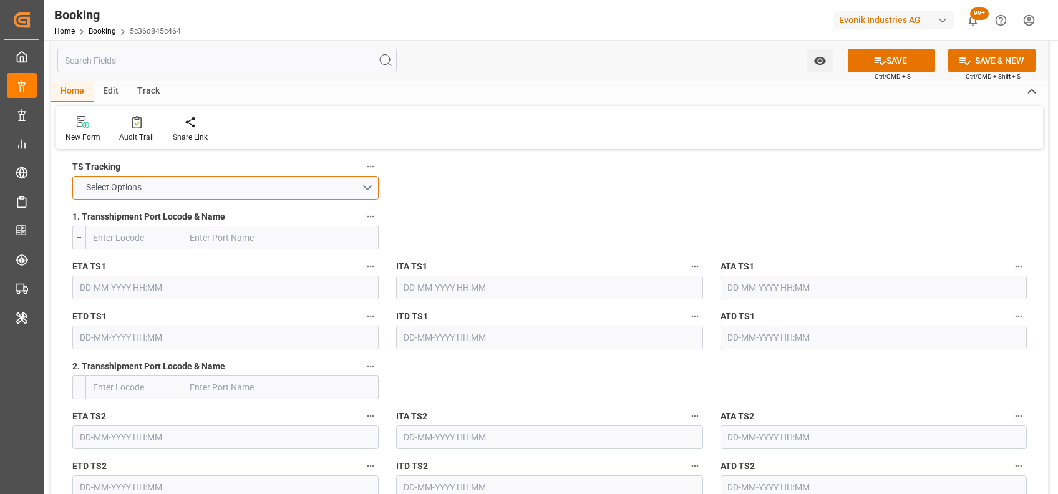
click at [92, 195] on button "Select Options" at bounding box center [225, 188] width 306 height 24
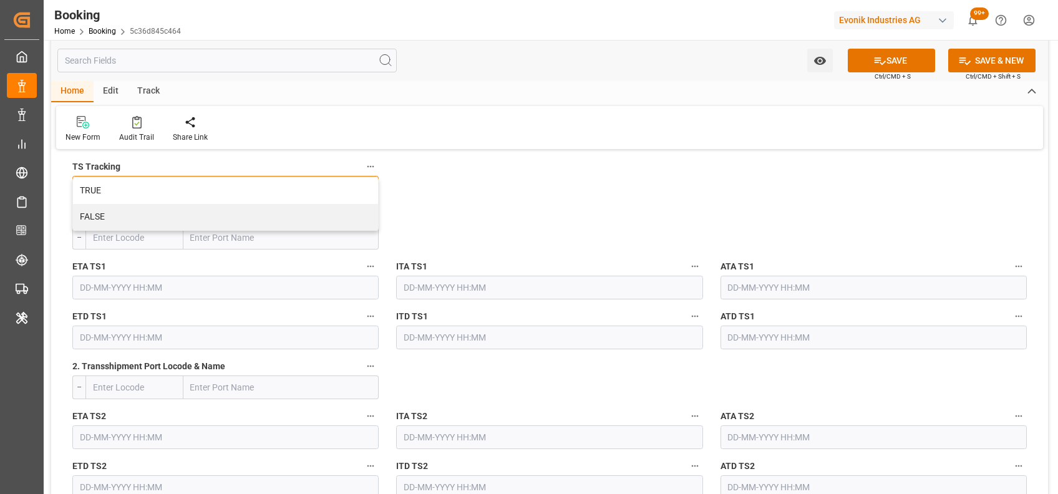
click at [92, 195] on div "TRUE" at bounding box center [225, 191] width 305 height 26
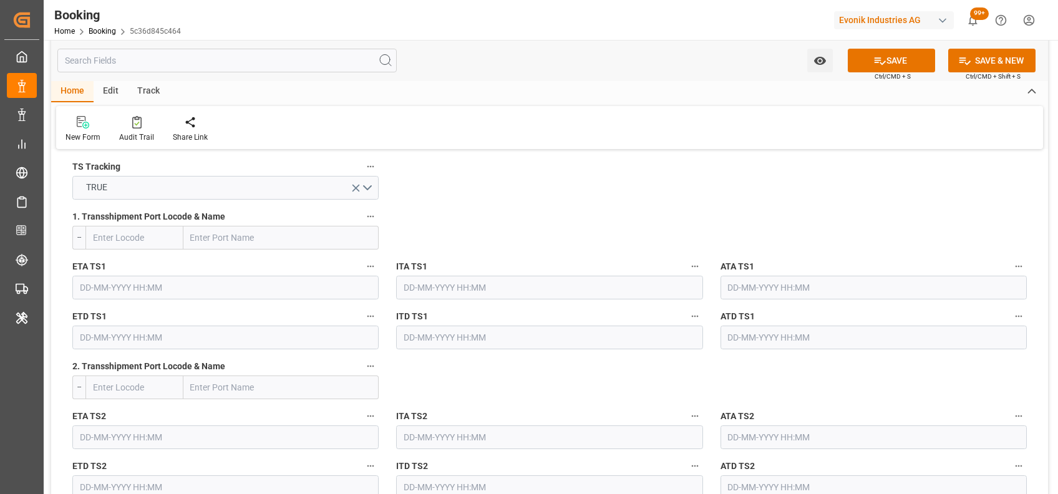
click at [128, 229] on input "text" at bounding box center [134, 238] width 98 height 24
click at [144, 277] on span "COBUN - Buenaventura" at bounding box center [127, 271] width 67 height 23
type input "COBUN"
type input "[PERSON_NAME]"
type input "COBUN"
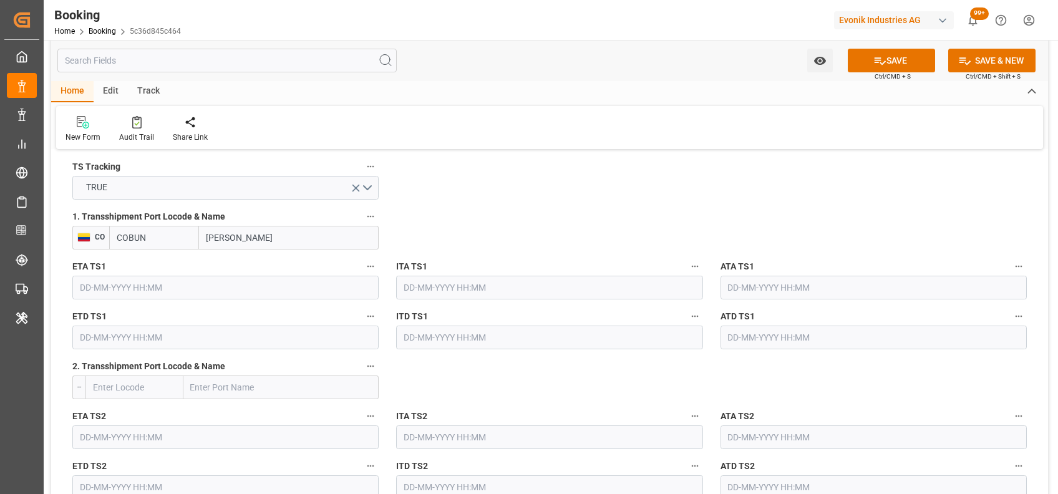
click at [229, 388] on input "text" at bounding box center [281, 387] width 196 height 24
type input "posorja"
click at [214, 440] on b "Posorja" at bounding box center [206, 443] width 31 height 10
type input "ECPSJ"
type input "Posorja"
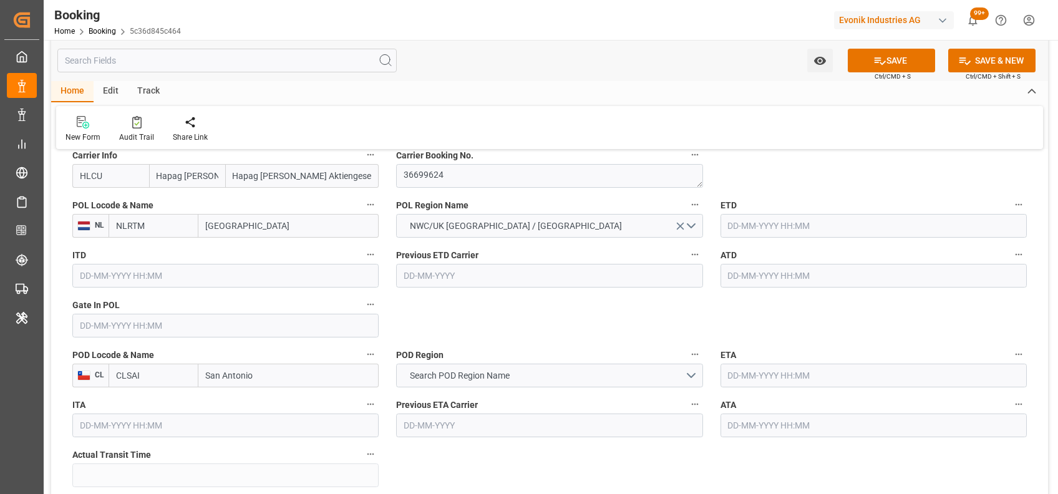
scroll to position [960, 0]
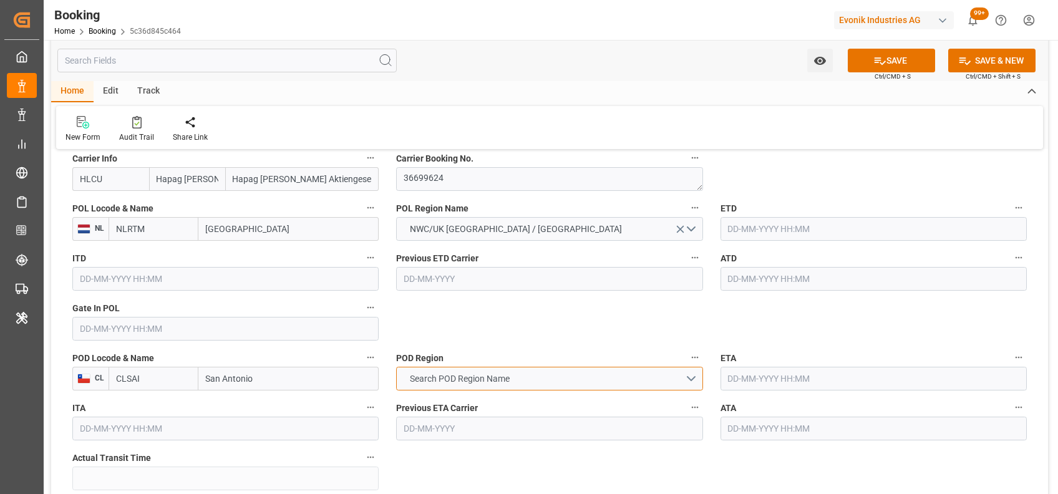
click at [481, 382] on span "Search POD Region Name" at bounding box center [459, 378] width 112 height 13
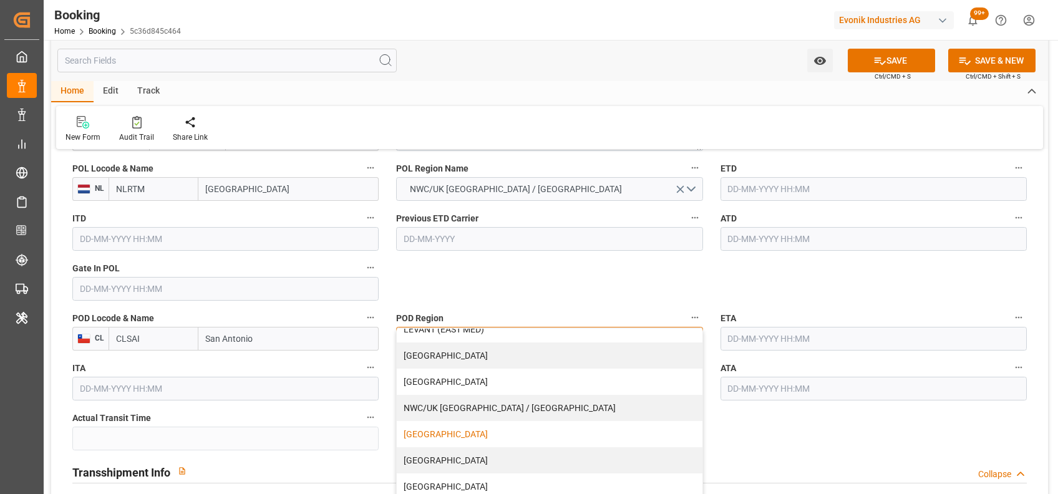
scroll to position [1006, 0]
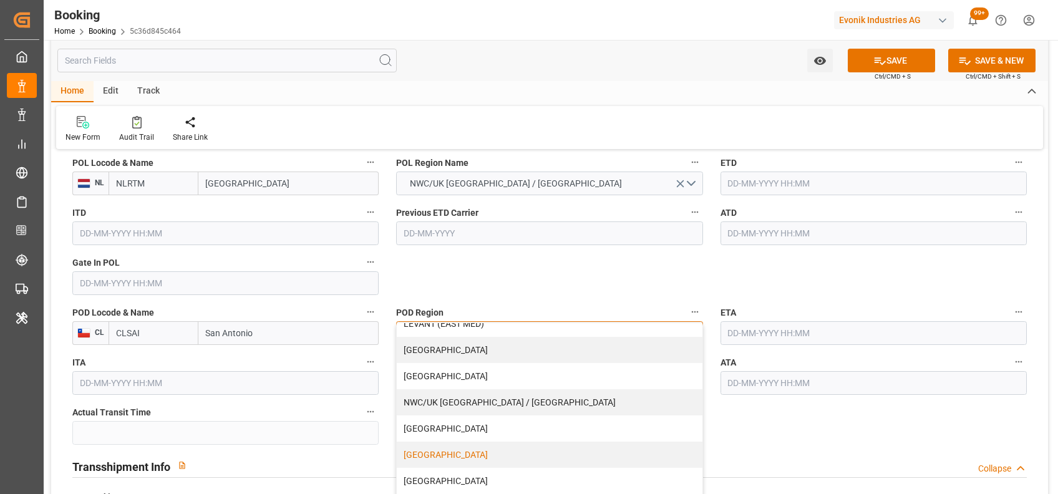
click at [468, 455] on div "[GEOGRAPHIC_DATA]" at bounding box center [549, 454] width 305 height 26
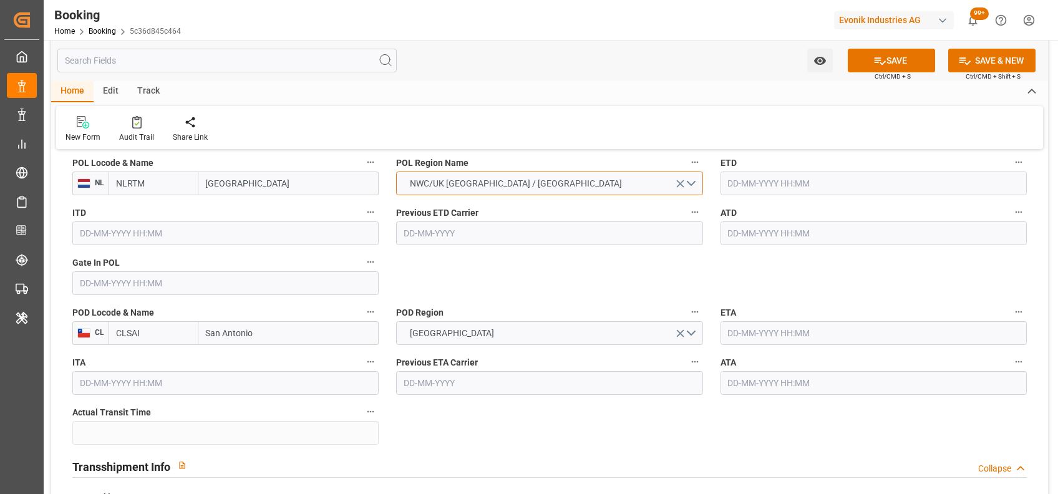
click at [420, 183] on span "NWC/UK [GEOGRAPHIC_DATA] / [GEOGRAPHIC_DATA]" at bounding box center [515, 183] width 224 height 13
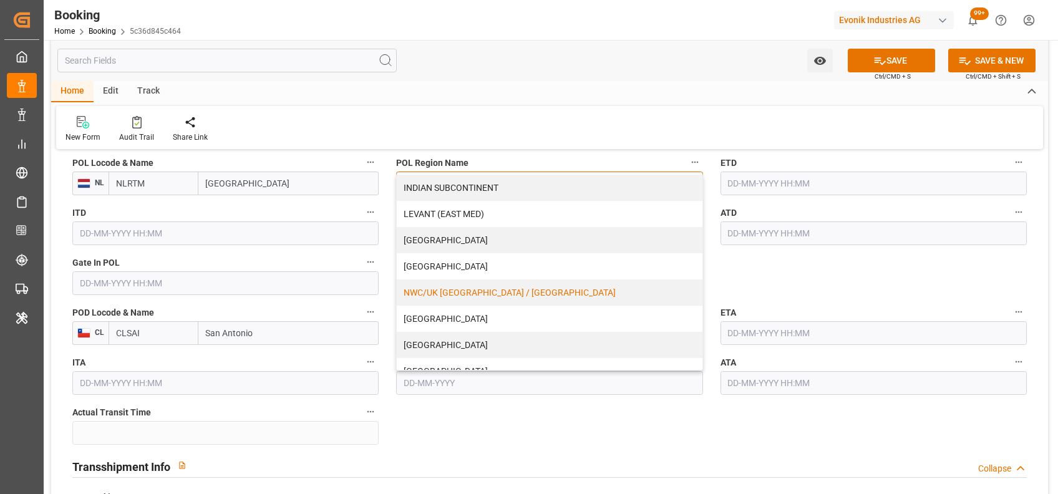
scroll to position [274, 0]
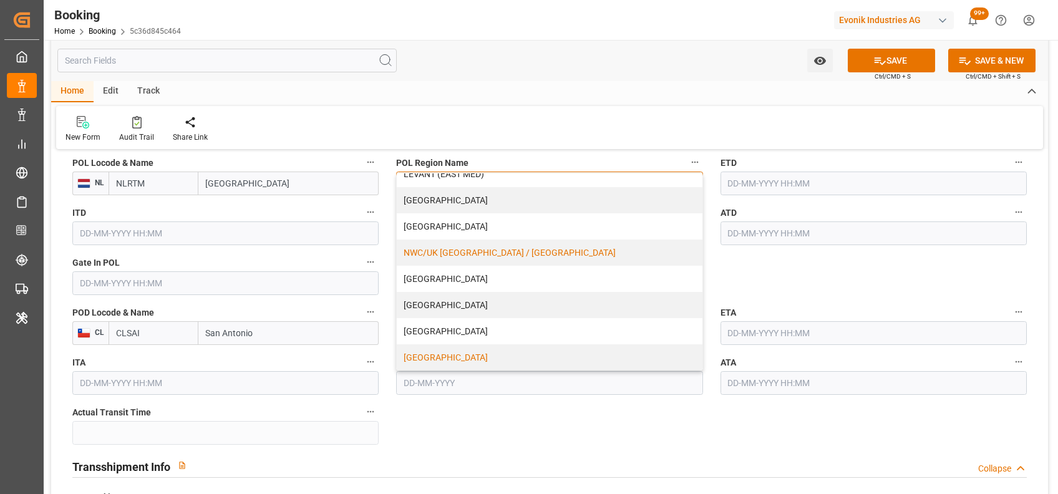
click at [445, 349] on div "[GEOGRAPHIC_DATA]" at bounding box center [549, 357] width 305 height 26
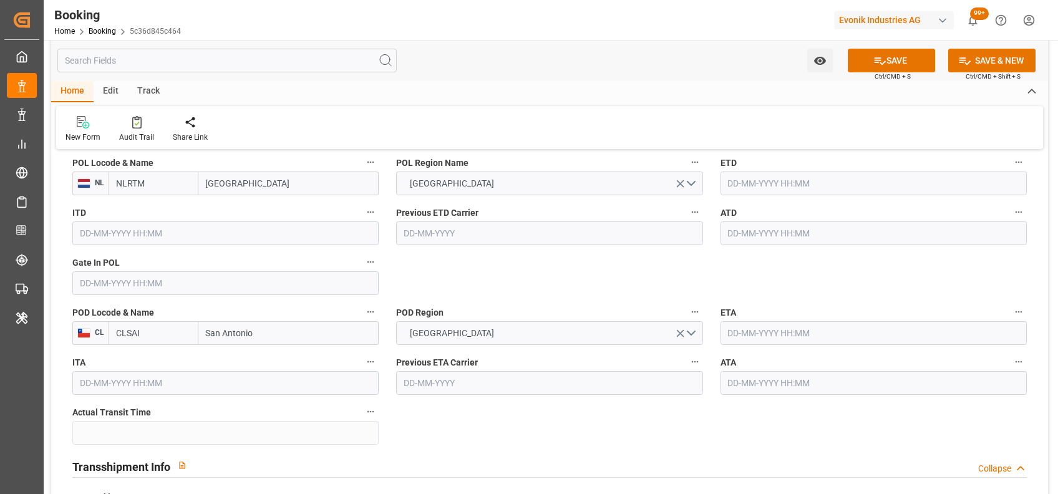
click at [227, 184] on input "[GEOGRAPHIC_DATA]" at bounding box center [288, 183] width 180 height 24
type input "[GEOGRAPHIC_DATA]"
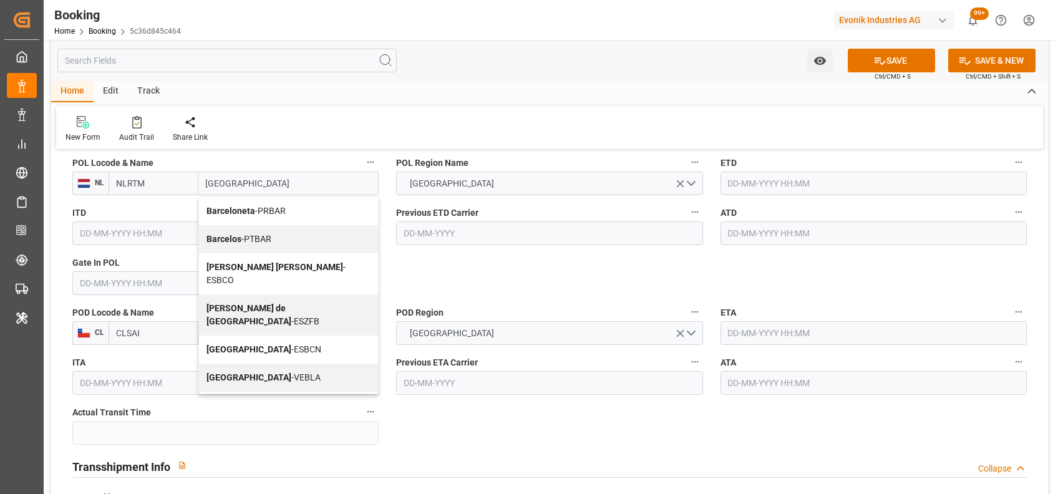
click at [226, 344] on b "[GEOGRAPHIC_DATA]" at bounding box center [248, 349] width 85 height 10
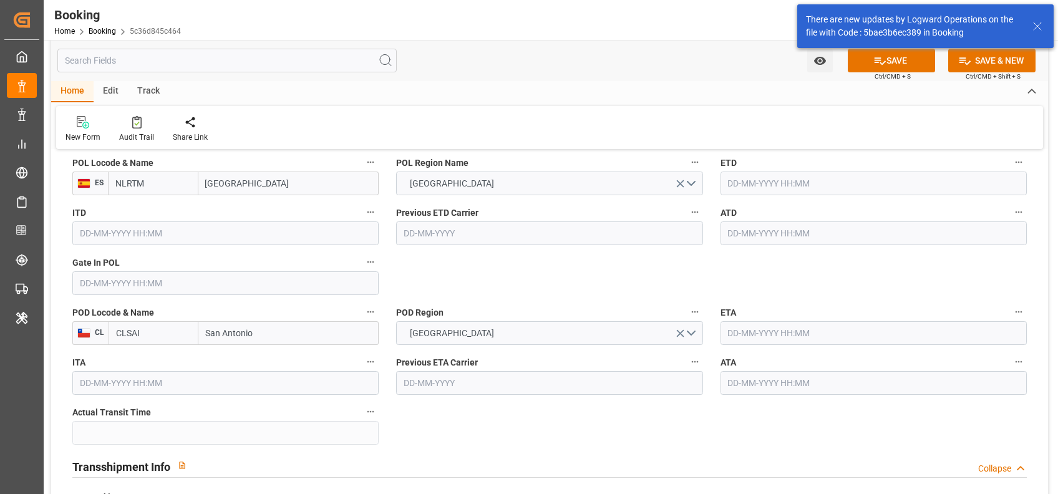
type input "ESBCN"
type input "[GEOGRAPHIC_DATA]"
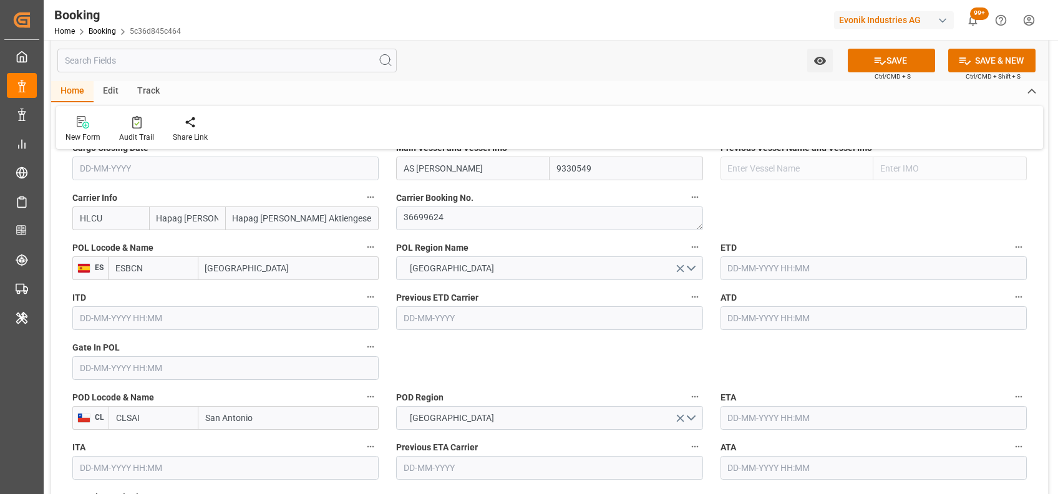
scroll to position [927, 0]
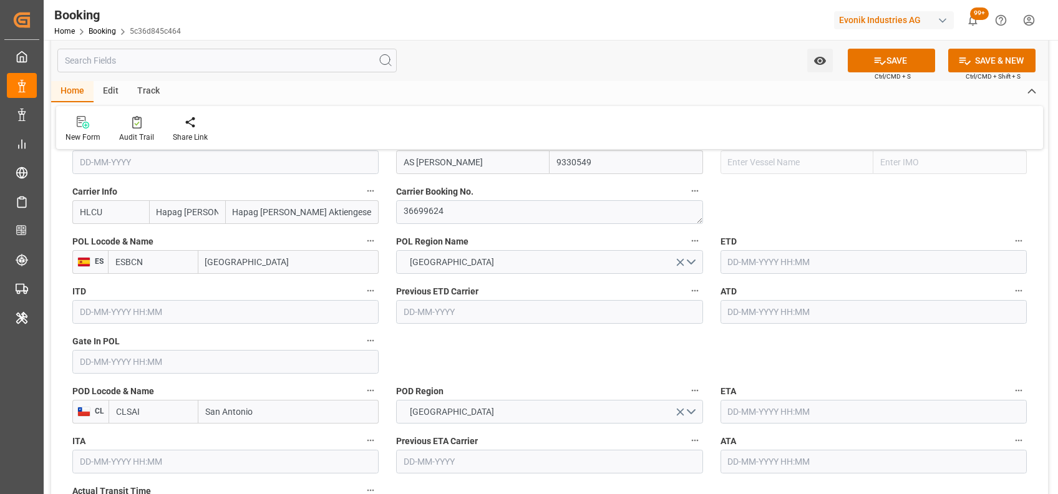
click at [203, 360] on input "text" at bounding box center [225, 362] width 306 height 24
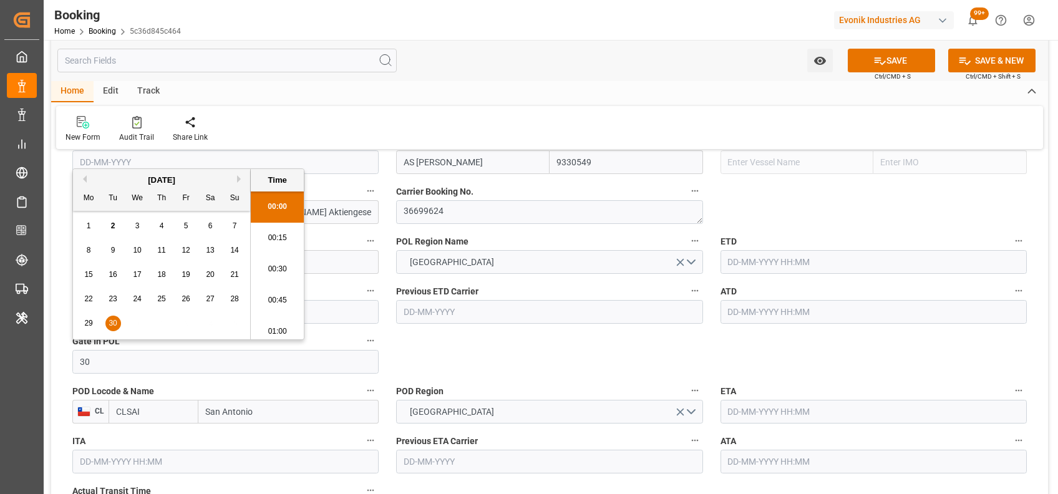
scroll to position [2217, 0]
type input "[DATE] 00:00"
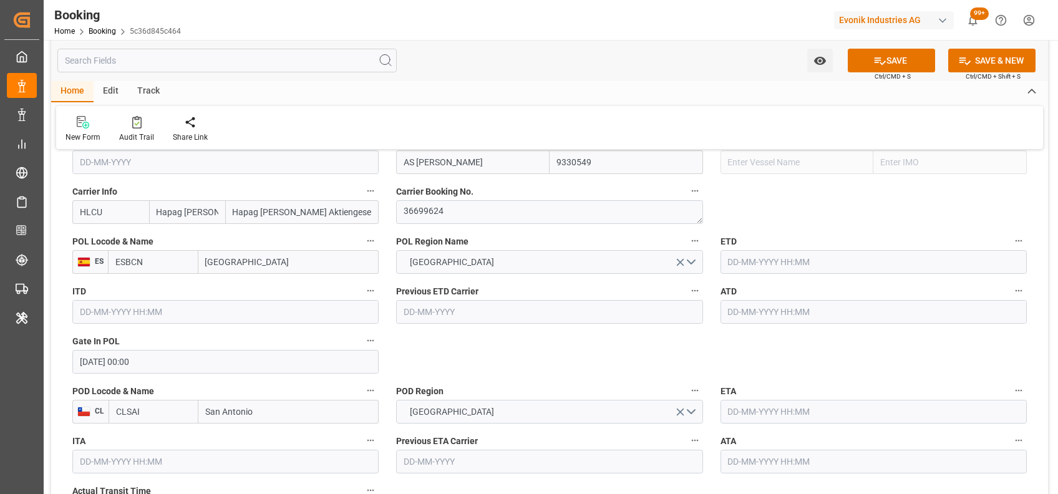
click at [792, 259] on input "text" at bounding box center [873, 262] width 306 height 24
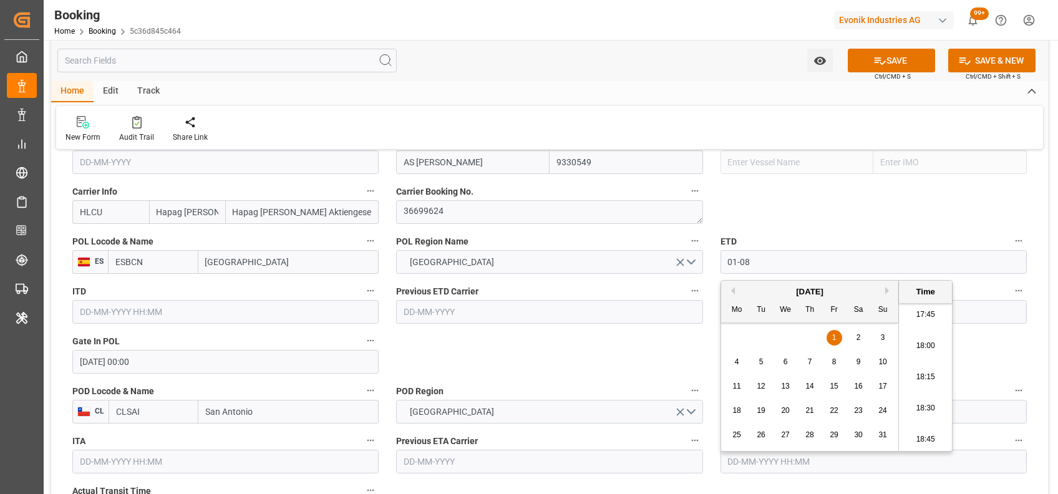
type input "[DATE] 00:00"
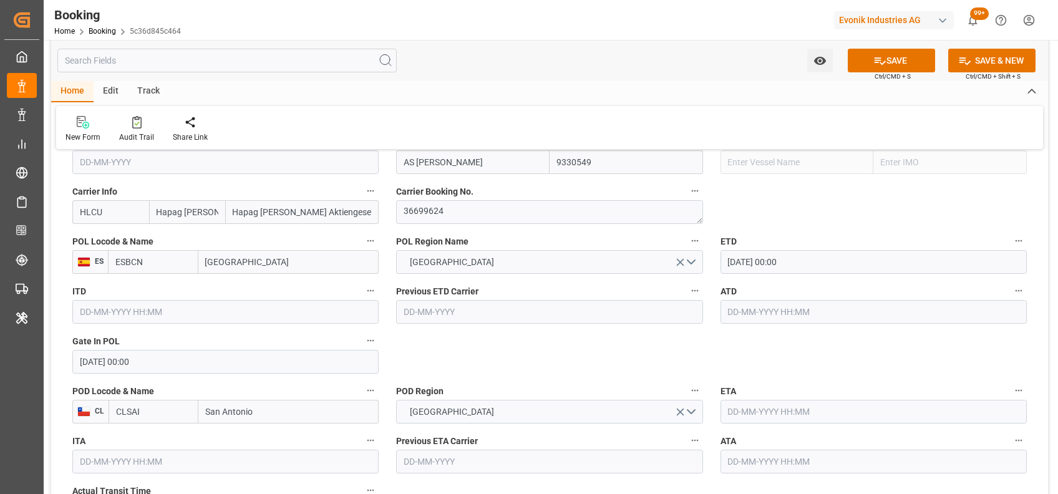
click at [761, 319] on input "text" at bounding box center [873, 312] width 306 height 24
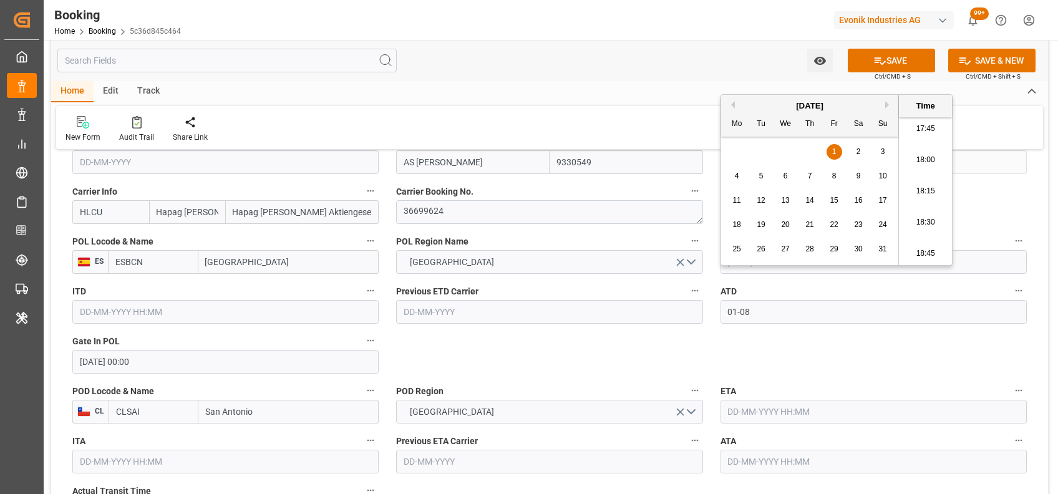
type input "[DATE] 00:00"
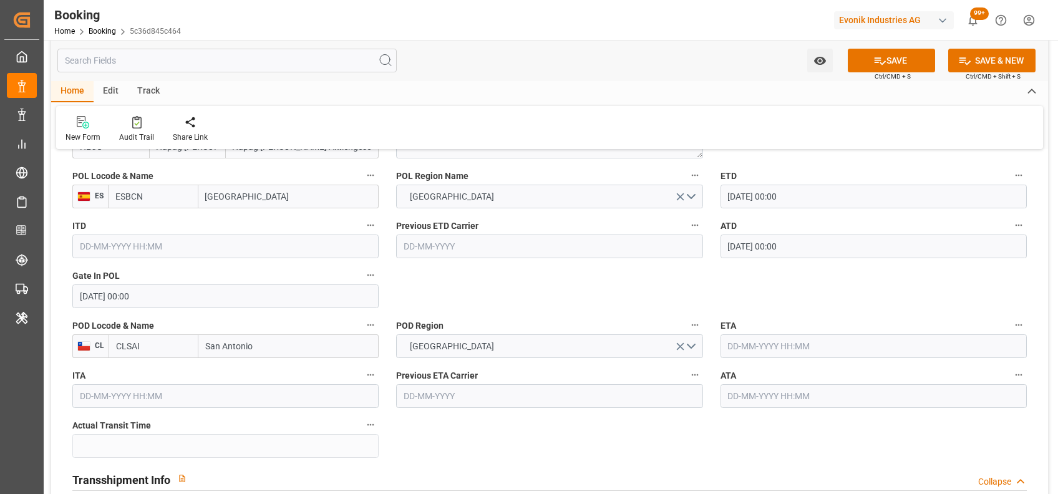
scroll to position [1011, 0]
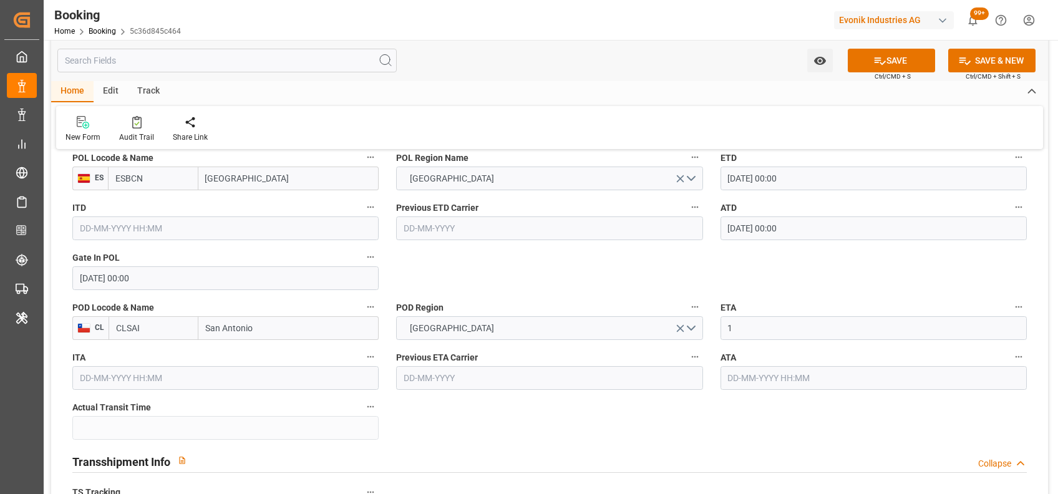
click at [754, 320] on input "1" at bounding box center [873, 328] width 306 height 24
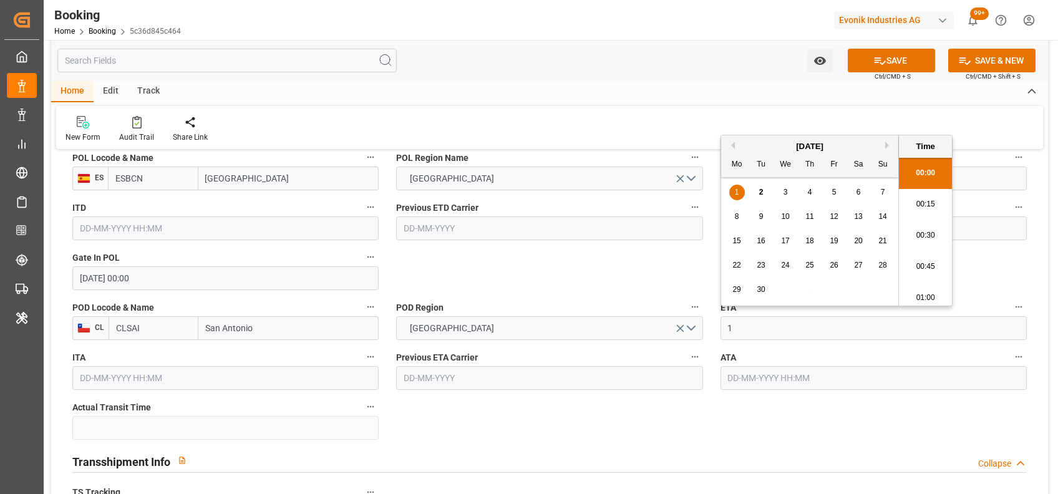
scroll to position [2217, 0]
type input "[DATE] 00:00"
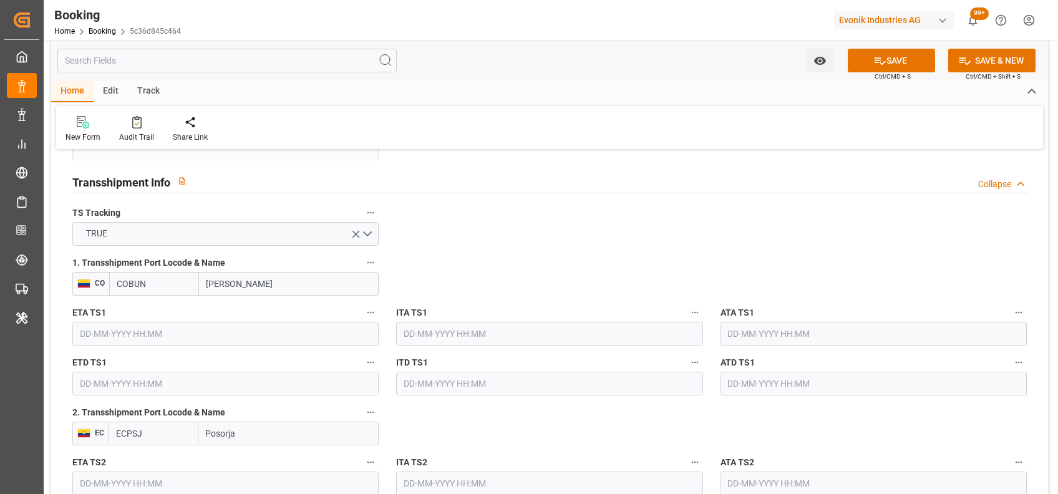
scroll to position [1292, 0]
click at [266, 337] on input "text" at bounding box center [225, 332] width 306 height 24
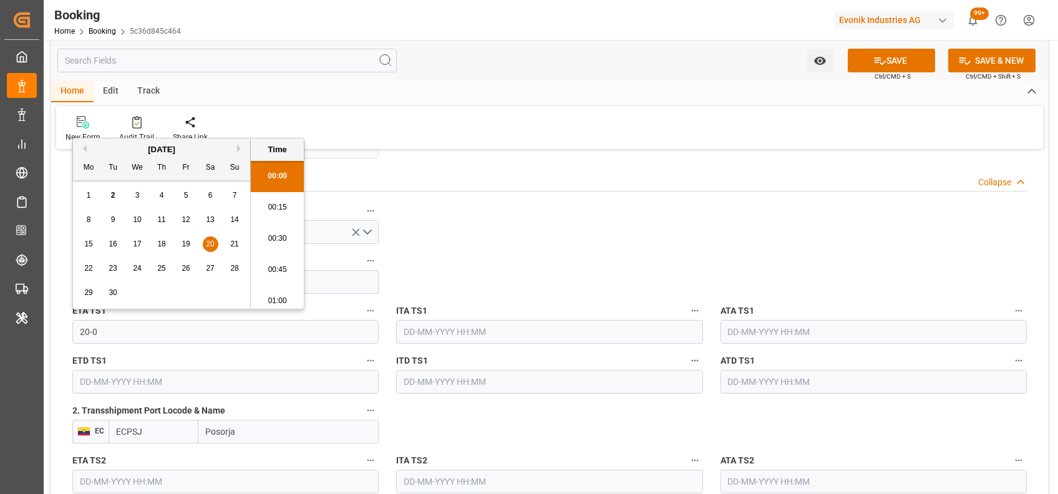
scroll to position [2217, 0]
type input "[DATE] 00:00"
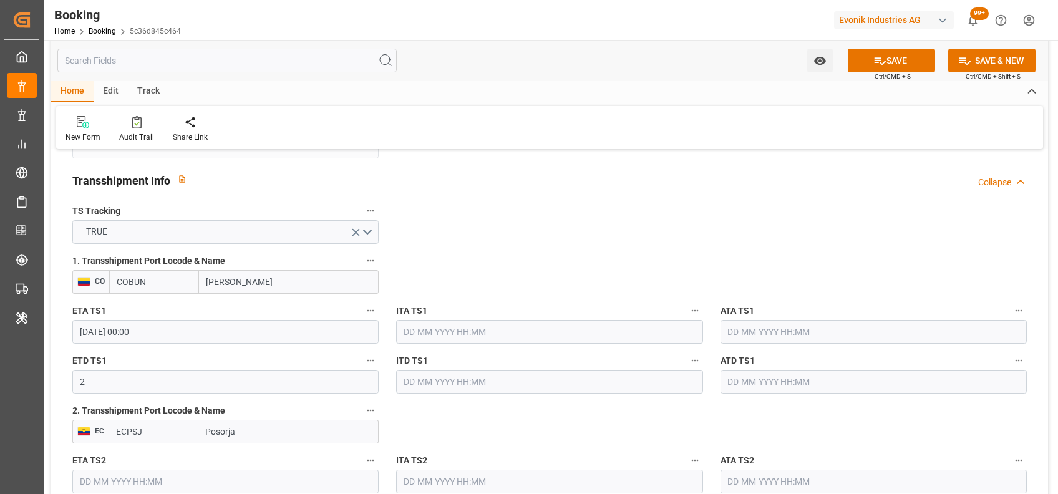
click at [221, 386] on input "2" at bounding box center [225, 382] width 306 height 24
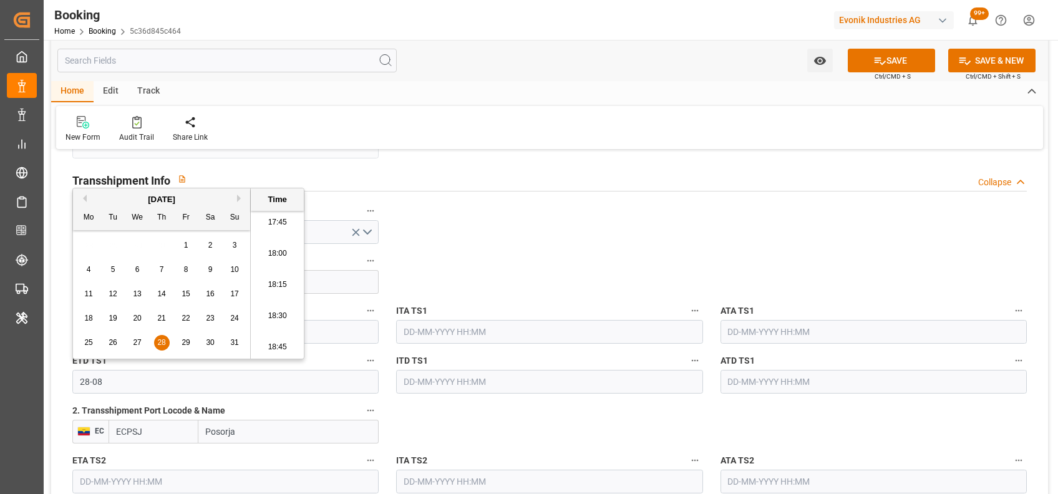
type input "[DATE] 00:00"
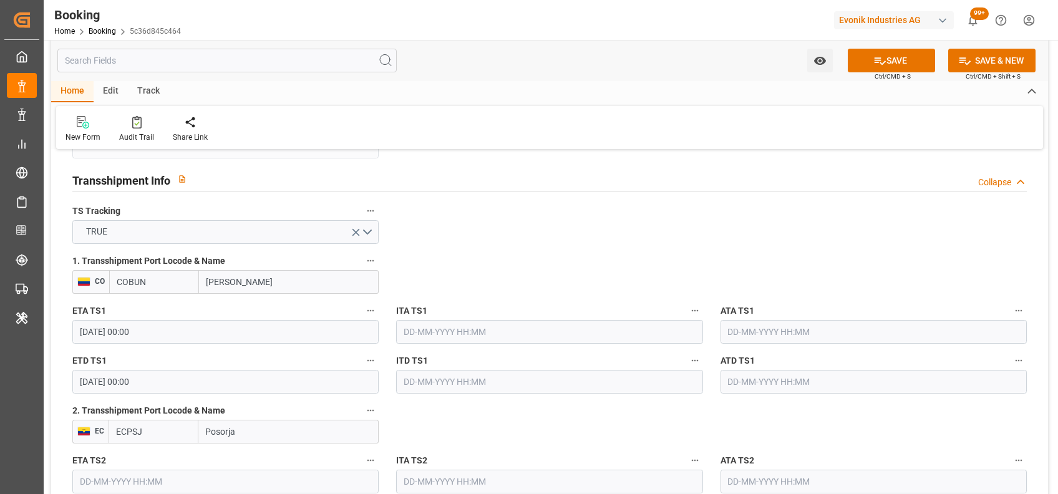
click at [751, 330] on input "text" at bounding box center [873, 332] width 306 height 24
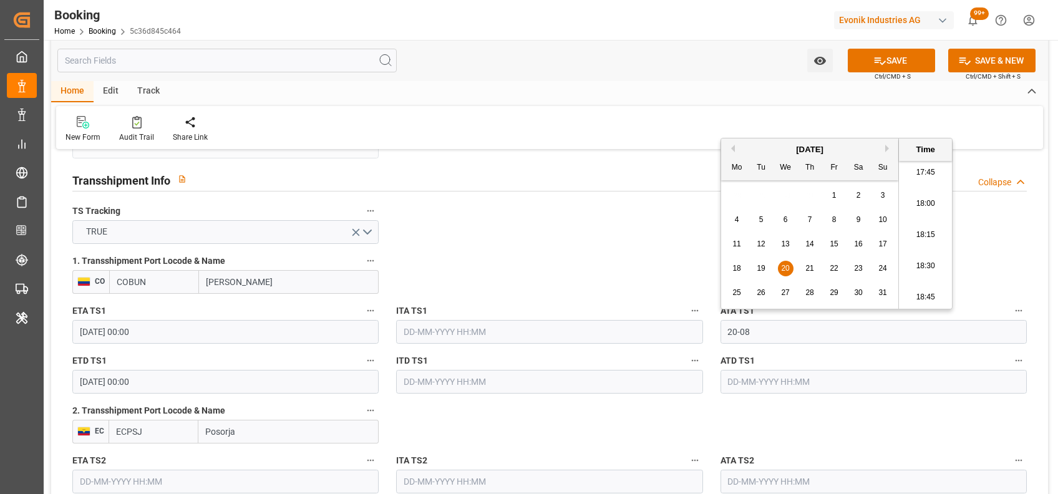
type input "[DATE] 00:00"
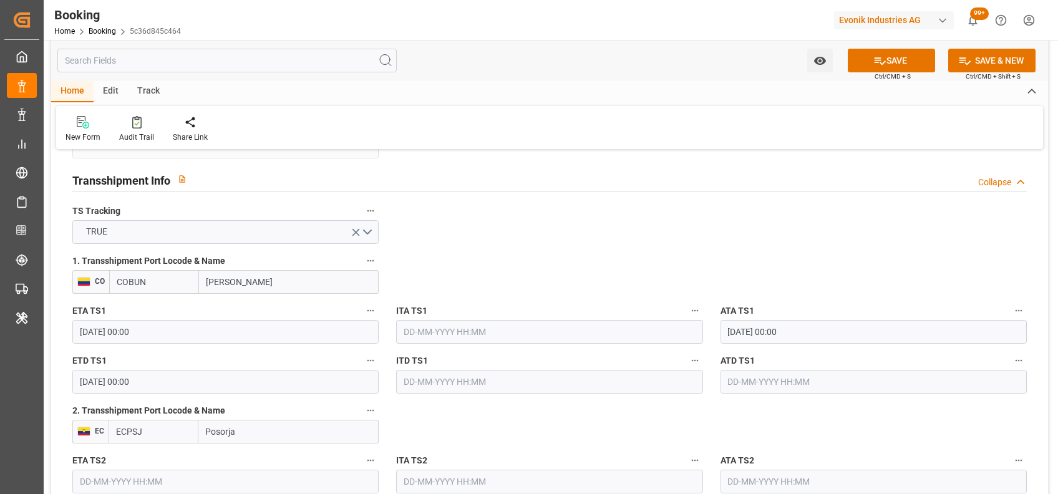
click at [738, 374] on input "text" at bounding box center [873, 382] width 306 height 24
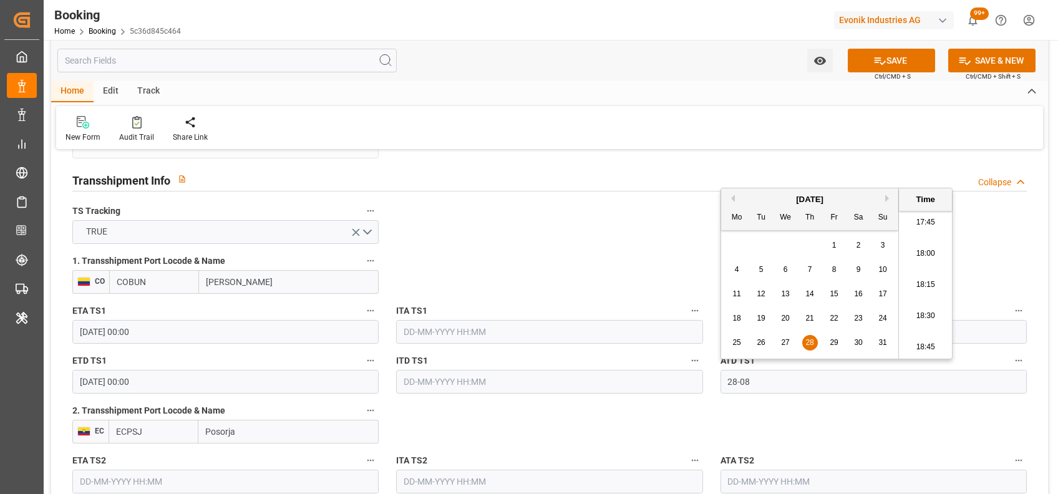
type input "[DATE] 00:00"
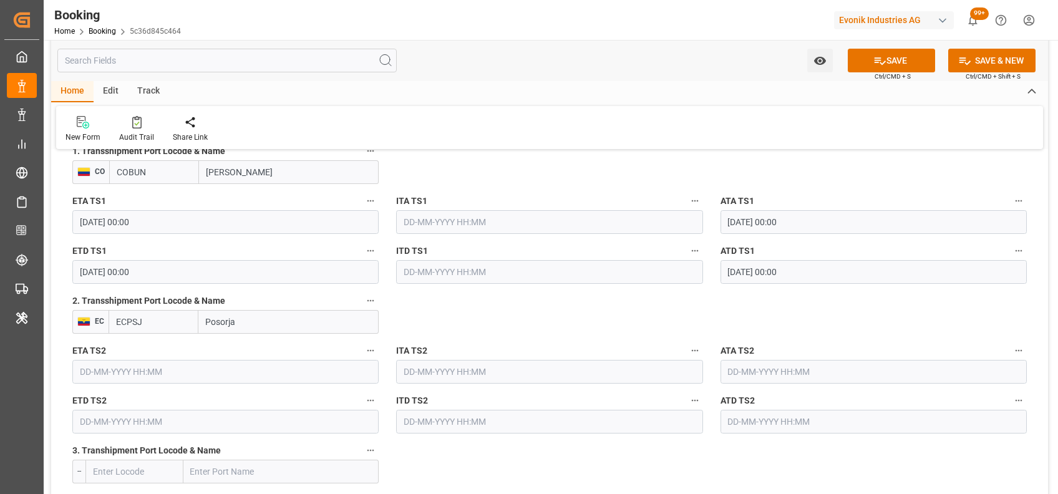
scroll to position [1405, 0]
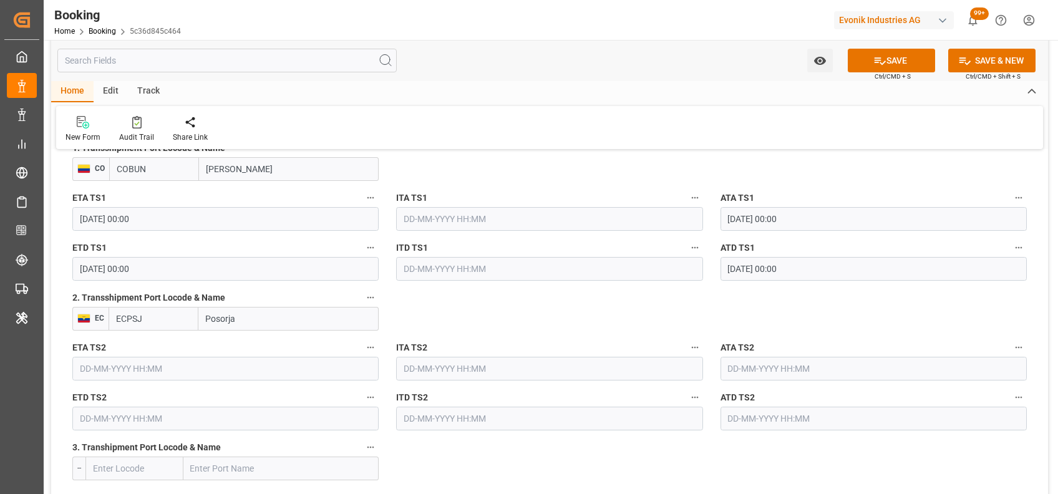
click at [309, 363] on input "text" at bounding box center [225, 369] width 306 height 24
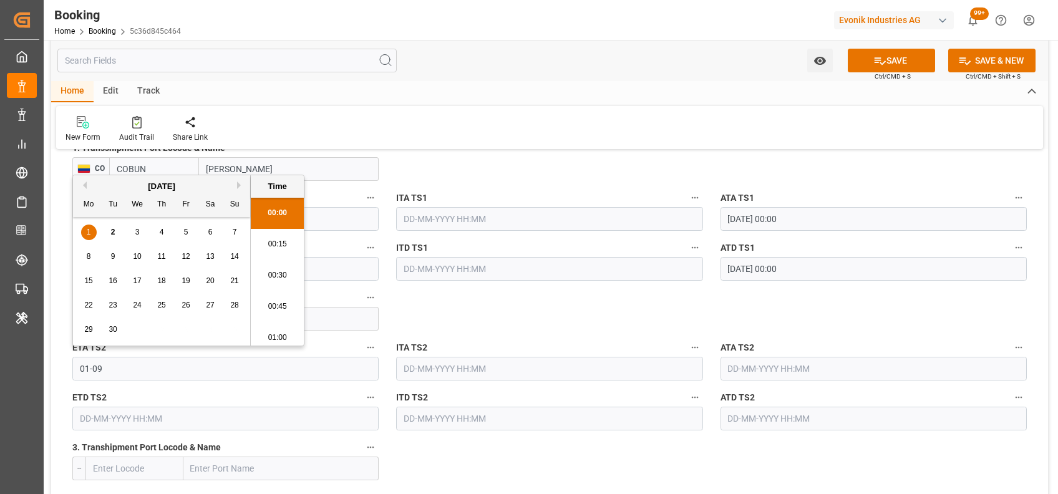
scroll to position [2217, 0]
type input "[DATE] 00:00"
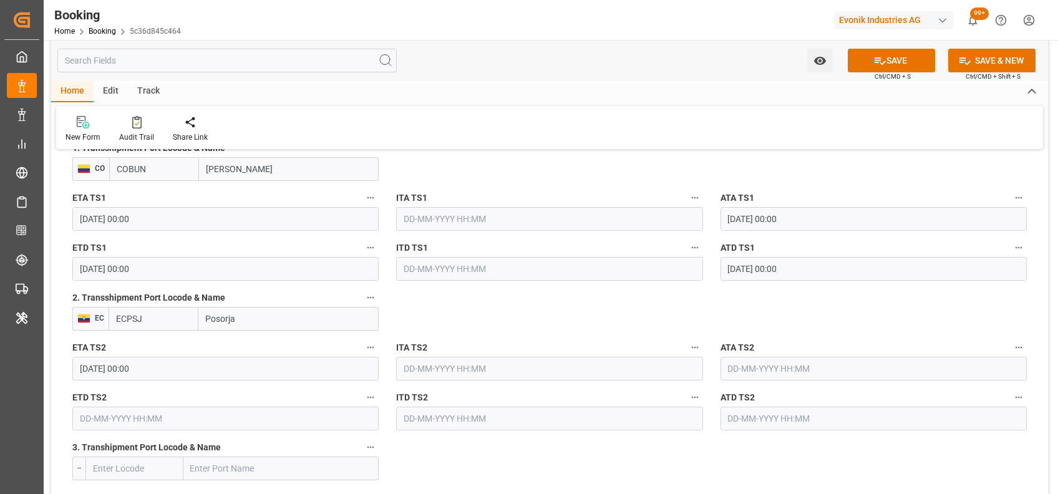
click at [278, 413] on input "text" at bounding box center [225, 419] width 306 height 24
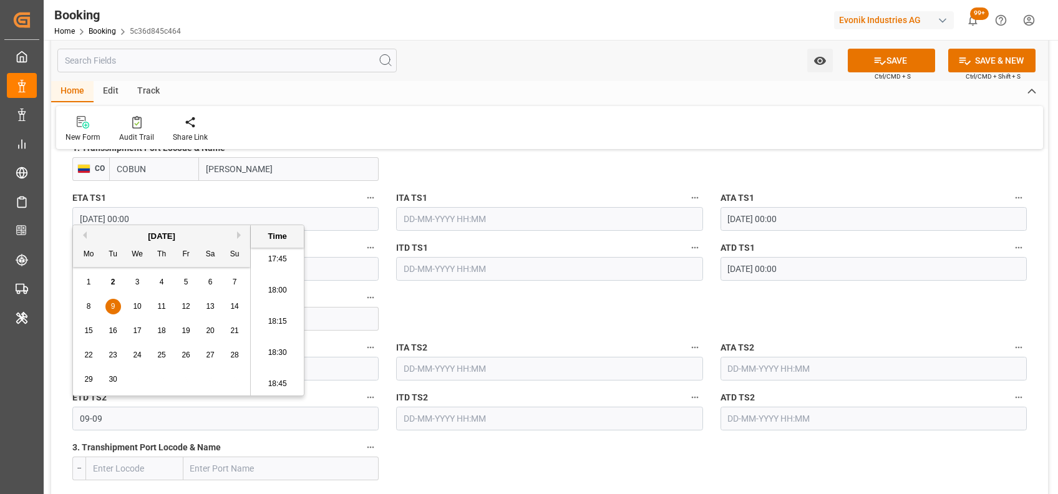
type input "[DATE] 00:00"
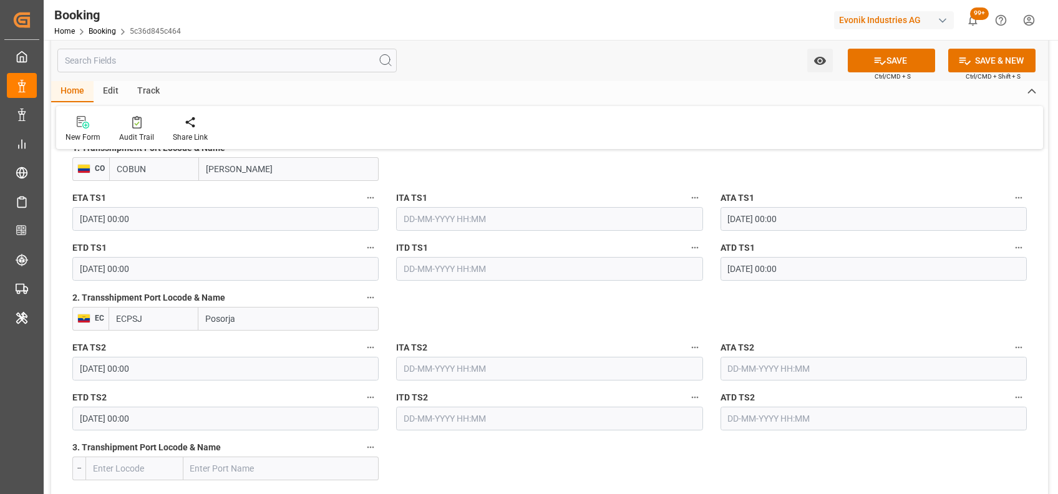
click at [868, 369] on input "text" at bounding box center [873, 369] width 306 height 24
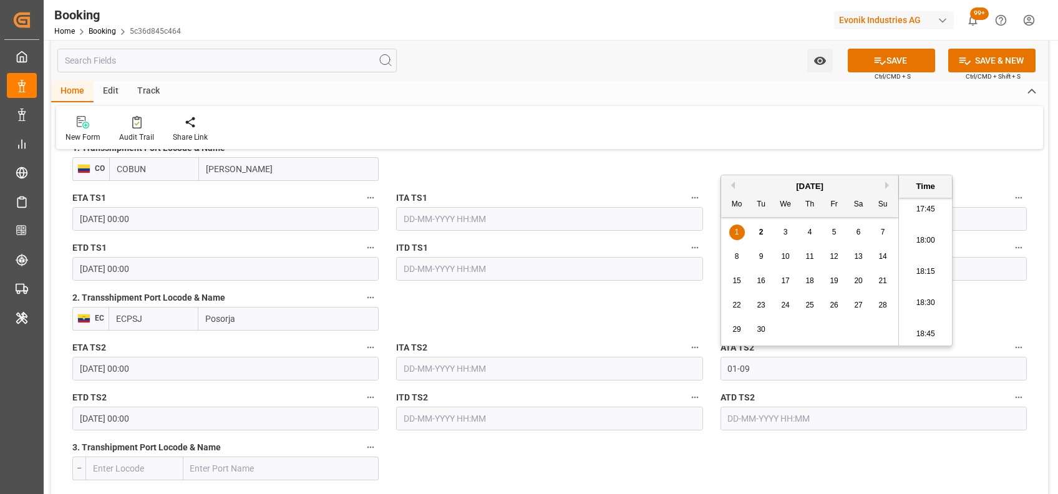
type input "[DATE] 00:00"
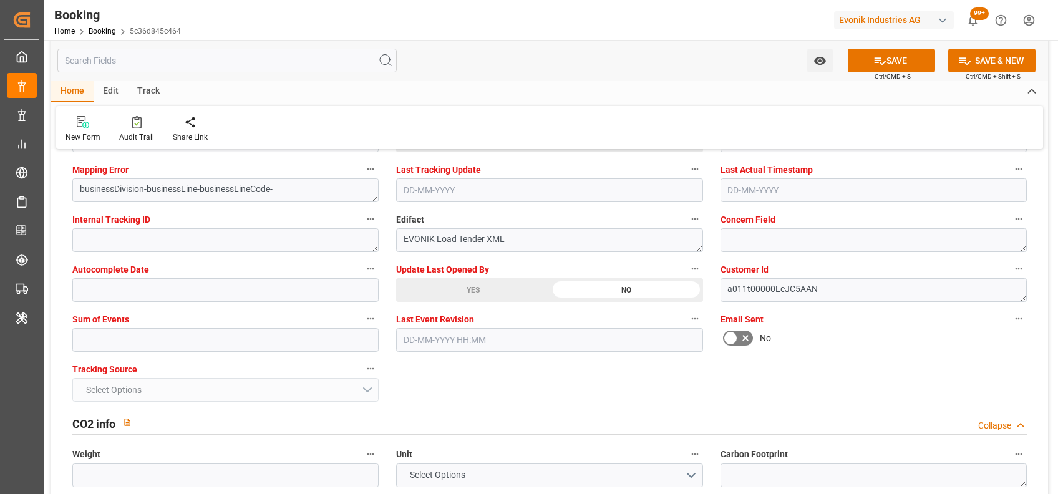
scroll to position [2437, 0]
click at [200, 332] on input "text" at bounding box center [225, 339] width 306 height 24
type input "0"
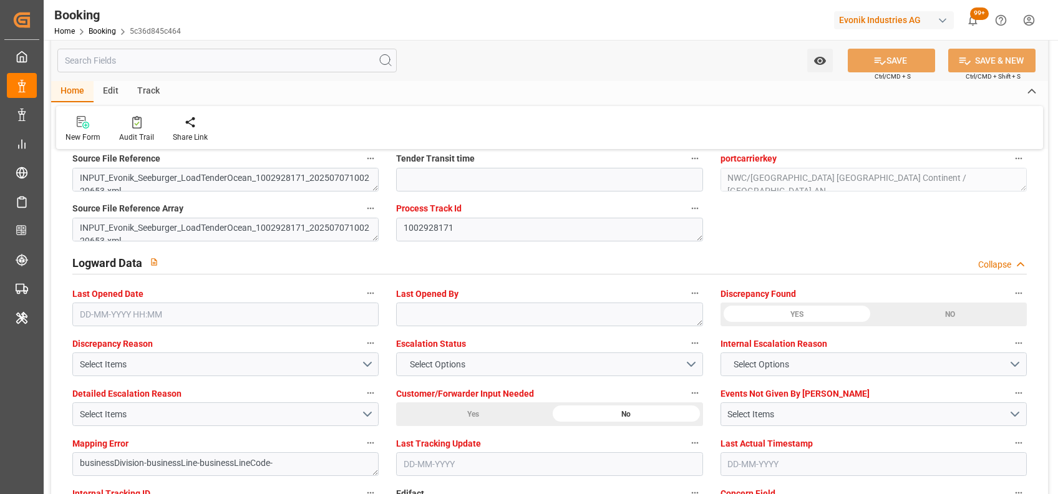
scroll to position [2162, 0]
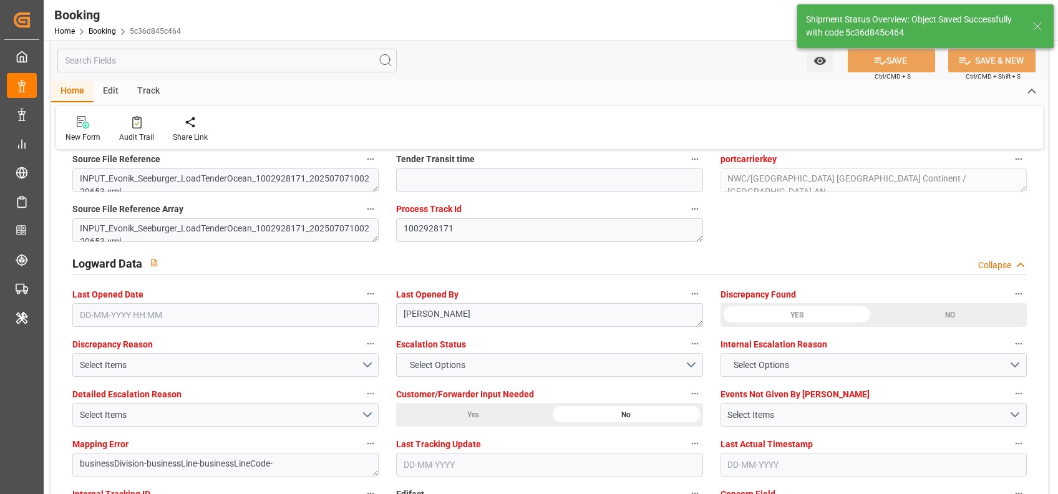
type textarea "West Mediterranean_CLSAI_HLCU_AT-AN"
type textarea "[PERSON_NAME]"
type textarea "Pol-businessDivision-businessLine-"
type textarea "Yes"
type input "[DATE] 00:00"
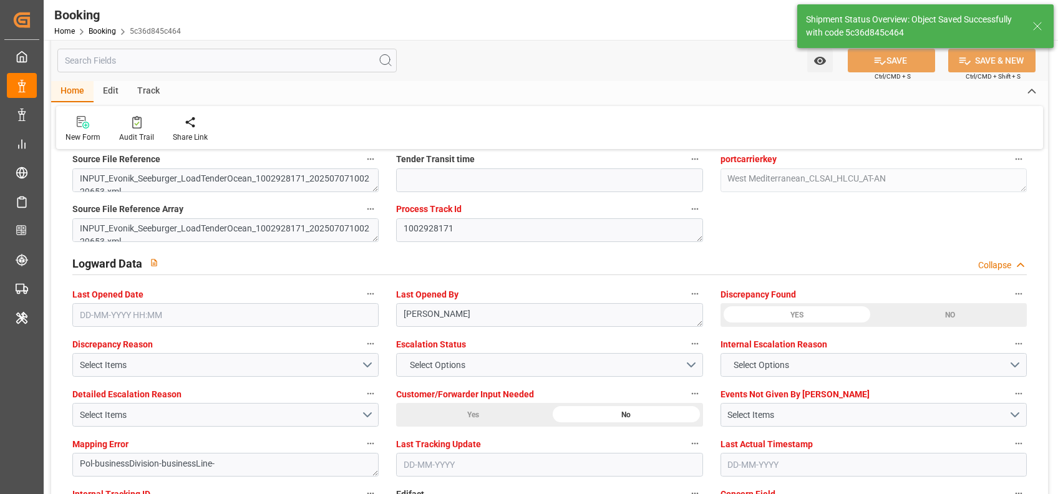
type input "[DATE] 00:00"
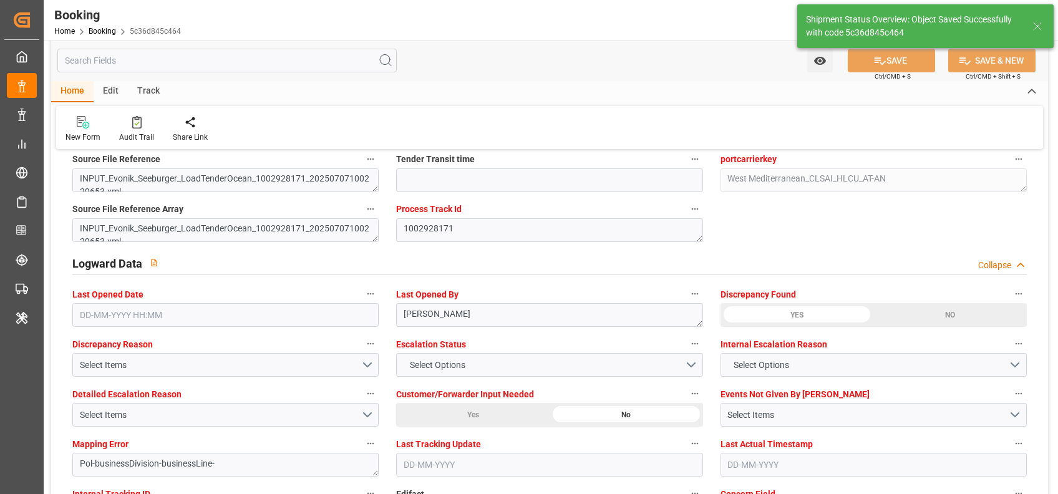
type input "02-09-2025 12:45"
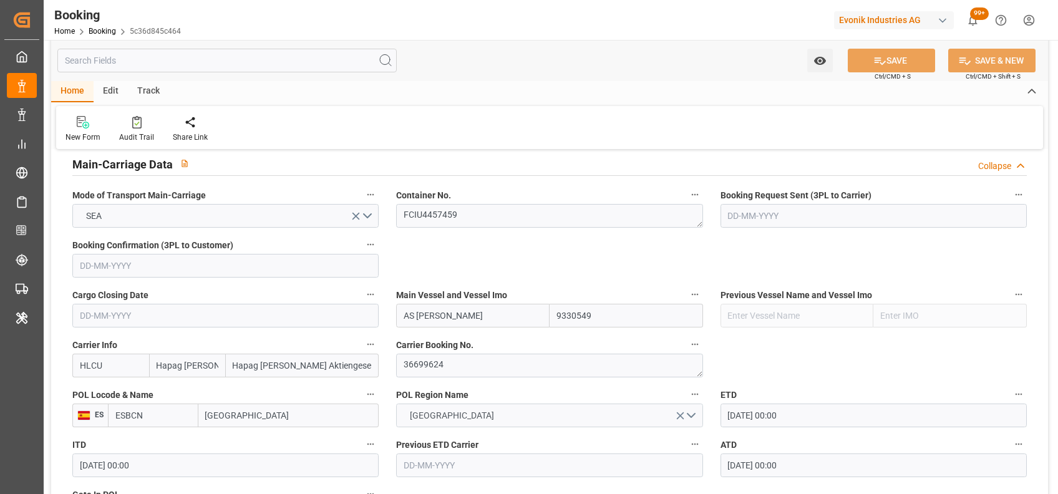
scroll to position [773, 0]
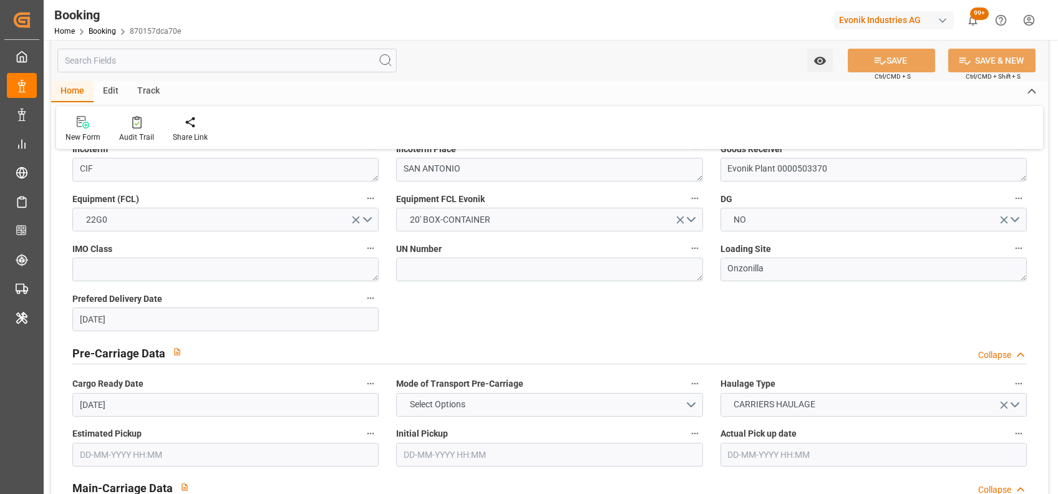
scroll to position [769, 0]
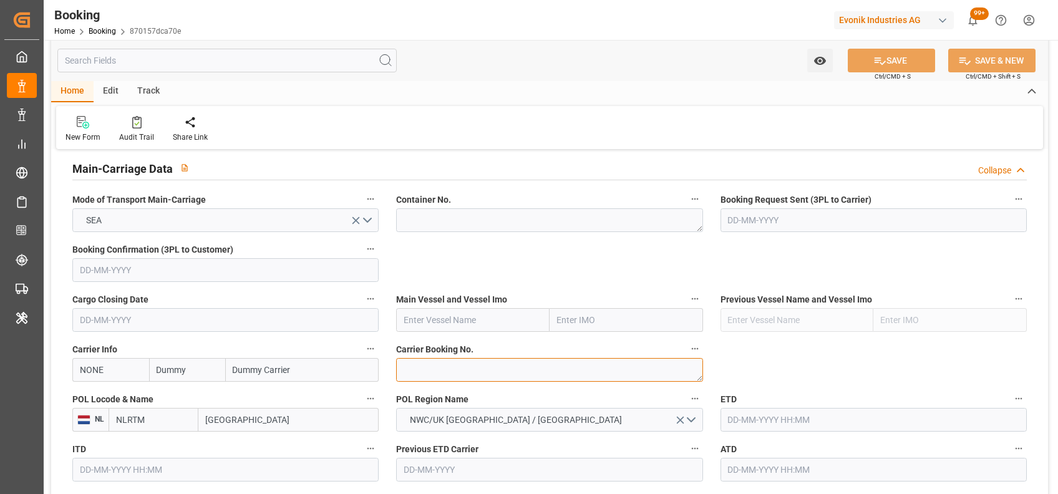
click at [478, 370] on textarea at bounding box center [549, 370] width 306 height 24
paste textarea "36699624"
type textarea "36699624"
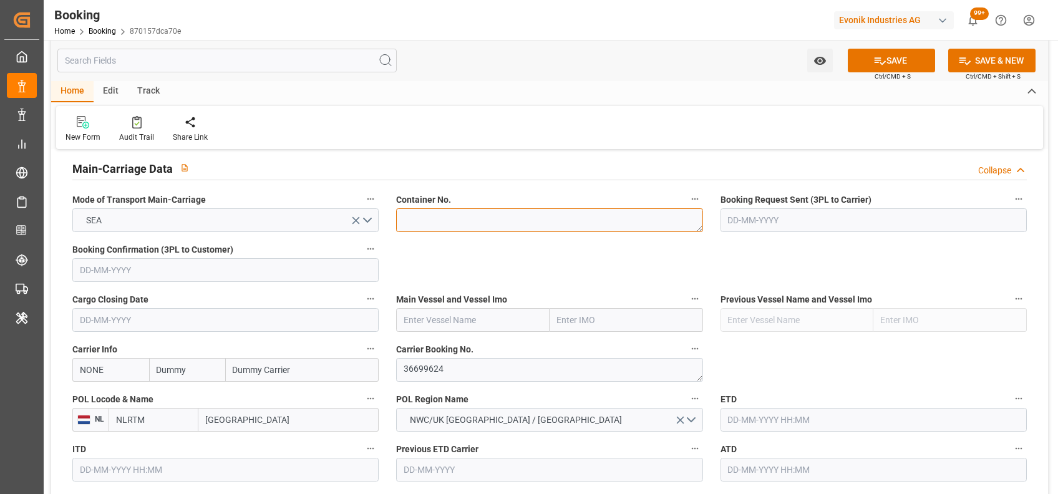
click at [436, 224] on textarea at bounding box center [549, 220] width 306 height 24
paste textarea "HLXU1057297"
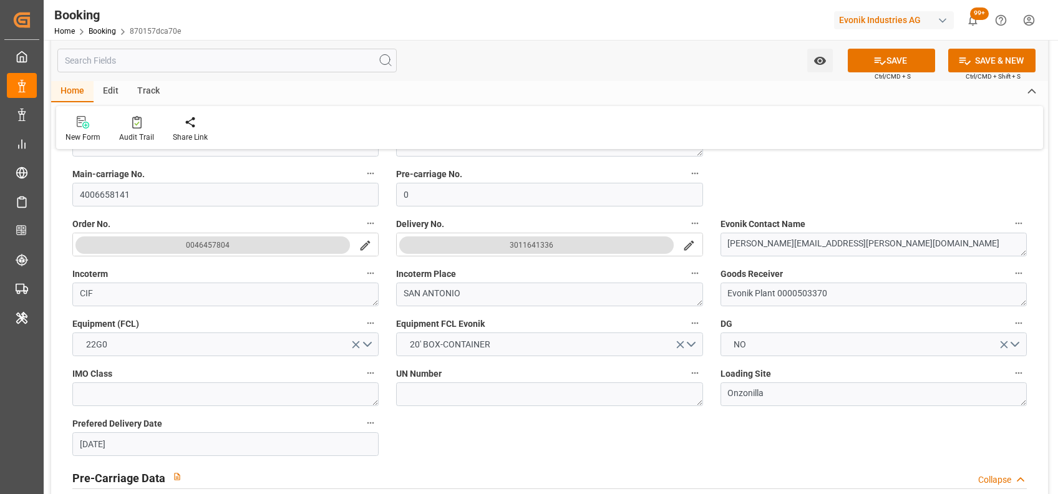
scroll to position [321, 0]
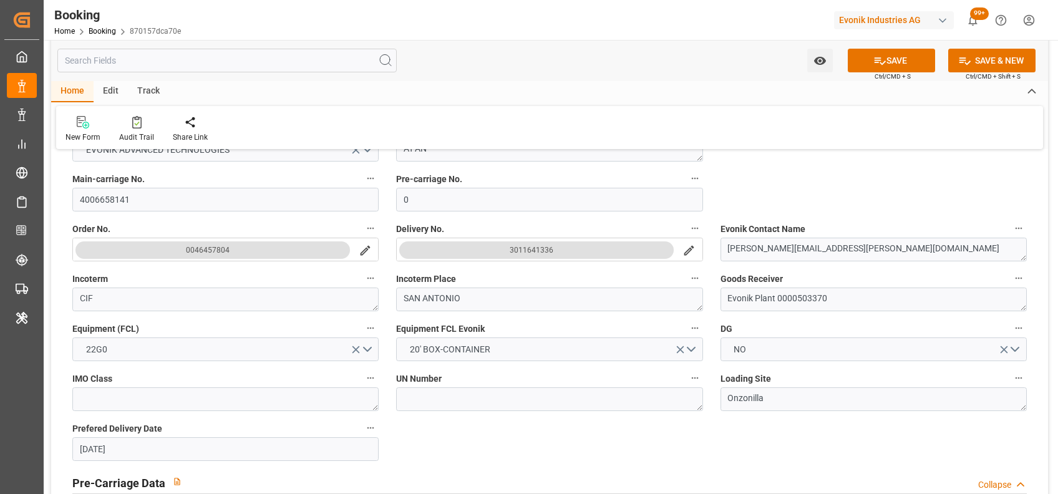
type textarea "HLXU1057297"
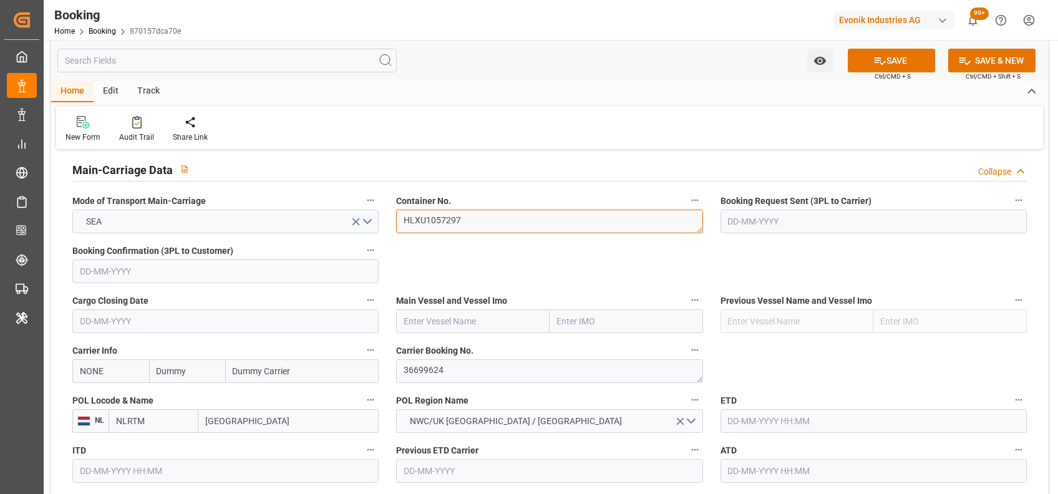
scroll to position [823, 0]
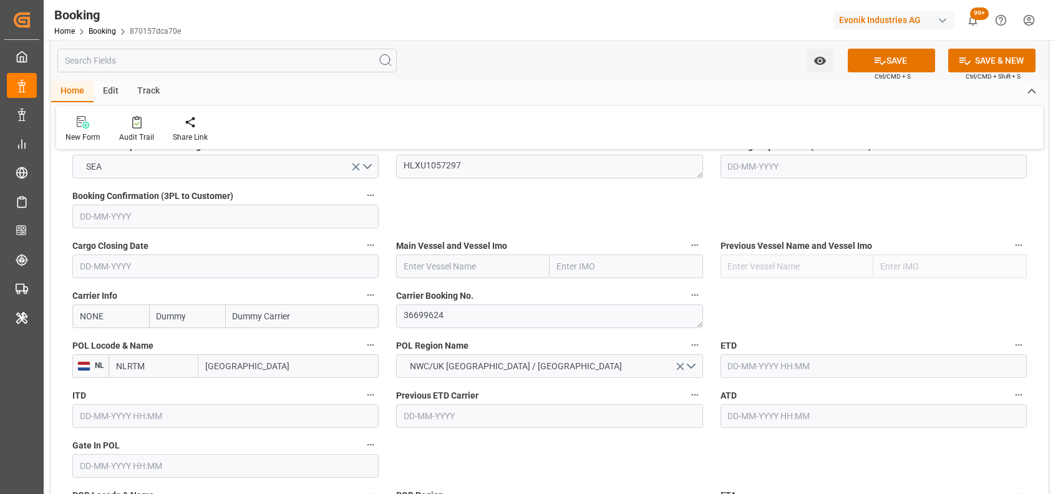
click at [434, 250] on span "Main Vessel and Vessel Imo" at bounding box center [451, 245] width 111 height 13
click at [687, 250] on button "Main Vessel and Vessel Imo" at bounding box center [695, 245] width 16 height 16
click at [445, 257] on div at bounding box center [529, 247] width 1058 height 494
click at [465, 265] on input "text" at bounding box center [472, 266] width 153 height 24
paste input "AS [PERSON_NAME]"
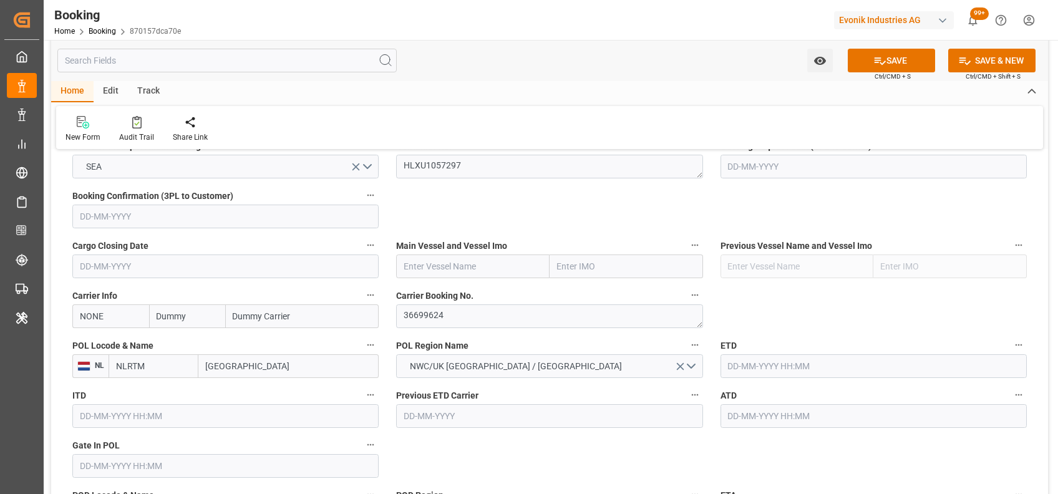
type input "AS [PERSON_NAME]"
click at [411, 294] on b "AS [PERSON_NAME]" at bounding box center [444, 294] width 80 height 10
type input "9330549"
type input "AS [PERSON_NAME]"
click at [107, 319] on input "NONE" at bounding box center [110, 316] width 77 height 24
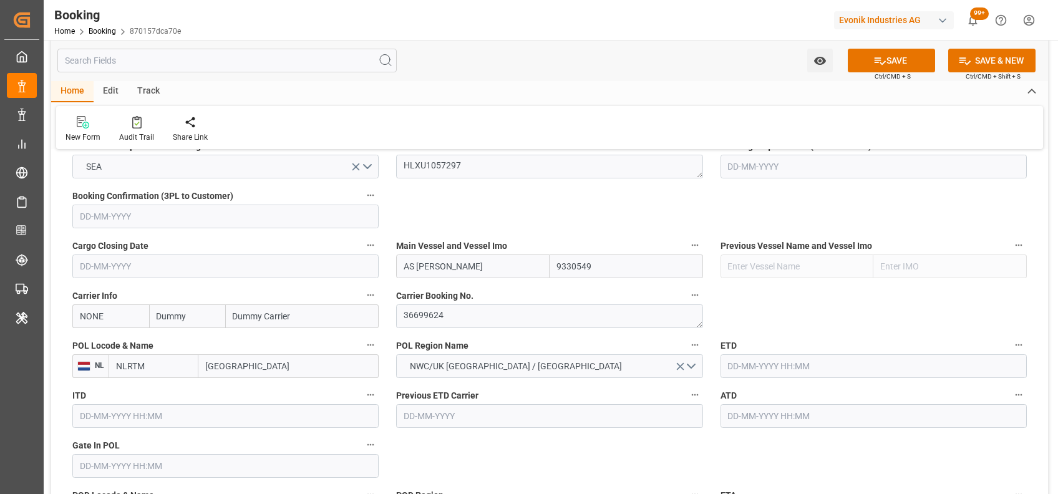
click at [107, 319] on input "NONE" at bounding box center [110, 316] width 77 height 24
click at [98, 352] on div "HLCU" at bounding box center [91, 344] width 37 height 28
type input "HLCU"
type input "Hapag [PERSON_NAME]"
type input "Hapag [PERSON_NAME] Aktiengesellschaft"
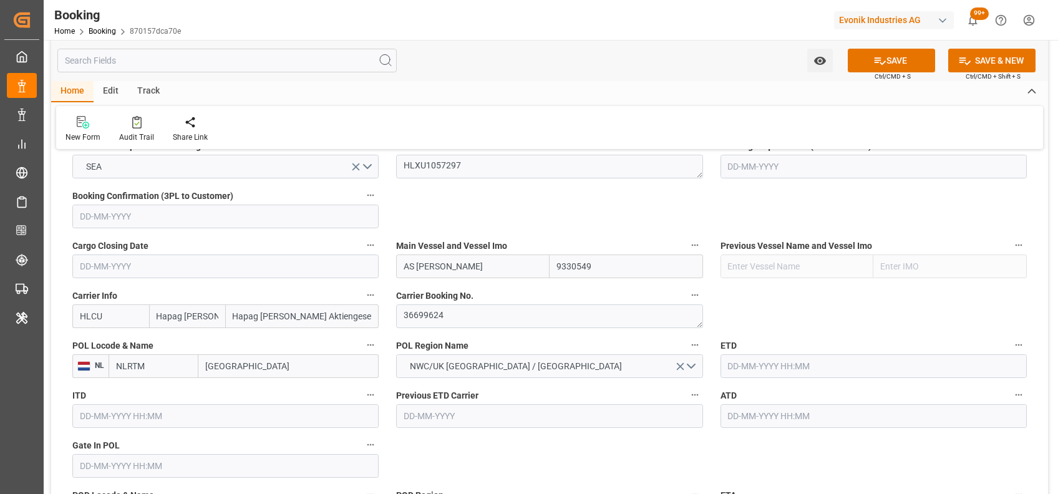
type input "HLCU"
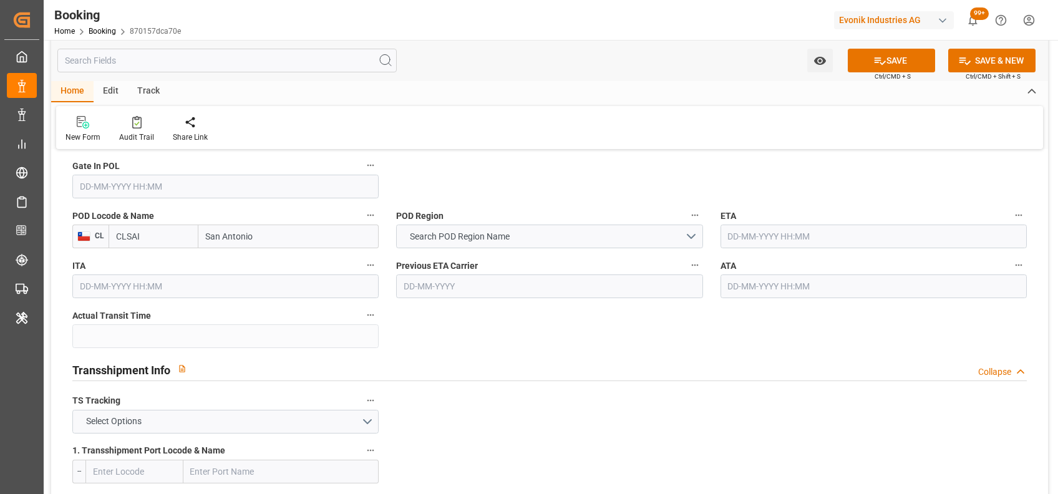
scroll to position [1319, 0]
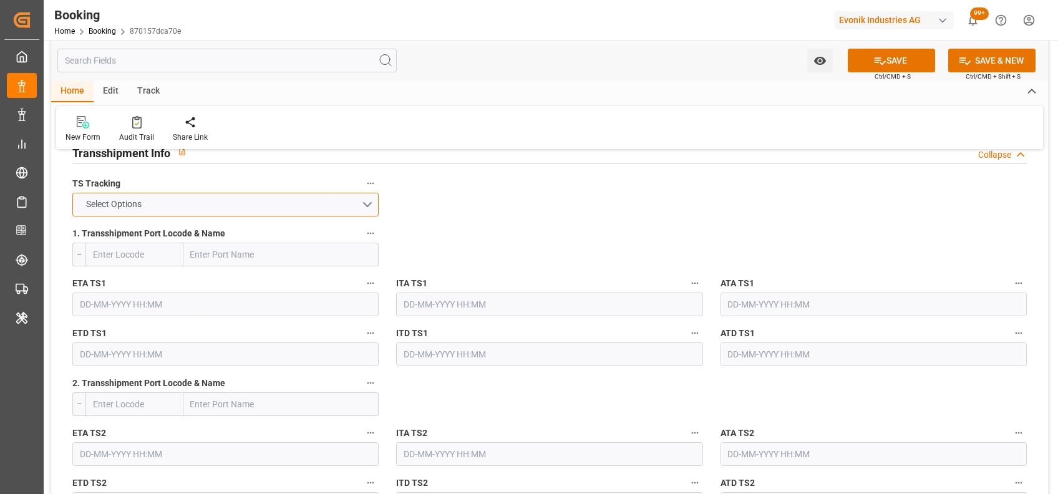
click at [146, 201] on span "Select Options" at bounding box center [114, 204] width 68 height 13
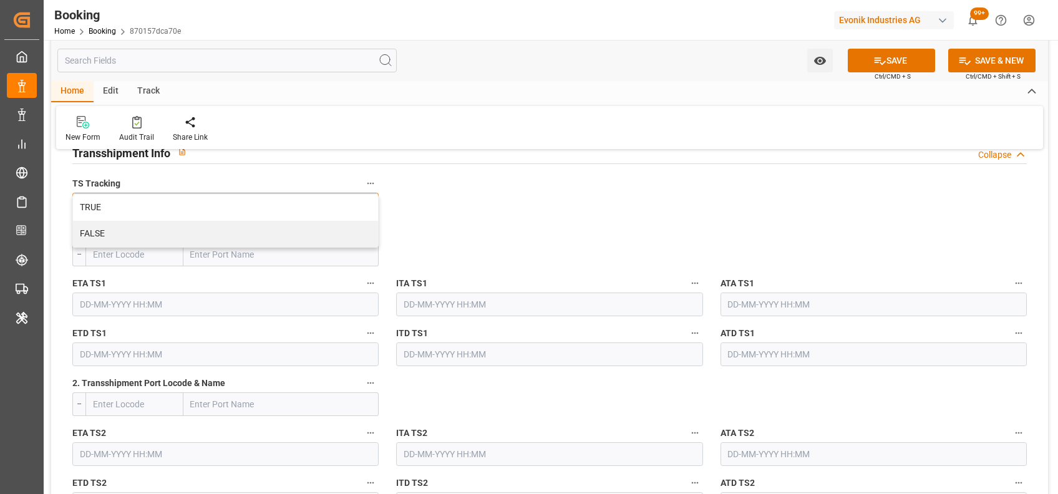
click at [146, 201] on div "Select Options TRUE FALSE" at bounding box center [225, 205] width 306 height 24
click at [90, 204] on div "TRUE" at bounding box center [225, 208] width 305 height 26
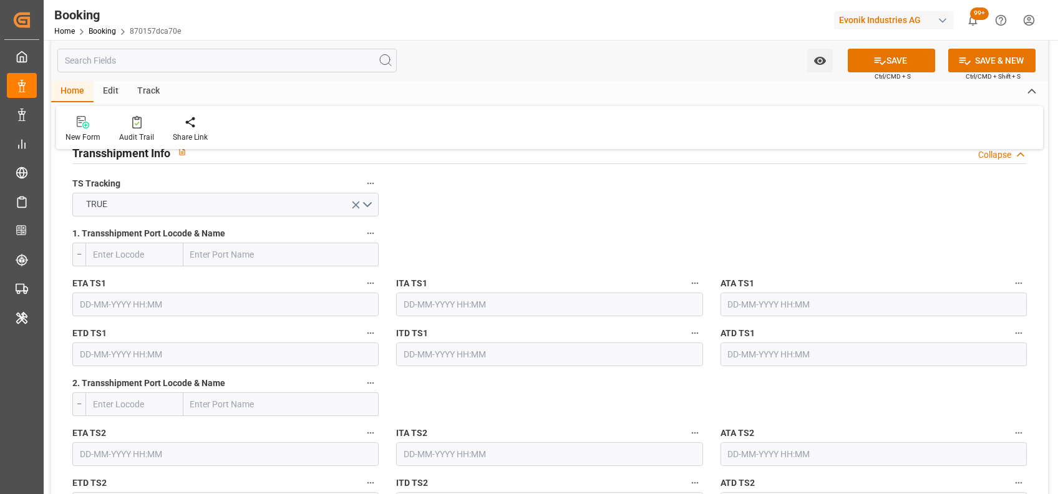
click at [136, 256] on input "text" at bounding box center [134, 255] width 98 height 24
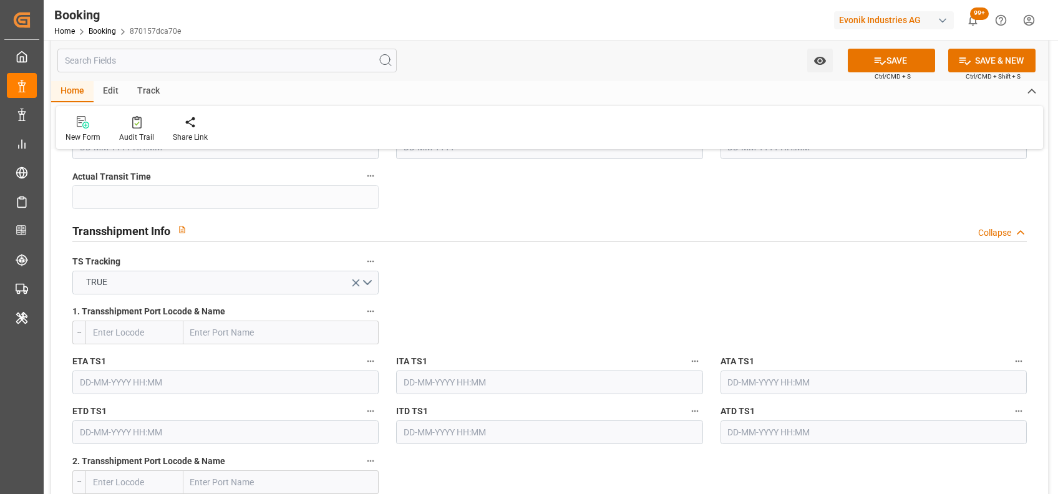
click at [190, 337] on input "text" at bounding box center [281, 333] width 196 height 24
type input "[PERSON_NAME]"
click at [211, 360] on b "[PERSON_NAME]" at bounding box center [224, 360] width 67 height 10
type input "COBUN"
type input "[PERSON_NAME]"
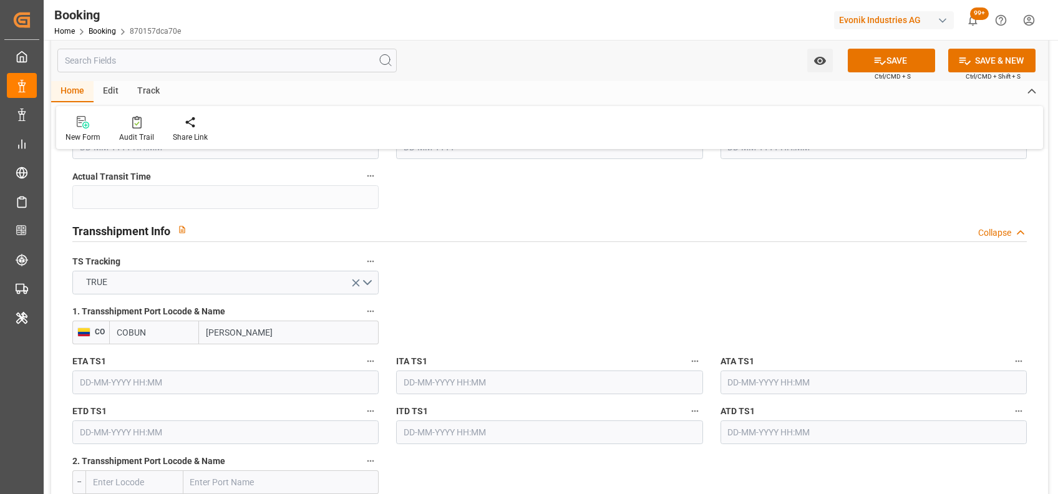
click at [205, 485] on input "text" at bounding box center [281, 482] width 196 height 24
type input "posorja"
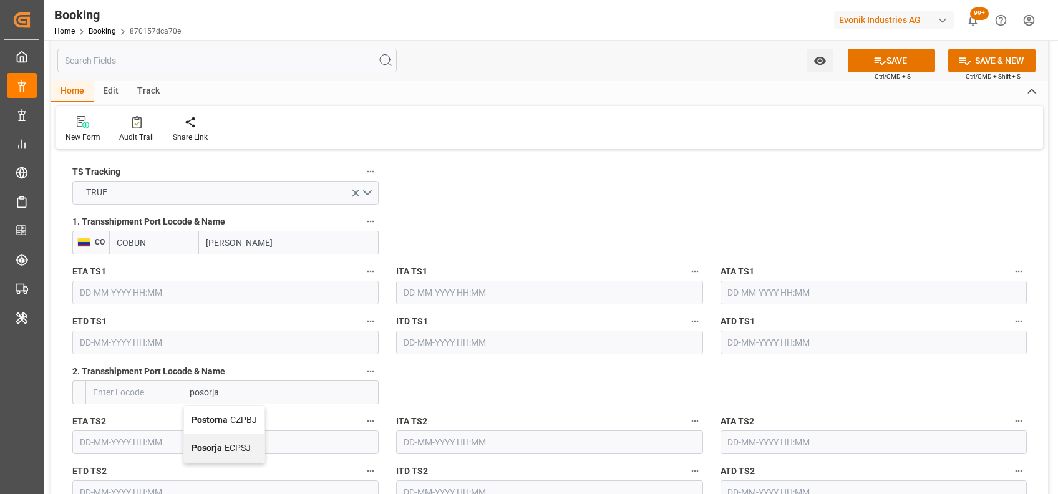
click at [235, 453] on div "Posorja - ECPSJ" at bounding box center [224, 448] width 80 height 28
type input "ECPSJ"
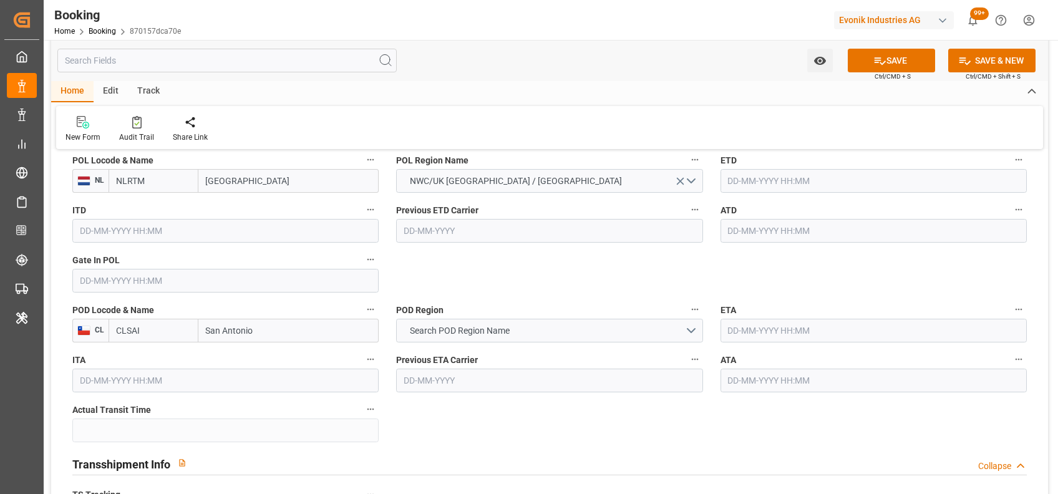
scroll to position [995, 0]
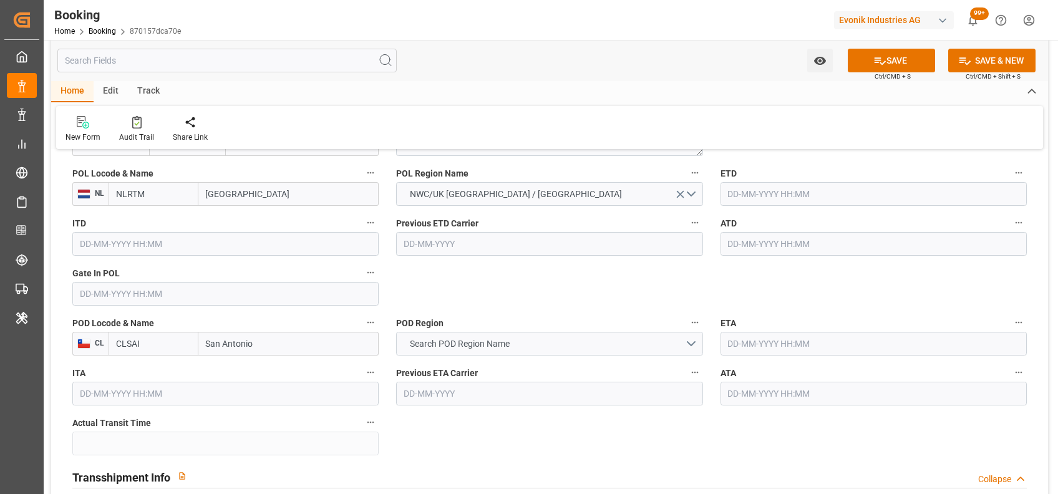
type input "Posorja"
click at [431, 344] on span "Search POD Region Name" at bounding box center [459, 343] width 112 height 13
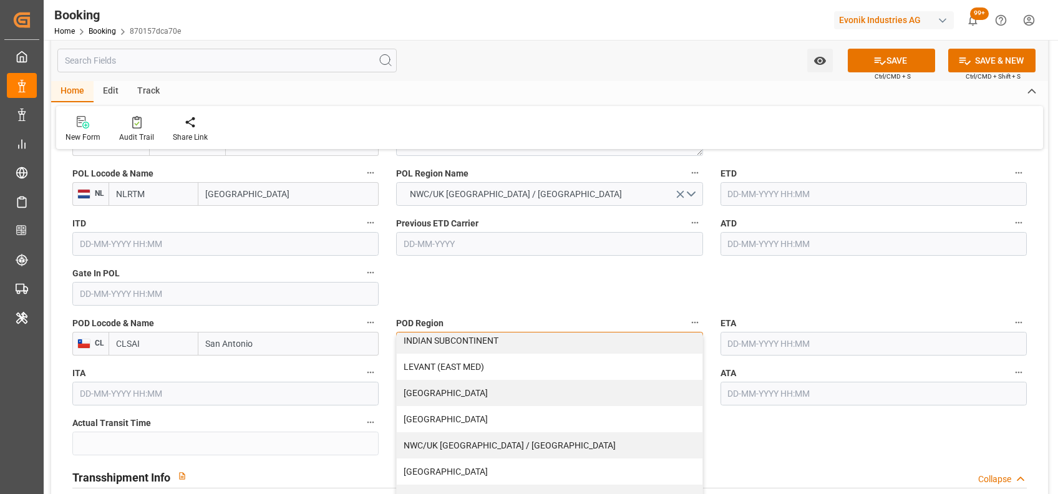
scroll to position [274, 0]
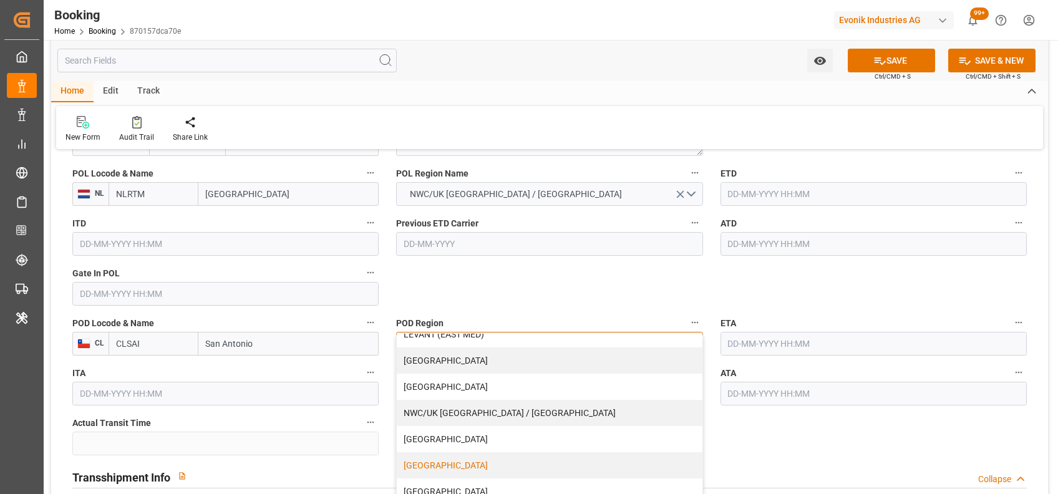
click at [480, 463] on div "[GEOGRAPHIC_DATA]" at bounding box center [549, 465] width 305 height 26
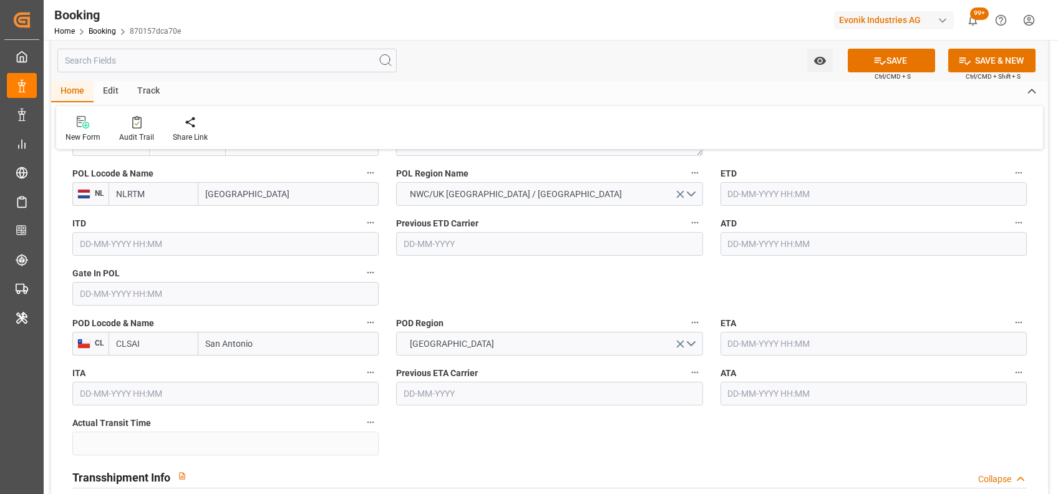
click at [302, 203] on input "[GEOGRAPHIC_DATA]" at bounding box center [288, 194] width 180 height 24
type input "[GEOGRAPHIC_DATA]"
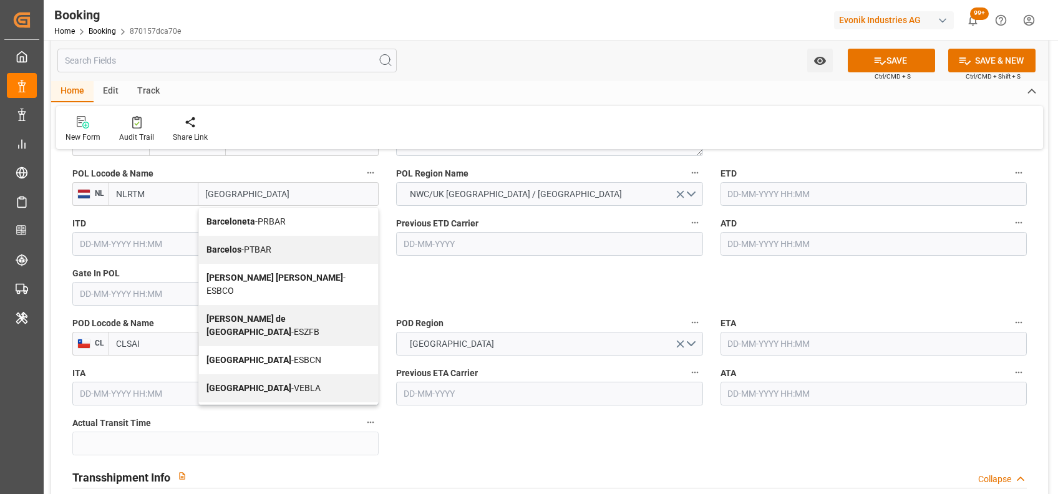
click at [258, 355] on span "Barcelona - ESBCN" at bounding box center [263, 360] width 115 height 10
type input "ESBCN"
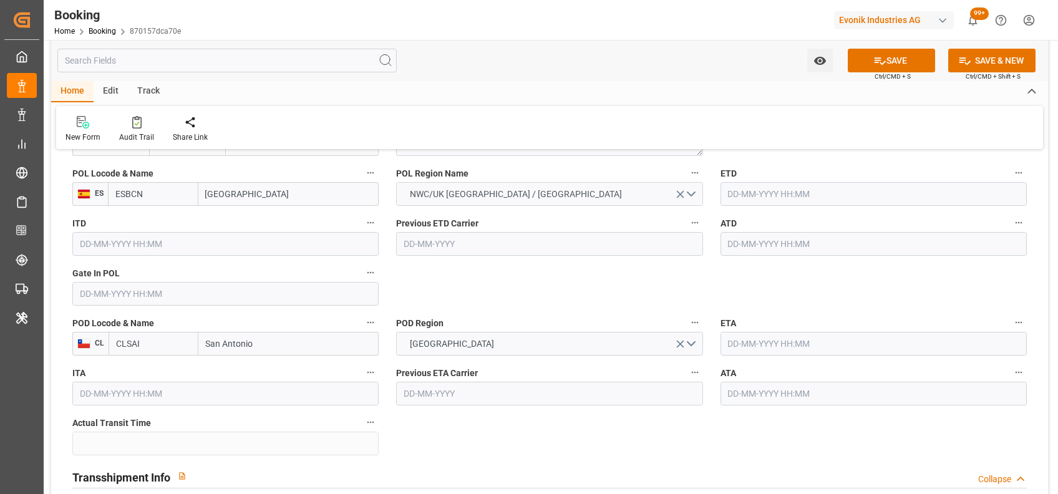
type input "[GEOGRAPHIC_DATA]"
click at [458, 195] on span "NWC/UK [GEOGRAPHIC_DATA] / [GEOGRAPHIC_DATA]" at bounding box center [515, 194] width 224 height 13
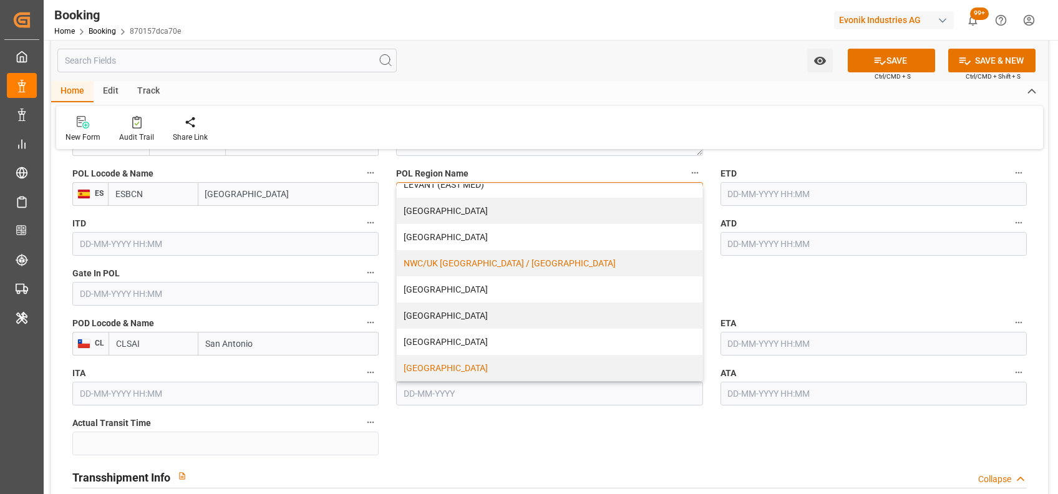
click at [470, 365] on div "[GEOGRAPHIC_DATA]" at bounding box center [549, 368] width 305 height 26
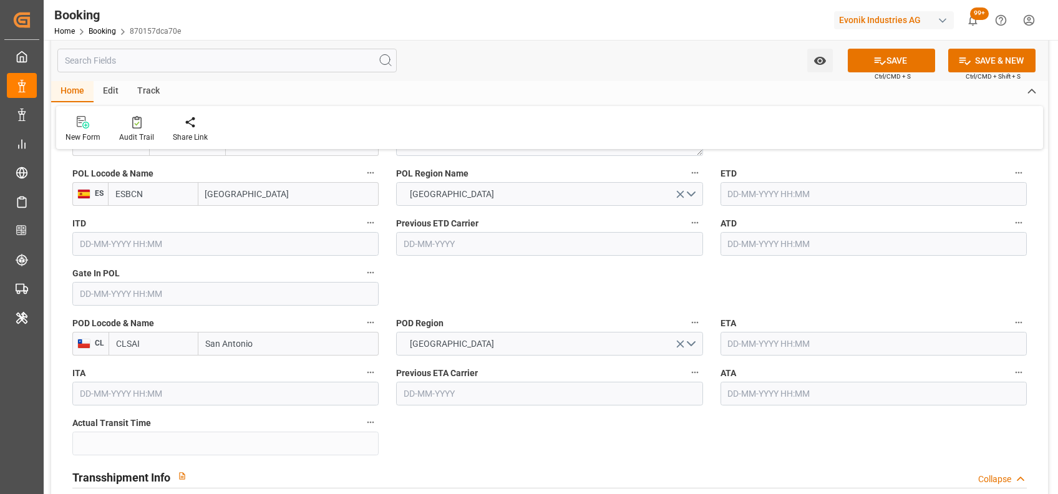
click at [754, 342] on input "text" at bounding box center [873, 344] width 306 height 24
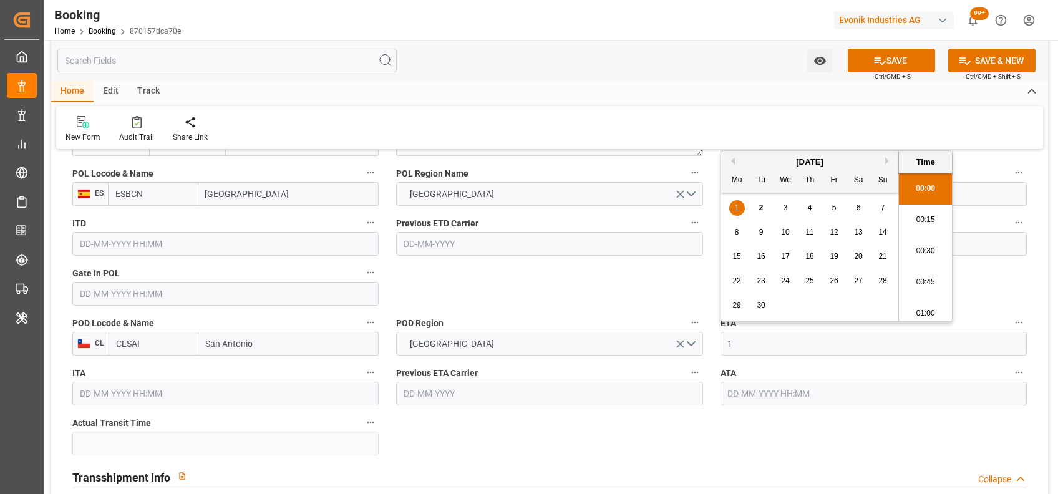
scroll to position [2217, 0]
type input "[DATE] 00:00"
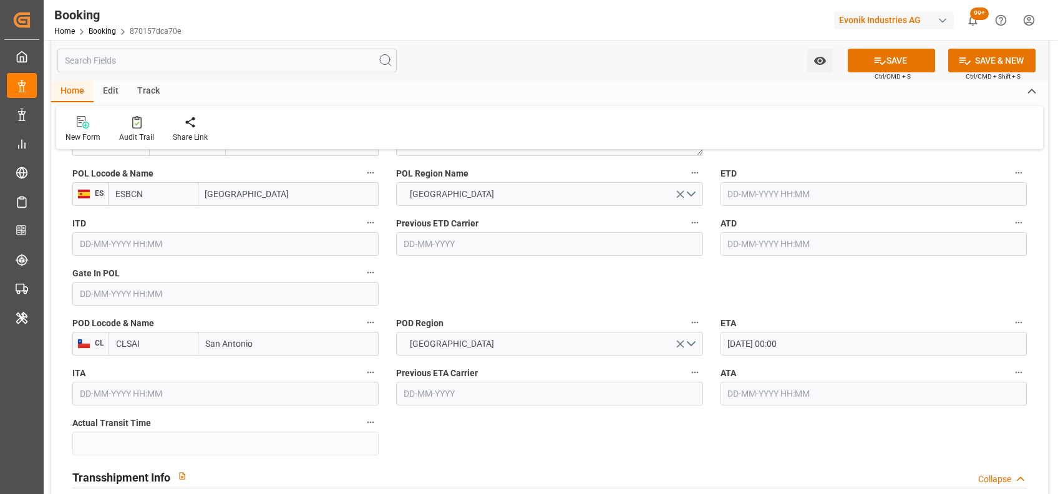
click at [304, 300] on input "text" at bounding box center [225, 294] width 306 height 24
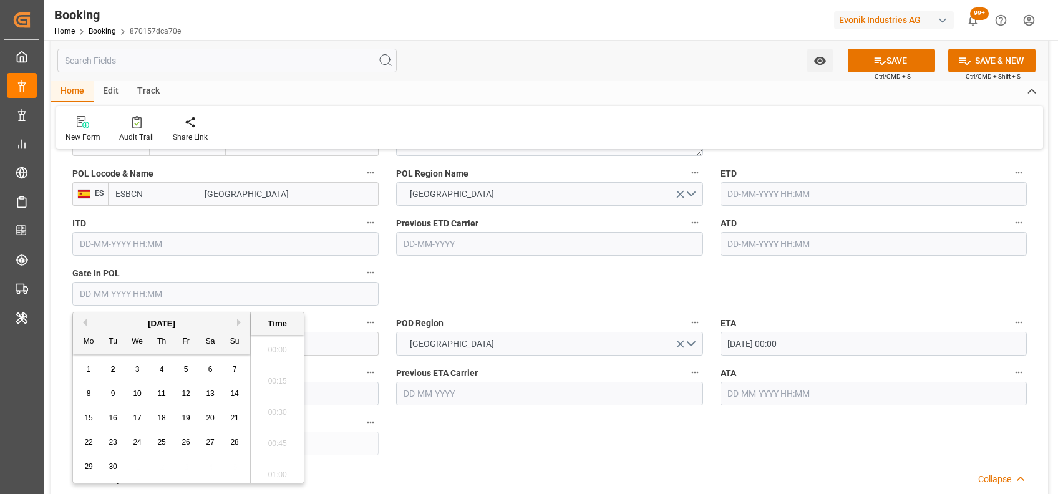
type input "2"
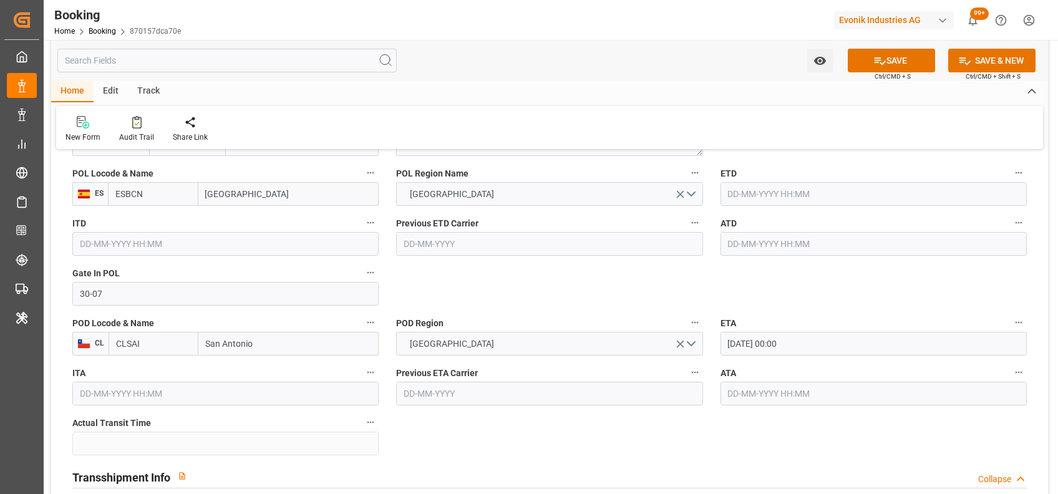
type input "[DATE] 00:00"
click at [814, 200] on input "text" at bounding box center [873, 194] width 306 height 24
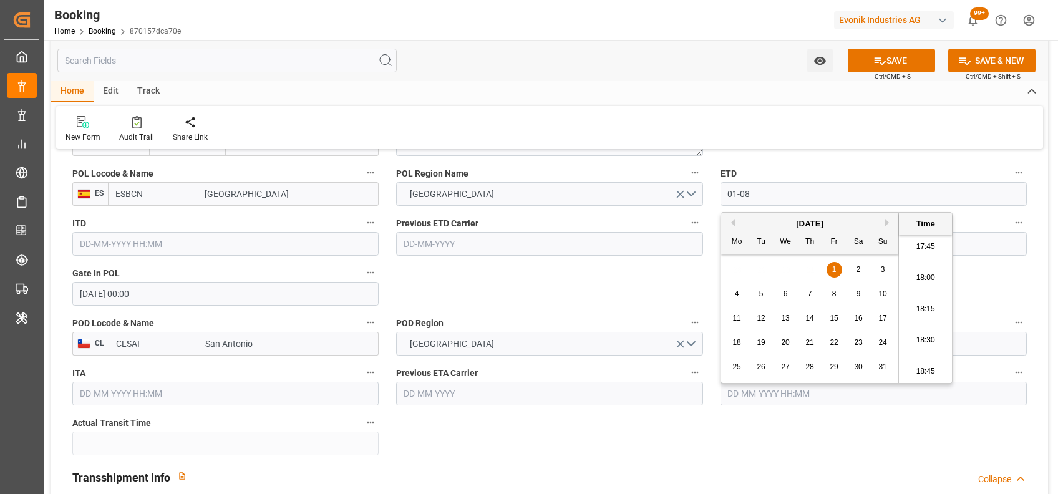
type input "[DATE] 00:00"
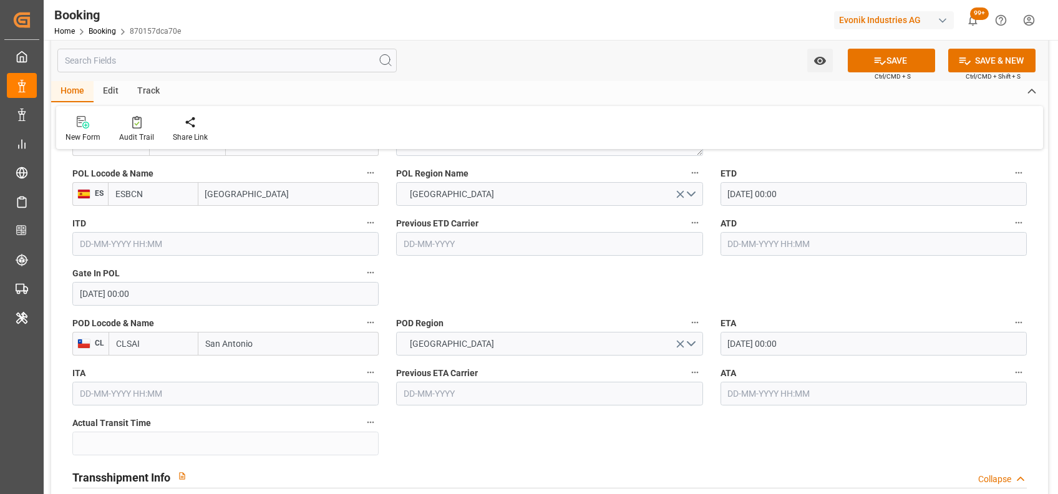
click at [741, 253] on input "text" at bounding box center [873, 244] width 306 height 24
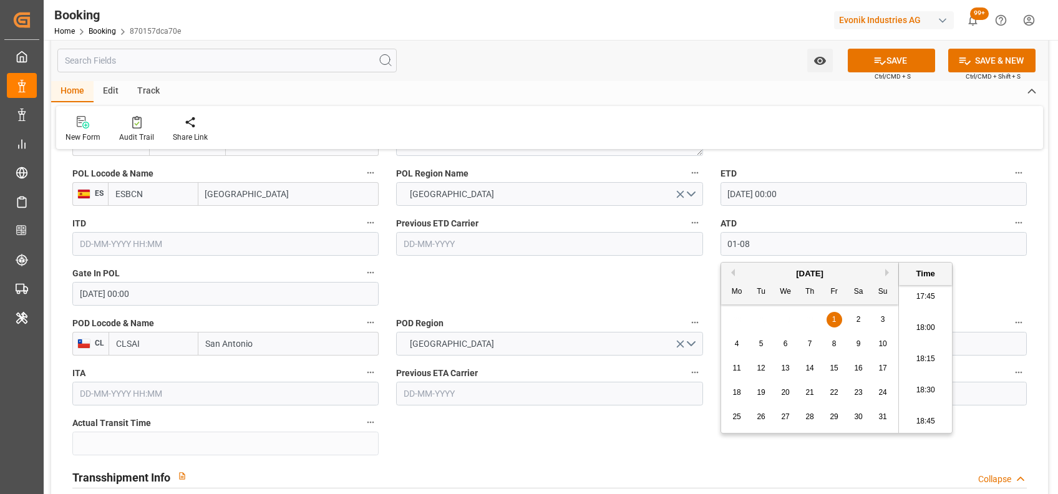
type input "[DATE] 00:00"
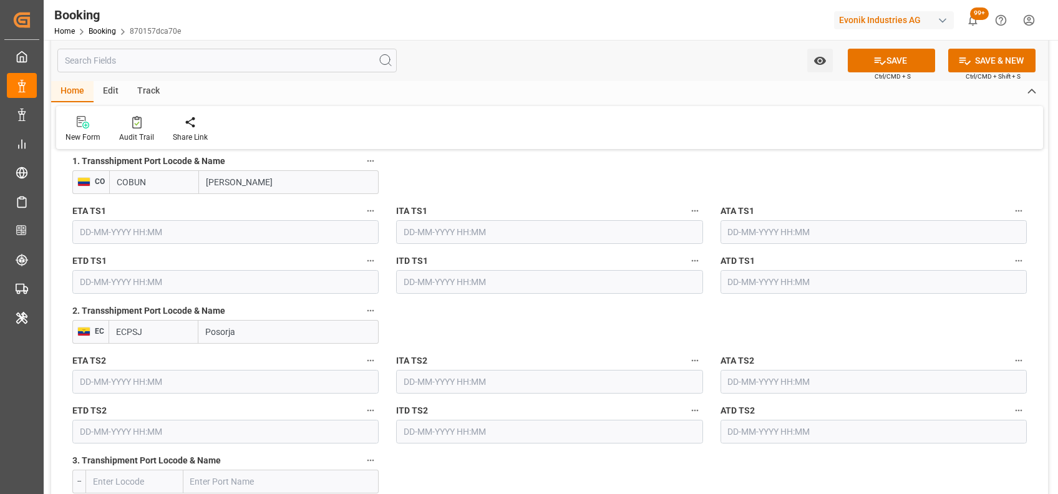
scroll to position [1397, 0]
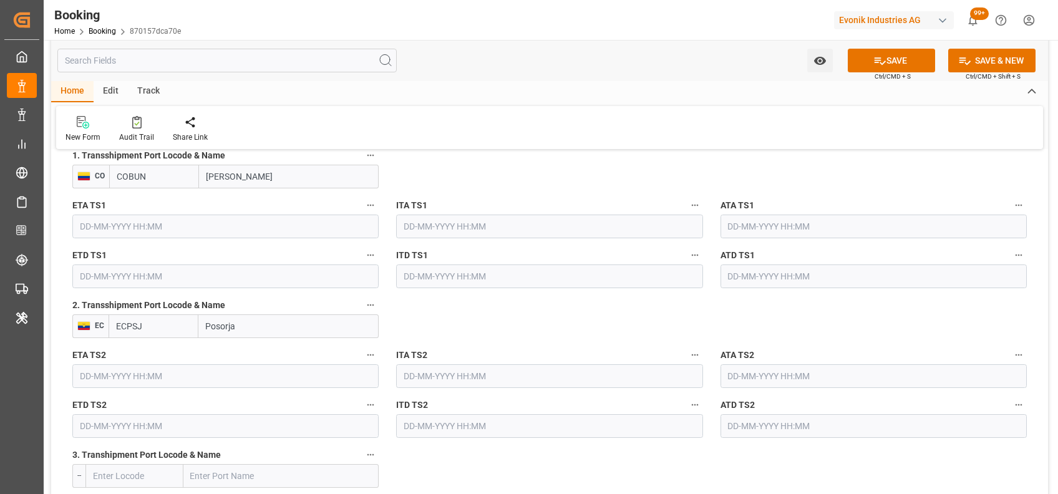
click at [126, 216] on input "text" at bounding box center [225, 226] width 306 height 24
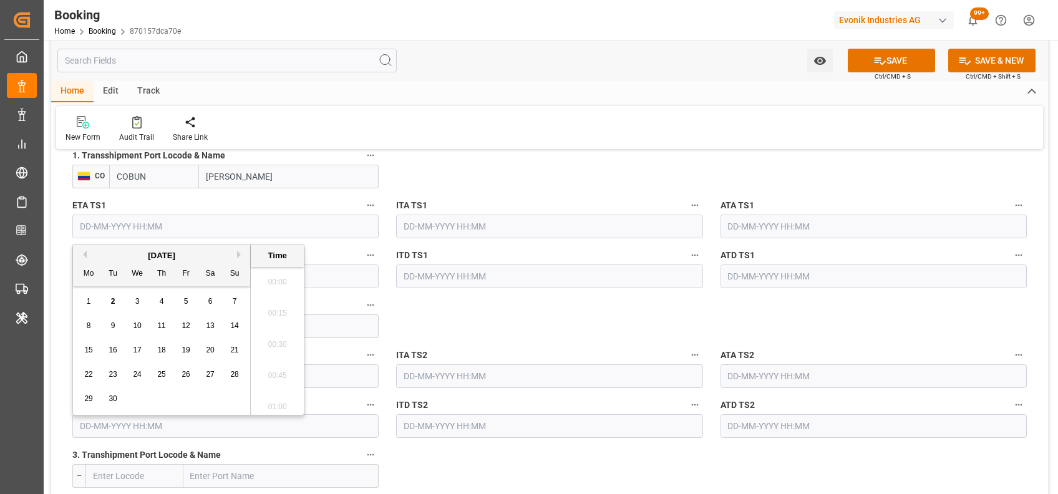
click at [142, 221] on input "text" at bounding box center [225, 226] width 306 height 24
type input "[DATE] 00:00"
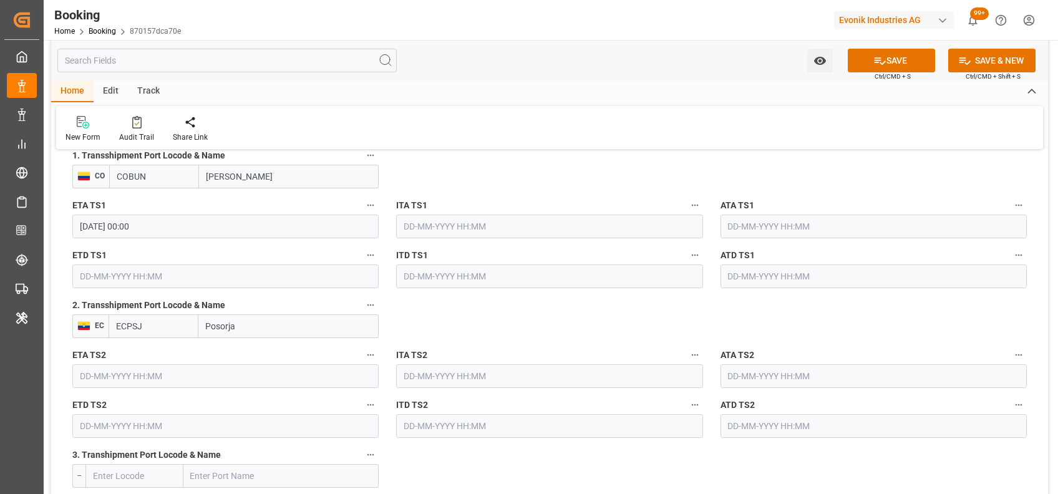
click at [143, 272] on input "text" at bounding box center [225, 276] width 306 height 24
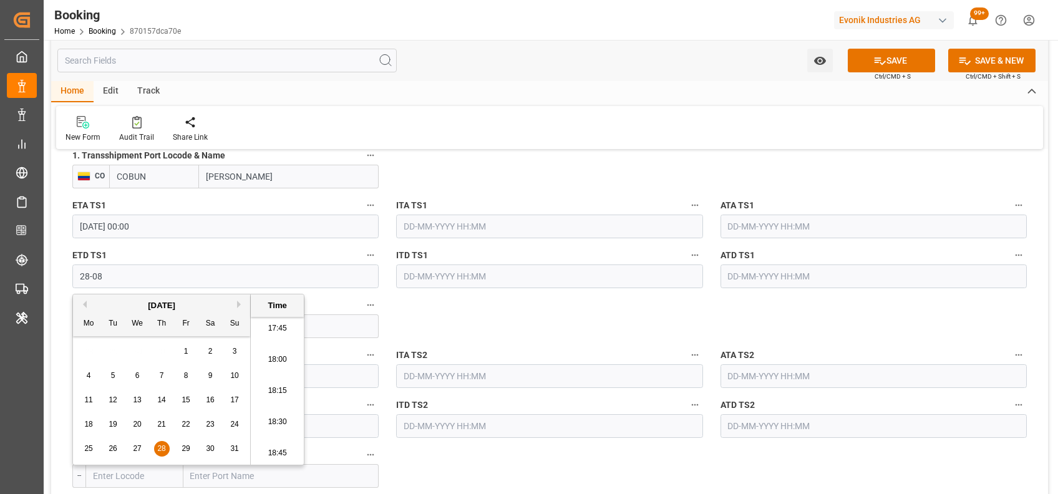
type input "[DATE] 00:00"
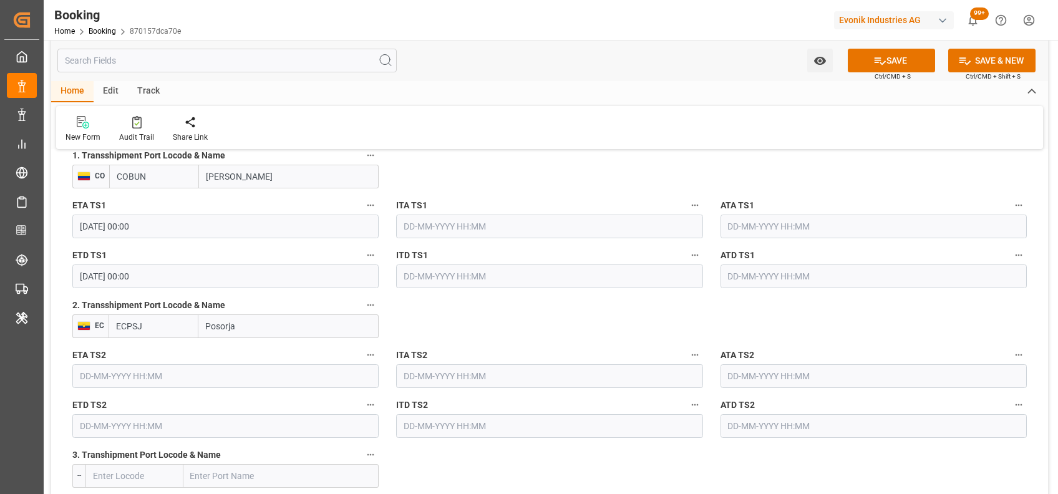
click at [742, 225] on input "text" at bounding box center [873, 226] width 306 height 24
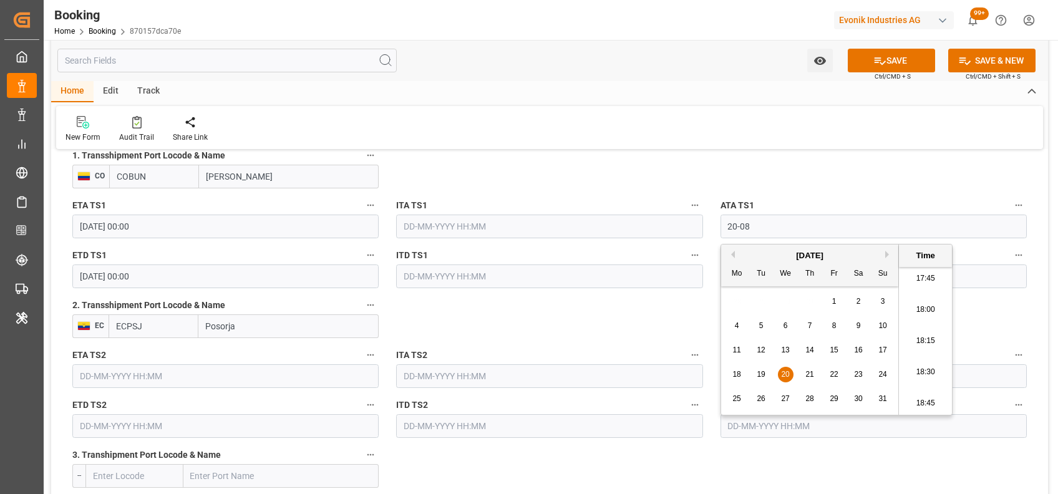
type input "[DATE] 00:00"
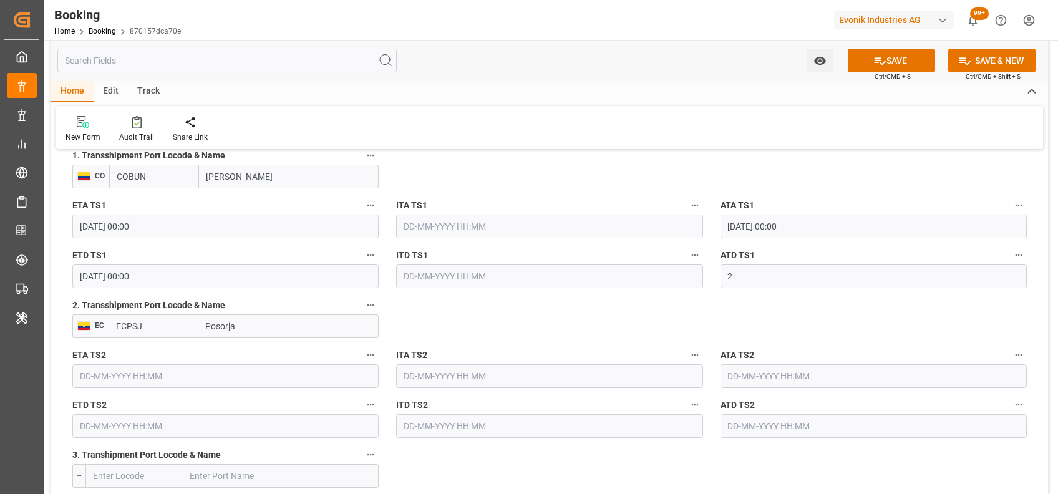
click at [758, 264] on input "2" at bounding box center [873, 276] width 306 height 24
type input "[DATE] 00:00"
click at [340, 374] on input "text" at bounding box center [225, 376] width 306 height 24
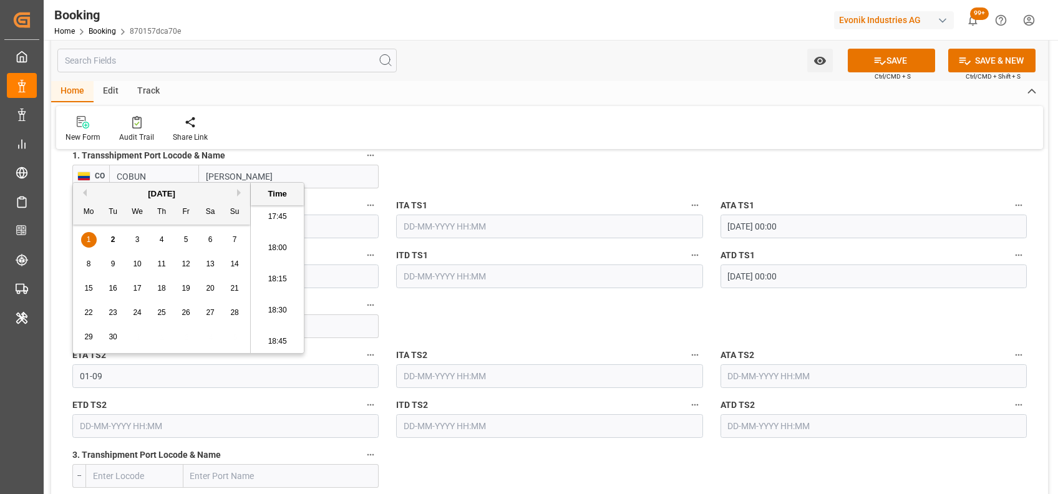
type input "[DATE] 00:00"
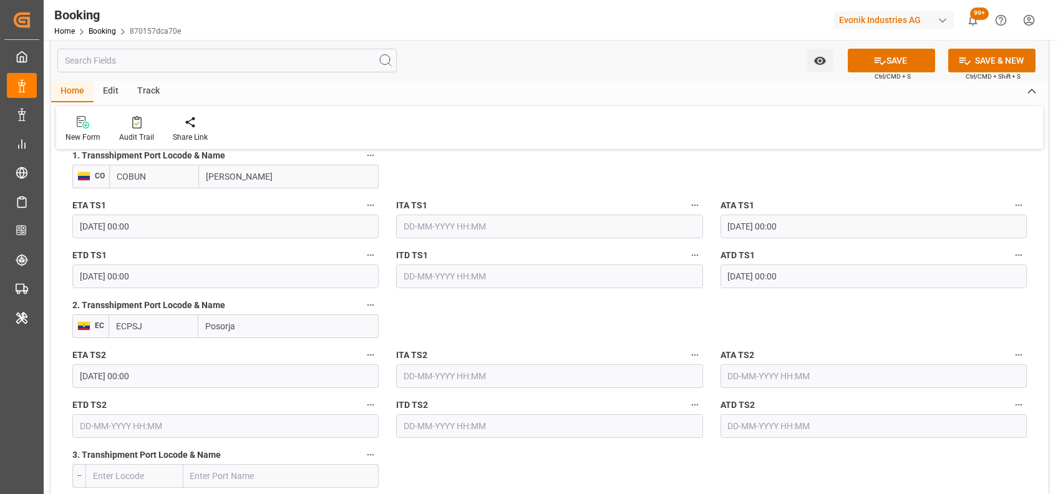
click at [299, 429] on input "text" at bounding box center [225, 426] width 306 height 24
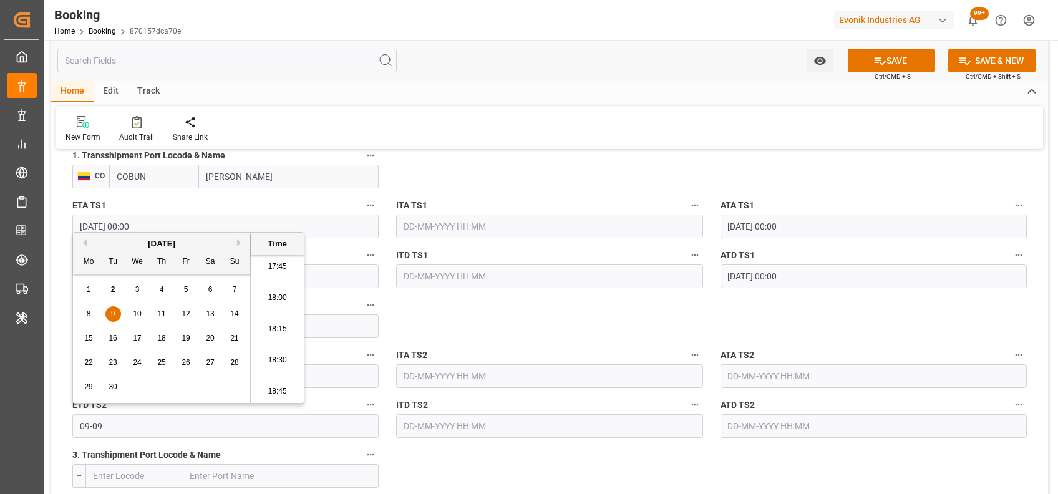
type input "[DATE] 00:00"
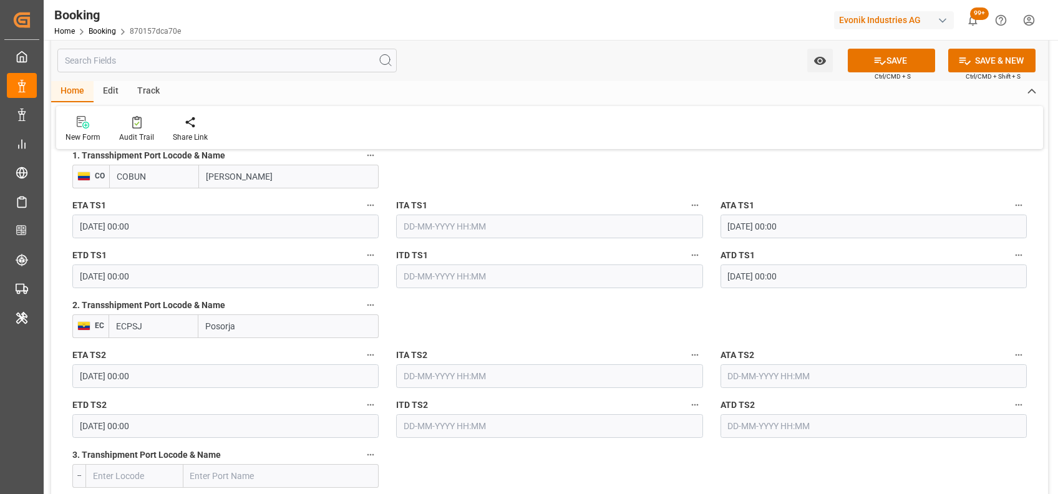
click at [820, 373] on input "text" at bounding box center [873, 376] width 306 height 24
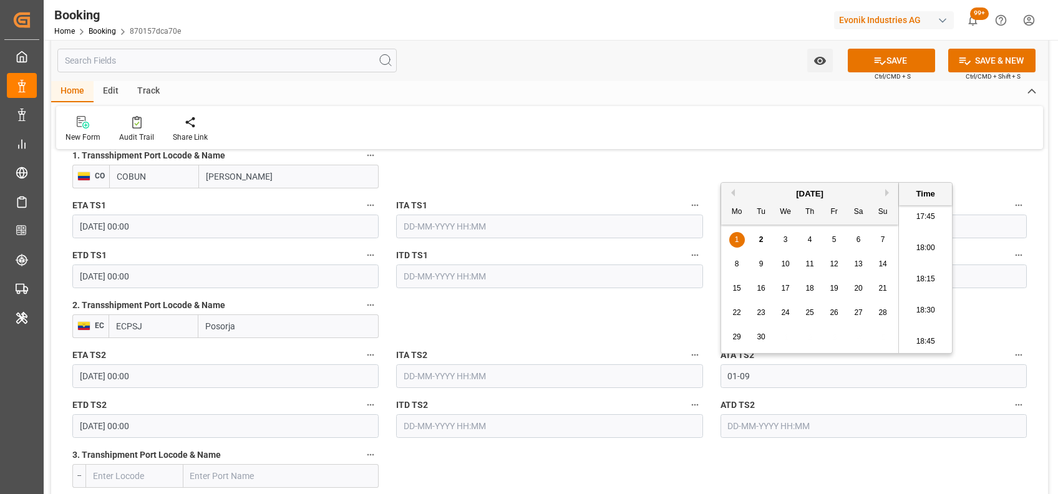
type input "[DATE] 00:00"
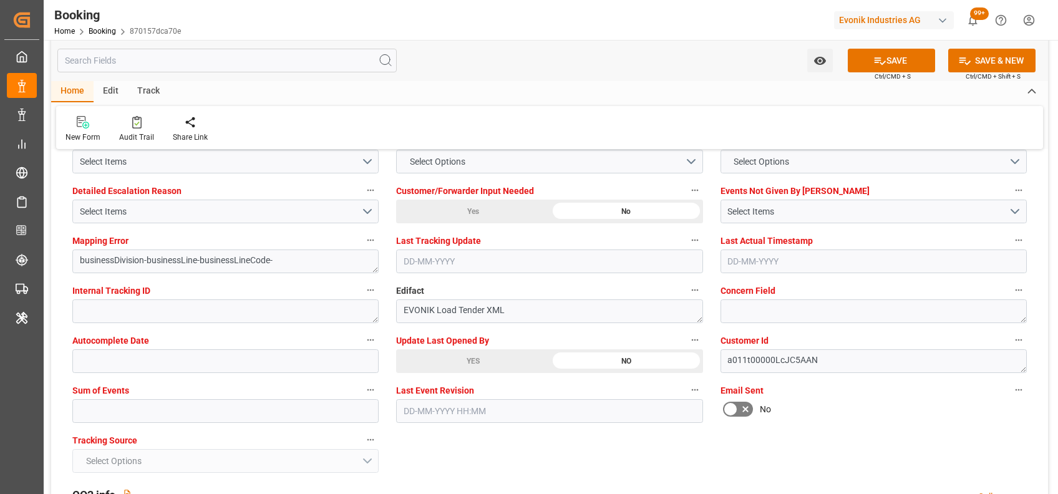
scroll to position [2371, 0]
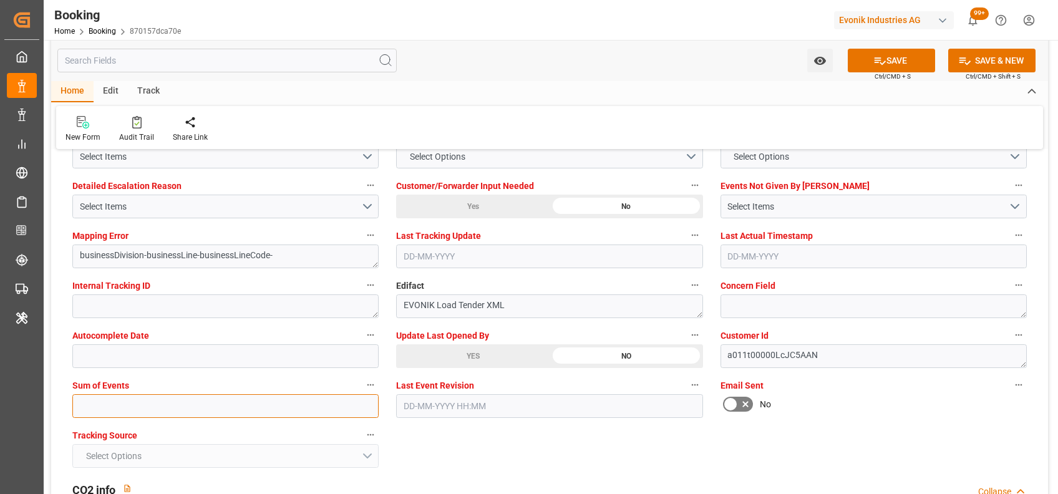
click at [137, 398] on input "text" at bounding box center [225, 406] width 306 height 24
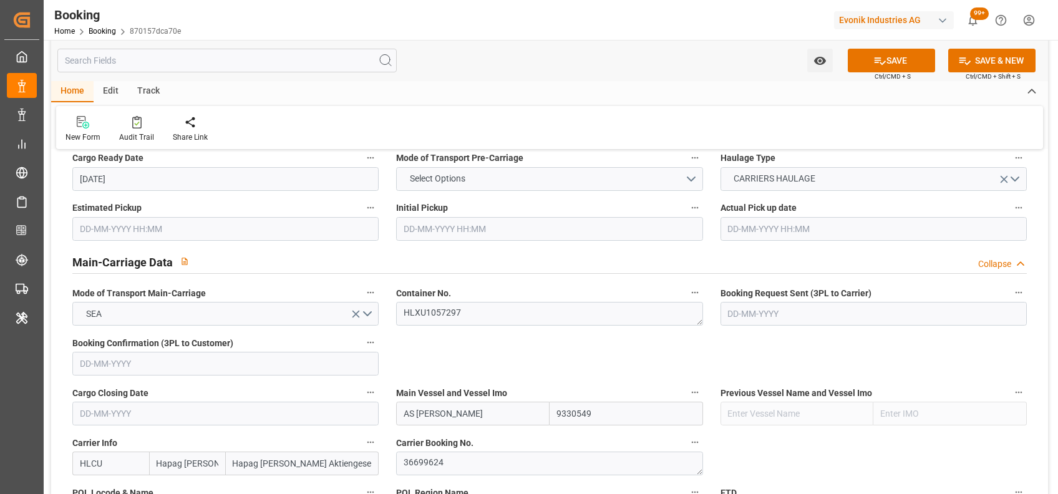
scroll to position [675, 0]
type input "0"
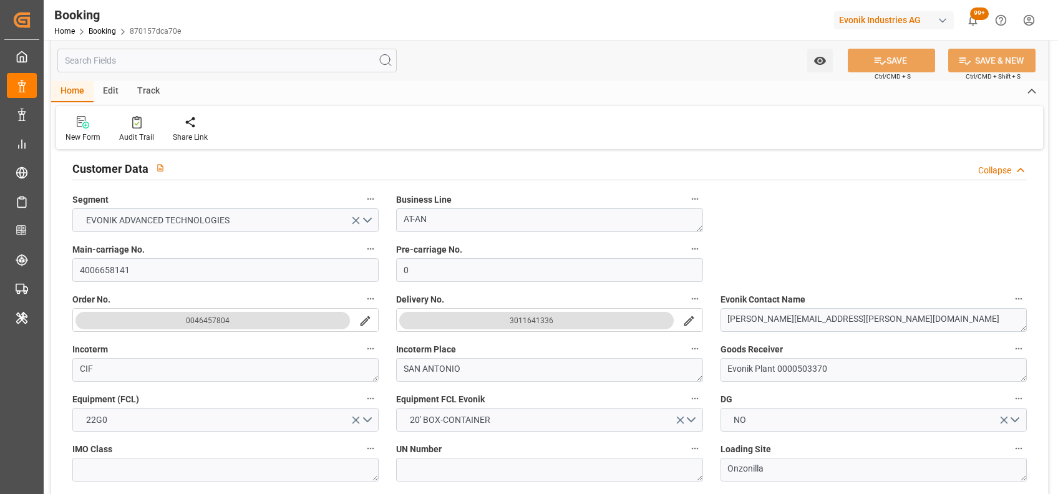
scroll to position [0, 0]
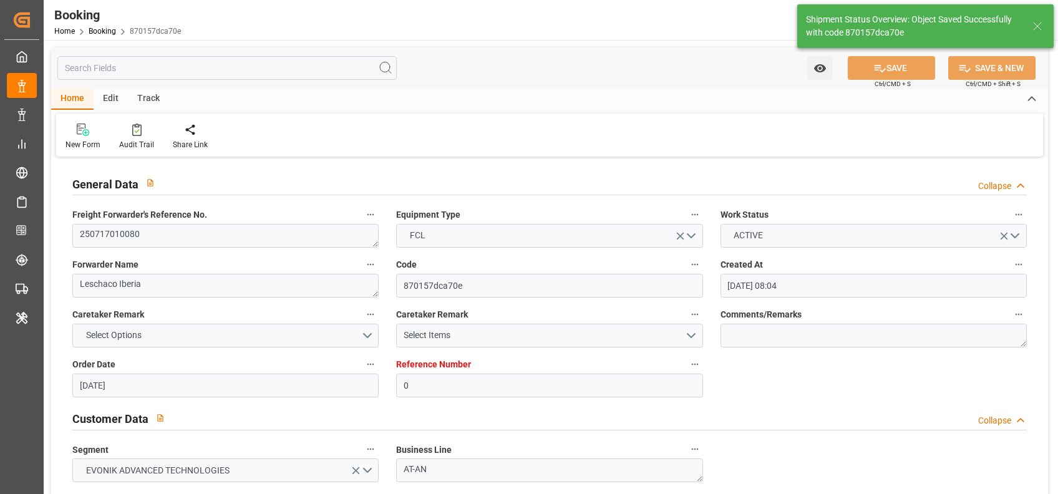
type textarea "West Mediterranean_CLSAI_HLCU_AT-AN"
type textarea "[PERSON_NAME]"
type textarea "Pol-businessDivision-businessLine-"
type textarea "Yes"
type input "[DATE] 00:00"
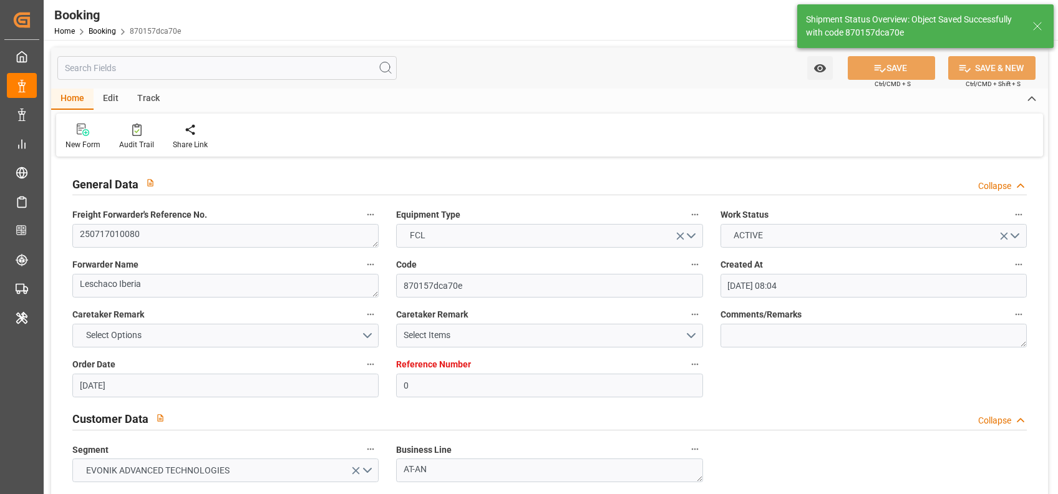
type input "[DATE] 00:00"
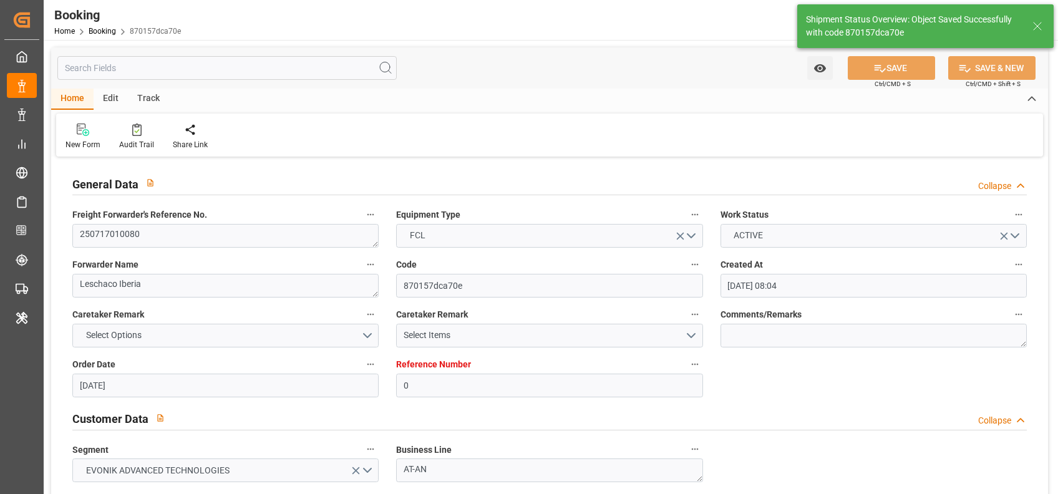
type input "[DATE] 12:46"
